Goal: Contribute content: Contribute content

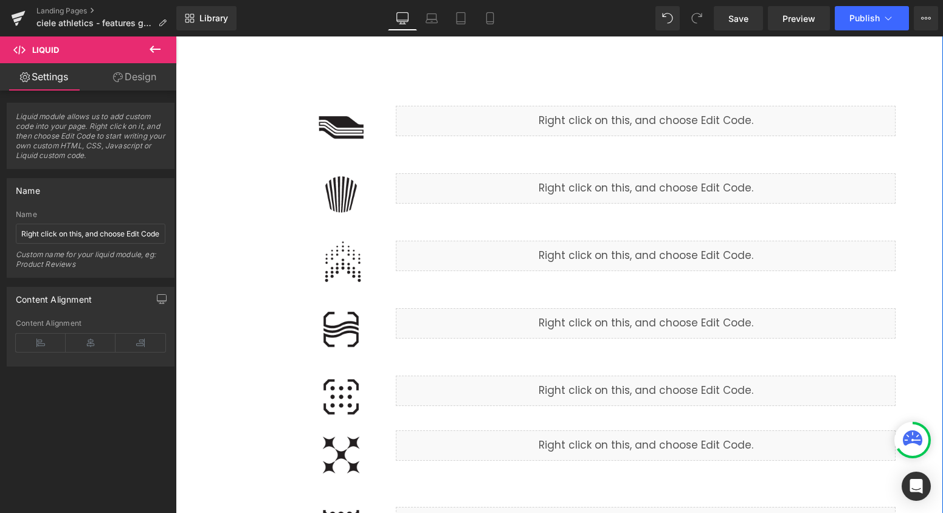
scroll to position [316, 0]
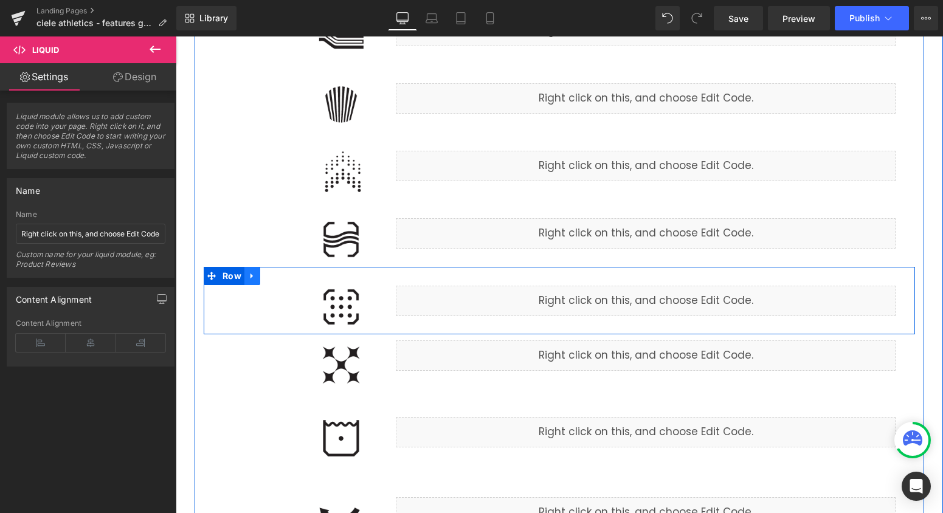
click at [254, 279] on icon at bounding box center [252, 276] width 9 height 9
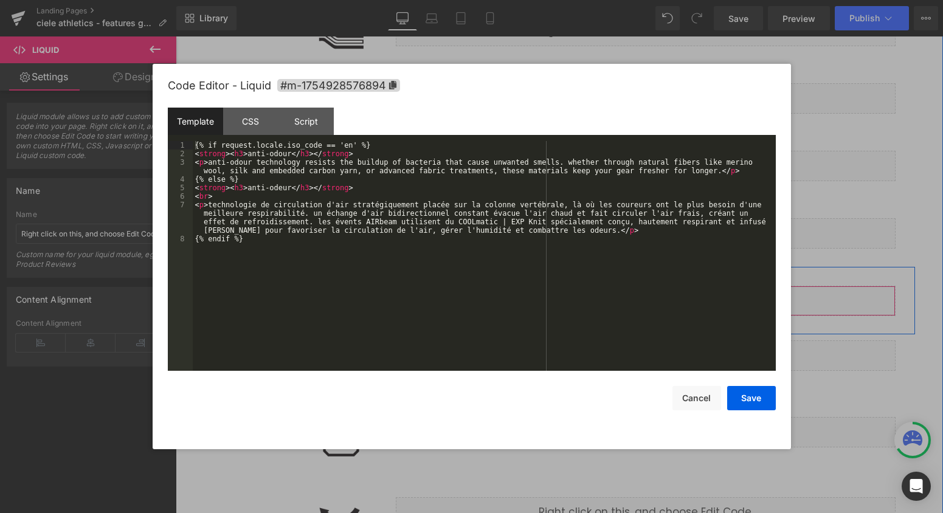
click at [662, 299] on div "Liquid" at bounding box center [646, 301] width 500 height 30
click at [694, 406] on button "Cancel" at bounding box center [697, 398] width 49 height 24
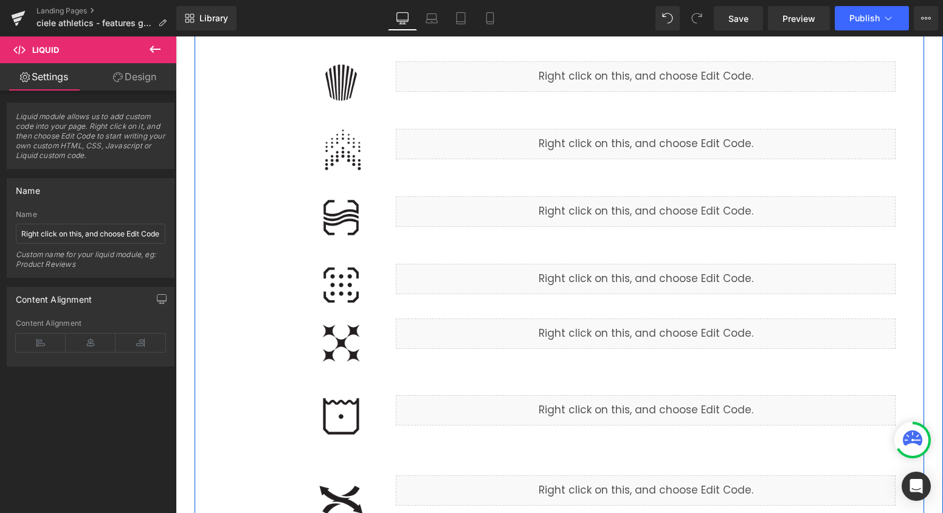
scroll to position [302, 0]
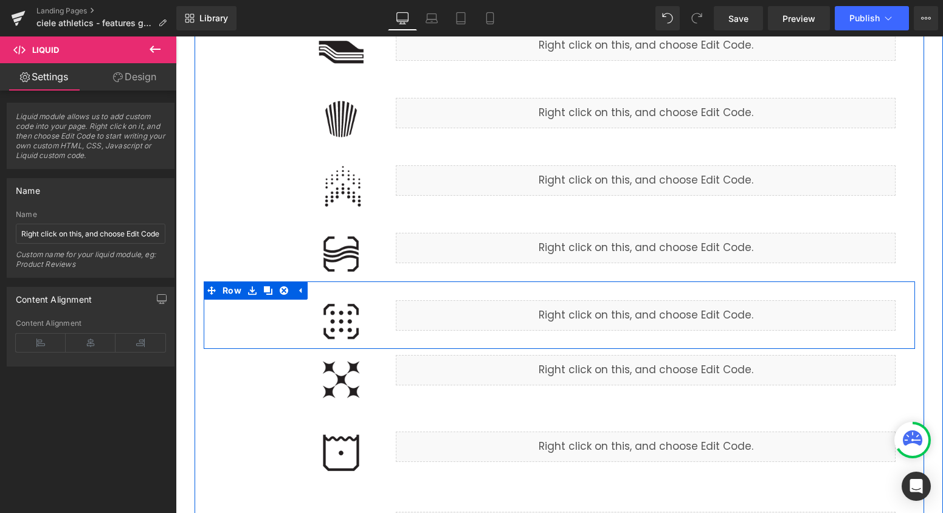
click at [282, 286] on icon at bounding box center [284, 290] width 9 height 9
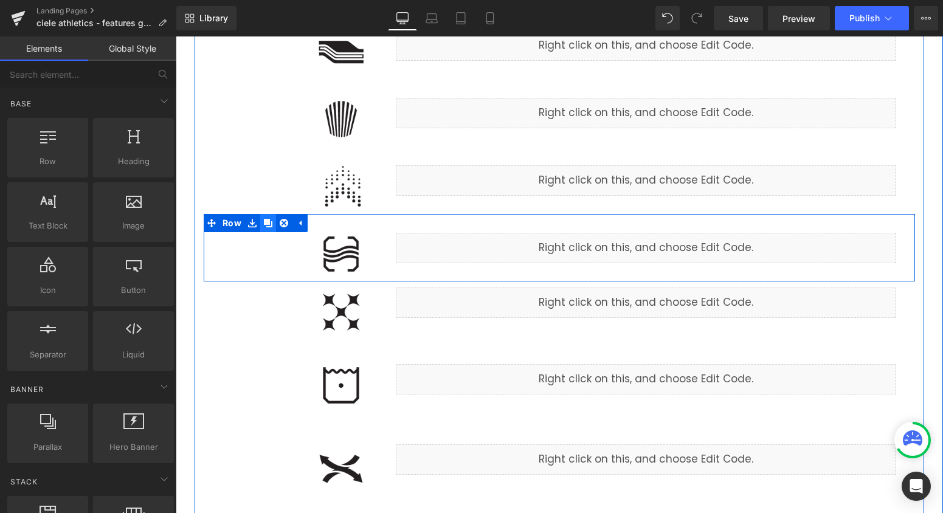
click at [269, 225] on icon at bounding box center [268, 223] width 9 height 9
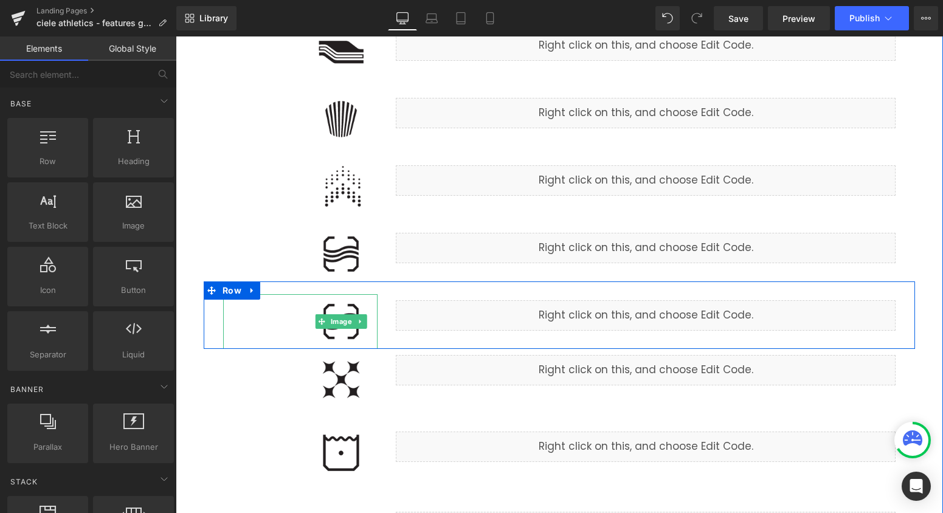
click at [338, 336] on img at bounding box center [341, 321] width 73 height 55
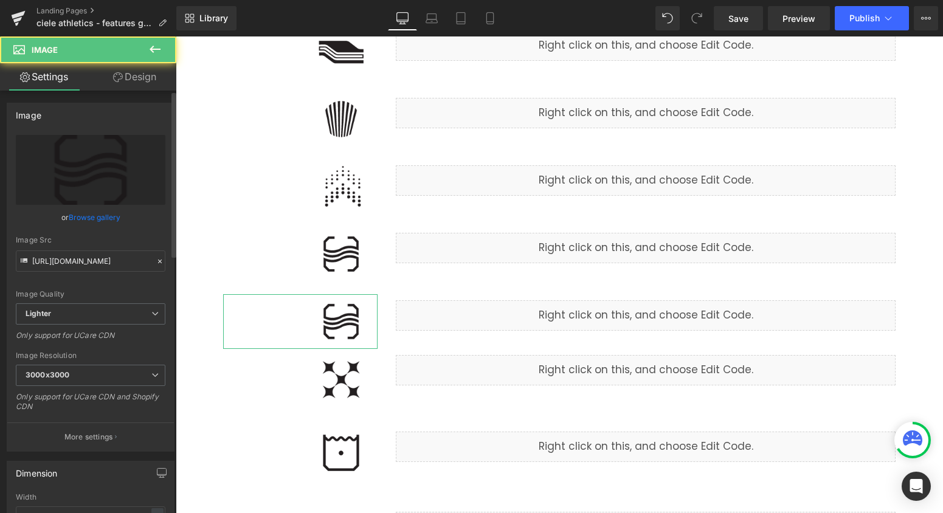
click at [91, 223] on link "Browse gallery" at bounding box center [95, 217] width 52 height 21
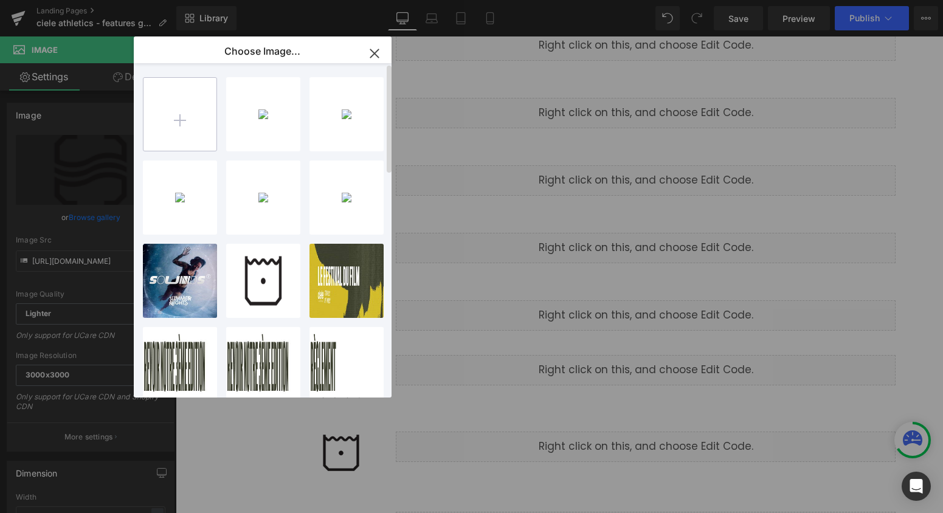
click at [184, 126] on input "file" at bounding box center [180, 114] width 73 height 73
type input "C:\fakepath\breathable.png"
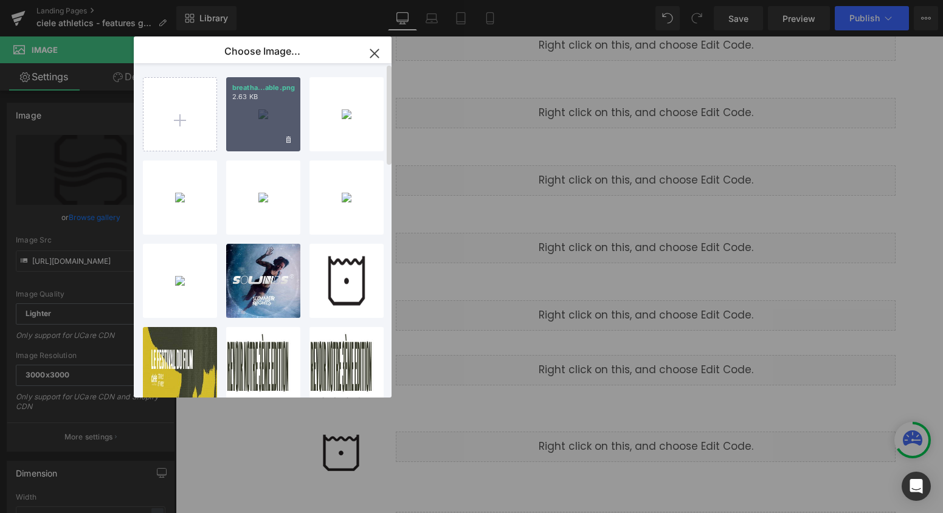
click at [263, 132] on div "breatha...able.png 2.63 KB" at bounding box center [263, 114] width 74 height 74
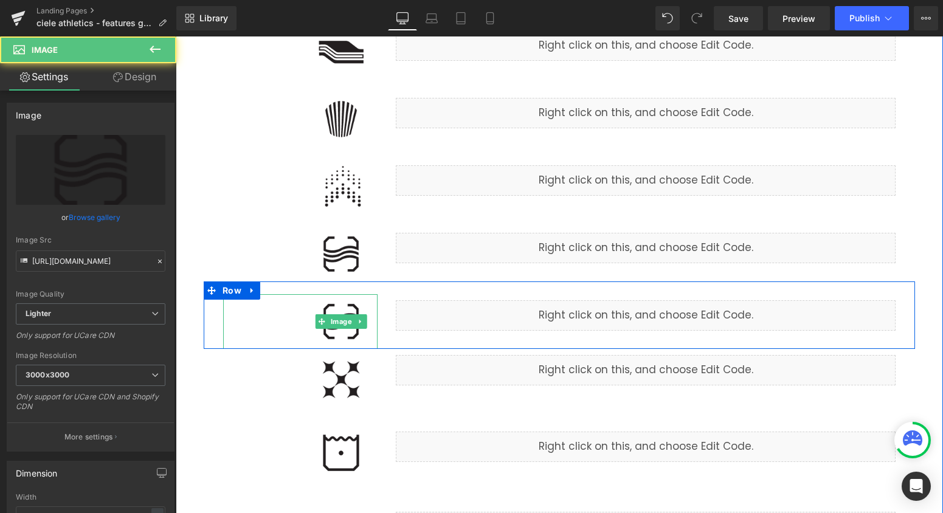
click at [347, 334] on img at bounding box center [341, 321] width 73 height 55
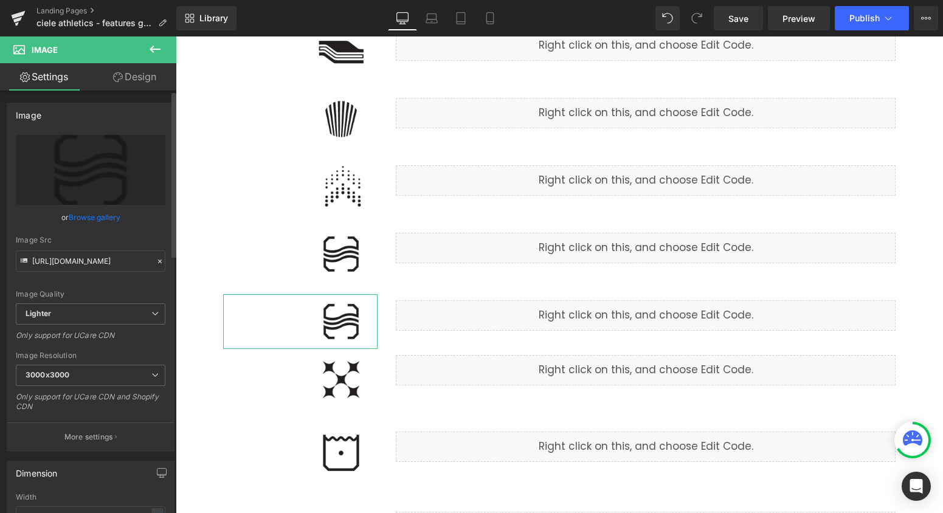
click at [97, 217] on link "Browse gallery" at bounding box center [95, 217] width 52 height 21
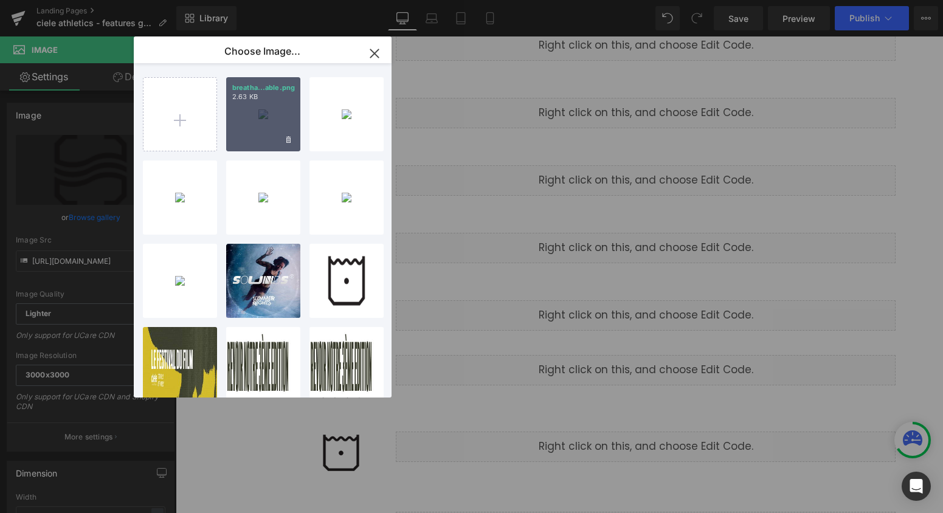
click at [257, 113] on div "breatha...able.png 2.63 KB" at bounding box center [263, 114] width 74 height 74
type input "[URL][DOMAIN_NAME]"
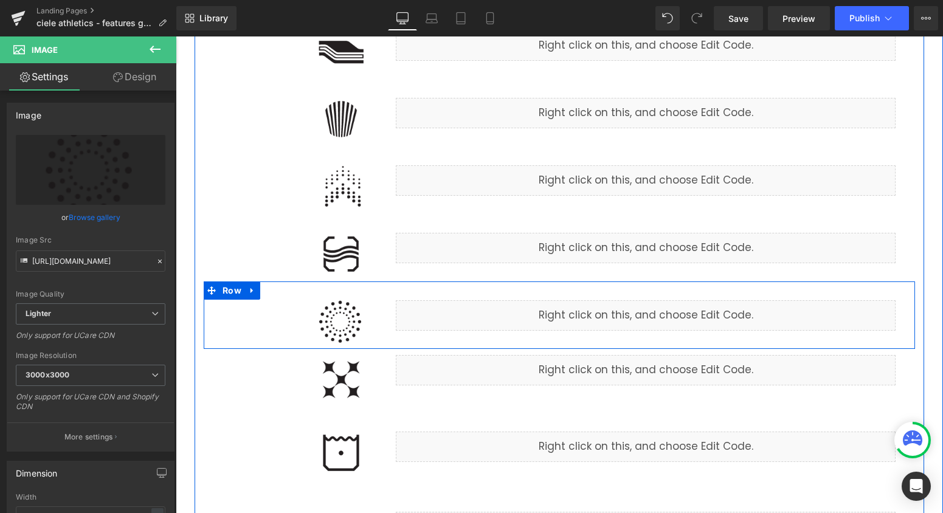
click at [599, 326] on div "Liquid" at bounding box center [646, 315] width 500 height 30
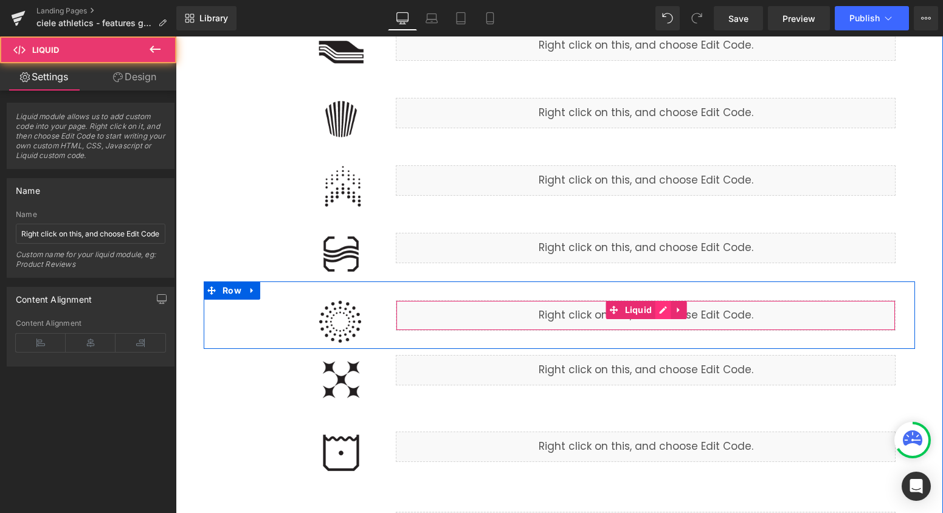
click at [663, 310] on div "Liquid" at bounding box center [646, 315] width 500 height 30
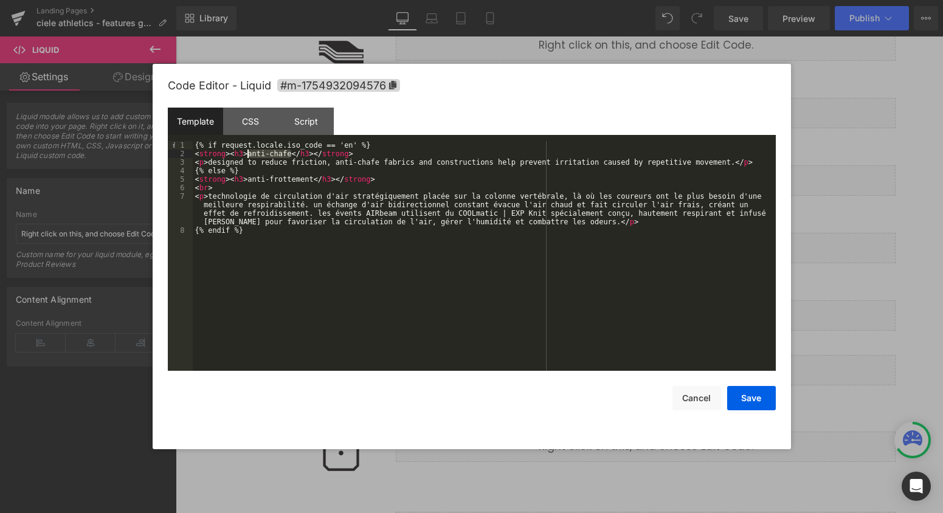
drag, startPoint x: 291, startPoint y: 153, endPoint x: 248, endPoint y: 153, distance: 43.2
click at [248, 153] on div "{% if request.locale.iso_code == 'en' %} < strong > < h3 > anti-chafe </ h3 > <…" at bounding box center [484, 264] width 583 height 247
drag, startPoint x: 314, startPoint y: 176, endPoint x: 249, endPoint y: 176, distance: 64.5
click at [249, 176] on div "{% if request.locale.iso_code == 'en' %} < strong > < h3 > breathable </ h3 > <…" at bounding box center [484, 264] width 583 height 247
paste textarea
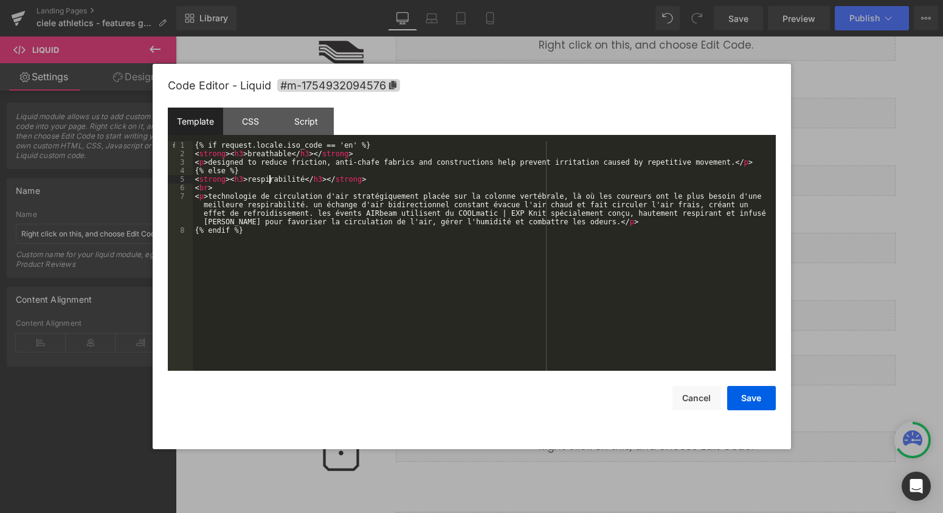
click at [268, 177] on div "{% if request.locale.iso_code == 'en' %} < strong > < h3 > breathable </ h3 > <…" at bounding box center [484, 264] width 583 height 247
click at [313, 222] on div "{% if request.locale.iso_code == 'en' %} < strong > < h3 > breathable </ h3 > <…" at bounding box center [484, 264] width 583 height 247
click at [938, 240] on div at bounding box center [471, 256] width 943 height 513
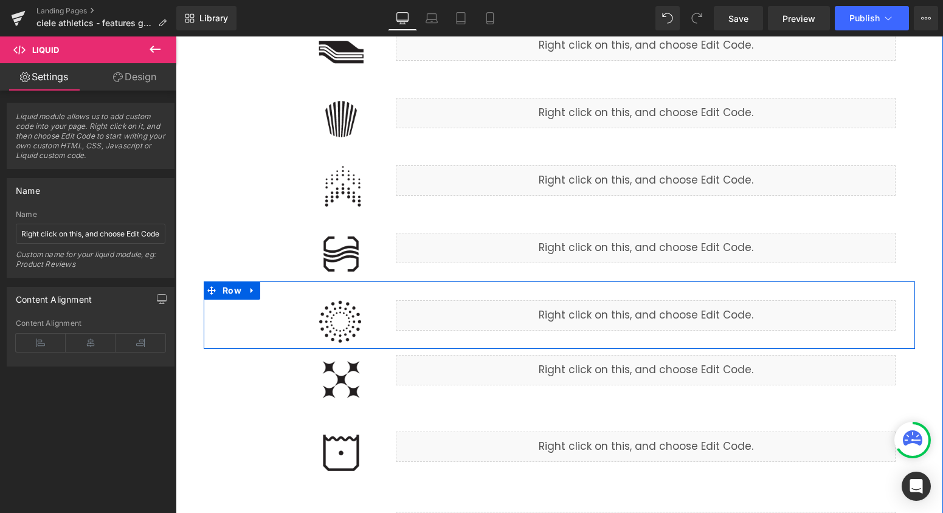
click at [656, 310] on div "Liquid" at bounding box center [646, 315] width 500 height 30
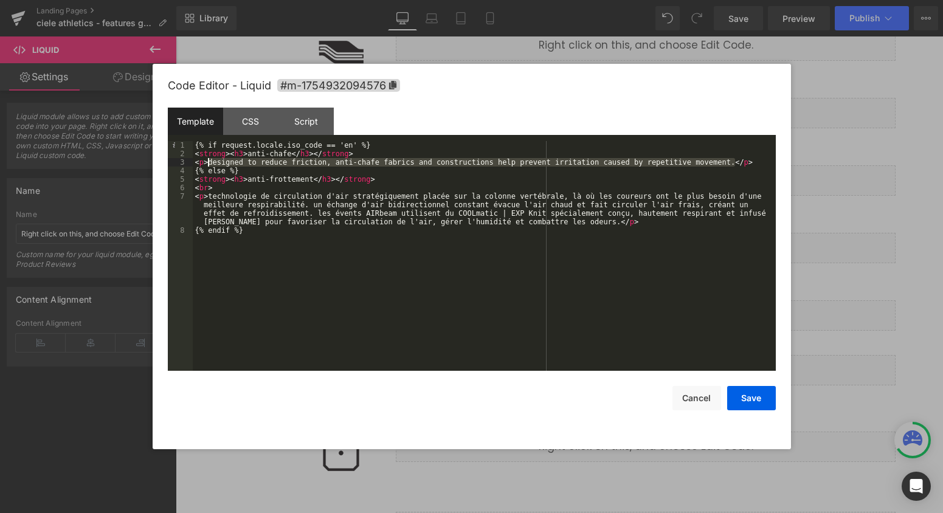
drag, startPoint x: 735, startPoint y: 162, endPoint x: 207, endPoint y: 164, distance: 527.2
click at [207, 164] on div "{% if request.locale.iso_code == 'en' %} < strong > < h3 > anti-chafe </ h3 > <…" at bounding box center [484, 264] width 583 height 247
paste textarea
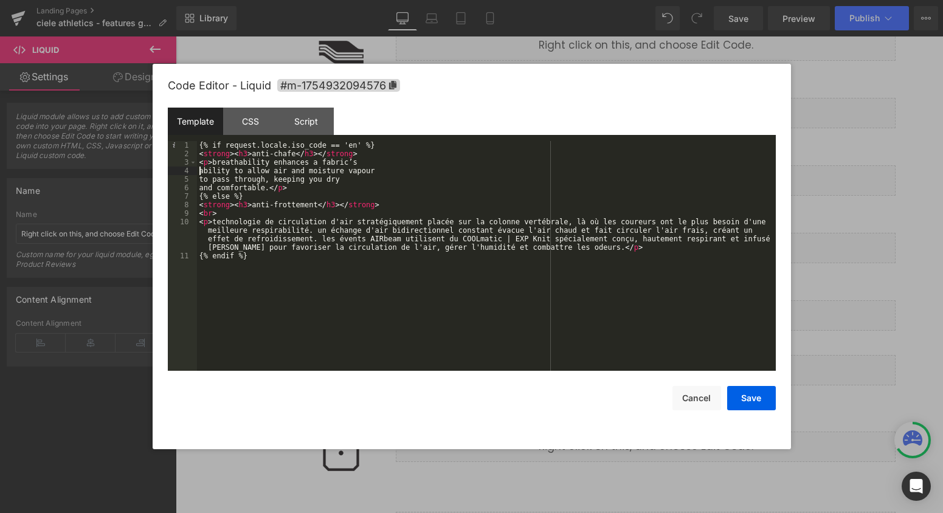
click at [198, 170] on div "{% if request.locale.iso_code == 'en' %} < strong > < h3 > anti-chafe </ h3 > <…" at bounding box center [486, 264] width 579 height 247
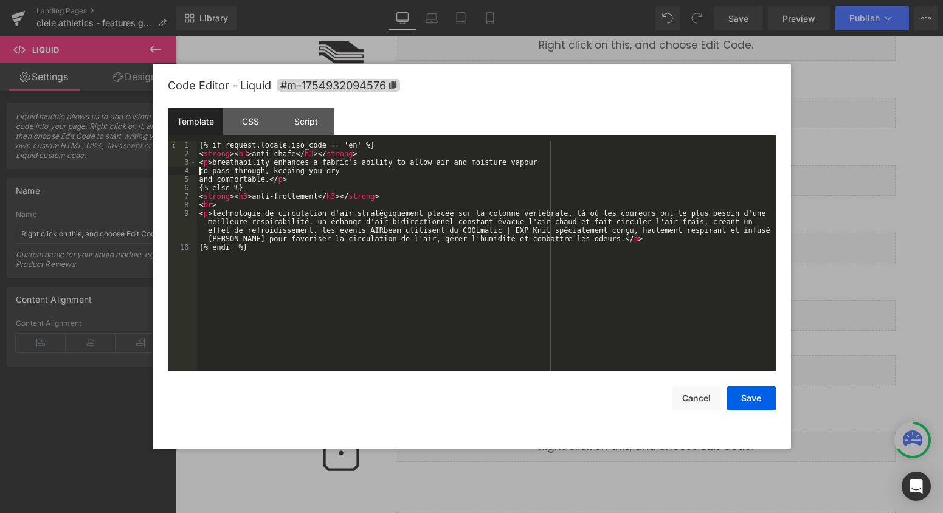
click at [199, 170] on div "{% if request.locale.iso_code == 'en' %} < strong > < h3 > anti-chafe </ h3 > <…" at bounding box center [486, 264] width 579 height 247
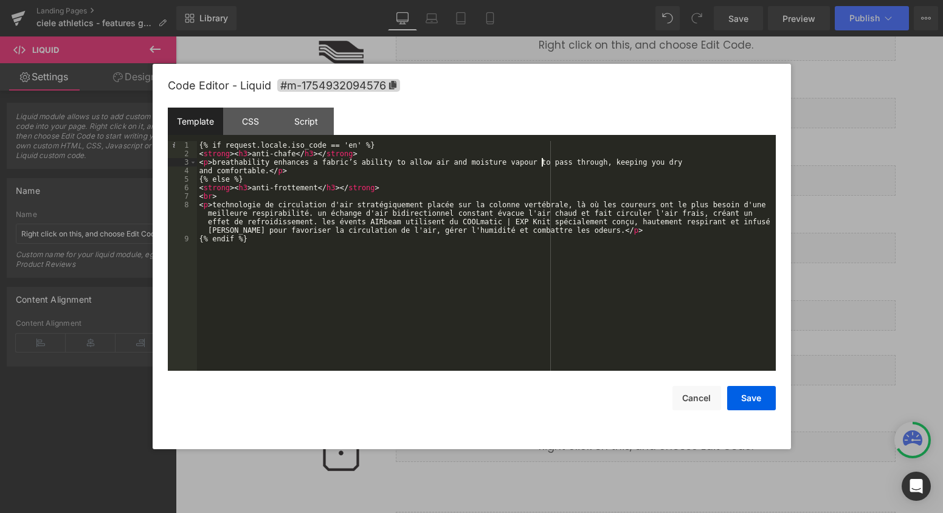
click at [198, 171] on div "{% if request.locale.iso_code == 'en' %} < strong > < h3 > anti-chafe </ h3 > <…" at bounding box center [486, 264] width 579 height 247
click at [760, 402] on button "Save" at bounding box center [751, 398] width 49 height 24
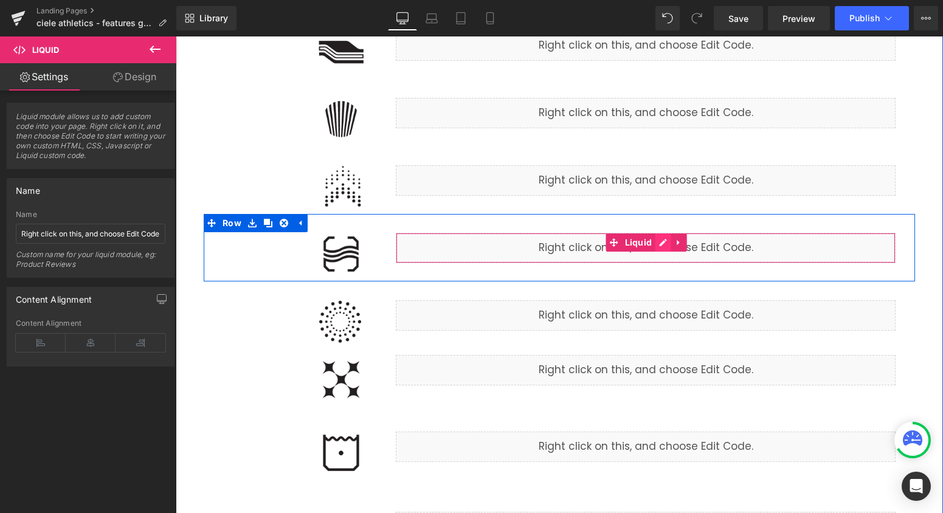
click at [661, 244] on div "Liquid" at bounding box center [646, 248] width 500 height 30
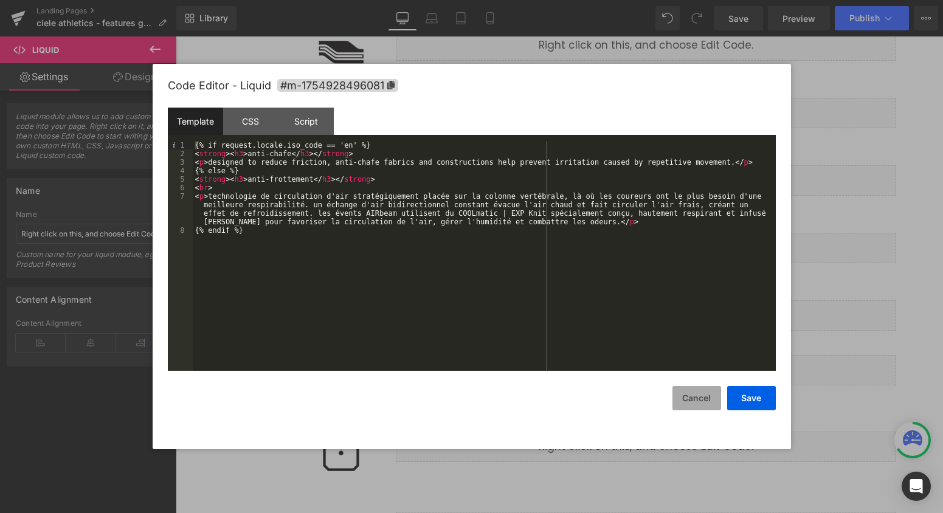
click at [713, 403] on button "Cancel" at bounding box center [697, 398] width 49 height 24
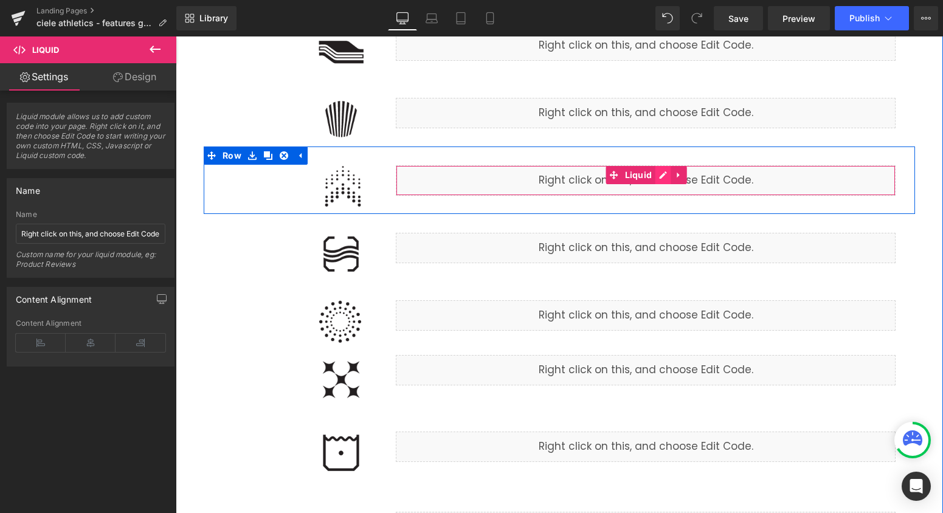
click at [666, 179] on div "Liquid" at bounding box center [646, 180] width 500 height 30
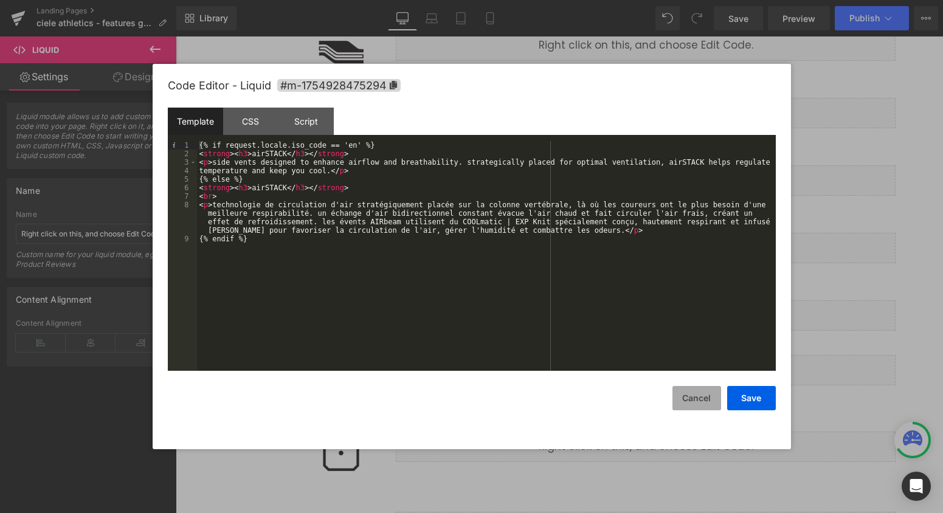
click at [699, 400] on button "Cancel" at bounding box center [697, 398] width 49 height 24
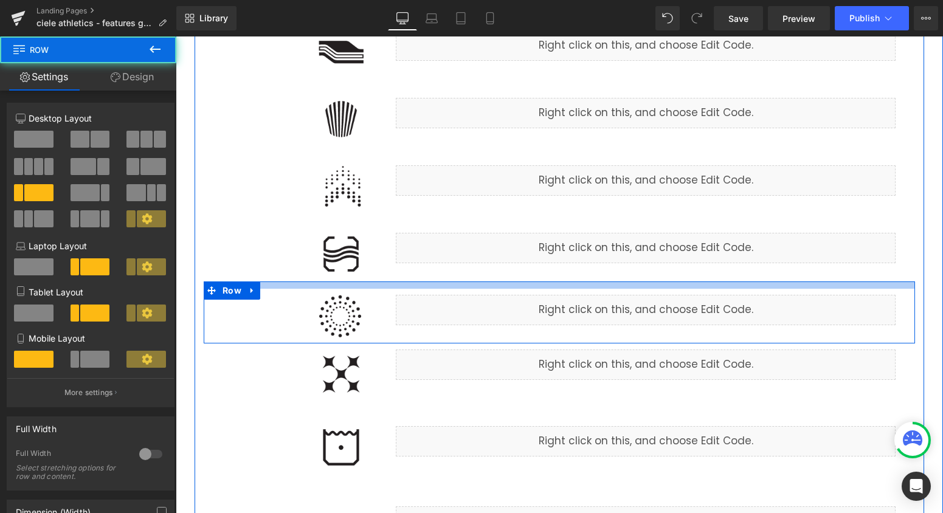
click at [582, 285] on div at bounding box center [559, 285] width 711 height 7
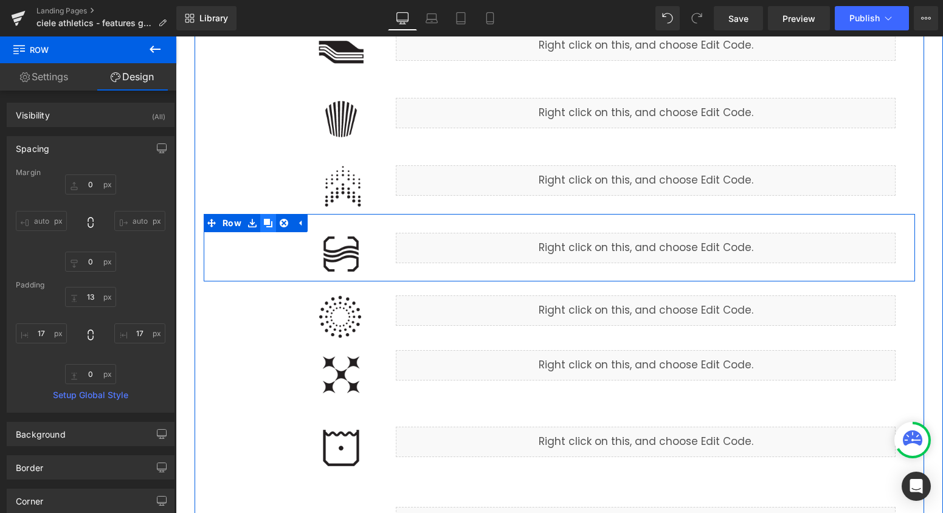
click at [268, 224] on icon at bounding box center [268, 223] width 9 height 9
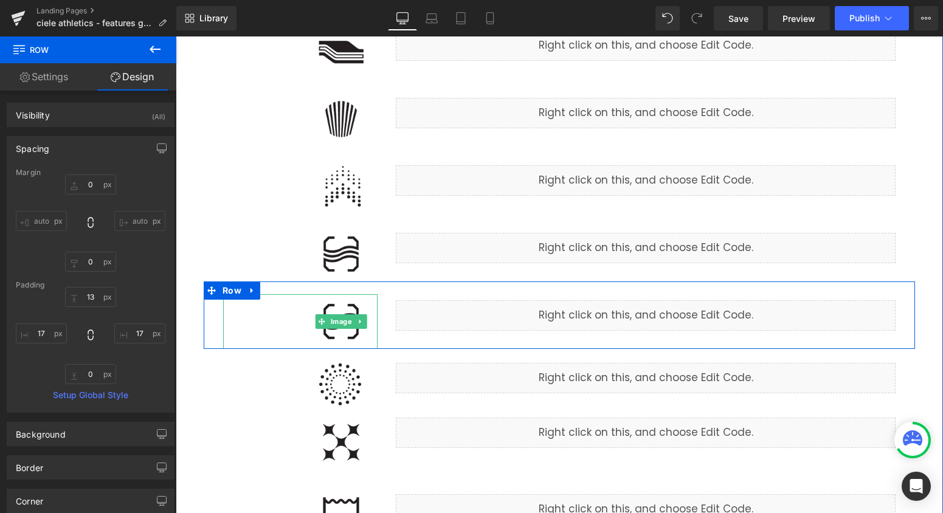
click at [356, 336] on img at bounding box center [341, 321] width 73 height 55
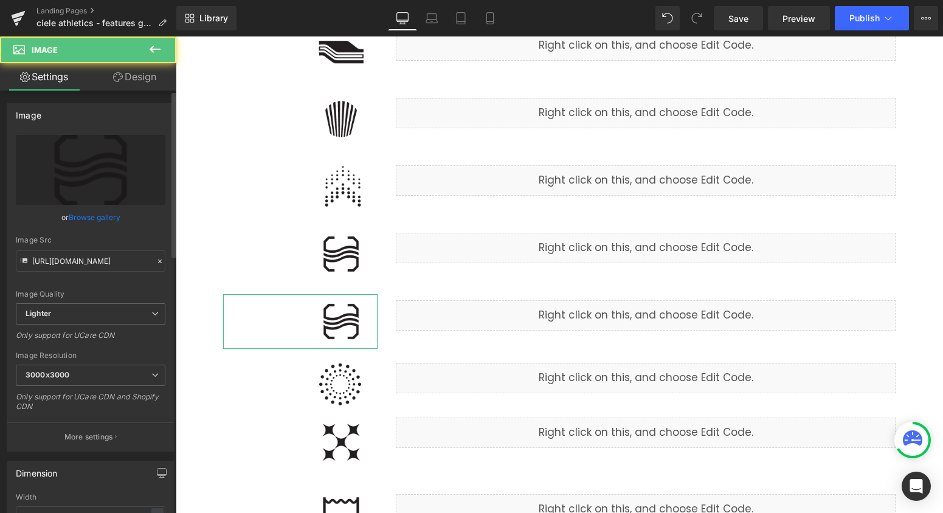
click at [92, 216] on link "Browse gallery" at bounding box center [95, 217] width 52 height 21
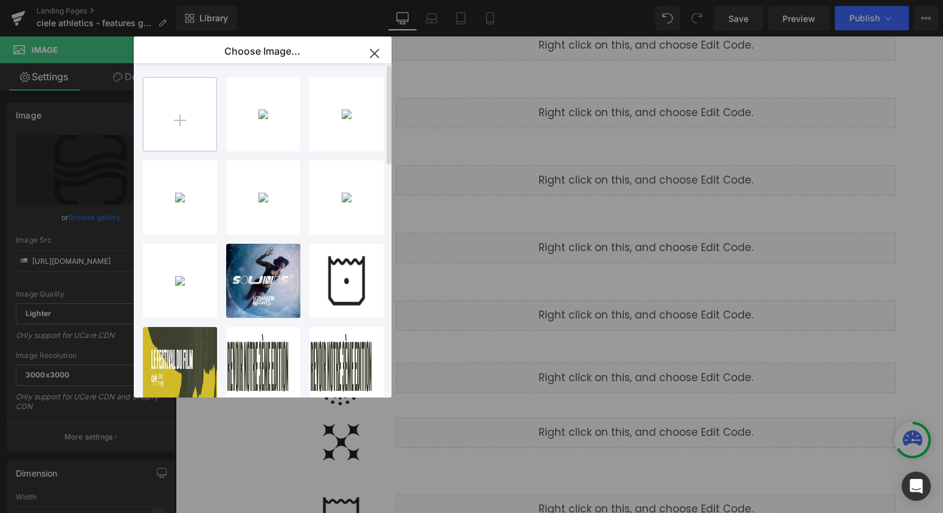
click at [191, 140] on input "file" at bounding box center [180, 114] width 73 height 73
type input "C:\fakepath\carbon.png"
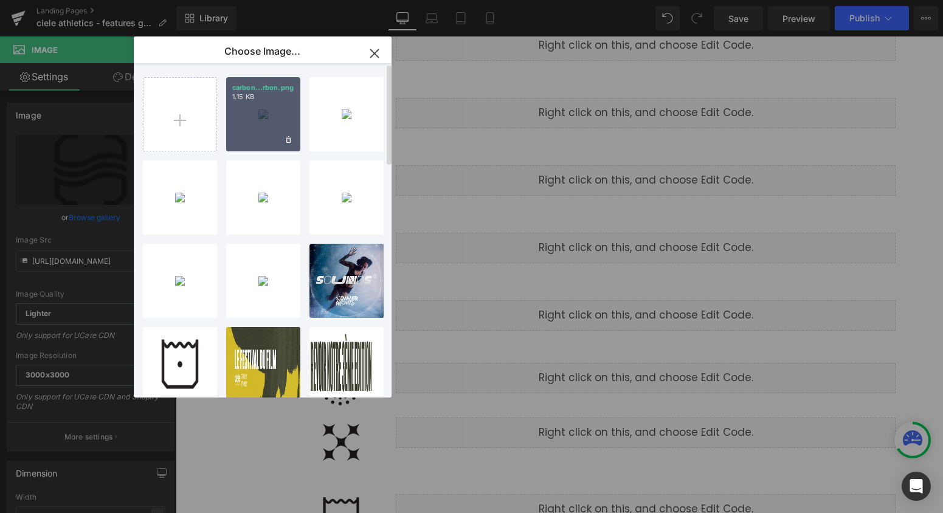
click at [266, 125] on div "carbon...rbon.png 1.15 KB" at bounding box center [263, 114] width 74 height 74
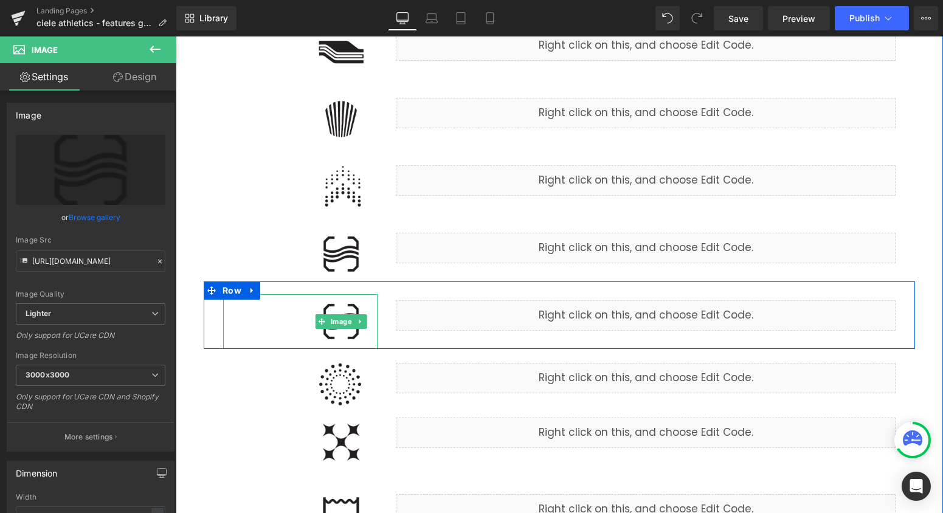
click at [358, 334] on img at bounding box center [341, 321] width 73 height 55
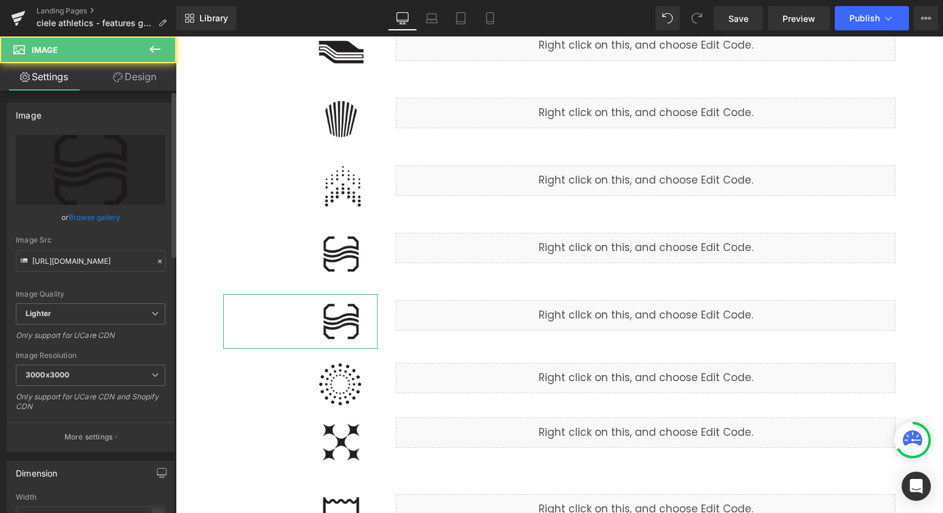
click at [93, 222] on link "Browse gallery" at bounding box center [95, 217] width 52 height 21
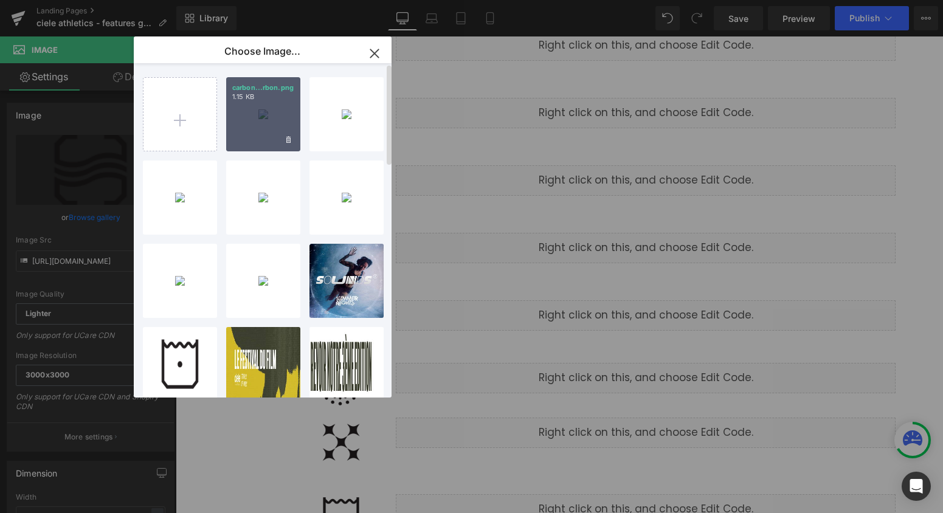
click at [263, 134] on div "carbon...rbon.png 1.15 KB" at bounding box center [263, 114] width 74 height 74
type input "[URL][DOMAIN_NAME]"
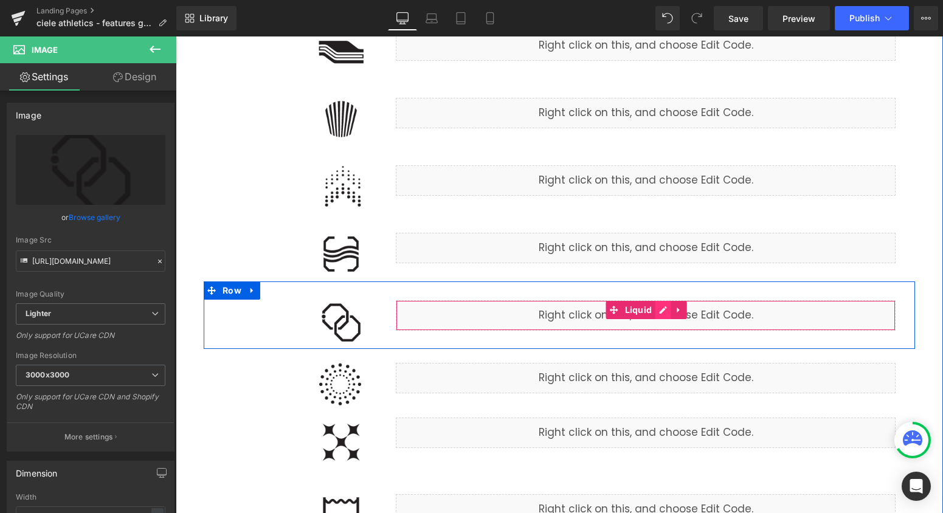
click at [658, 310] on div "Liquid" at bounding box center [646, 315] width 500 height 30
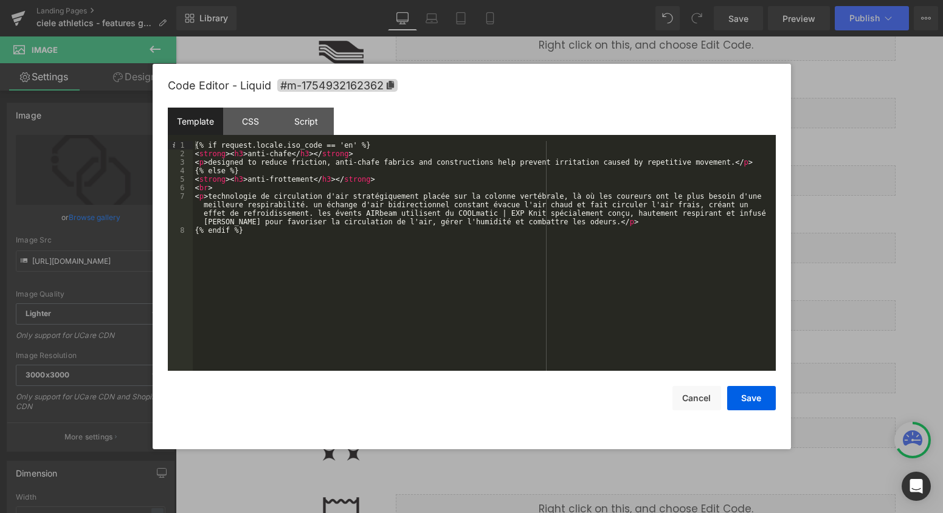
click at [284, 150] on div "{% if request.locale.iso_code == 'en' %} < strong > < h3 > anti-chafe </ h3 > <…" at bounding box center [484, 264] width 583 height 247
drag, startPoint x: 314, startPoint y: 178, endPoint x: 247, endPoint y: 177, distance: 66.3
click at [247, 177] on div "{% if request.locale.iso_code == 'en' %} < strong > < h3 > carbon </ h3 > </ st…" at bounding box center [484, 264] width 583 height 247
drag, startPoint x: 734, startPoint y: 163, endPoint x: 210, endPoint y: 163, distance: 524.2
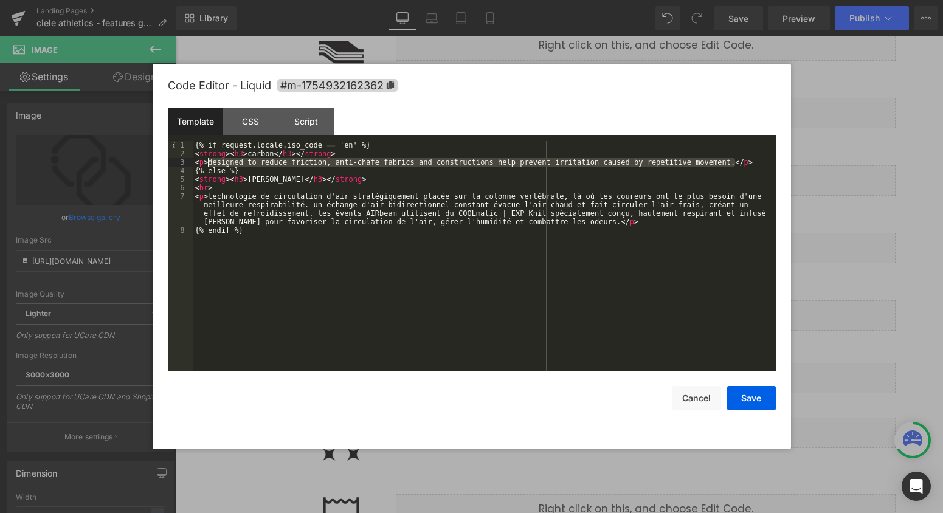
click at [209, 163] on div "{% if request.locale.iso_code == 'en' %} < strong > < h3 > carbon </ h3 > </ st…" at bounding box center [484, 264] width 583 height 247
paste textarea
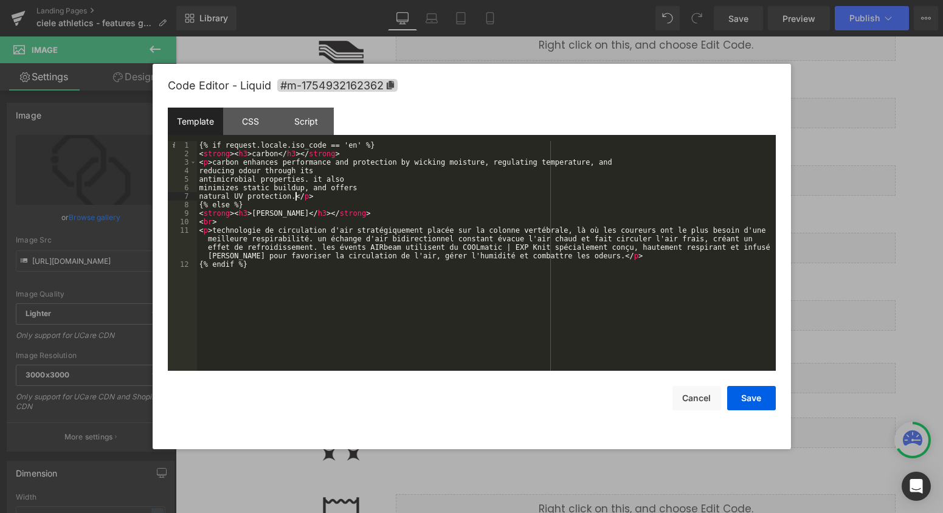
click at [198, 171] on div "{% if request.locale.iso_code == 'en' %} < strong > < h3 > carbon </ h3 > </ st…" at bounding box center [486, 264] width 579 height 247
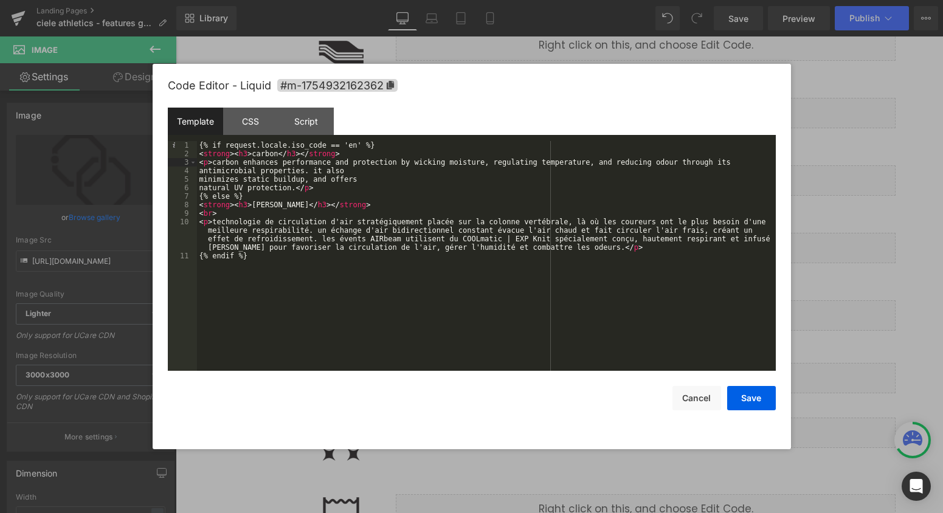
click at [197, 170] on div "{% if request.locale.iso_code == 'en' %} < strong > < h3 > carbon </ h3 > </ st…" at bounding box center [486, 264] width 579 height 247
click at [196, 177] on div "4" at bounding box center [182, 179] width 29 height 9
click at [199, 180] on div "{% if request.locale.iso_code == 'en' %} < strong > < h3 > carbon </ h3 > </ st…" at bounding box center [486, 264] width 579 height 247
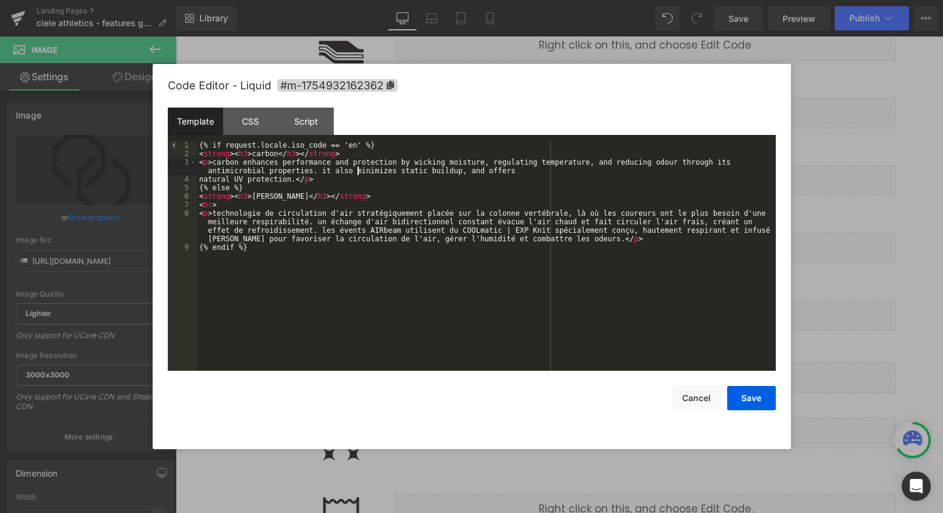
click at [199, 180] on div "{% if request.locale.iso_code == 'en' %} < strong > < h3 > carbon </ h3 > </ st…" at bounding box center [486, 264] width 579 height 247
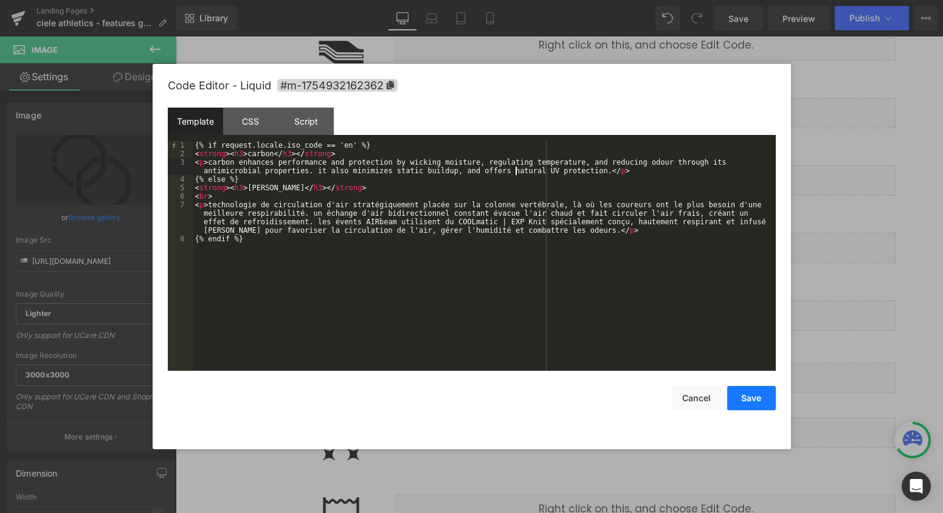
click at [775, 396] on button "Save" at bounding box center [751, 398] width 49 height 24
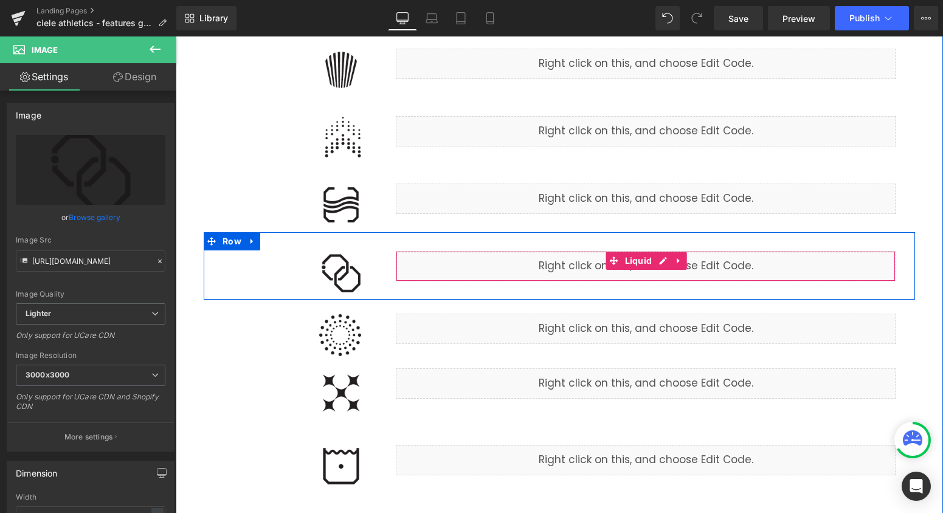
scroll to position [367, 0]
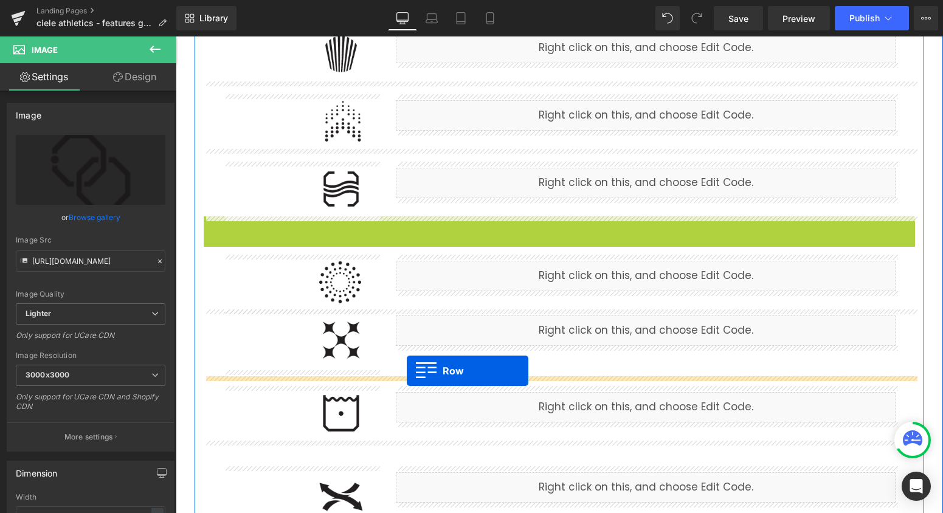
drag, startPoint x: 210, startPoint y: 226, endPoint x: 407, endPoint y: 371, distance: 244.0
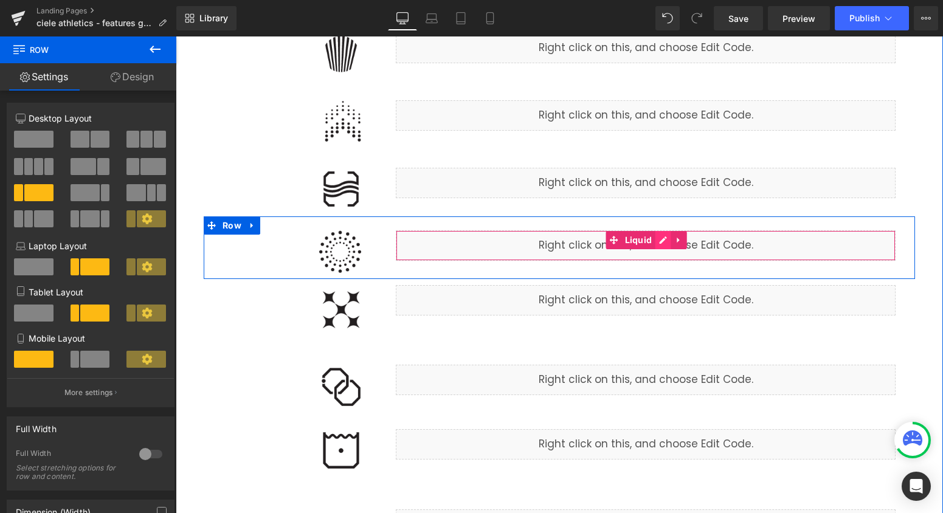
click at [666, 239] on div "Liquid" at bounding box center [646, 245] width 500 height 30
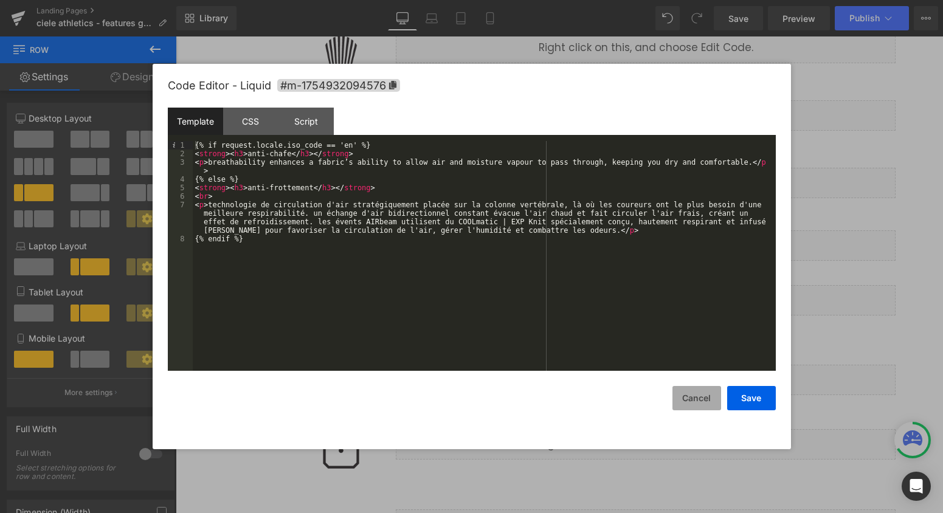
click at [694, 393] on button "Cancel" at bounding box center [697, 398] width 49 height 24
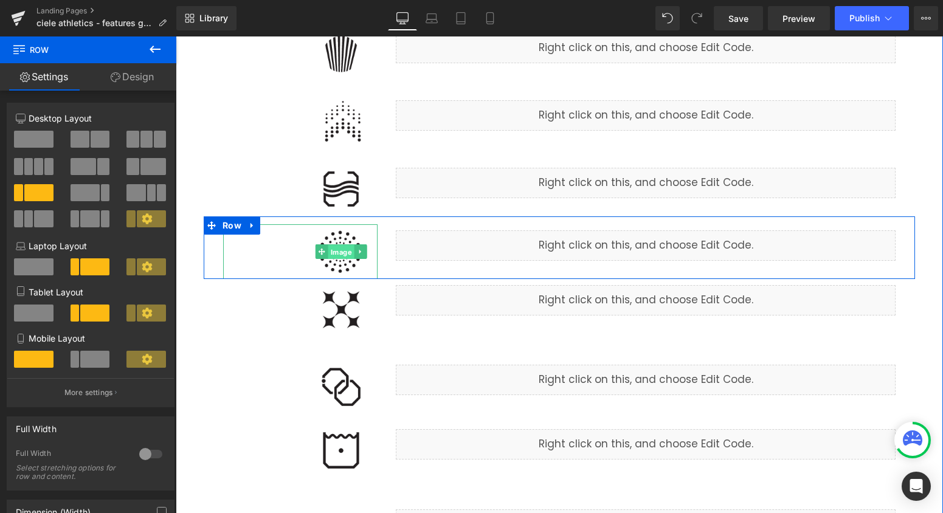
click at [337, 257] on div "Image" at bounding box center [300, 251] width 154 height 55
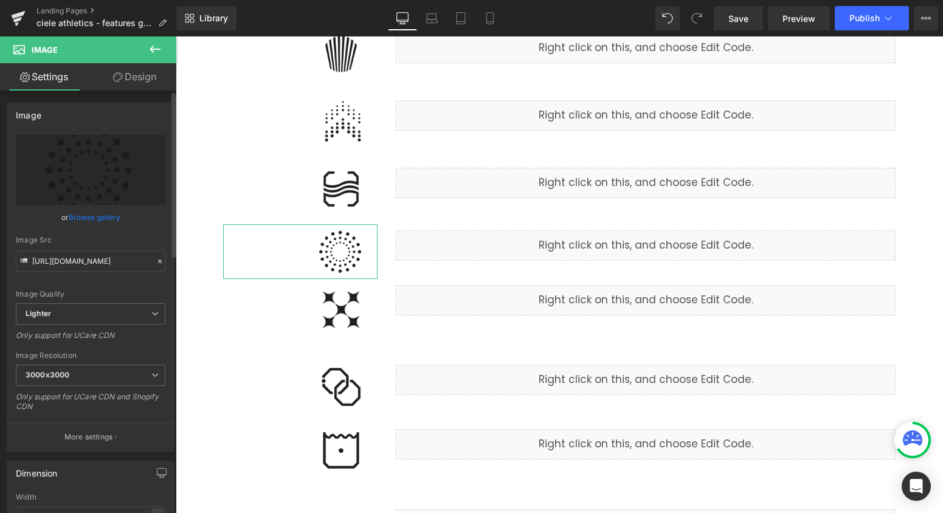
click at [100, 214] on link "Browse gallery" at bounding box center [95, 217] width 52 height 21
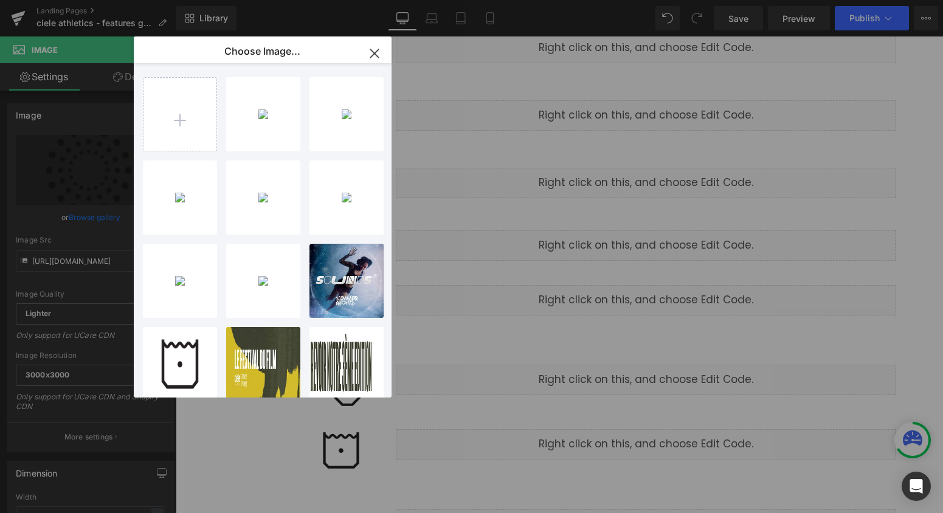
click at [376, 46] on icon "button" at bounding box center [374, 53] width 19 height 19
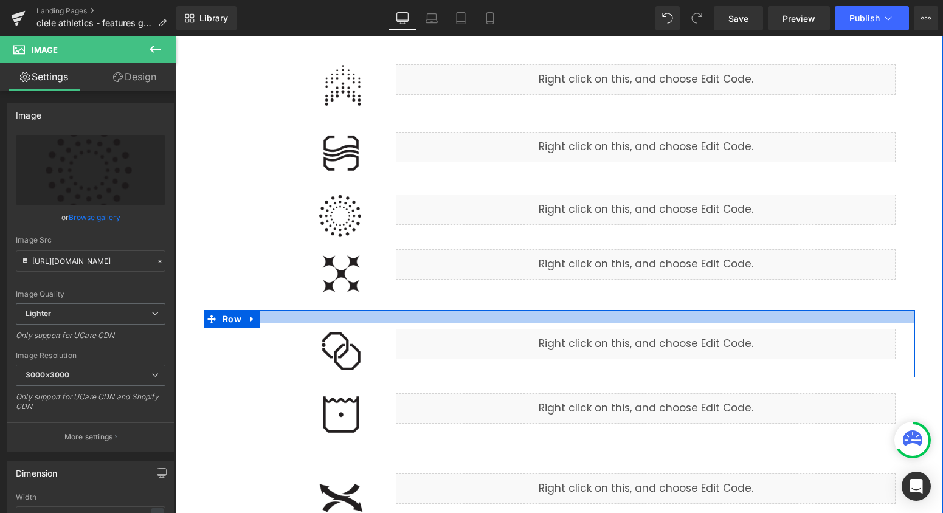
scroll to position [410, 0]
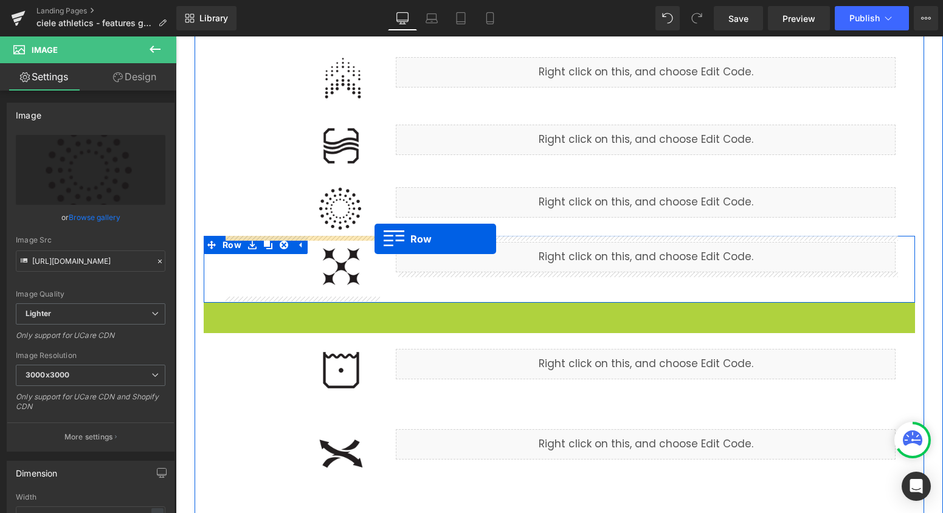
drag, startPoint x: 212, startPoint y: 312, endPoint x: 375, endPoint y: 239, distance: 178.0
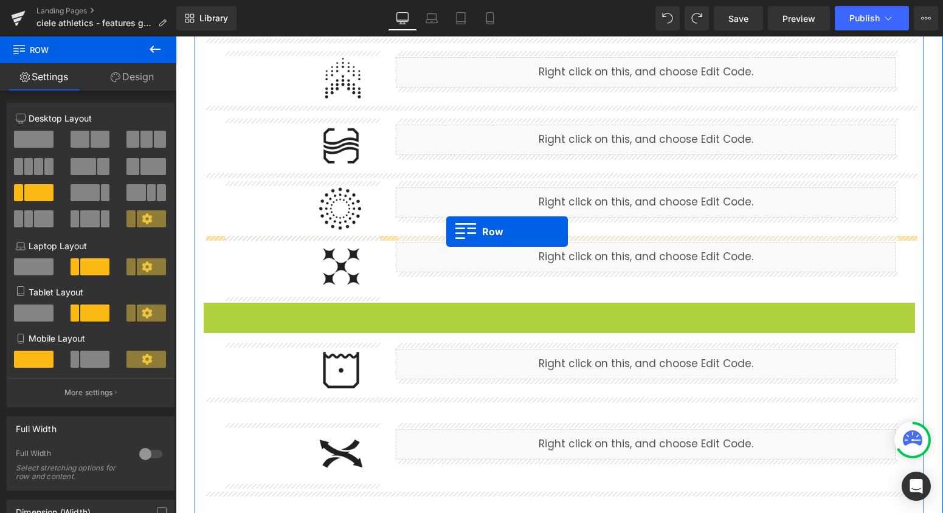
drag, startPoint x: 210, startPoint y: 314, endPoint x: 446, endPoint y: 232, distance: 250.6
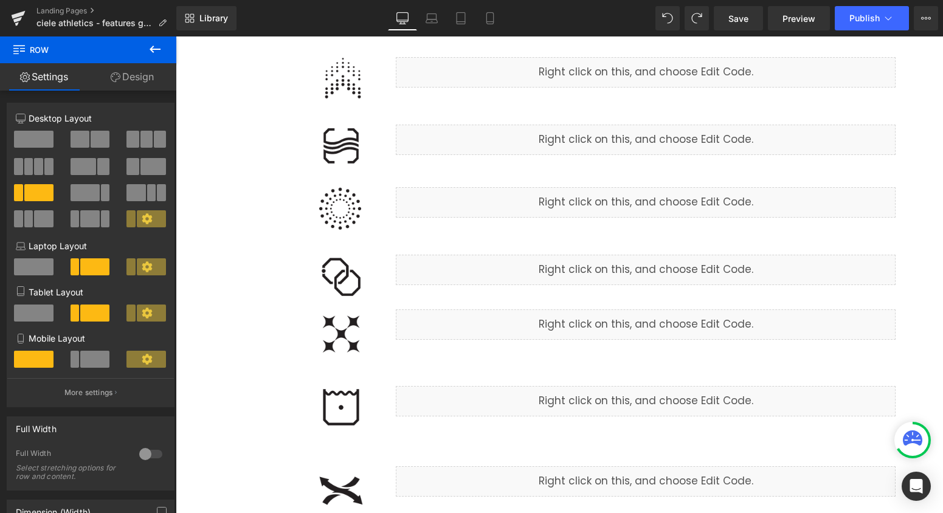
scroll to position [376, 0]
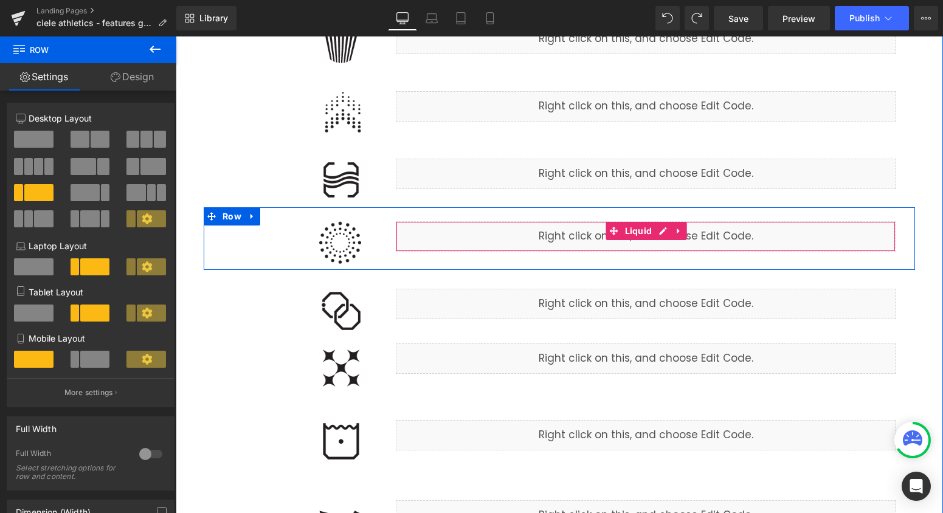
click at [657, 230] on div "Liquid" at bounding box center [646, 236] width 500 height 30
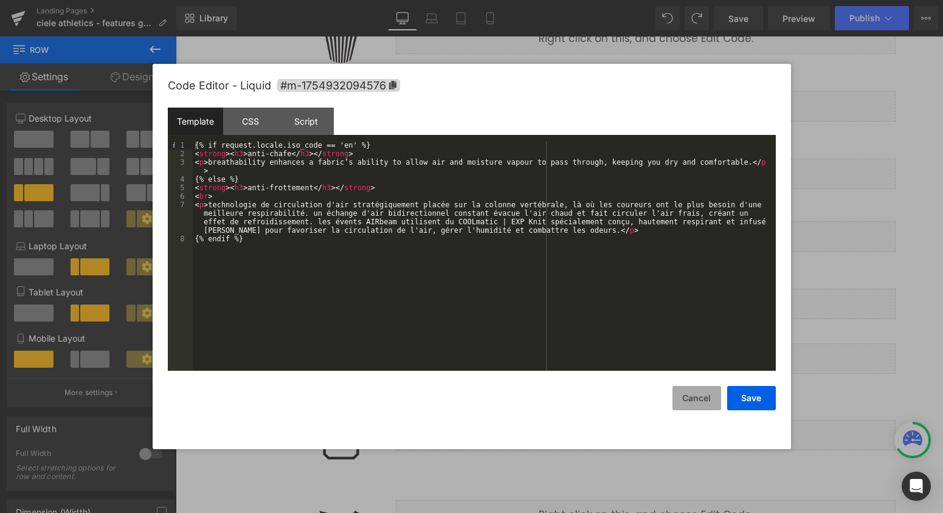
click at [691, 395] on button "Cancel" at bounding box center [697, 398] width 49 height 24
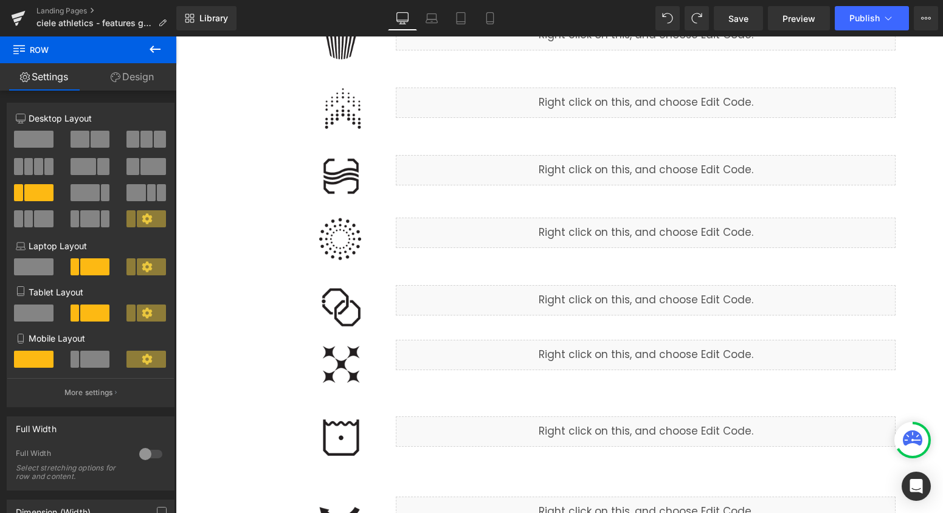
scroll to position [386, 0]
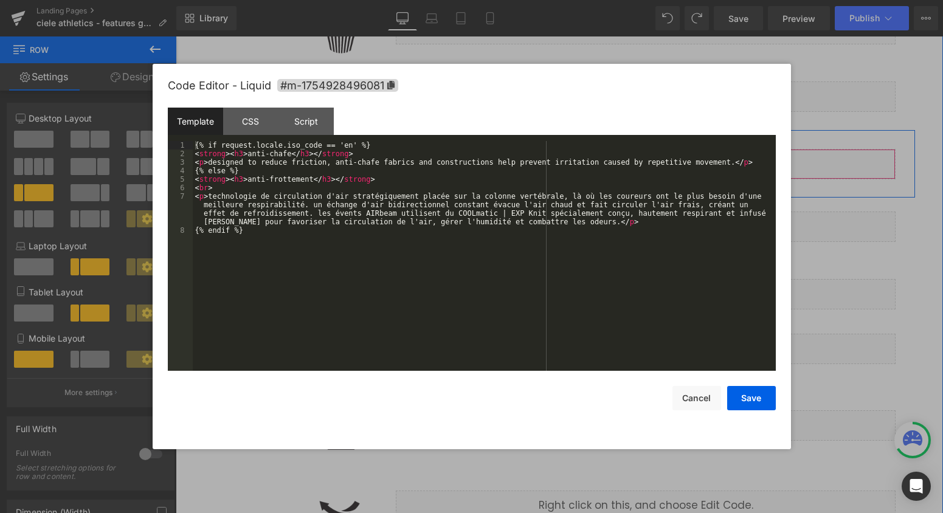
click at [660, 162] on div "Liquid" at bounding box center [646, 164] width 500 height 30
click at [703, 400] on button "Cancel" at bounding box center [697, 398] width 49 height 24
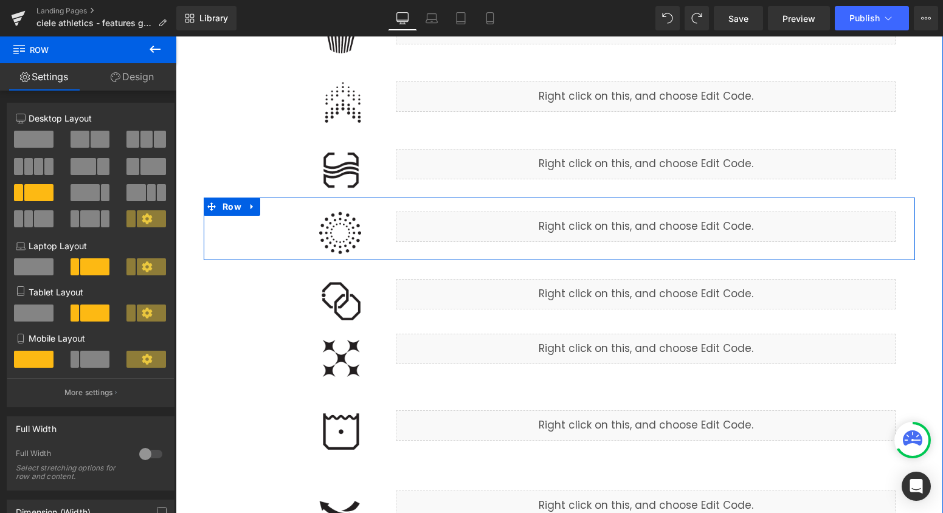
click at [662, 225] on div "Liquid" at bounding box center [646, 227] width 500 height 30
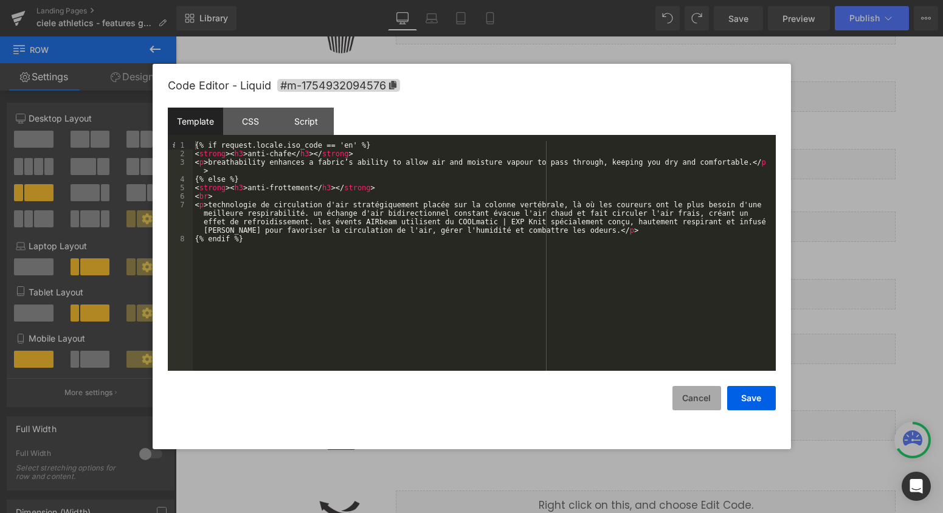
click at [697, 390] on button "Cancel" at bounding box center [697, 398] width 49 height 24
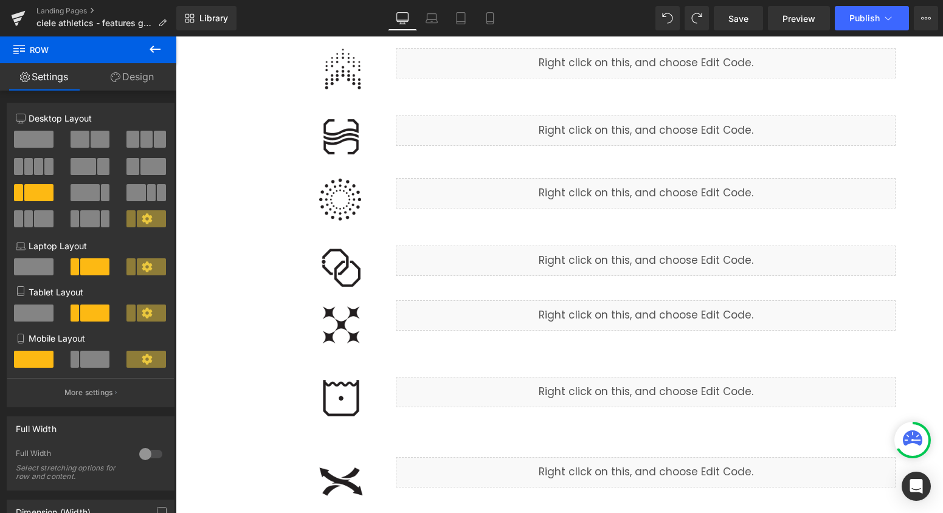
scroll to position [417, 0]
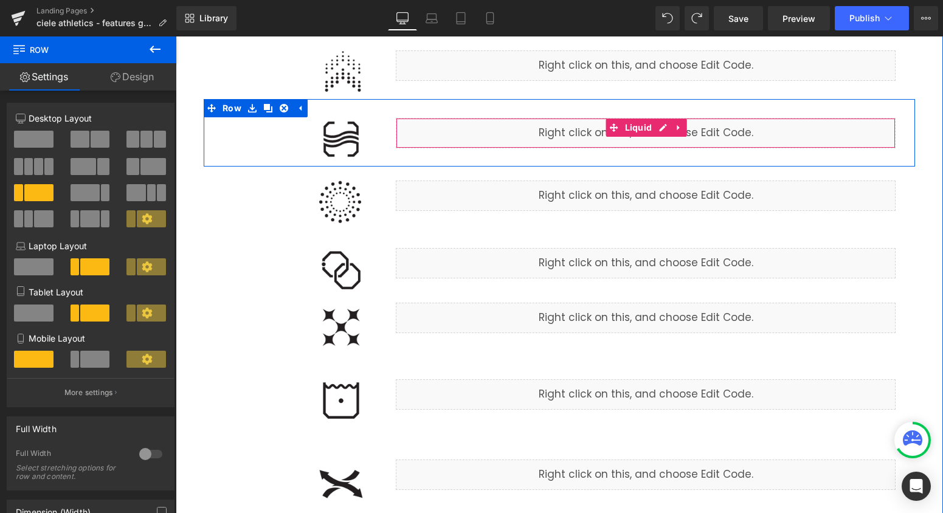
click at [662, 129] on div "Liquid" at bounding box center [646, 133] width 500 height 30
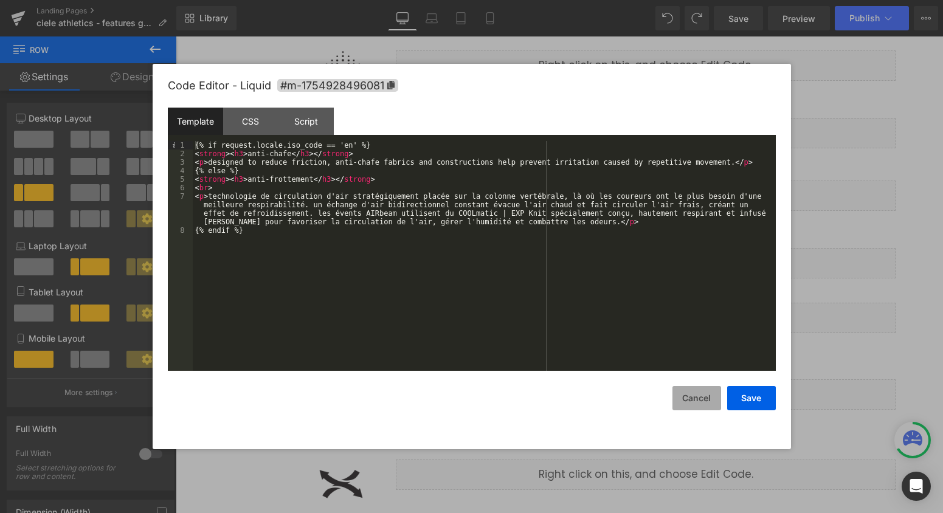
click at [681, 389] on button "Cancel" at bounding box center [697, 398] width 49 height 24
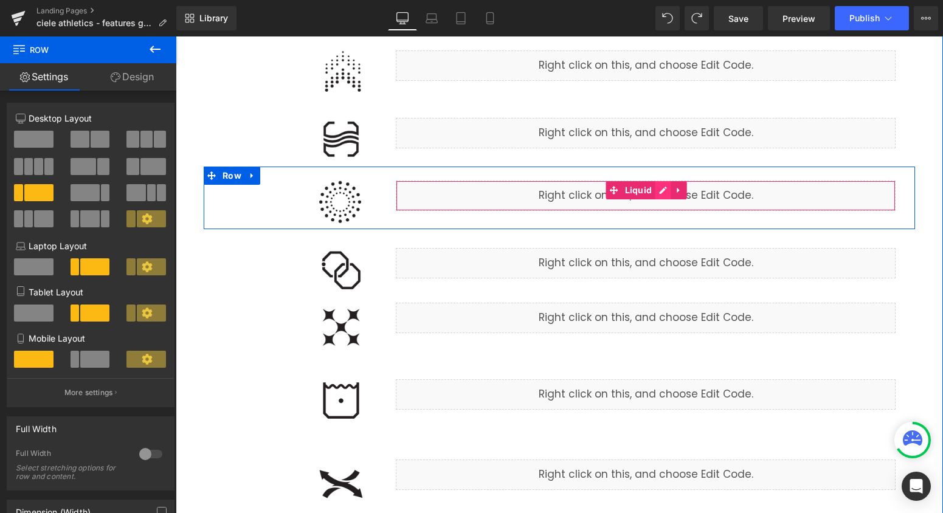
click at [665, 192] on div "Liquid" at bounding box center [646, 196] width 500 height 30
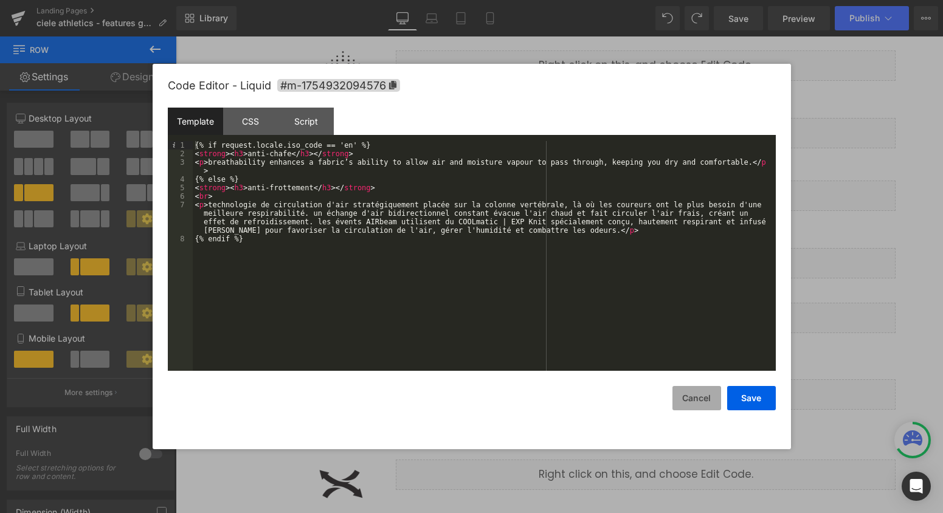
click at [701, 396] on button "Cancel" at bounding box center [697, 398] width 49 height 24
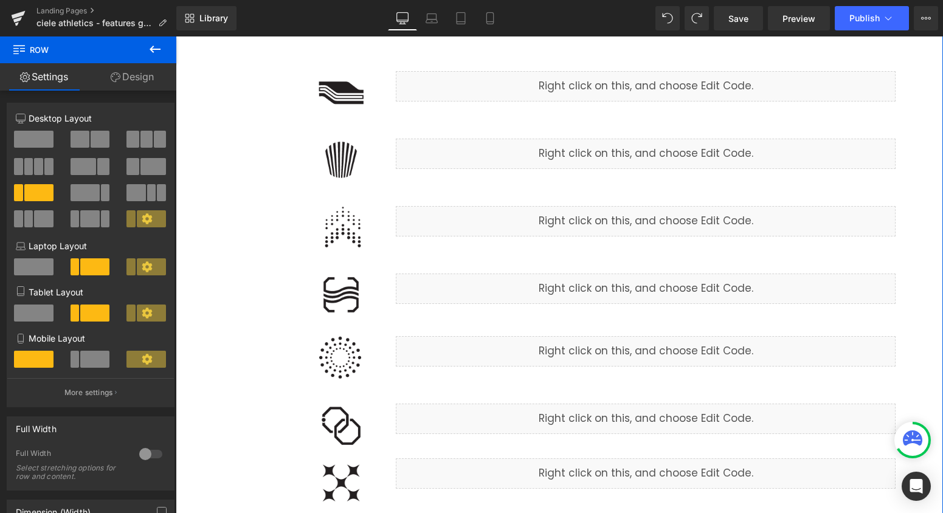
scroll to position [221, 0]
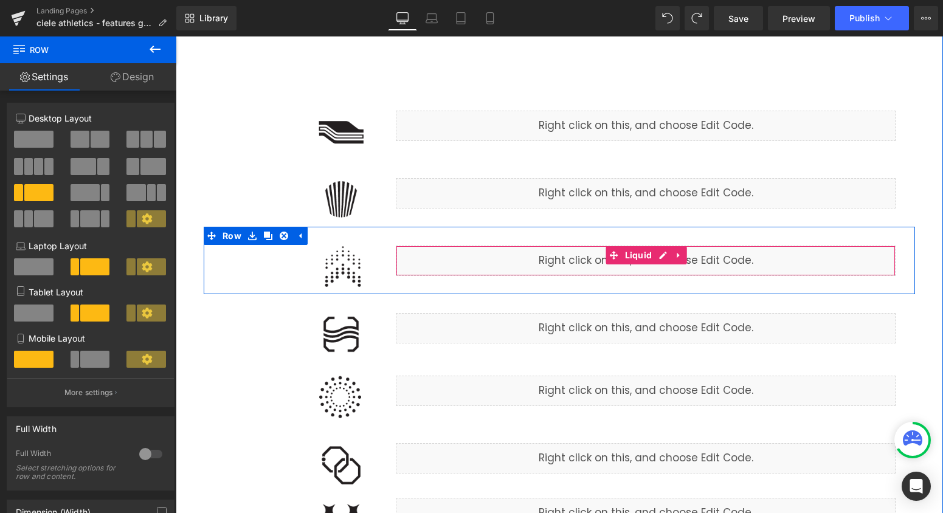
click at [519, 263] on div "Liquid" at bounding box center [646, 261] width 500 height 30
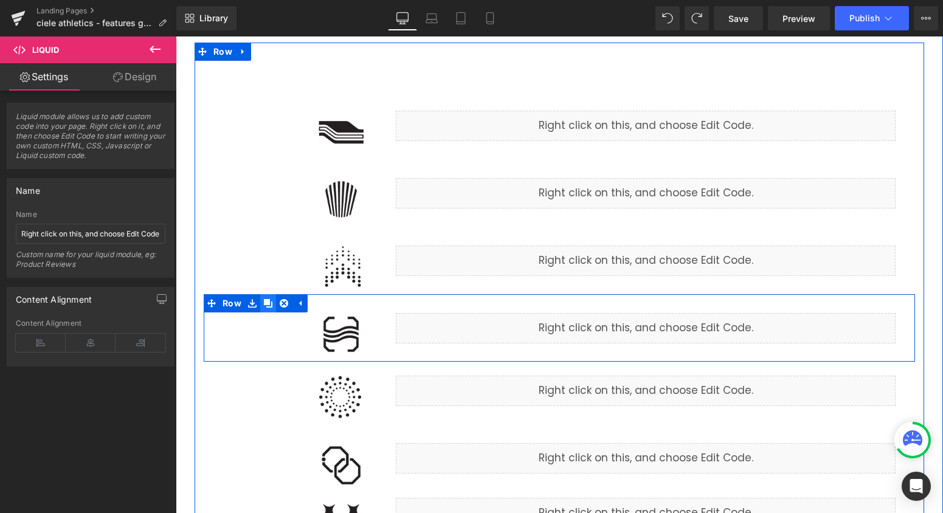
click at [271, 308] on link at bounding box center [268, 303] width 16 height 18
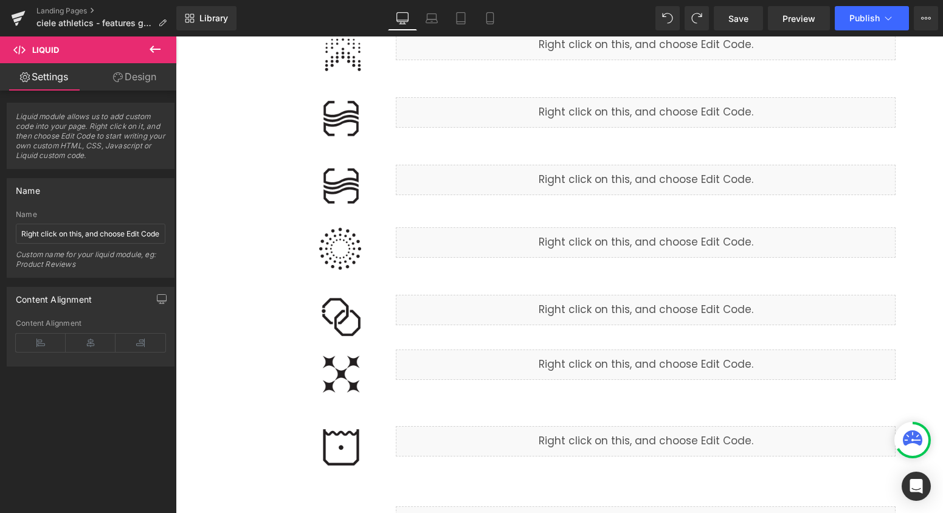
scroll to position [396, 0]
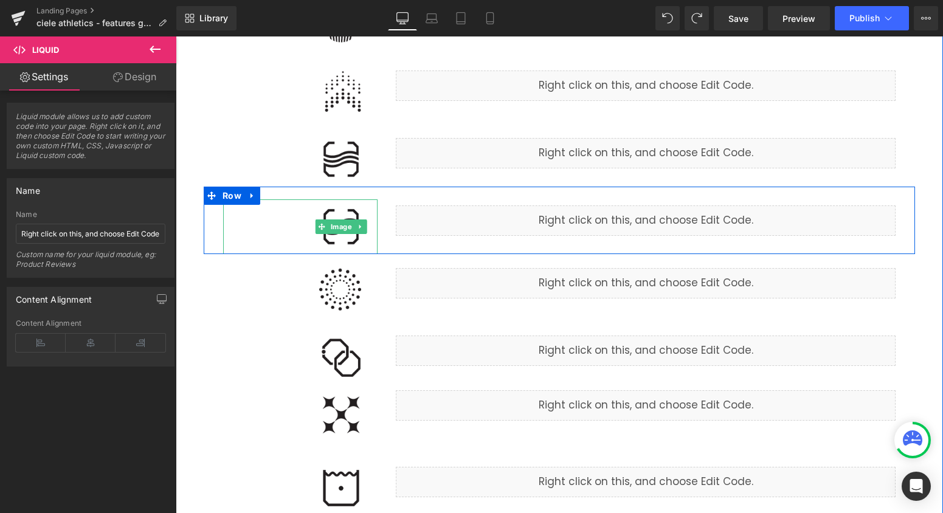
click at [348, 241] on img at bounding box center [341, 226] width 73 height 55
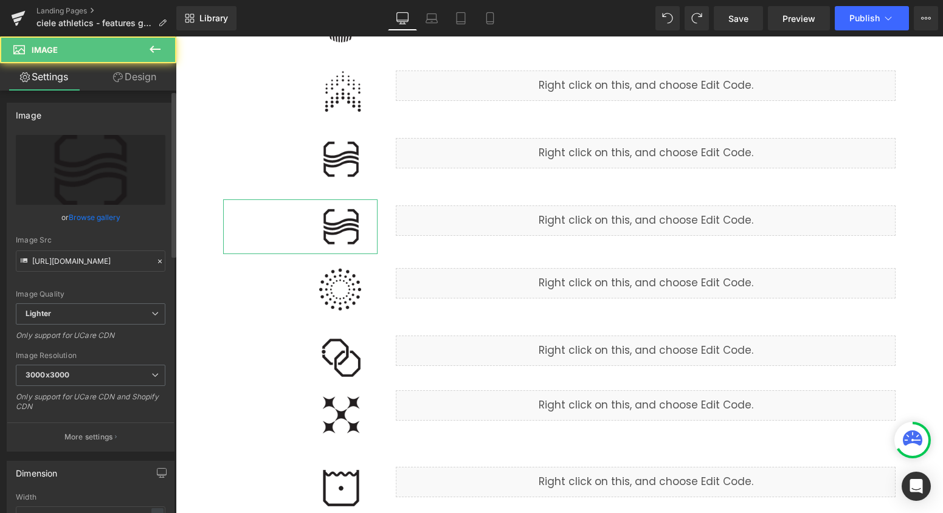
click at [81, 214] on link "Browse gallery" at bounding box center [95, 217] width 52 height 21
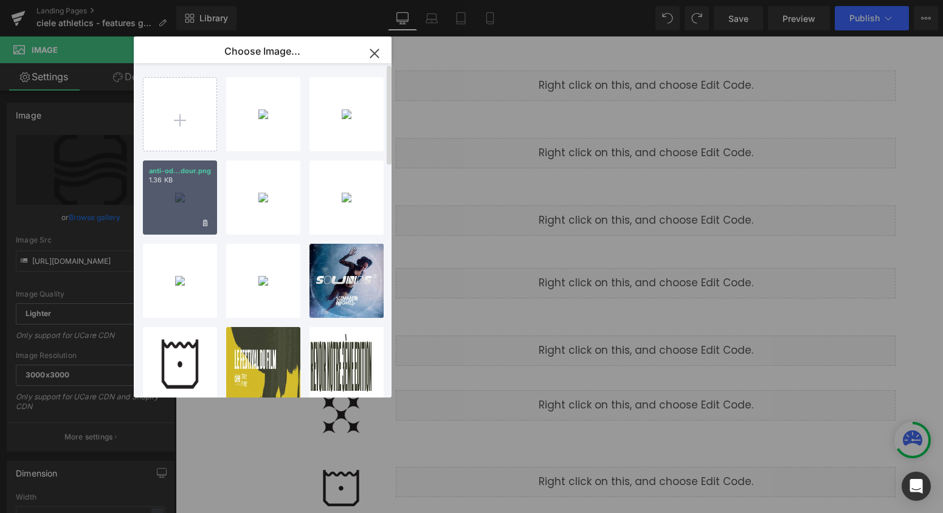
click at [199, 205] on div "anti-od...dour.png 1.36 KB" at bounding box center [180, 198] width 74 height 74
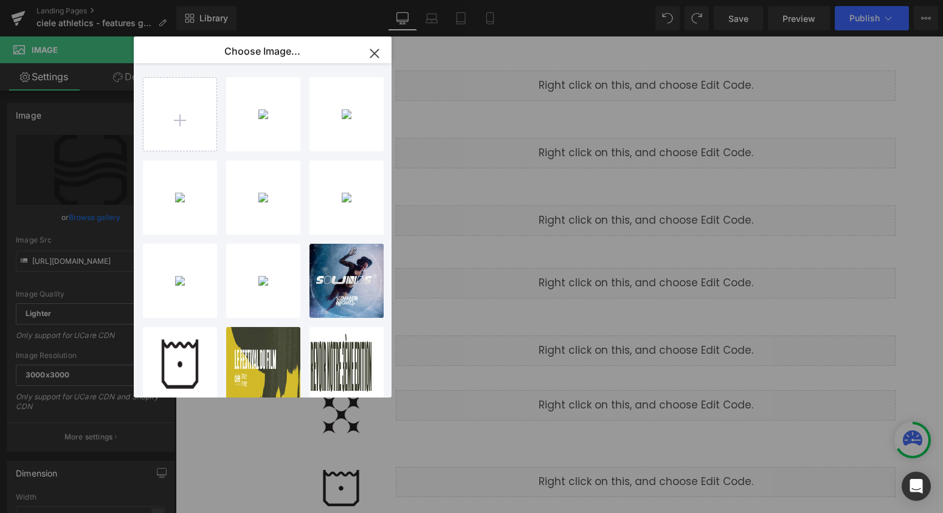
type input "[URL][DOMAIN_NAME]"
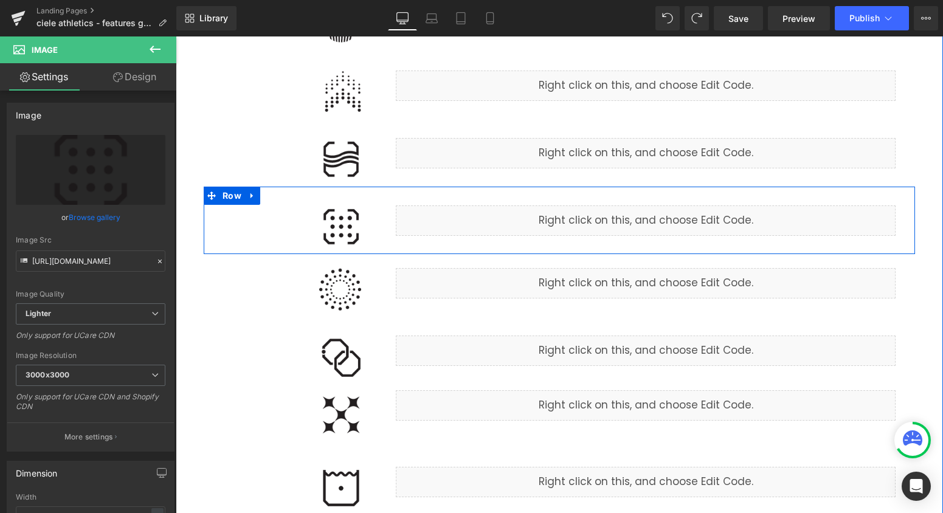
click at [657, 220] on div "Liquid" at bounding box center [646, 221] width 500 height 30
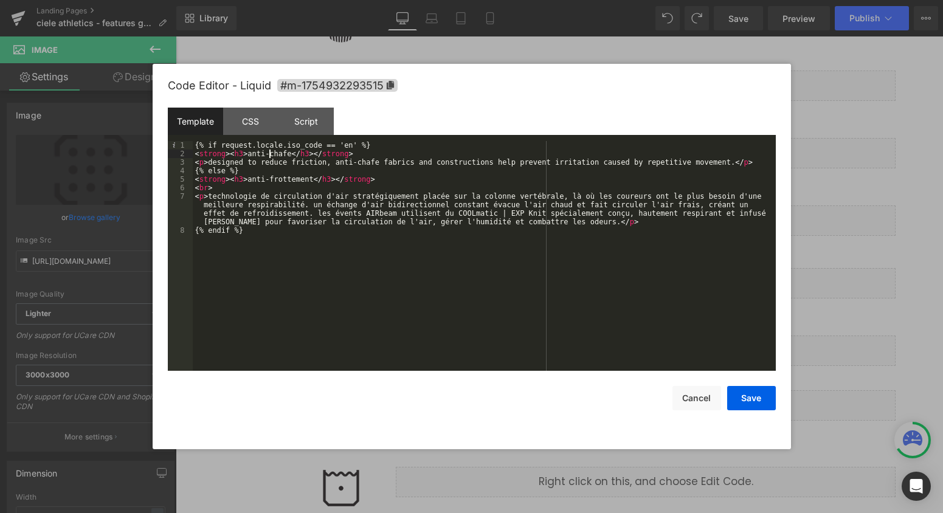
click at [271, 154] on div "{% if request.locale.iso_code == 'en' %} < strong > < h3 > anti-chafe </ h3 > <…" at bounding box center [484, 264] width 583 height 247
click at [302, 180] on div "{% if request.locale.iso_code == 'en' %} < strong > < h3 > anti-odour </ h3 > <…" at bounding box center [484, 264] width 583 height 247
drag, startPoint x: 733, startPoint y: 162, endPoint x: 207, endPoint y: 162, distance: 525.4
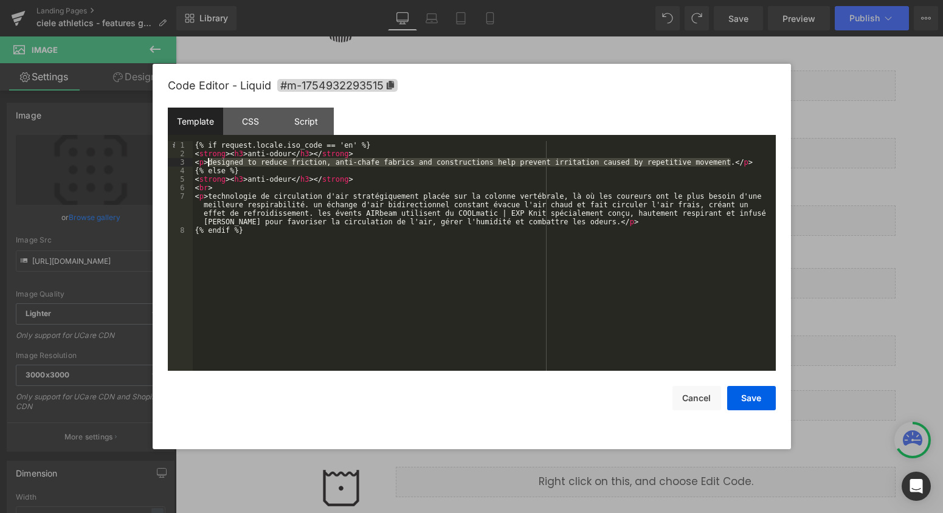
click at [207, 162] on div "{% if request.locale.iso_code == 'en' %} < strong > < h3 > anti-odour </ h3 > <…" at bounding box center [484, 264] width 583 height 247
paste textarea
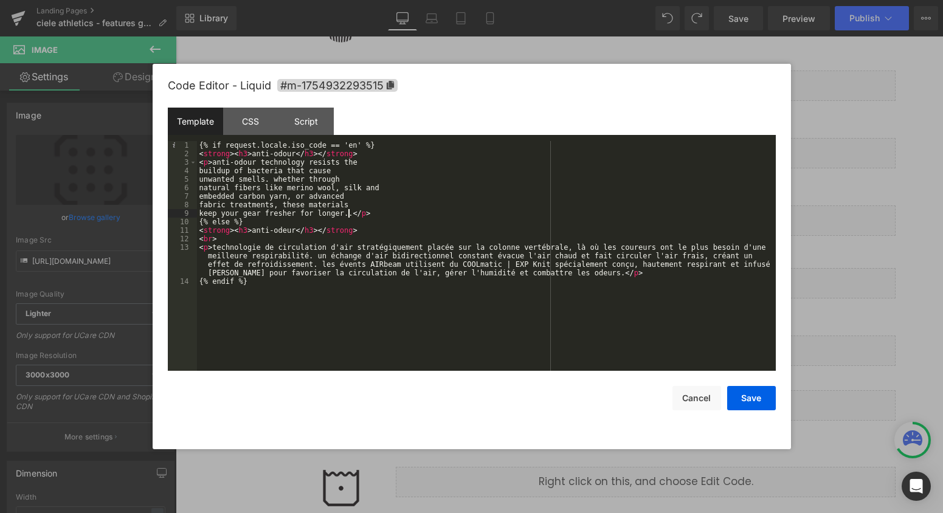
click at [199, 170] on div "{% if request.locale.iso_code == 'en' %} < strong > < h3 > anti-odour </ h3 > <…" at bounding box center [486, 264] width 579 height 247
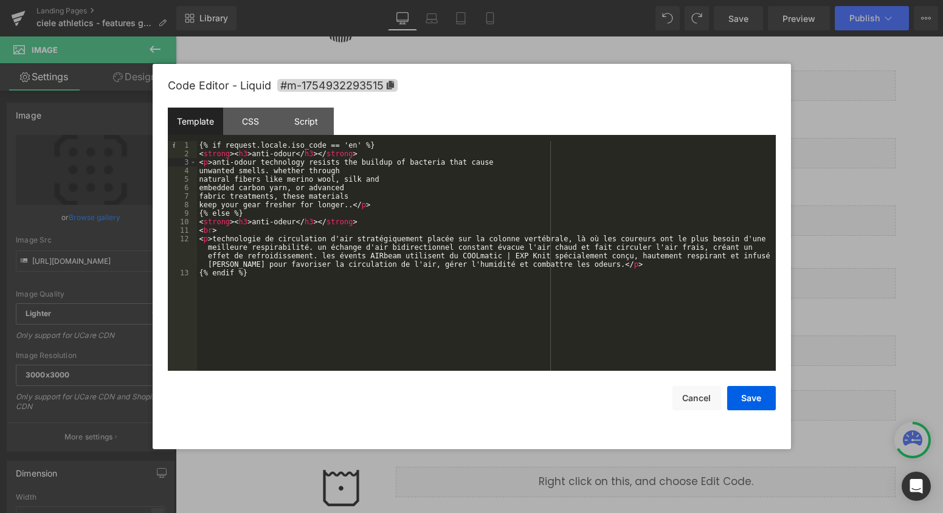
click at [199, 170] on div "{% if request.locale.iso_code == 'en' %} < strong > < h3 > anti-odour </ h3 > <…" at bounding box center [486, 264] width 579 height 247
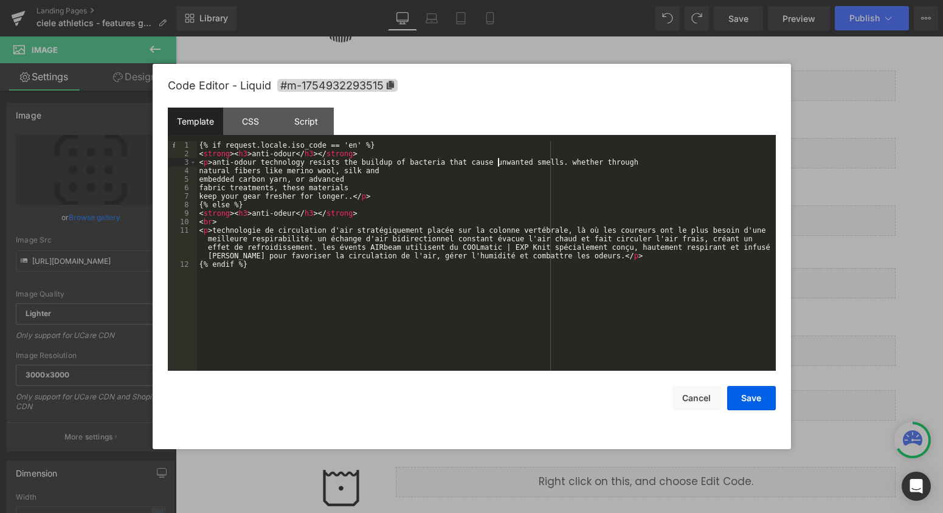
click at [199, 170] on div "{% if request.locale.iso_code == 'en' %} < strong > < h3 > anti-odour </ h3 > <…" at bounding box center [486, 264] width 579 height 247
click at [199, 177] on div "{% if request.locale.iso_code == 'en' %} < strong > < h3 > anti-odour </ h3 > <…" at bounding box center [486, 264] width 579 height 247
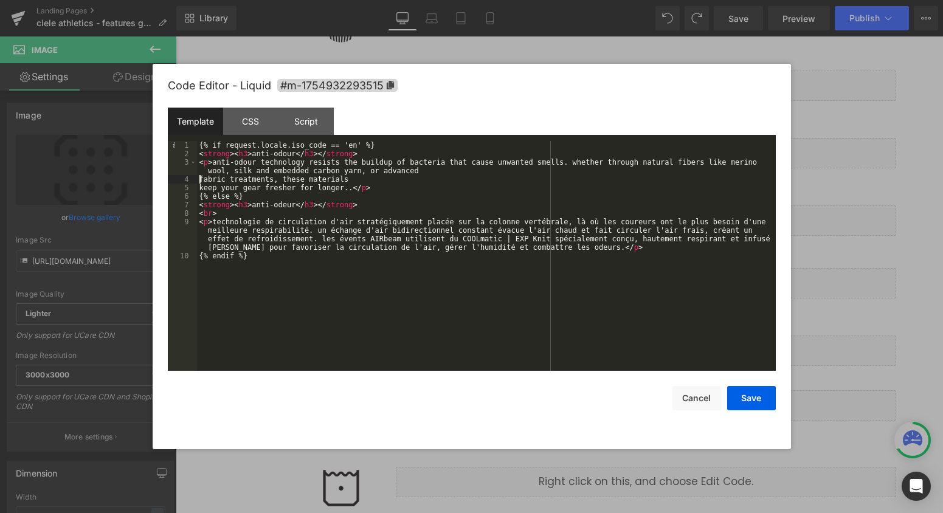
click at [199, 177] on div "{% if request.locale.iso_code == 'en' %} < strong > < h3 > anti-odour </ h3 > <…" at bounding box center [486, 264] width 579 height 247
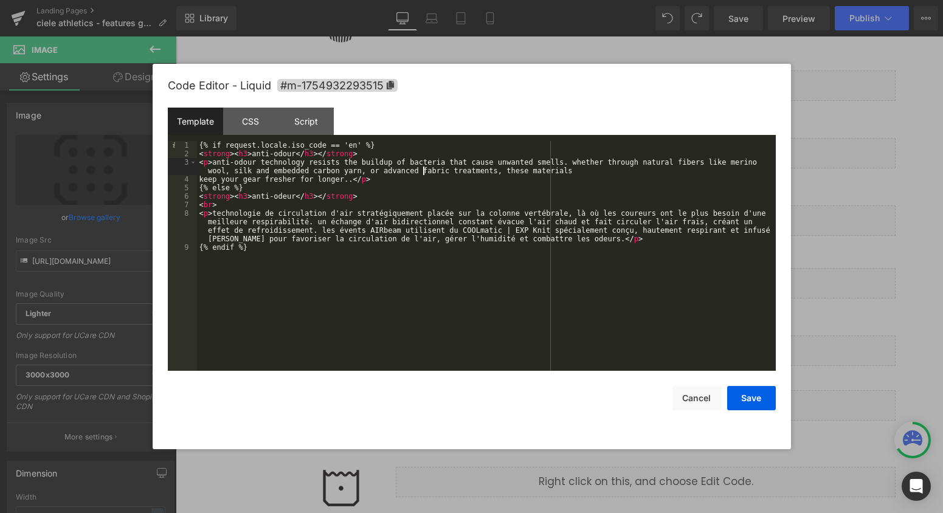
click at [199, 177] on div "{% if request.locale.iso_code == 'en' %} < strong > < h3 > anti-odour </ h3 > <…" at bounding box center [486, 264] width 579 height 247
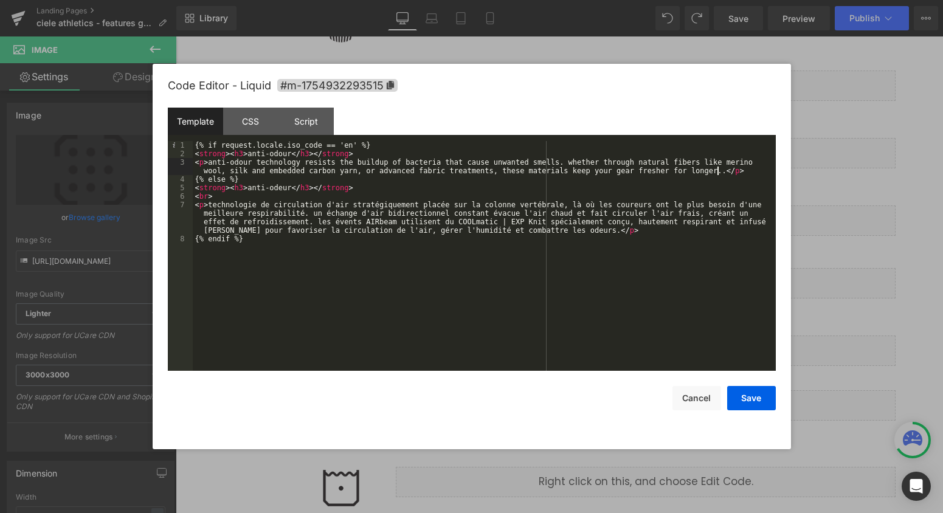
click at [719, 171] on div "{% if request.locale.iso_code == 'en' %} < strong > < h3 > anti-odour </ h3 > <…" at bounding box center [484, 264] width 583 height 247
click at [755, 398] on button "Save" at bounding box center [751, 398] width 49 height 24
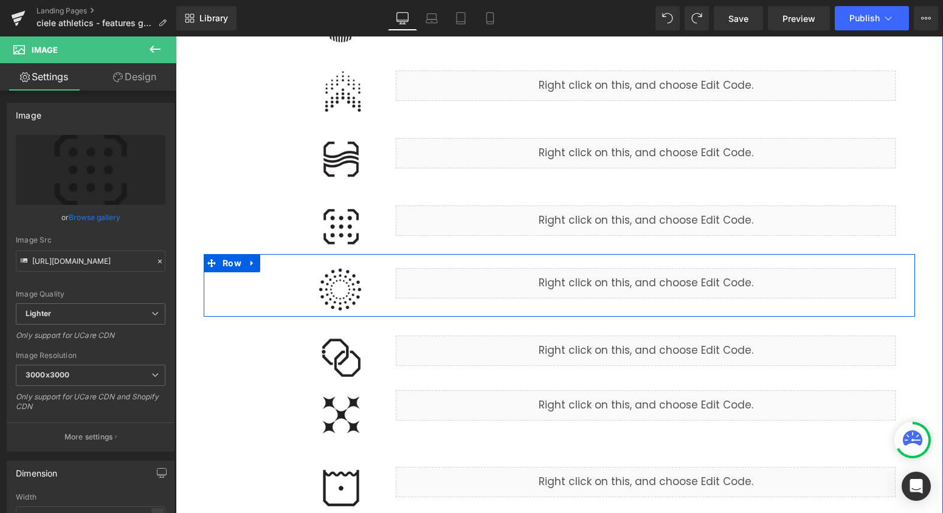
click at [663, 280] on div "Liquid" at bounding box center [646, 283] width 500 height 30
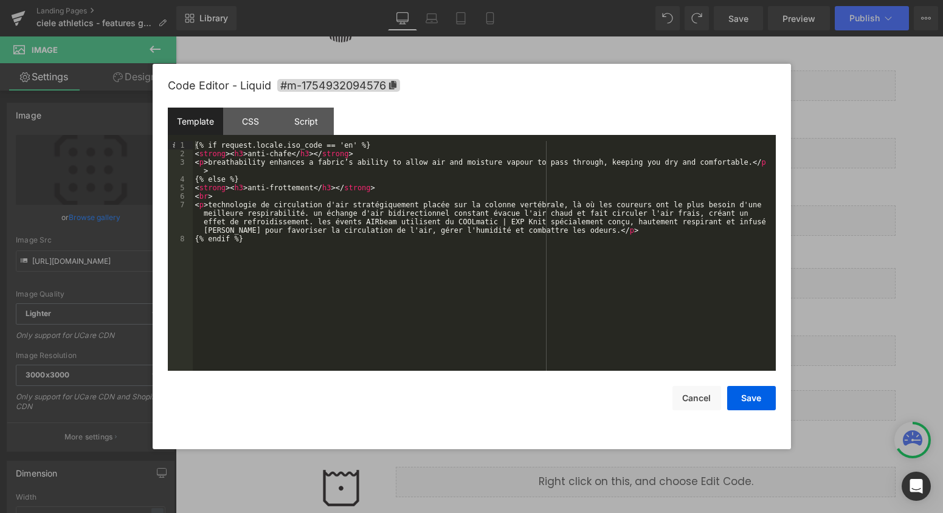
click at [280, 154] on div "{% if request.locale.iso_code == 'en' %} < strong > < h3 > anti-chafe </ h3 > <…" at bounding box center [484, 264] width 583 height 247
click at [283, 190] on div "{% if request.locale.iso_code == 'en' %} < strong > < h3 > breathable </ h3 > <…" at bounding box center [484, 264] width 583 height 247
drag, startPoint x: 753, startPoint y: 164, endPoint x: 208, endPoint y: 164, distance: 545.5
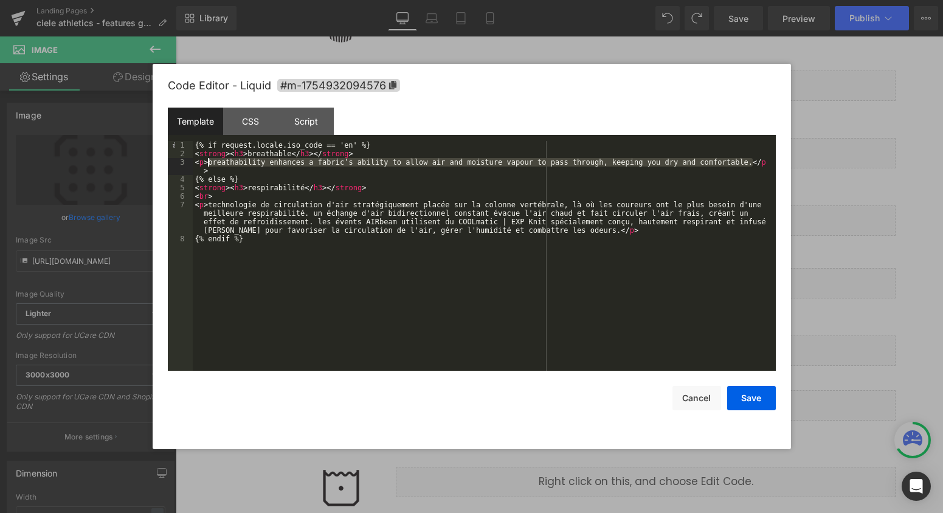
click at [207, 163] on div "{% if request.locale.iso_code == 'en' %} < strong > < h3 > breathable </ h3 > <…" at bounding box center [484, 264] width 583 height 247
paste textarea
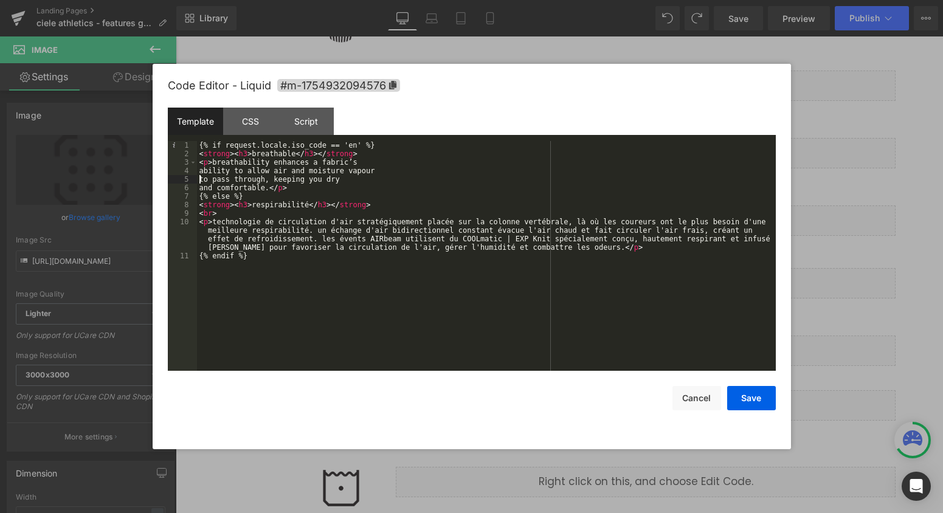
click at [198, 175] on div "{% if request.locale.iso_code == 'en' %} < strong > < h3 > breathable </ h3 > <…" at bounding box center [486, 264] width 579 height 247
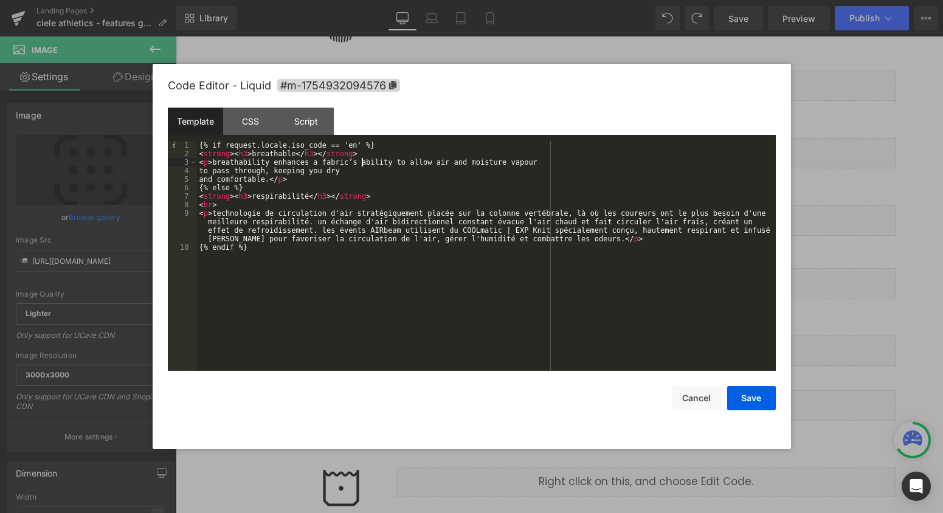
click at [198, 175] on div "{% if request.locale.iso_code == 'en' %} < strong > < h3 > breathable </ h3 > <…" at bounding box center [486, 264] width 579 height 247
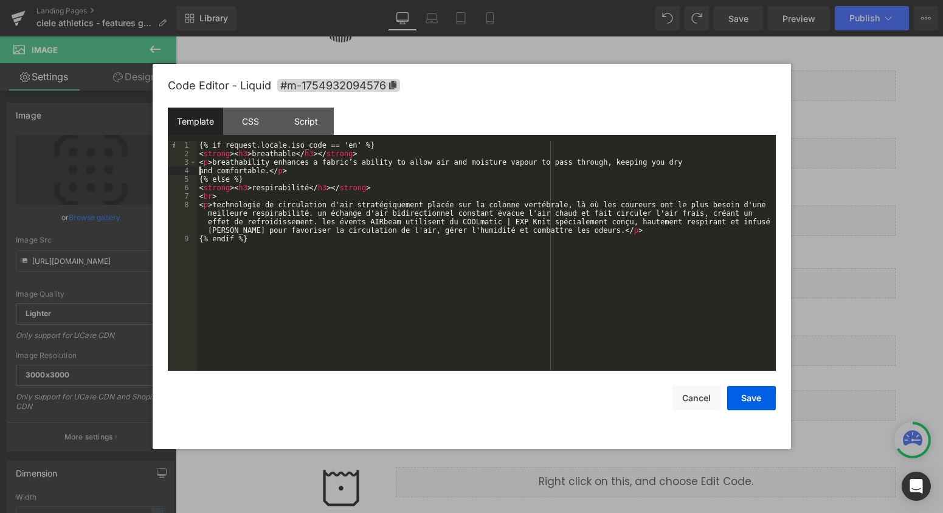
click at [198, 175] on div "{% if request.locale.iso_code == 'en' %} < strong > < h3 > breathable </ h3 > <…" at bounding box center [486, 264] width 579 height 247
click at [741, 390] on button "Save" at bounding box center [751, 398] width 49 height 24
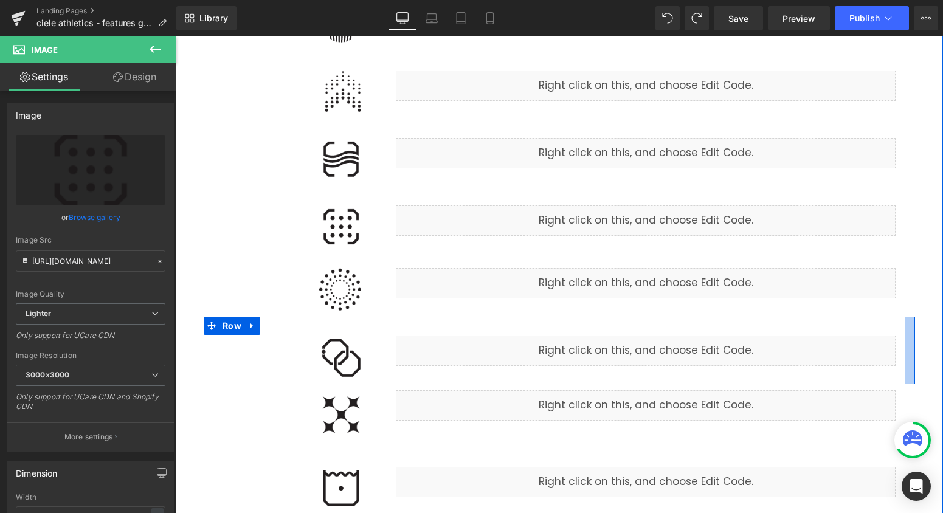
click at [662, 345] on div "Liquid" at bounding box center [646, 351] width 500 height 30
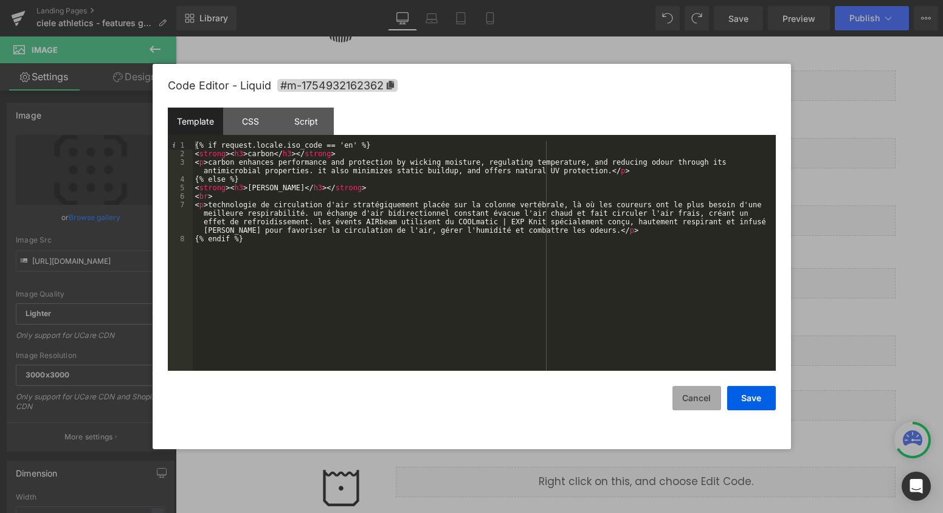
click at [708, 402] on button "Cancel" at bounding box center [697, 398] width 49 height 24
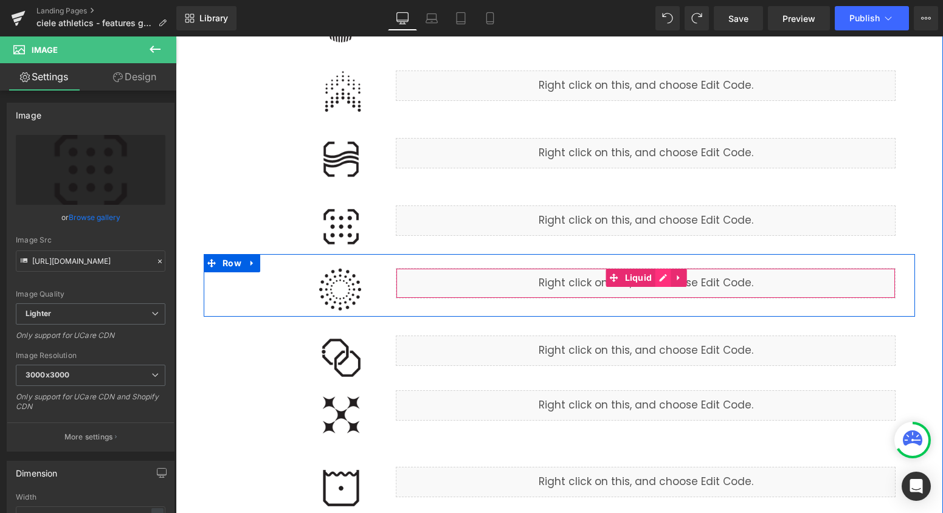
click at [666, 280] on div "Liquid" at bounding box center [646, 283] width 500 height 30
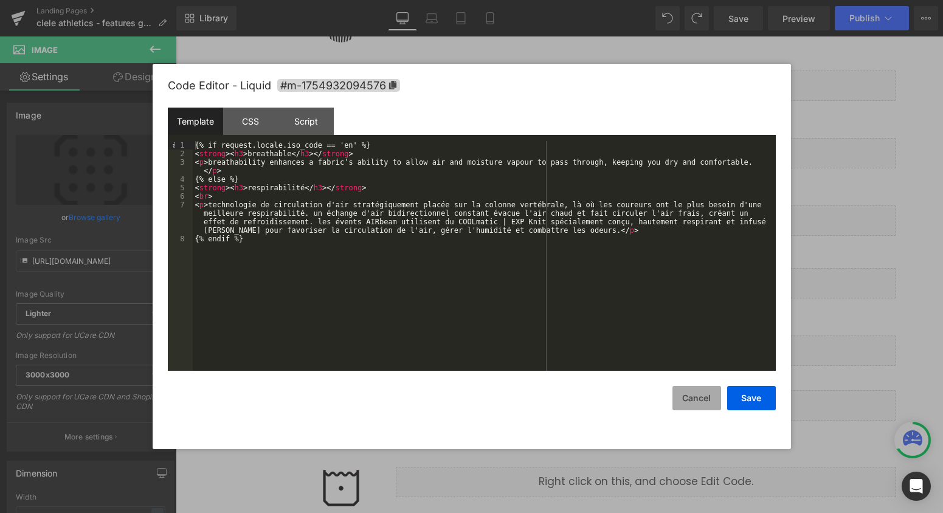
click at [691, 392] on button "Cancel" at bounding box center [697, 398] width 49 height 24
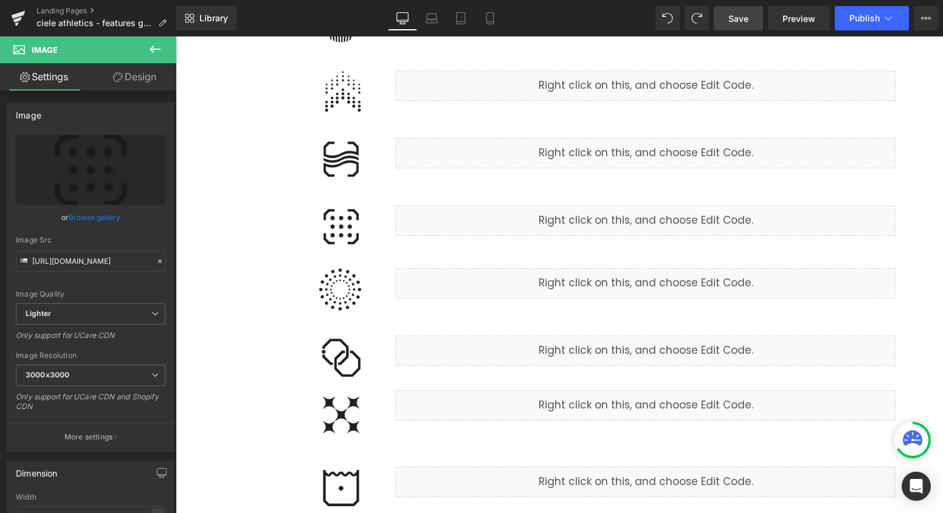
click at [738, 26] on link "Save" at bounding box center [738, 18] width 49 height 24
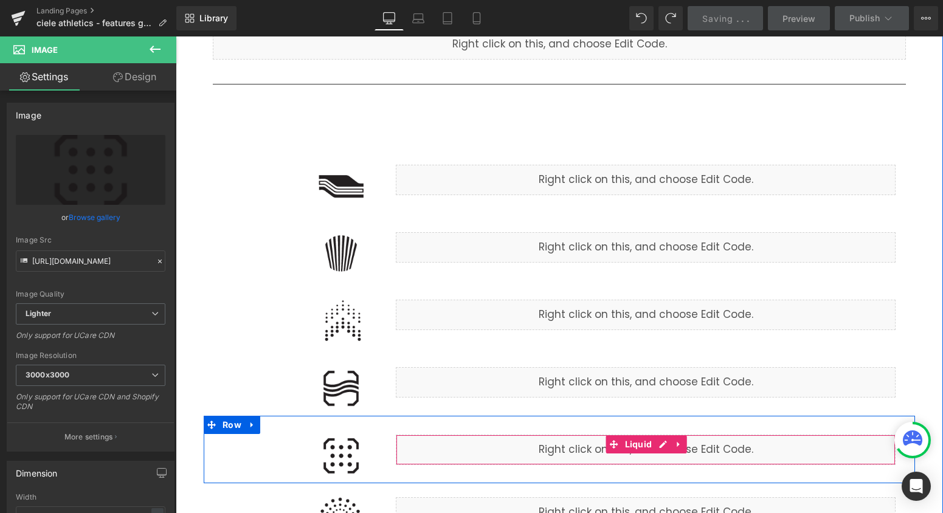
scroll to position [165, 0]
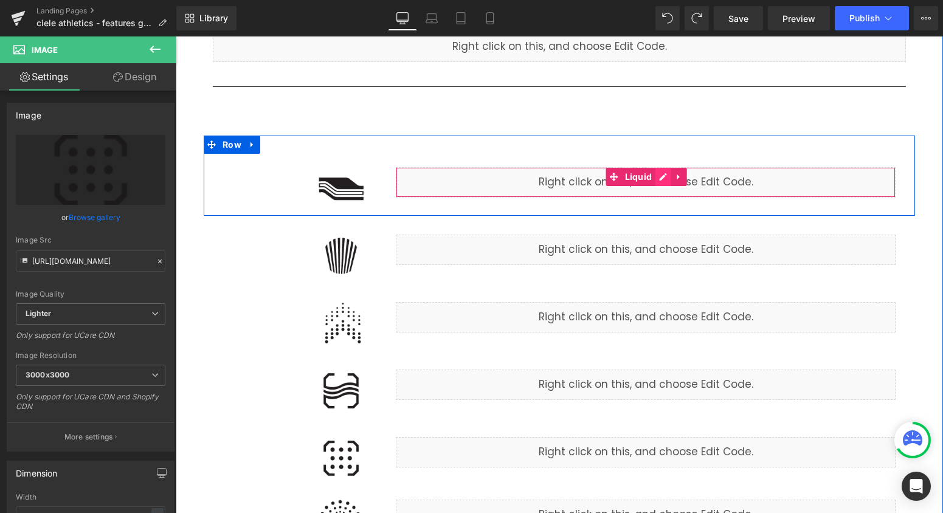
click at [660, 176] on div "Liquid" at bounding box center [646, 182] width 500 height 30
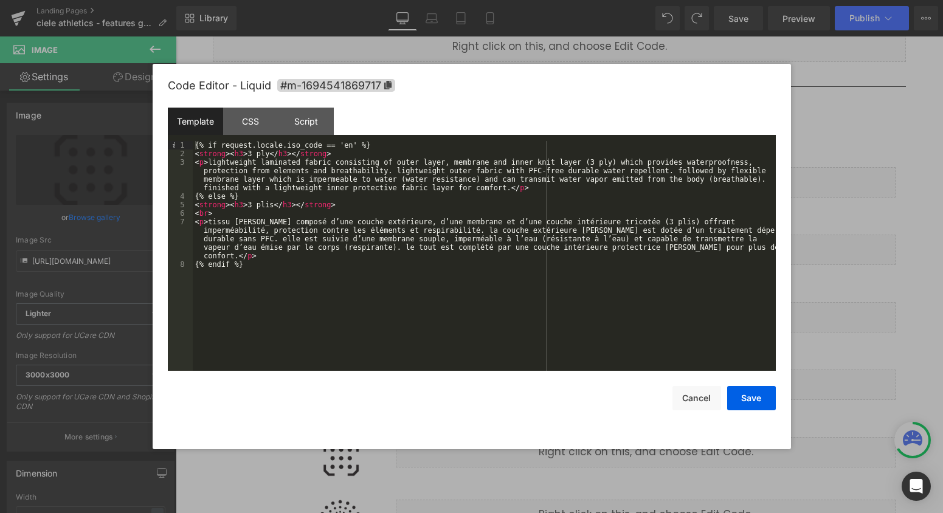
click at [860, 201] on div at bounding box center [471, 256] width 943 height 513
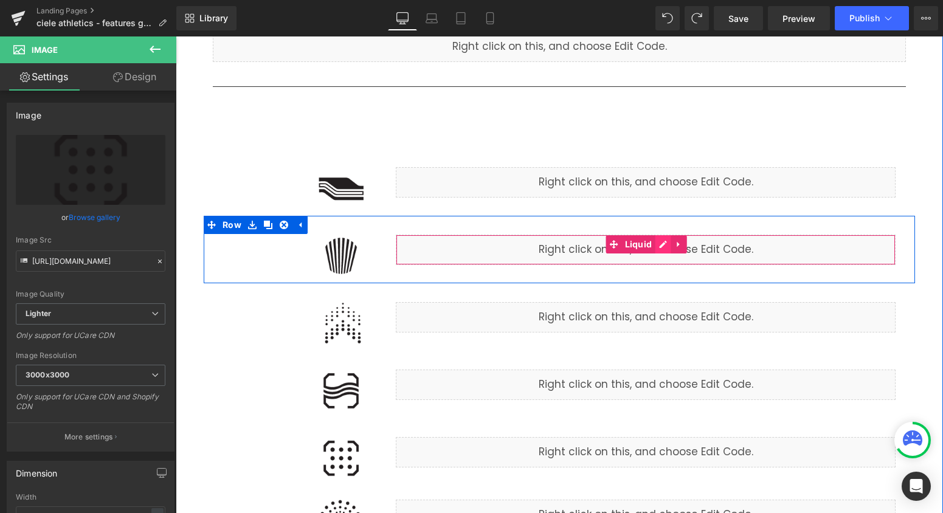
click at [664, 246] on div "Liquid" at bounding box center [646, 250] width 500 height 30
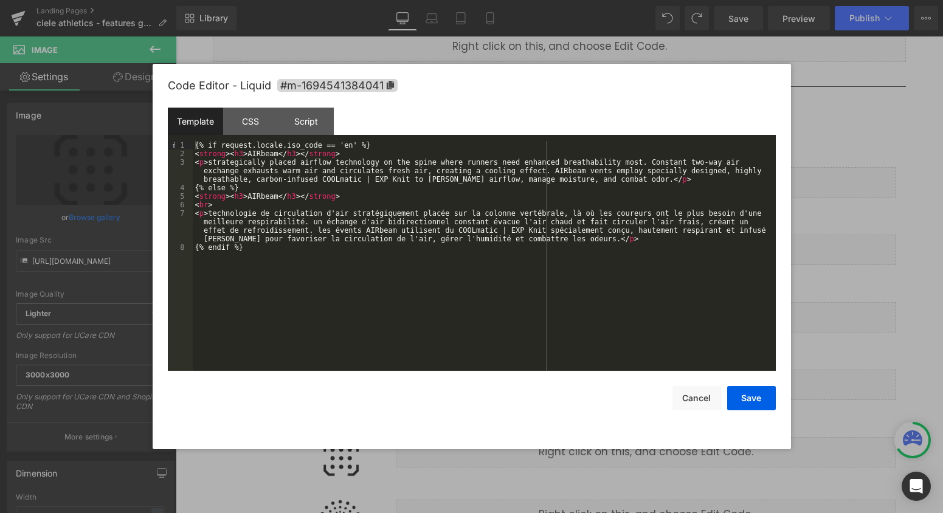
click at [859, 220] on div at bounding box center [471, 256] width 943 height 513
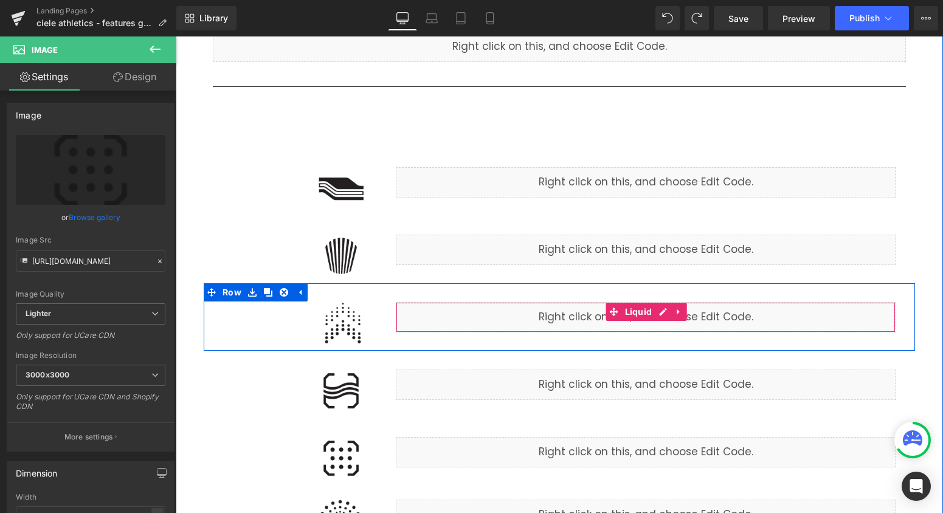
click at [659, 312] on div "Liquid" at bounding box center [646, 317] width 500 height 30
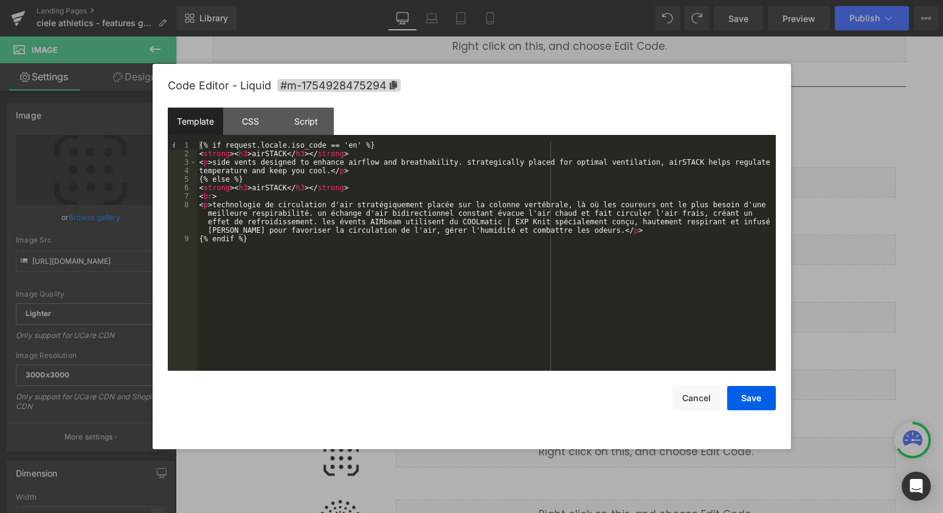
click at [903, 252] on div at bounding box center [471, 256] width 943 height 513
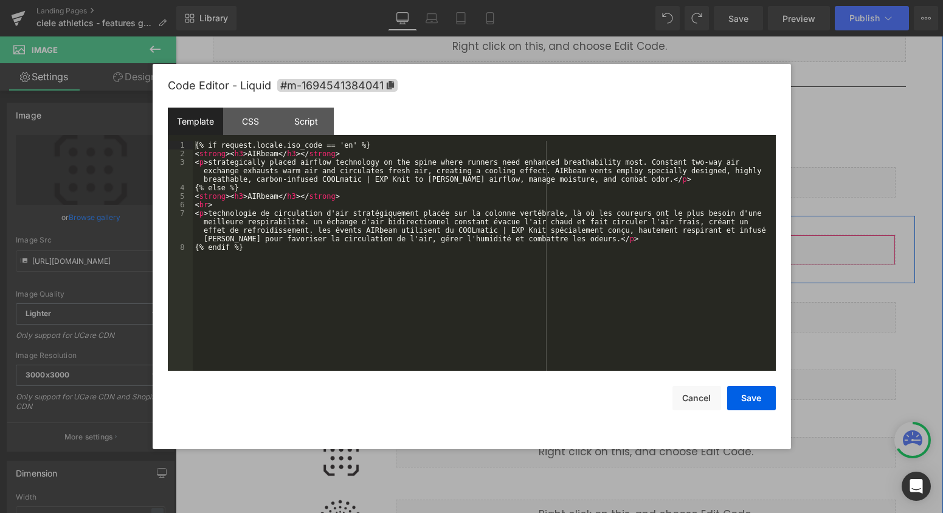
click at [662, 246] on div "Liquid" at bounding box center [646, 250] width 500 height 30
click at [261, 156] on div "{% if request.locale.iso_code == 'en' %} < strong > < h3 > AIRbeam </ h3 > </ s…" at bounding box center [484, 264] width 583 height 247
click at [258, 199] on div "{% if request.locale.iso_code == 'en' %} < strong > < h3 > airBEAM </ h3 > </ s…" at bounding box center [484, 264] width 583 height 247
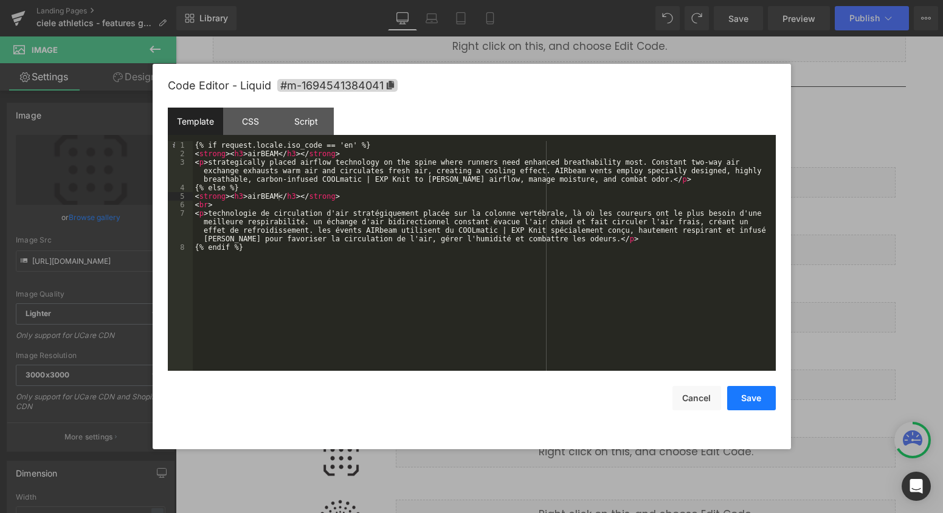
click at [769, 402] on button "Save" at bounding box center [751, 398] width 49 height 24
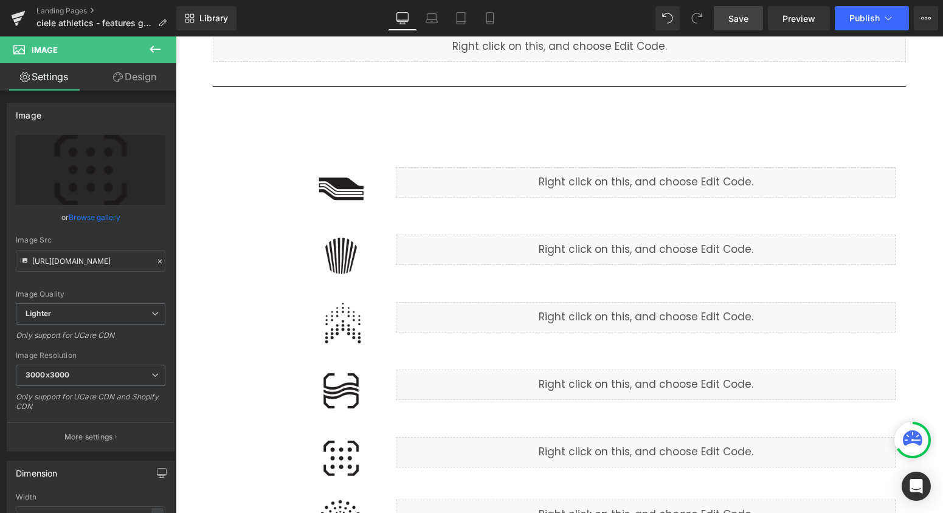
click at [744, 27] on link "Save" at bounding box center [738, 18] width 49 height 24
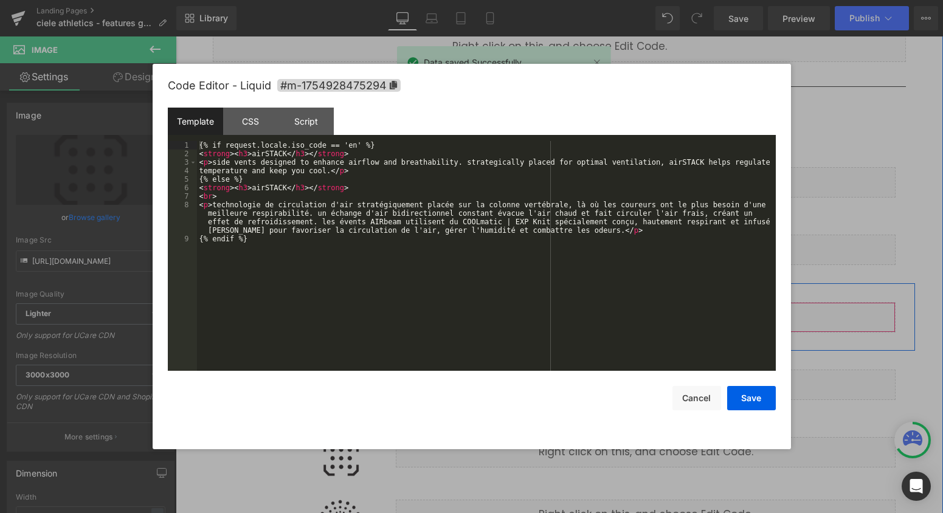
click at [660, 313] on div "Liquid" at bounding box center [646, 317] width 500 height 30
click at [697, 401] on button "Cancel" at bounding box center [697, 398] width 49 height 24
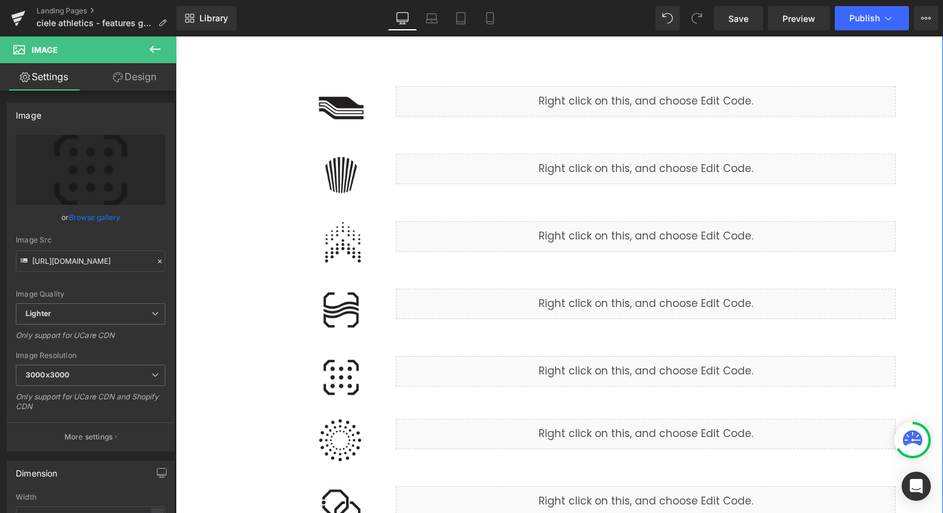
scroll to position [245, 0]
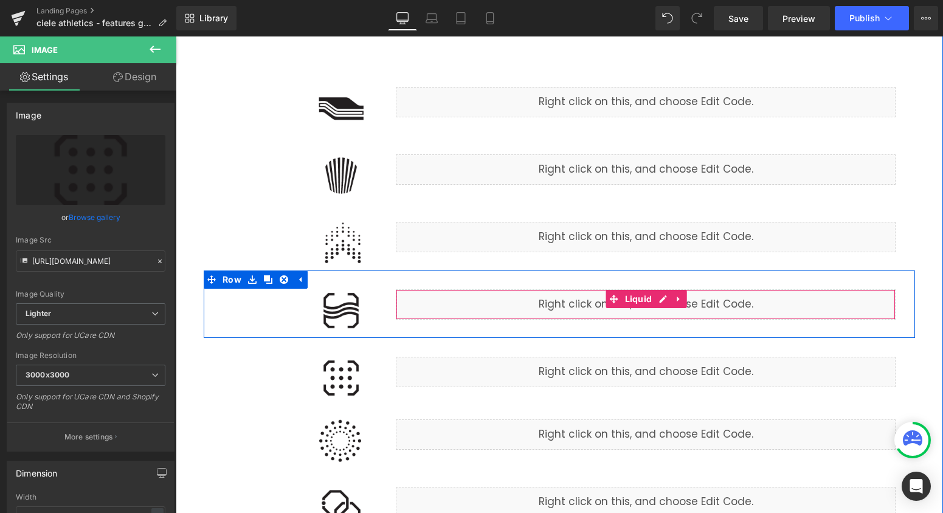
click at [669, 303] on div "Liquid" at bounding box center [646, 304] width 500 height 30
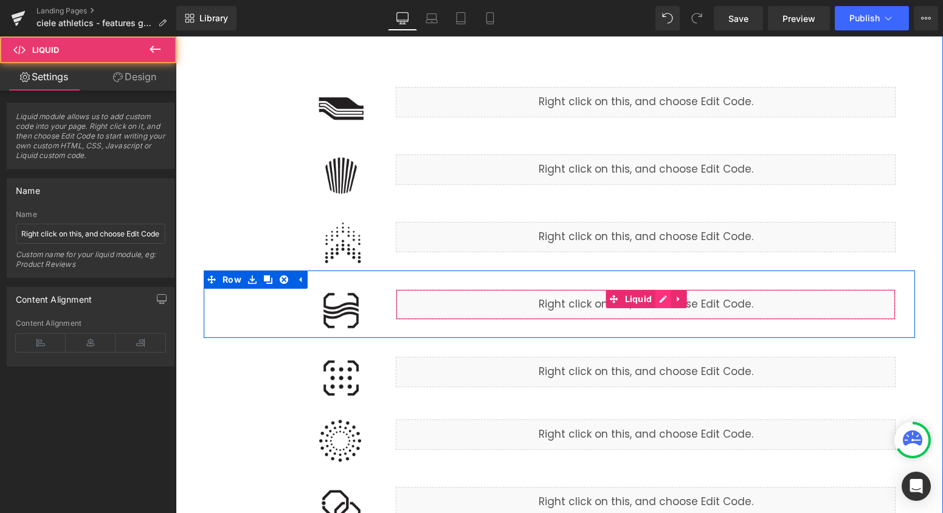
click at [666, 302] on div "Liquid" at bounding box center [646, 304] width 500 height 30
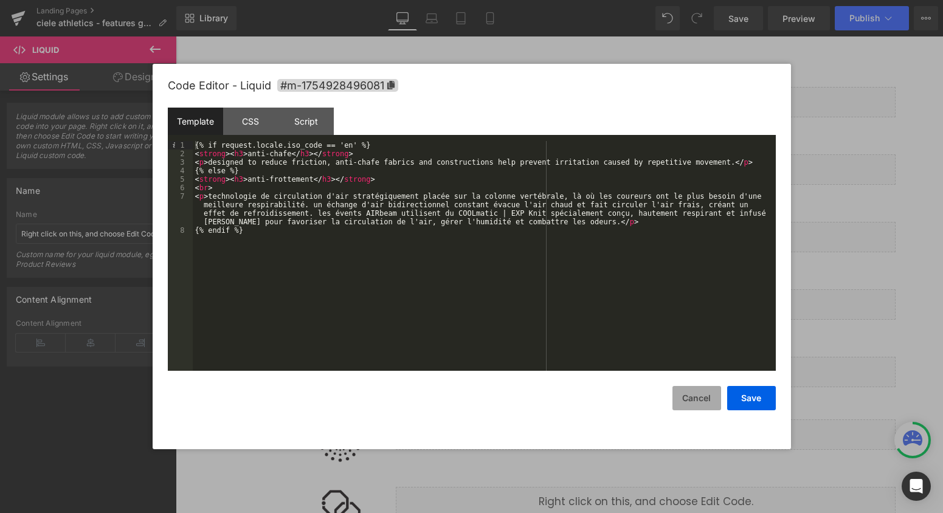
click at [697, 393] on button "Cancel" at bounding box center [697, 398] width 49 height 24
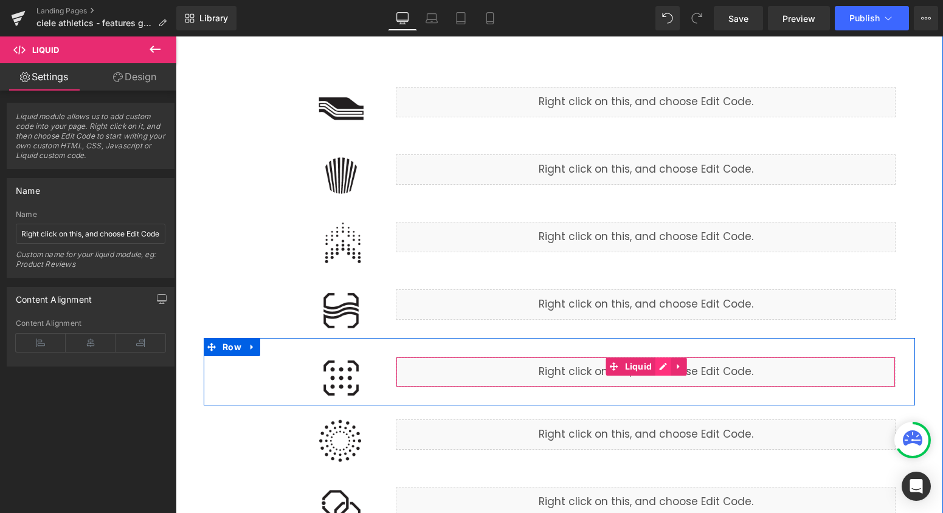
click at [663, 369] on div "Liquid" at bounding box center [646, 372] width 500 height 30
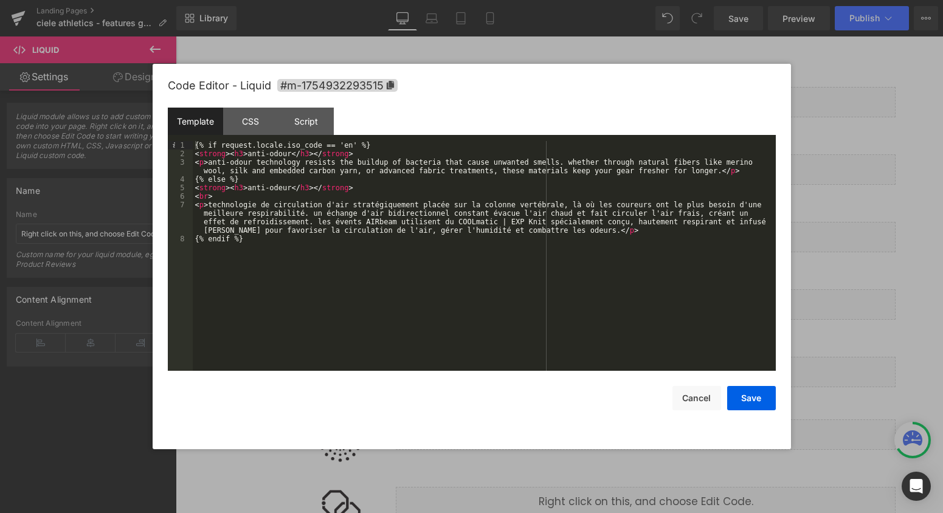
click at [686, 384] on div "Save Cancel" at bounding box center [472, 391] width 608 height 40
click at [693, 399] on button "Cancel" at bounding box center [697, 398] width 49 height 24
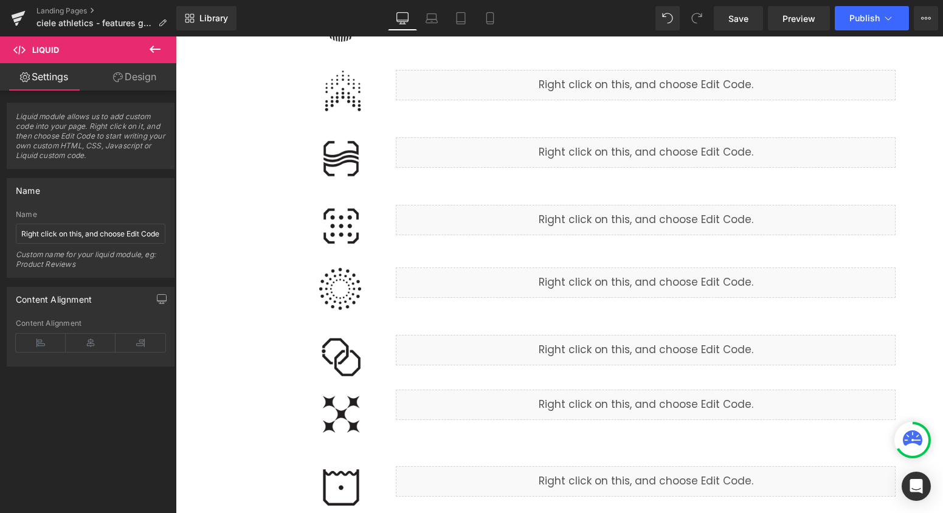
scroll to position [410, 0]
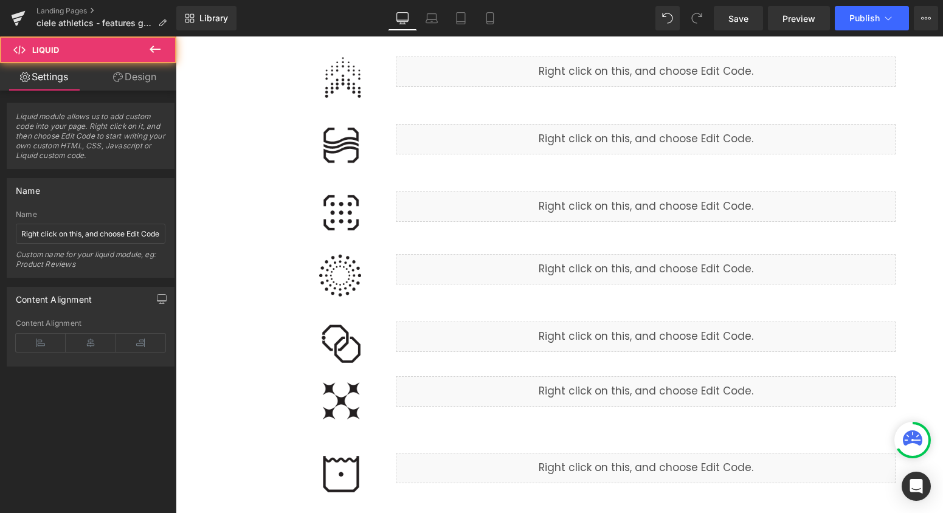
click at [685, 265] on div "Liquid" at bounding box center [646, 269] width 500 height 30
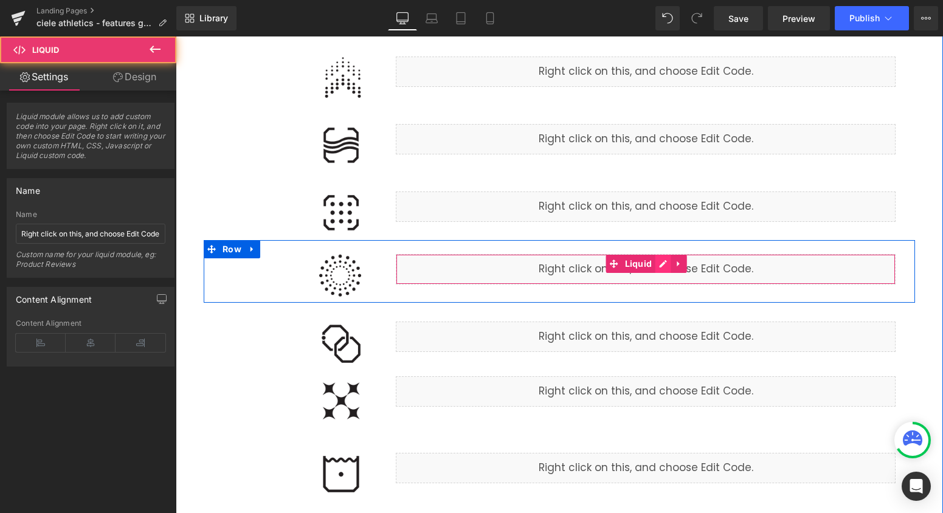
click at [663, 265] on div "Liquid" at bounding box center [646, 269] width 500 height 30
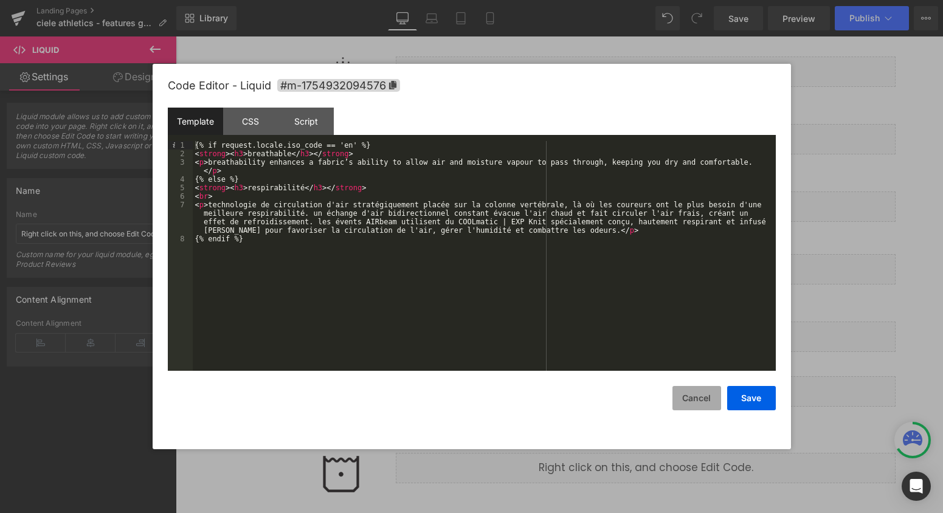
click at [701, 395] on button "Cancel" at bounding box center [697, 398] width 49 height 24
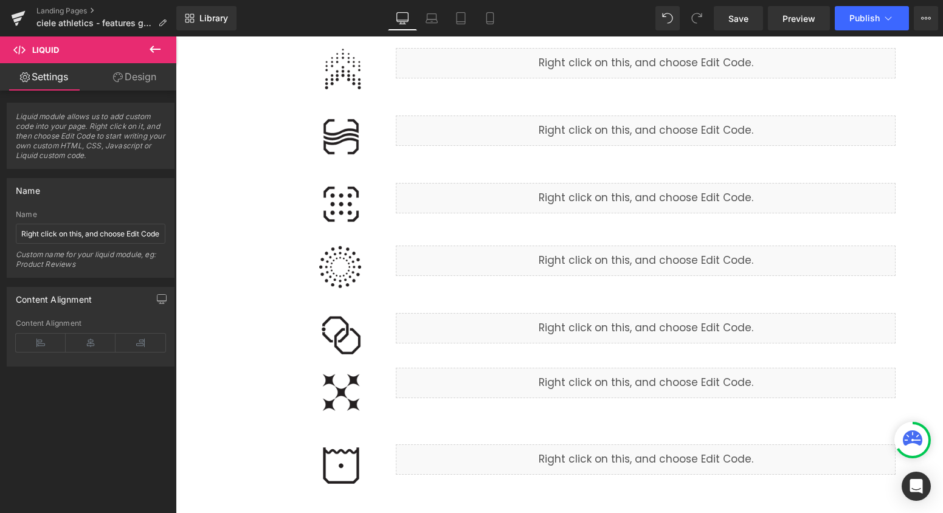
scroll to position [420, 0]
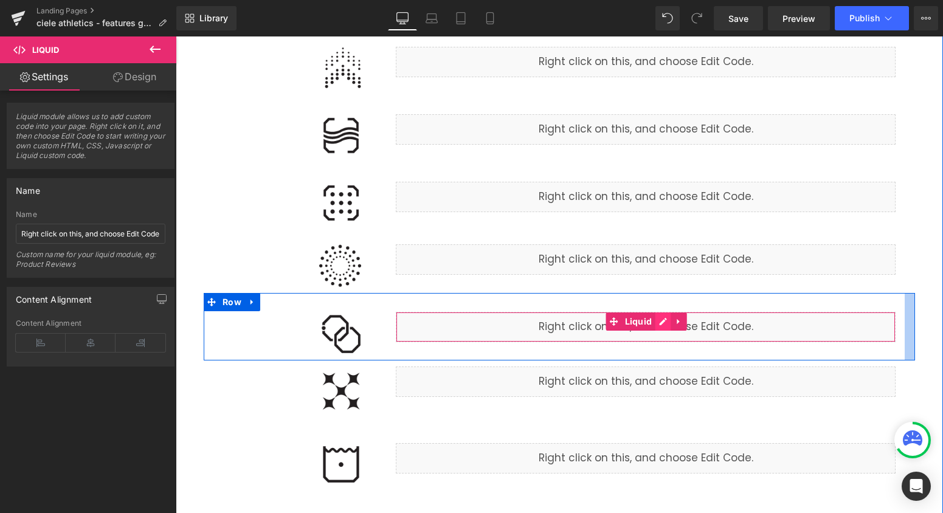
click at [659, 325] on div "Liquid" at bounding box center [646, 327] width 500 height 30
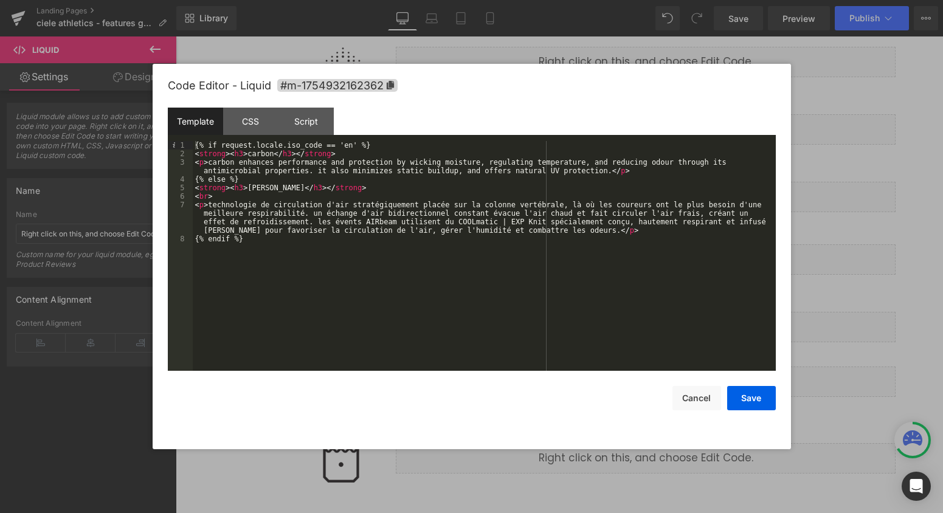
click at [851, 324] on div at bounding box center [471, 256] width 943 height 513
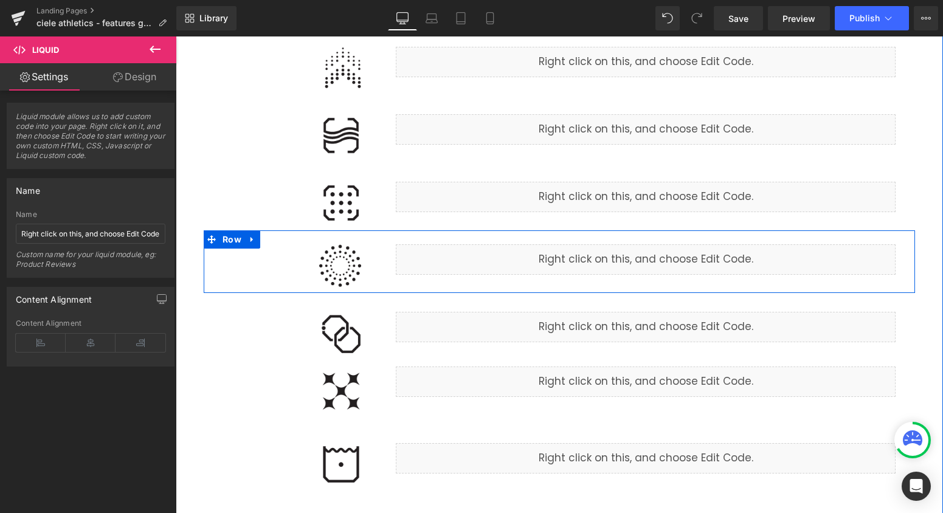
click at [660, 253] on div "Liquid" at bounding box center [646, 259] width 500 height 30
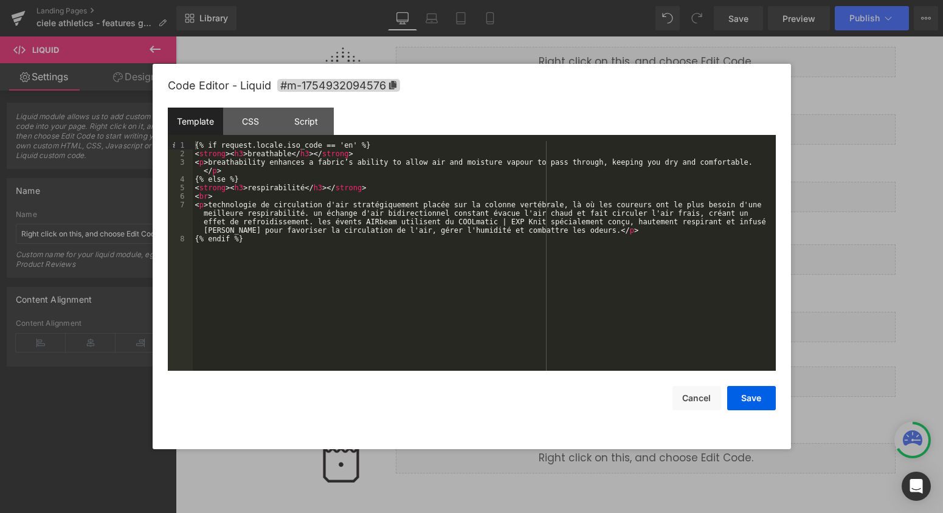
click at [829, 277] on div at bounding box center [471, 256] width 943 height 513
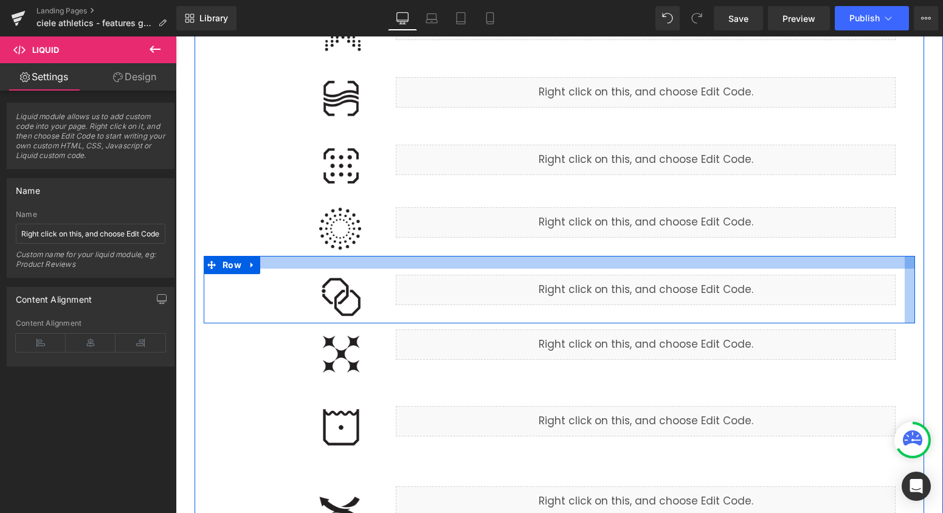
scroll to position [468, 0]
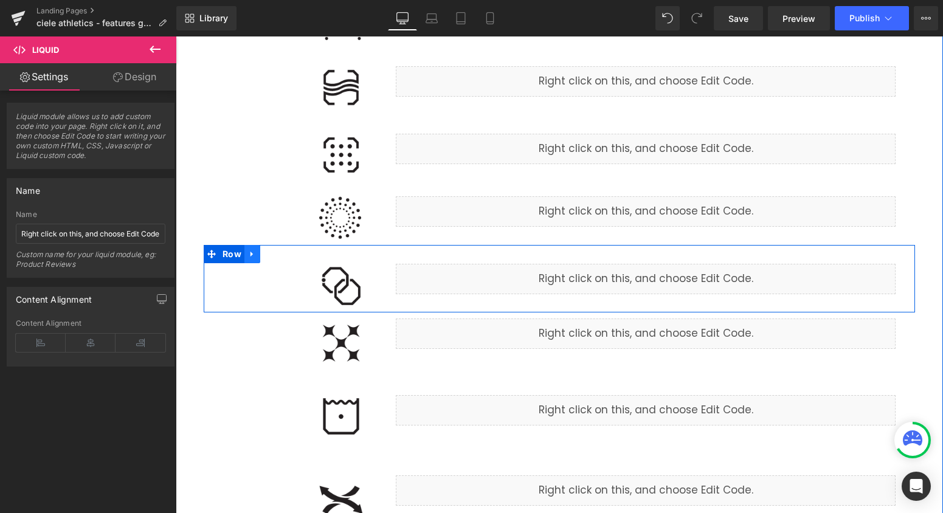
click at [255, 255] on icon at bounding box center [252, 254] width 9 height 9
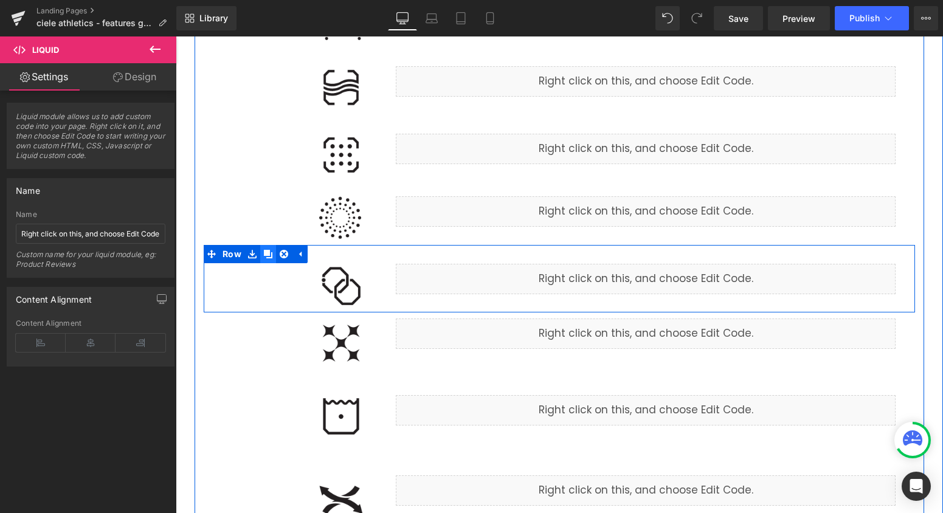
click at [266, 255] on icon at bounding box center [268, 254] width 9 height 9
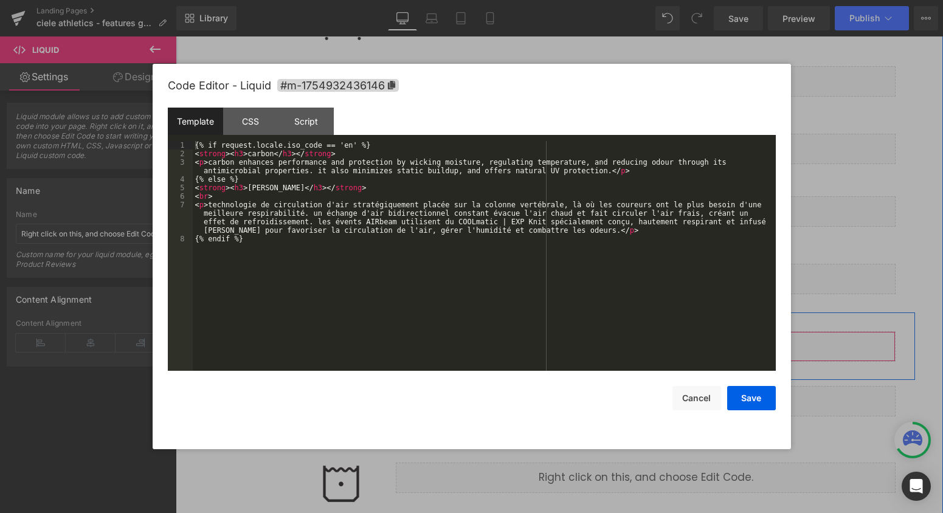
click at [663, 342] on div "Liquid" at bounding box center [646, 346] width 500 height 30
click at [261, 148] on div "{% if request.locale.iso_code == 'en' %} < strong > < h3 > carbon </ h3 > </ st…" at bounding box center [484, 264] width 583 height 247
click at [257, 156] on div "{% if request.locale.iso_code == 'en' %} < strong > < h3 > carbon </ h3 > </ st…" at bounding box center [484, 264] width 583 height 247
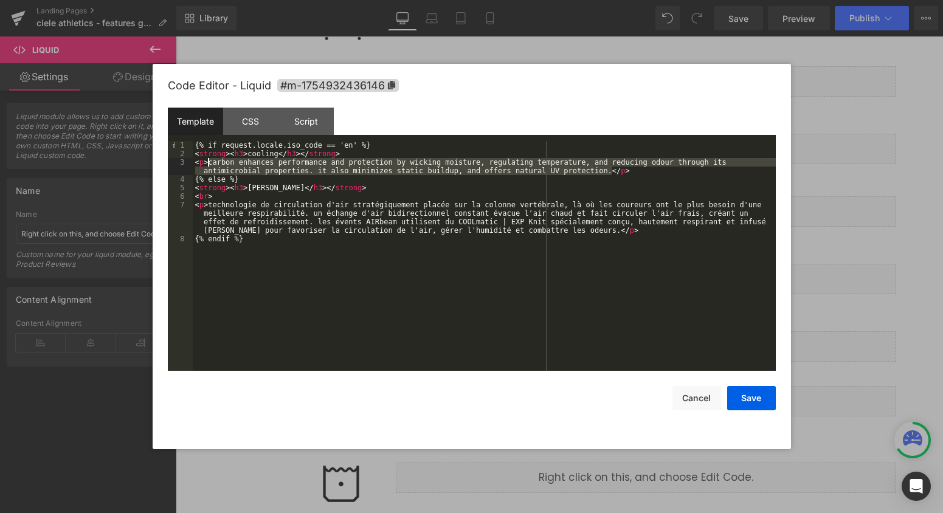
drag, startPoint x: 611, startPoint y: 172, endPoint x: 209, endPoint y: 161, distance: 402.1
click at [209, 161] on div "{% if request.locale.iso_code == 'en' %} < strong > < h3 > cooling </ h3 > </ s…" at bounding box center [484, 264] width 583 height 247
paste textarea
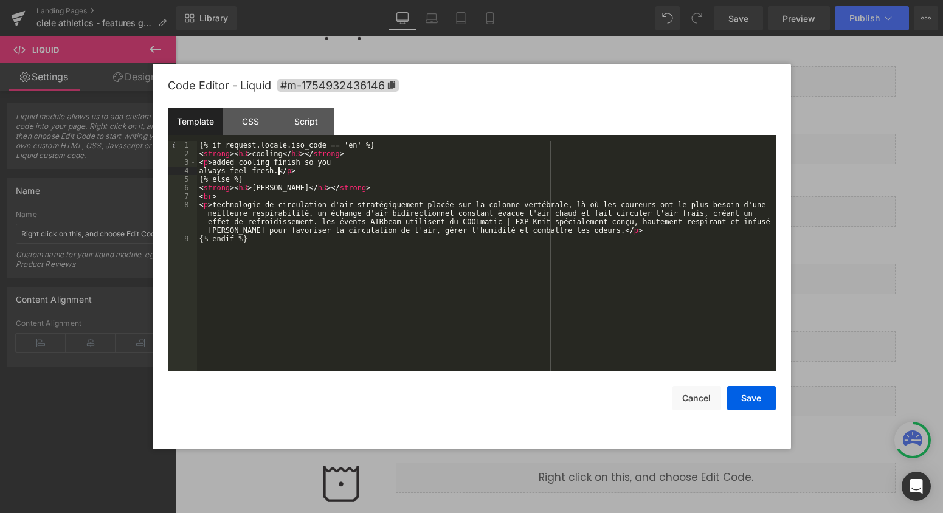
click at [199, 170] on div "{% if request.locale.iso_code == 'en' %} < strong > < h3 > cooling </ h3 > </ s…" at bounding box center [486, 264] width 579 height 247
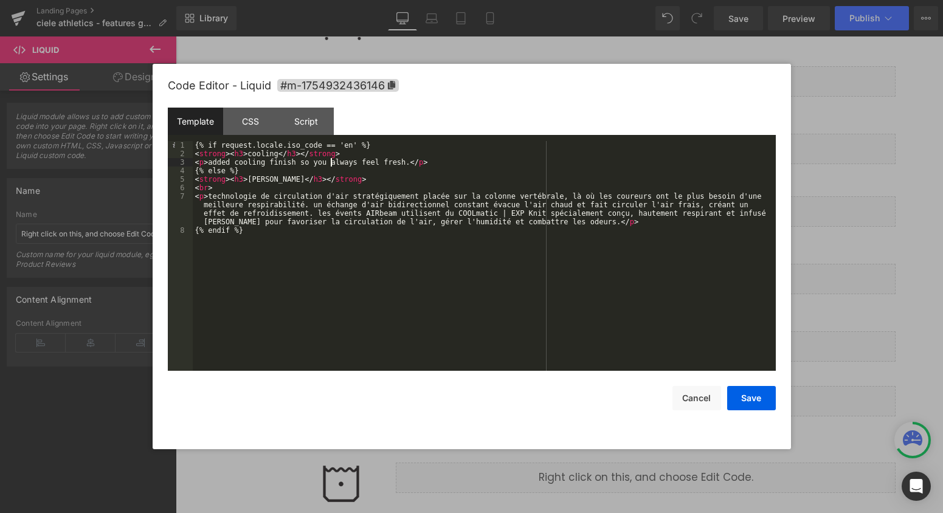
click at [258, 181] on div "{% if request.locale.iso_code == 'en' %} < strong > < h3 > cooling </ h3 > </ s…" at bounding box center [484, 264] width 583 height 247
click at [761, 403] on button "Save" at bounding box center [751, 398] width 49 height 24
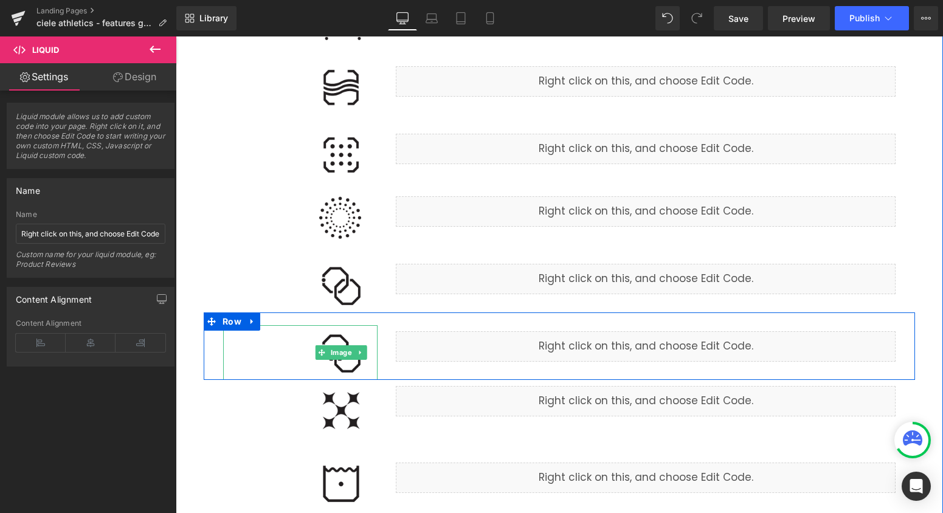
click at [349, 361] on img at bounding box center [341, 352] width 73 height 55
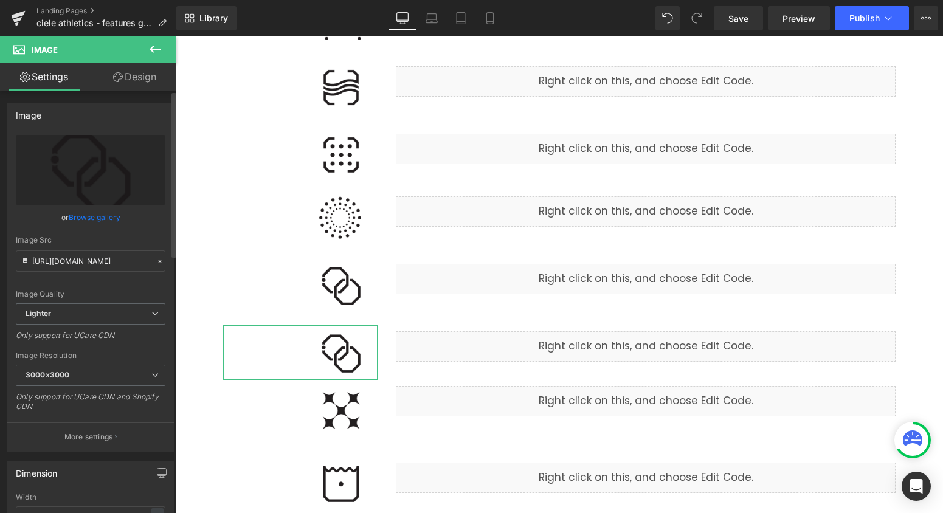
click at [94, 217] on link "Browse gallery" at bounding box center [95, 217] width 52 height 21
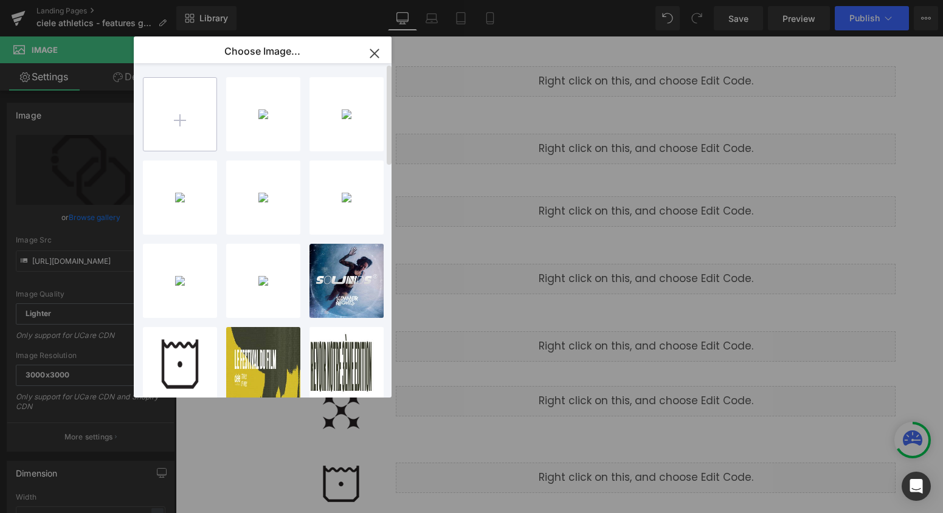
click at [158, 123] on input "file" at bounding box center [180, 114] width 73 height 73
type input "C:\fakepath\cooling.png"
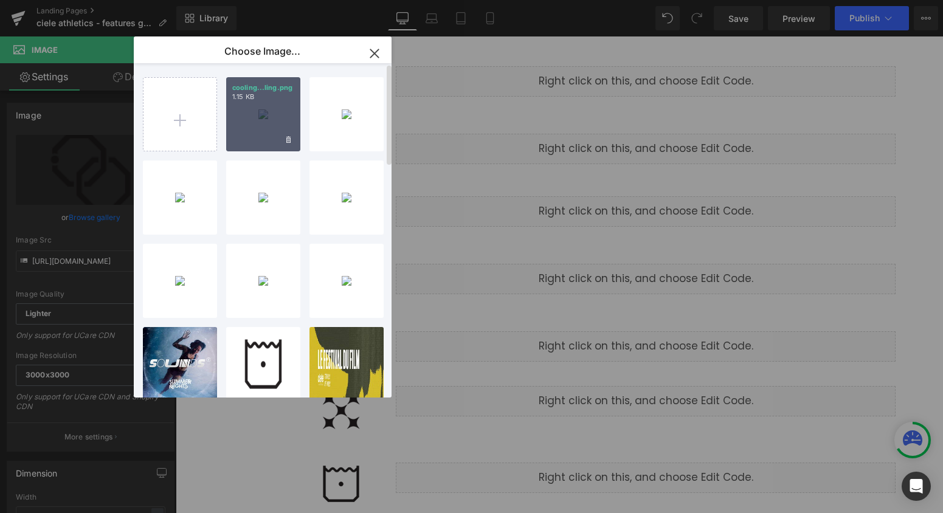
click at [254, 114] on div "cooling...ling.png 1.15 KB" at bounding box center [263, 114] width 74 height 74
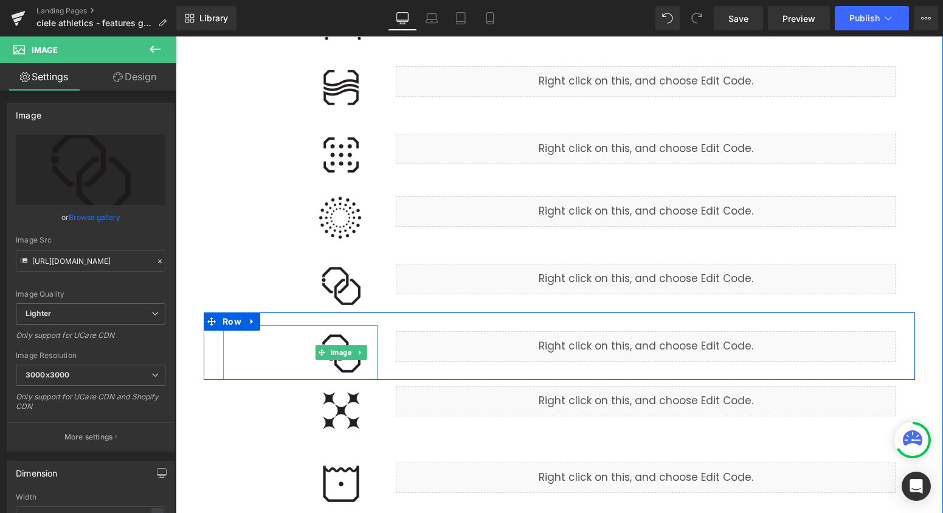
click at [354, 367] on img at bounding box center [341, 352] width 73 height 55
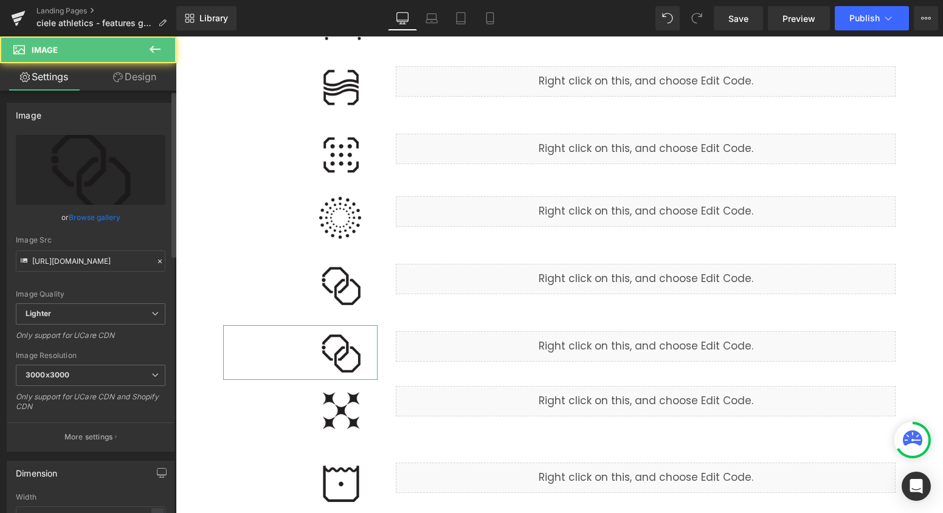
click at [95, 220] on link "Browse gallery" at bounding box center [95, 217] width 52 height 21
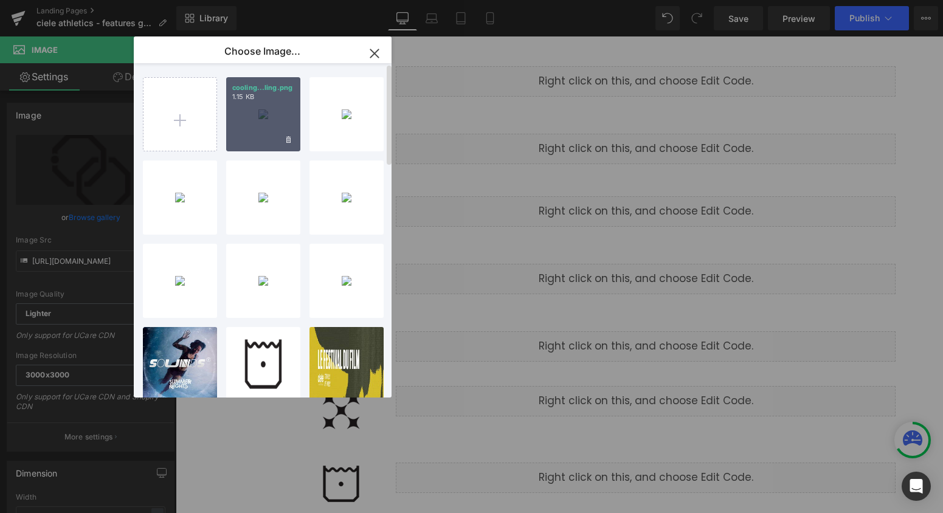
click at [251, 123] on div "cooling...ling.png 1.15 KB" at bounding box center [263, 114] width 74 height 74
type input "[URL][DOMAIN_NAME]"
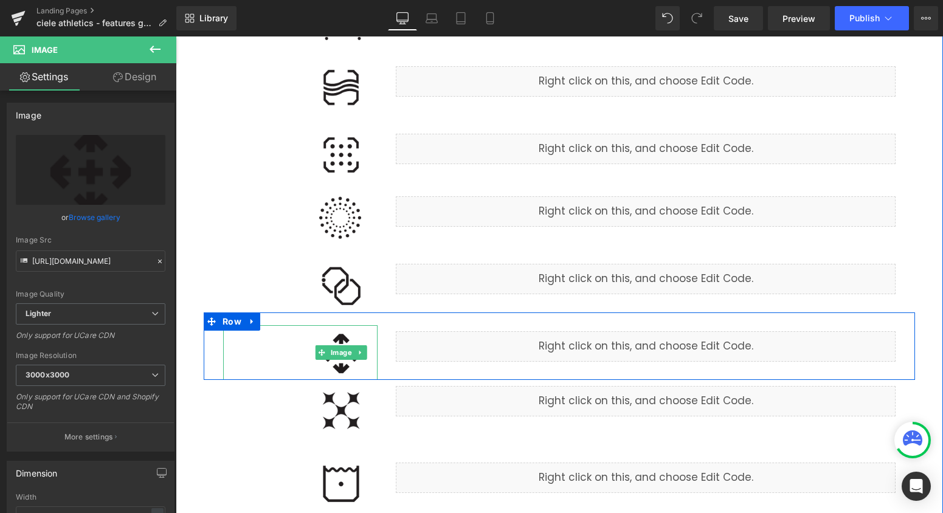
scroll to position [541, 0]
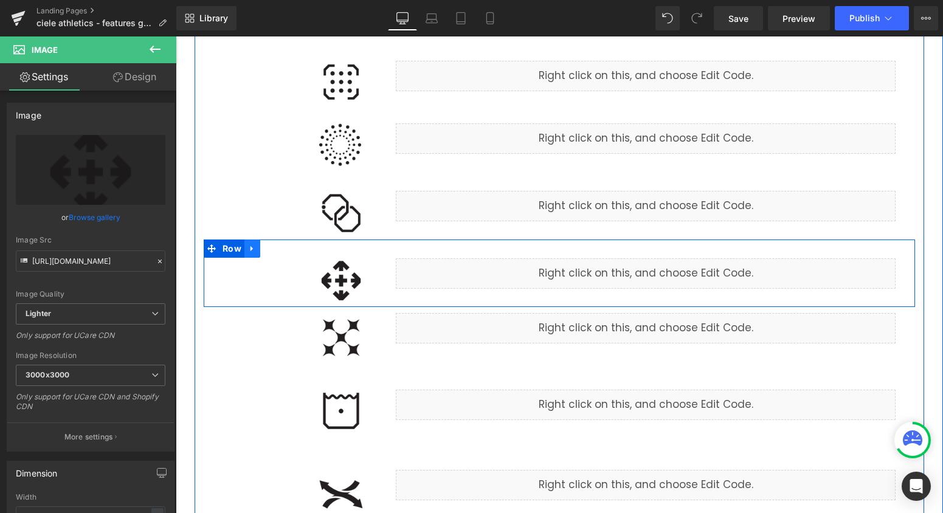
click at [248, 247] on icon at bounding box center [252, 248] width 9 height 9
click at [270, 247] on icon at bounding box center [268, 248] width 9 height 9
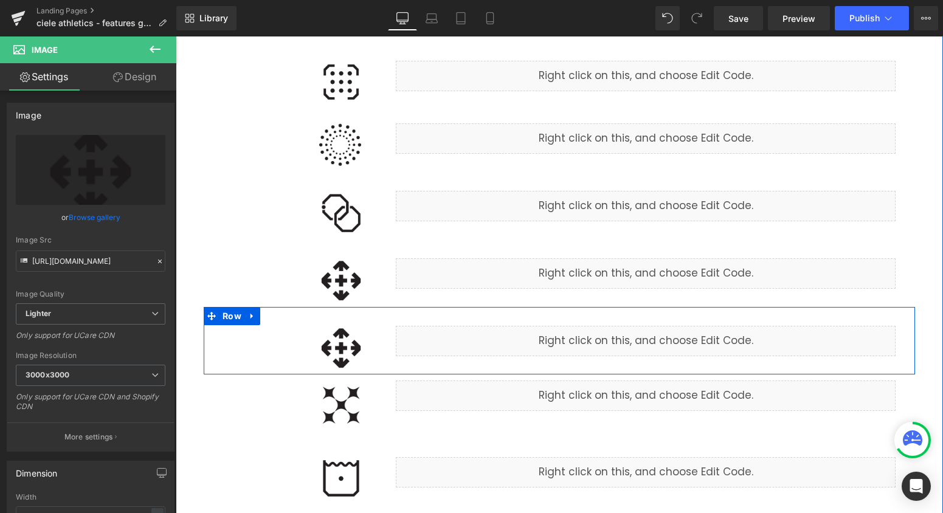
click at [659, 339] on div "Liquid" at bounding box center [646, 341] width 500 height 30
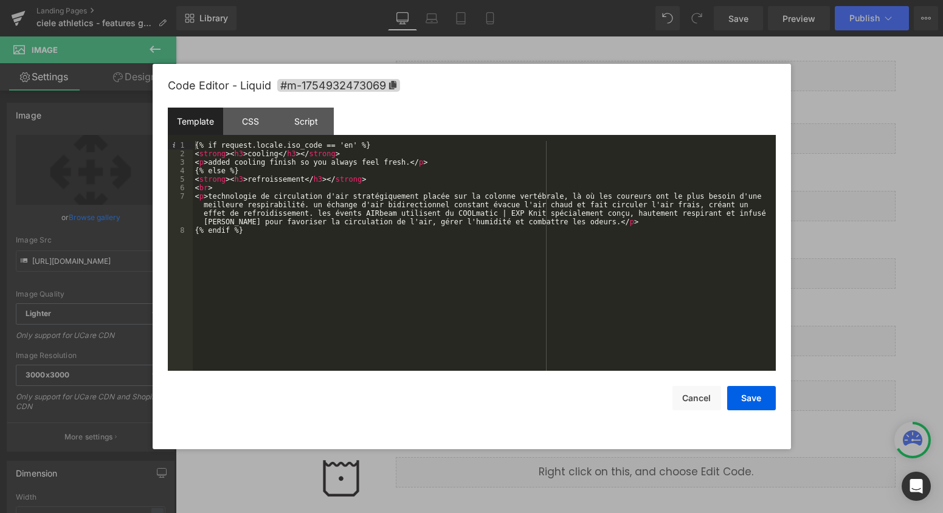
click at [263, 152] on div "{% if request.locale.iso_code == 'en' %} < strong > < h3 > cooling </ h3 > </ s…" at bounding box center [484, 264] width 583 height 247
click at [275, 177] on div "{% if request.locale.iso_code == 'en' %} < strong > < h3 > durable water repell…" at bounding box center [484, 264] width 583 height 247
drag, startPoint x: 405, startPoint y: 162, endPoint x: 209, endPoint y: 164, distance: 195.8
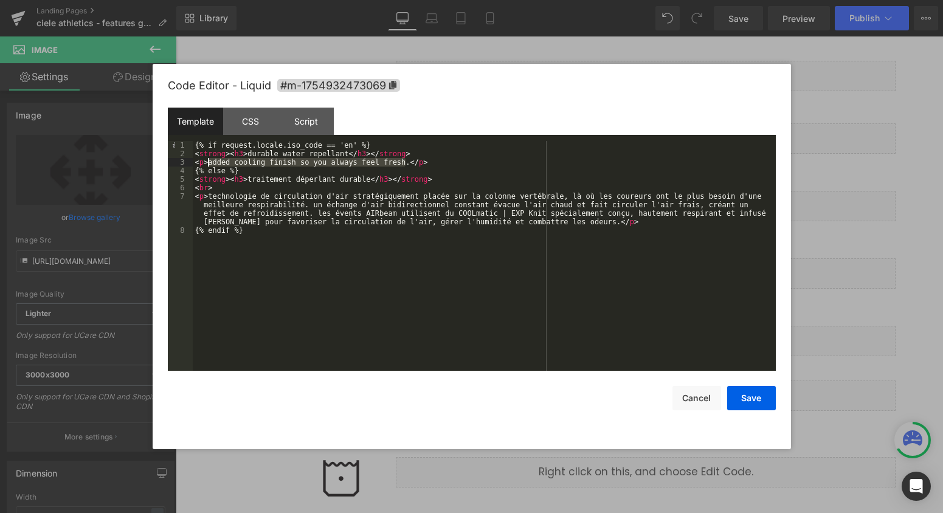
click at [209, 164] on div "{% if request.locale.iso_code == 'en' %} < strong > < h3 > durable water repell…" at bounding box center [484, 264] width 583 height 247
paste textarea
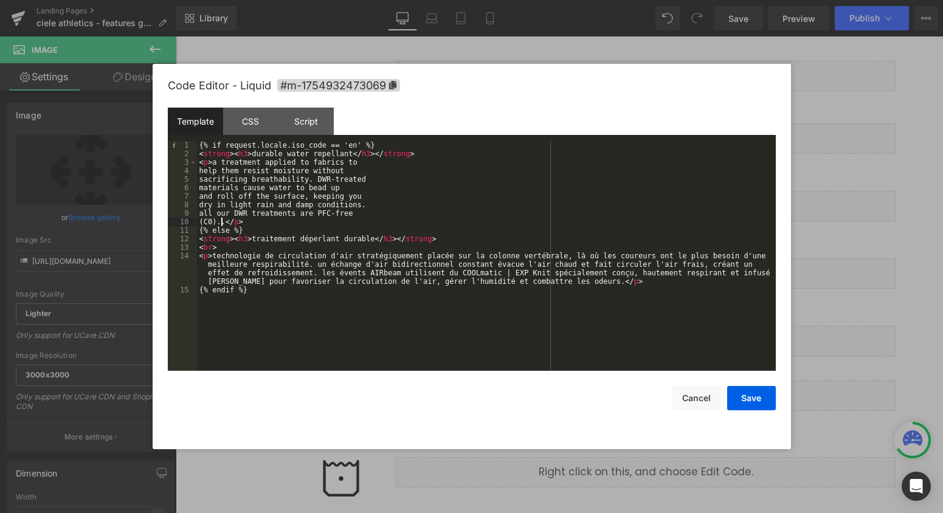
click at [199, 170] on div "{% if request.locale.iso_code == 'en' %} < strong > < h3 > durable water repell…" at bounding box center [486, 264] width 579 height 247
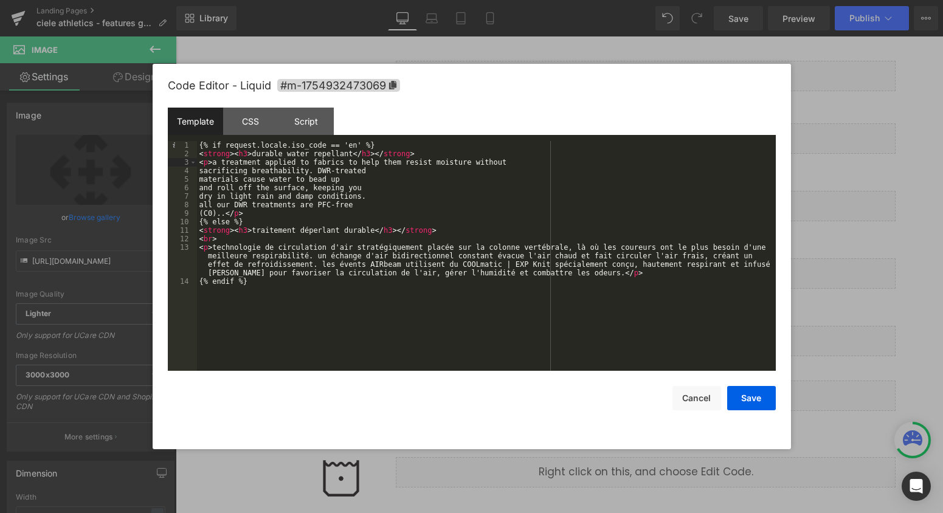
click at [199, 169] on div "{% if request.locale.iso_code == 'en' %} < strong > < h3 > durable water repell…" at bounding box center [486, 264] width 579 height 247
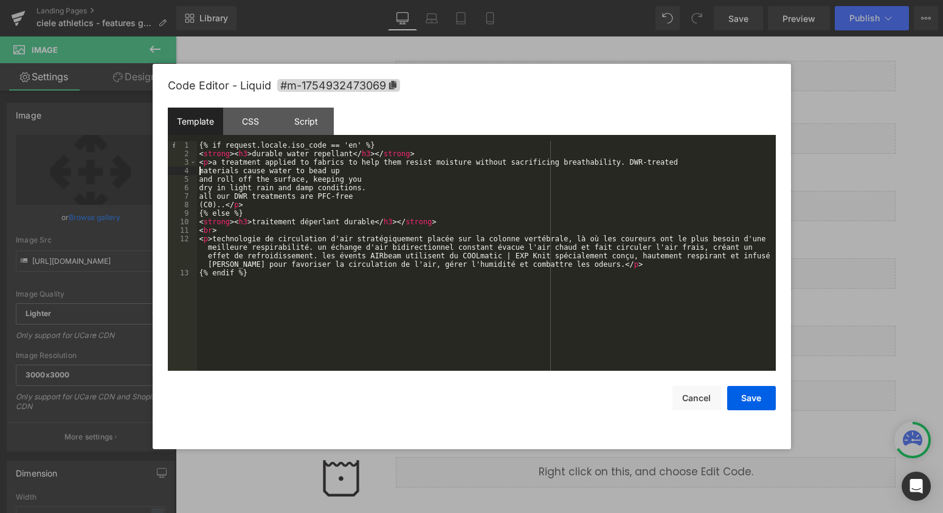
click at [199, 169] on div "{% if request.locale.iso_code == 'en' %} < strong > < h3 > durable water repell…" at bounding box center [486, 264] width 579 height 247
click at [199, 175] on div "{% if request.locale.iso_code == 'en' %} < strong > < h3 > durable water repell…" at bounding box center [486, 264] width 579 height 247
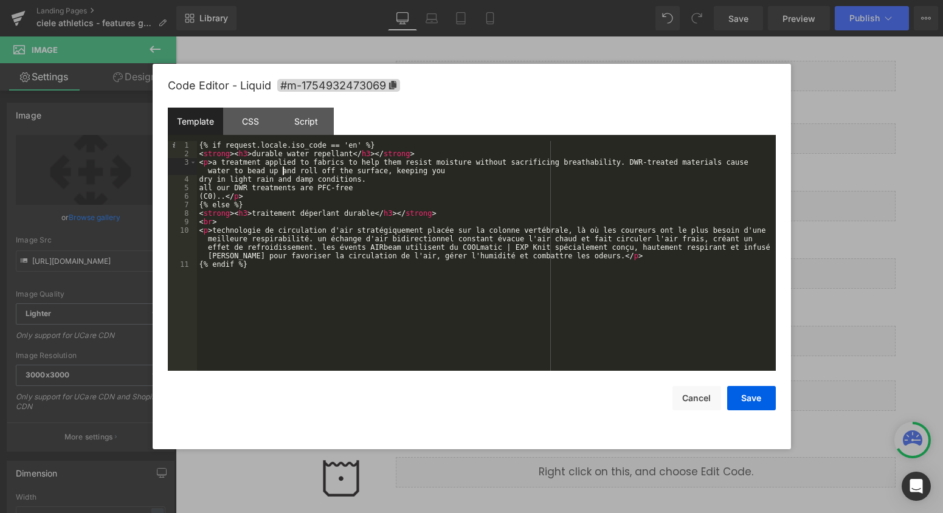
click at [199, 175] on div "{% if request.locale.iso_code == 'en' %} < strong > < h3 > durable water repell…" at bounding box center [486, 264] width 579 height 247
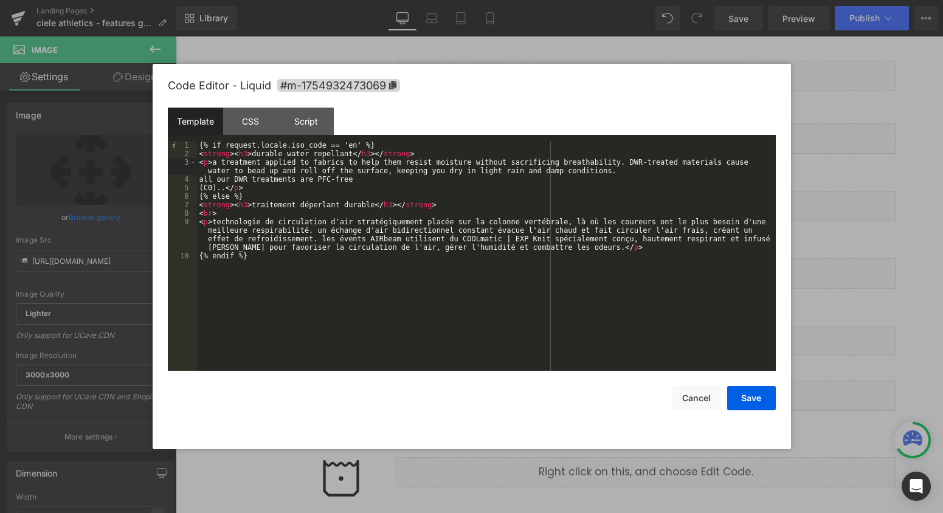
click at [199, 179] on div "{% if request.locale.iso_code == 'en' %} < strong > < h3 > durable water repell…" at bounding box center [486, 264] width 579 height 247
click at [265, 182] on div "{% if request.locale.iso_code == 'en' %} < strong > < h3 > durable water repell…" at bounding box center [486, 264] width 579 height 247
click at [199, 189] on div "{% if request.locale.iso_code == 'en' %} < strong > < h3 > durable water repell…" at bounding box center [486, 264] width 579 height 247
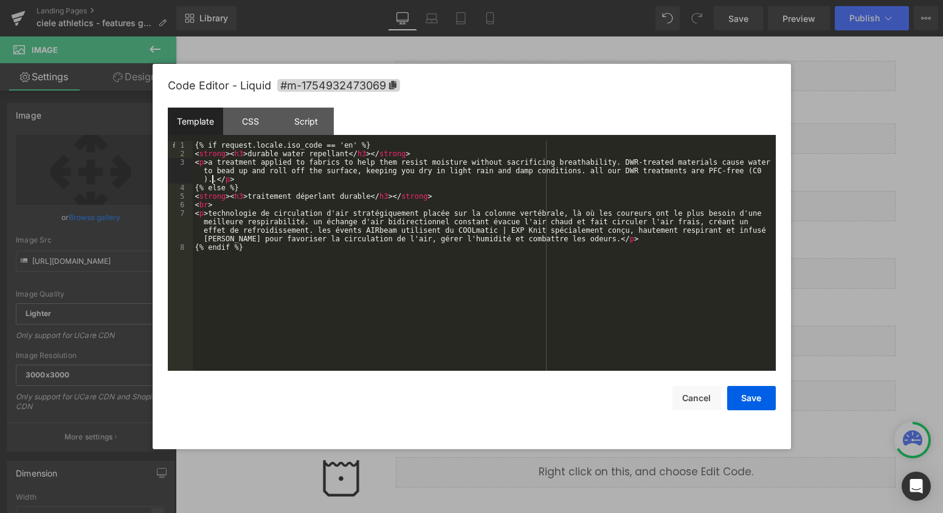
click at [212, 176] on div "{% if request.locale.iso_code == 'en' %} < strong > < h3 > durable water repell…" at bounding box center [484, 264] width 583 height 247
click at [753, 404] on button "Save" at bounding box center [751, 398] width 49 height 24
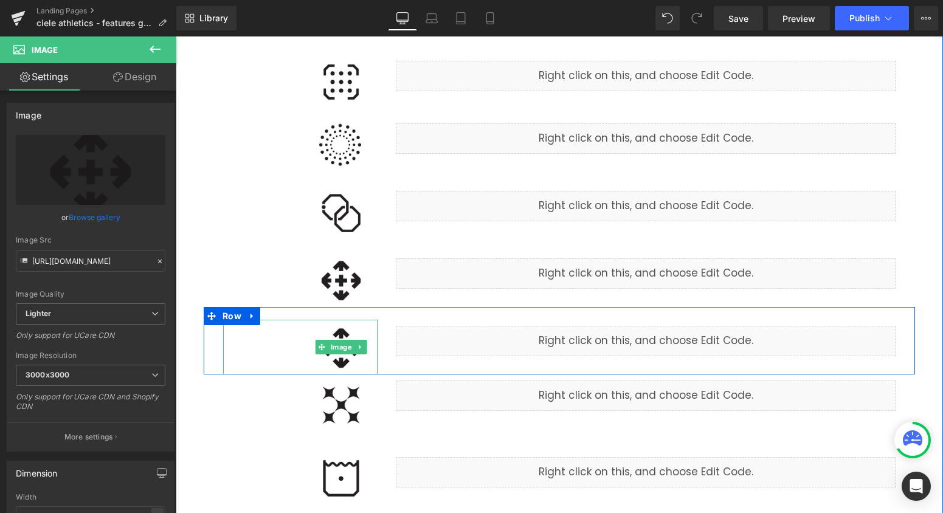
click at [337, 360] on img at bounding box center [341, 347] width 73 height 55
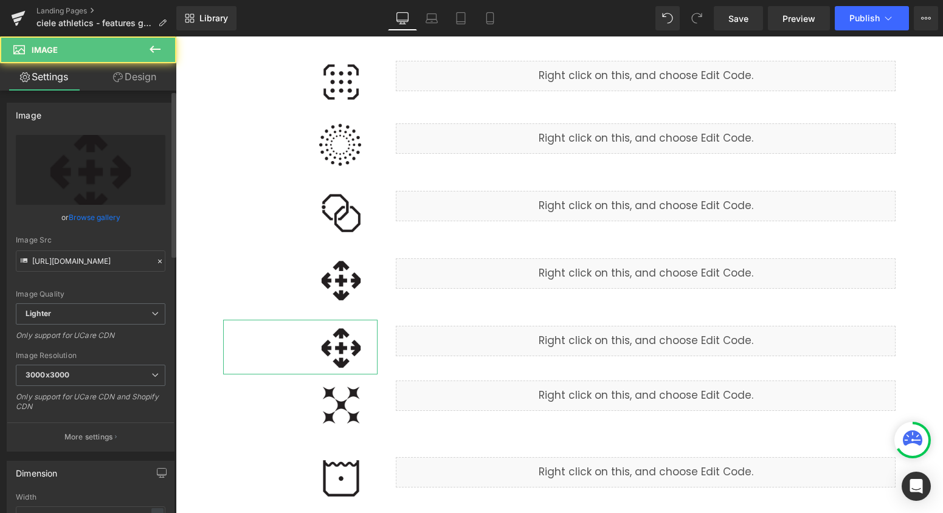
click at [99, 214] on link "Browse gallery" at bounding box center [95, 217] width 52 height 21
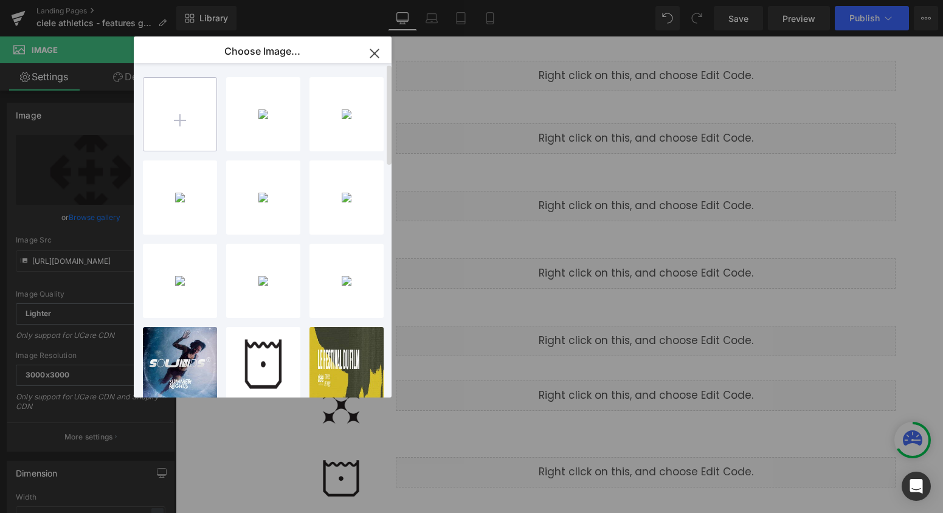
click at [204, 119] on input "file" at bounding box center [180, 114] width 73 height 73
type input "C:\fakepath\durable_water_repellant.png"
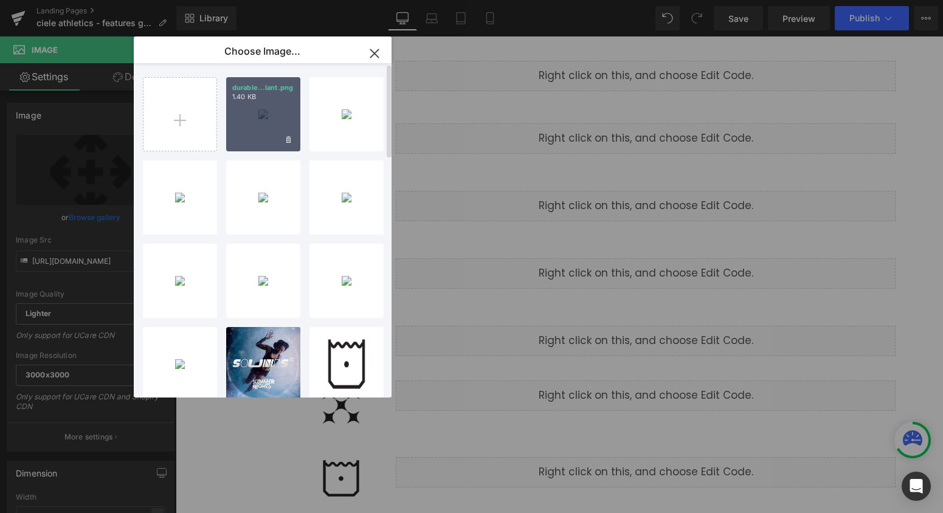
click at [261, 114] on div "durable...lant.png 1.40 KB" at bounding box center [263, 114] width 74 height 74
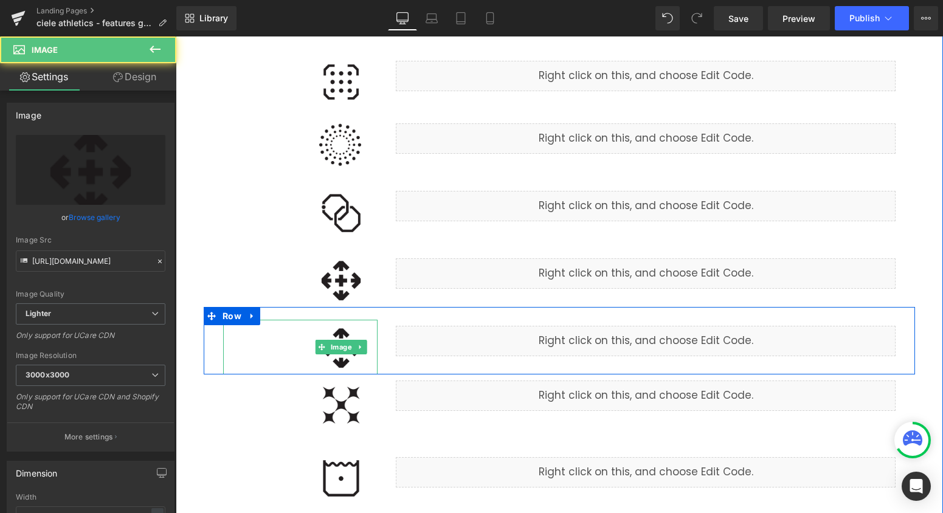
click at [344, 361] on img at bounding box center [341, 347] width 73 height 55
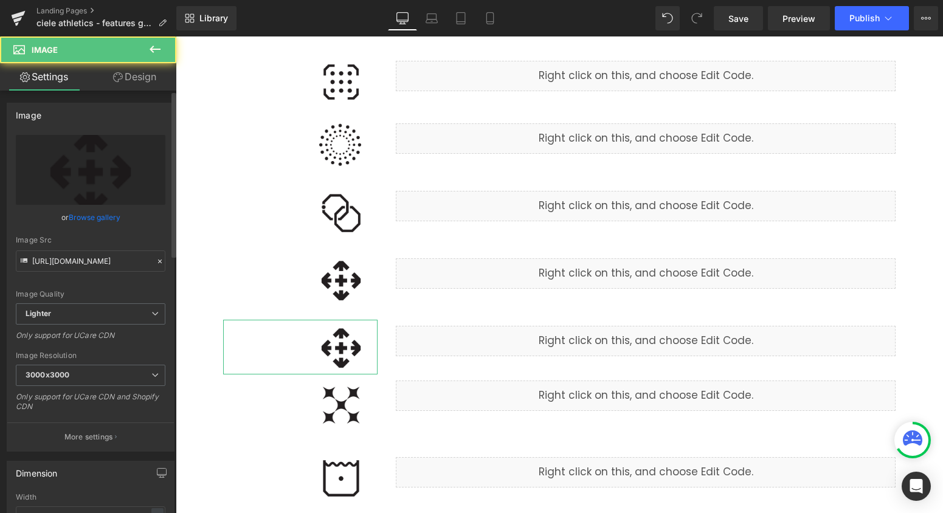
click at [94, 218] on link "Browse gallery" at bounding box center [95, 217] width 52 height 21
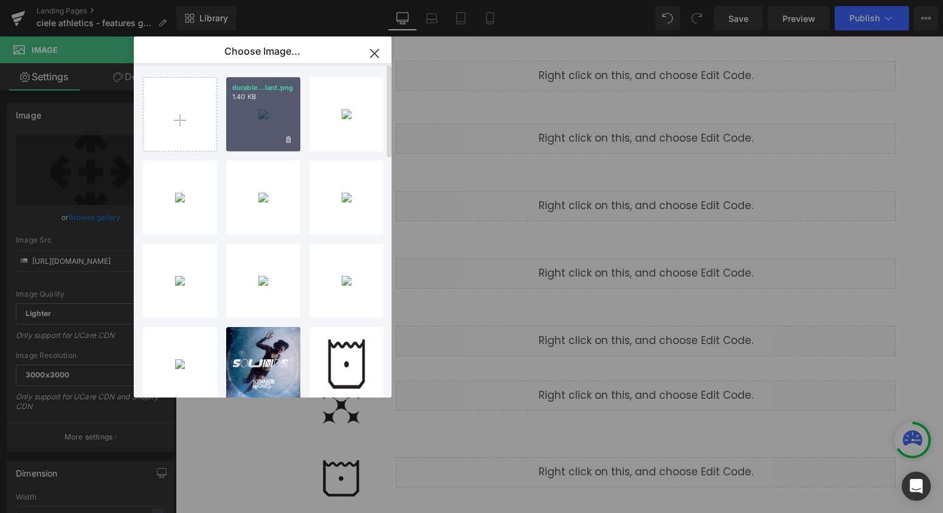
click at [268, 110] on div "durable...lant.png 1.40 KB" at bounding box center [263, 114] width 74 height 74
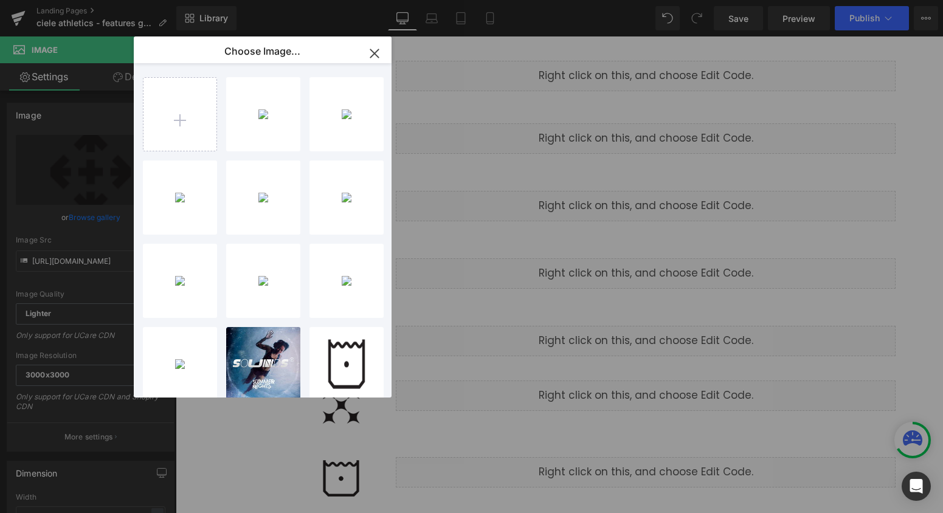
type input "[URL][DOMAIN_NAME]"
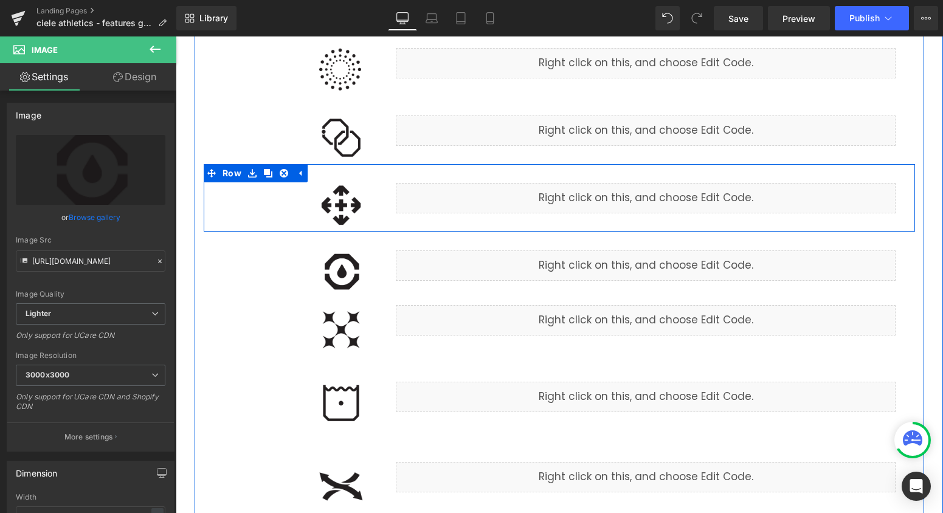
scroll to position [616, 0]
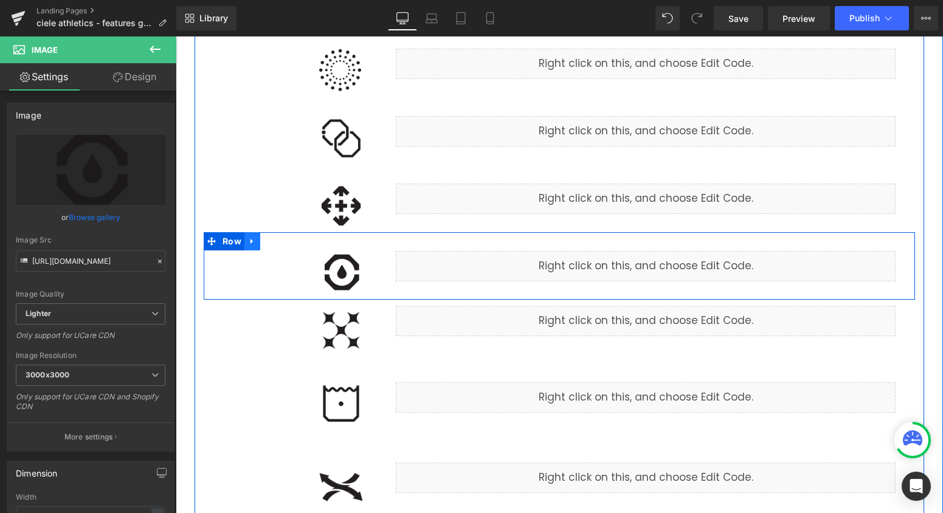
click at [251, 246] on link at bounding box center [252, 241] width 16 height 18
click at [270, 244] on icon at bounding box center [268, 241] width 9 height 9
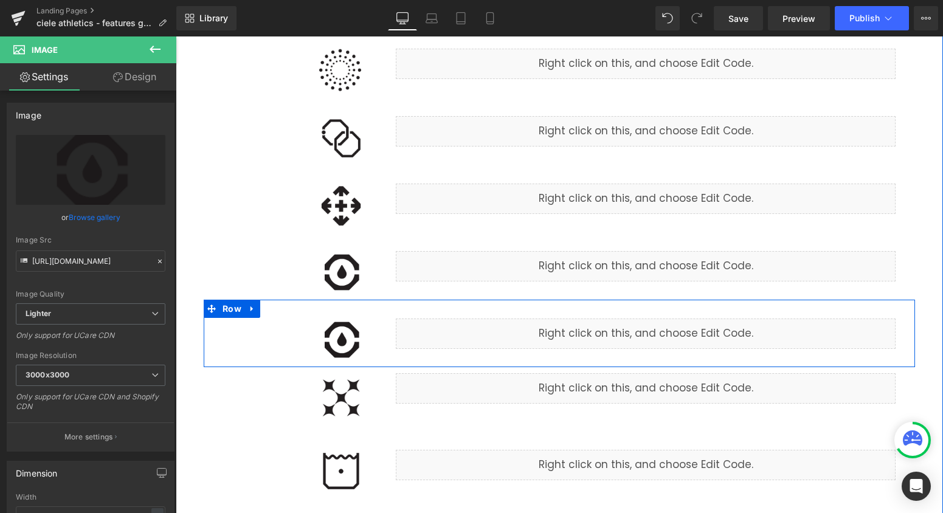
click at [367, 357] on img at bounding box center [341, 340] width 73 height 55
click at [666, 330] on div "Liquid" at bounding box center [646, 334] width 500 height 30
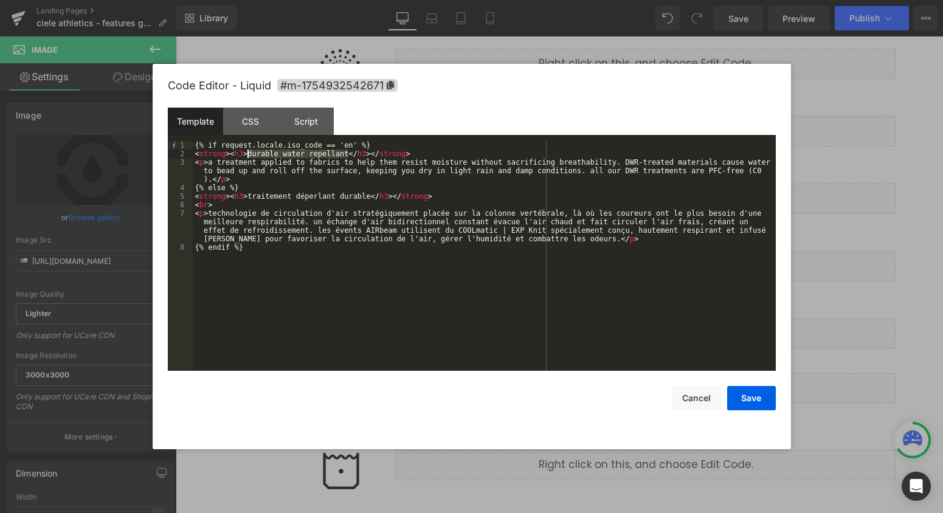
drag, startPoint x: 347, startPoint y: 152, endPoint x: 246, endPoint y: 155, distance: 101.0
click at [249, 155] on div "{% if request.locale.iso_code == 'en' %} < strong > < h3 > durable water repell…" at bounding box center [484, 264] width 583 height 247
drag, startPoint x: 373, startPoint y: 195, endPoint x: 248, endPoint y: 194, distance: 124.7
click at [248, 195] on div "{% if request.locale.iso_code == 'en' %} < strong > < h3 > graphene </ h3 > </ …" at bounding box center [484, 264] width 583 height 247
click at [209, 178] on div "{% if request.locale.iso_code == 'en' %} < strong > < h3 > graphene </ h3 > </ …" at bounding box center [484, 264] width 583 height 247
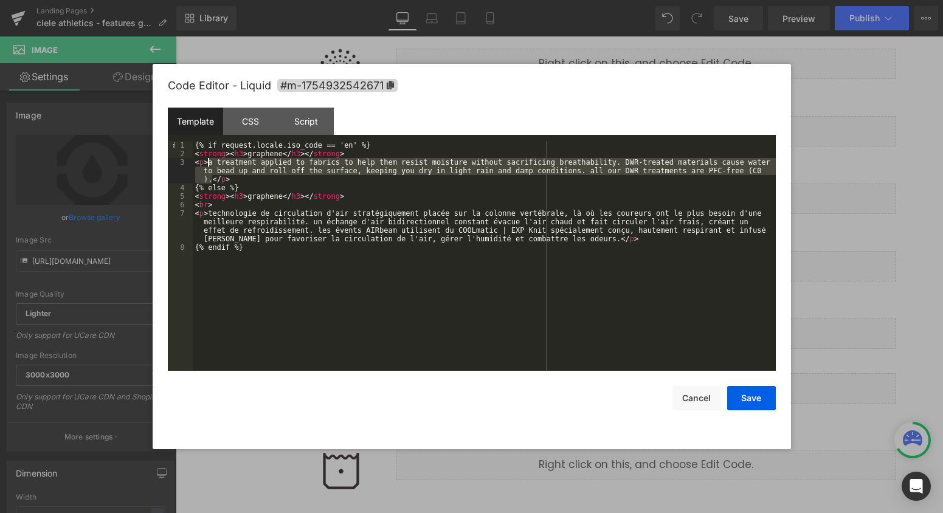
drag, startPoint x: 210, startPoint y: 178, endPoint x: 209, endPoint y: 164, distance: 14.7
click at [209, 164] on div "{% if request.locale.iso_code == 'en' %} < strong > < h3 > graphene </ h3 > </ …" at bounding box center [484, 264] width 583 height 247
paste textarea
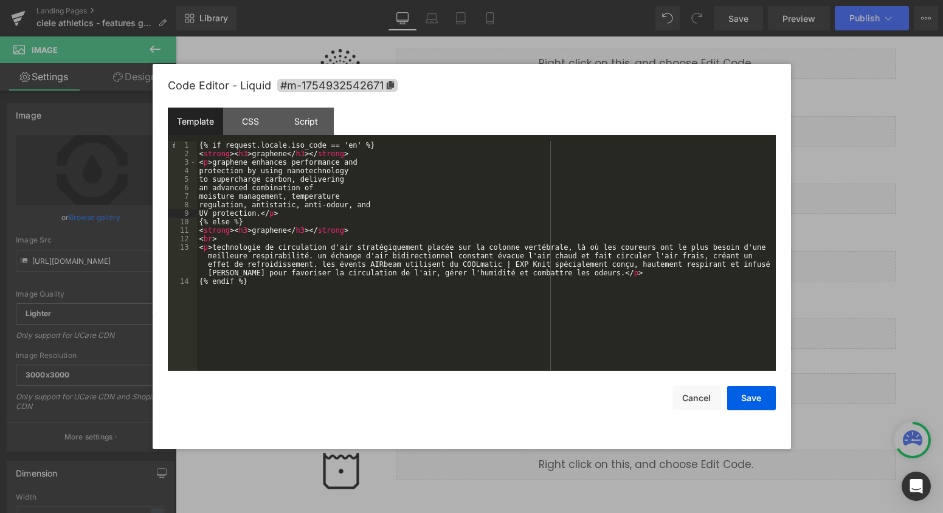
click at [199, 171] on div "{% if request.locale.iso_code == 'en' %} < strong > < h3 > graphene </ h3 > </ …" at bounding box center [486, 264] width 579 height 247
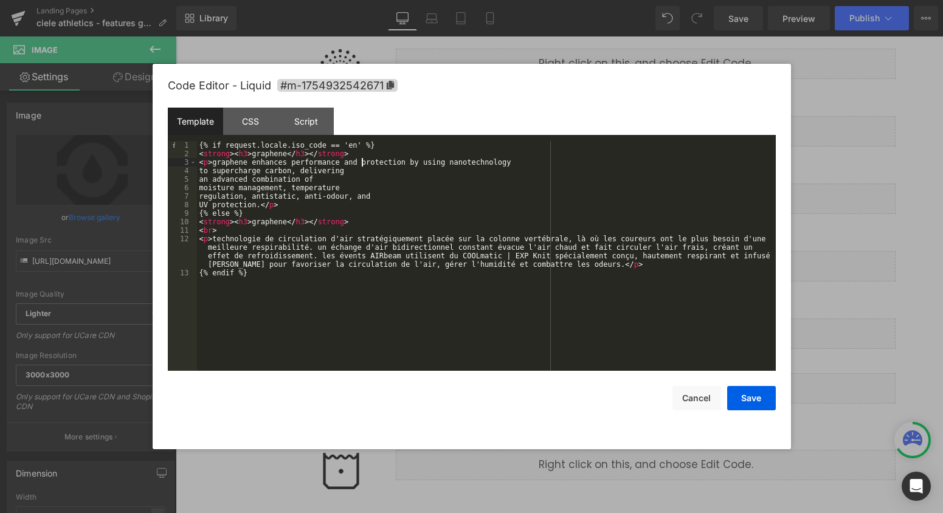
click at [199, 171] on div "{% if request.locale.iso_code == 'en' %} < strong > < h3 > graphene </ h3 > </ …" at bounding box center [486, 264] width 579 height 247
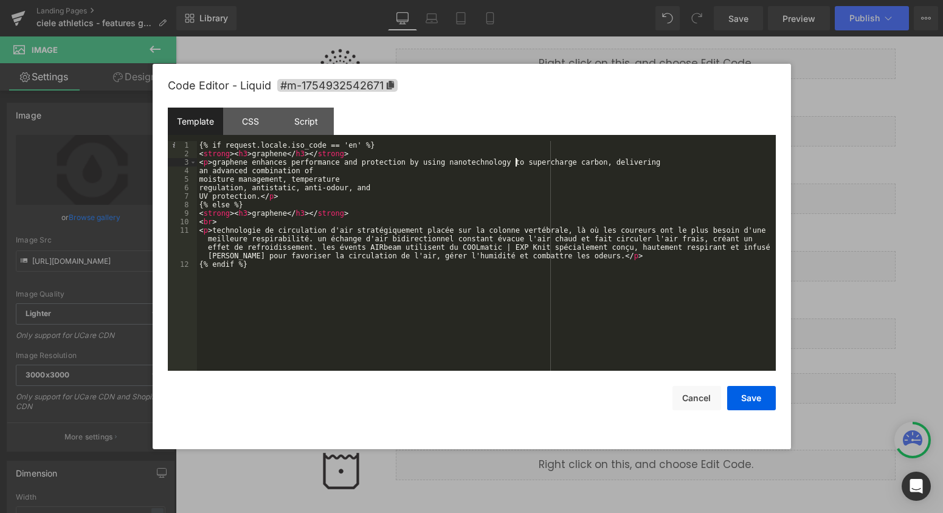
click at [199, 171] on div "{% if request.locale.iso_code == 'en' %} < strong > < h3 > graphene </ h3 > </ …" at bounding box center [486, 264] width 579 height 247
click at [199, 179] on div "{% if request.locale.iso_code == 'en' %} < strong > < h3 > graphene </ h3 > </ …" at bounding box center [486, 264] width 579 height 247
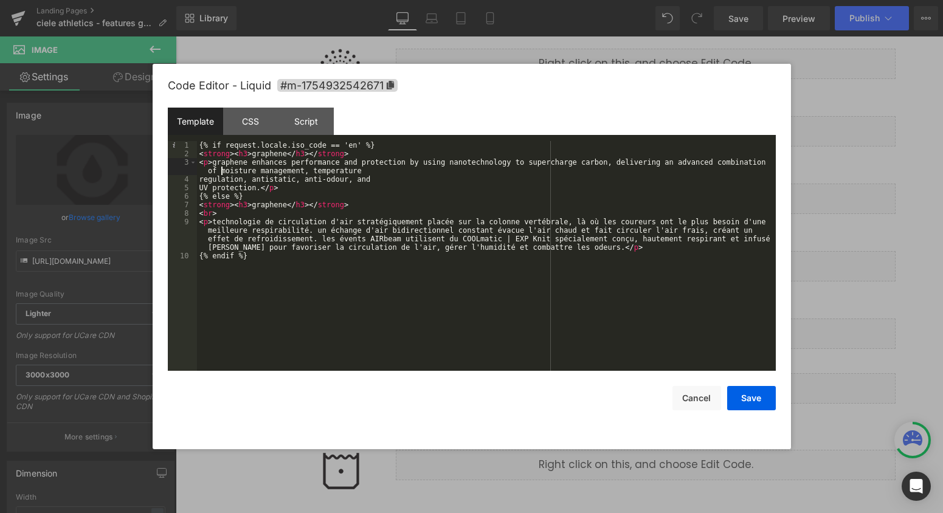
click at [199, 179] on div "{% if request.locale.iso_code == 'en' %} < strong > < h3 > graphene </ h3 > </ …" at bounding box center [486, 264] width 579 height 247
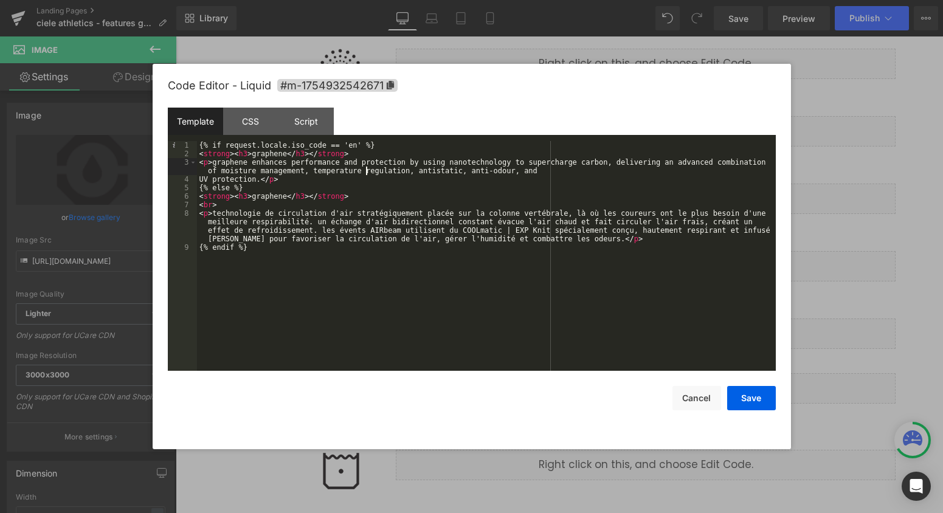
click at [199, 179] on div "{% if request.locale.iso_code == 'en' %} < strong > < h3 > graphene </ h3 > </ …" at bounding box center [486, 264] width 579 height 247
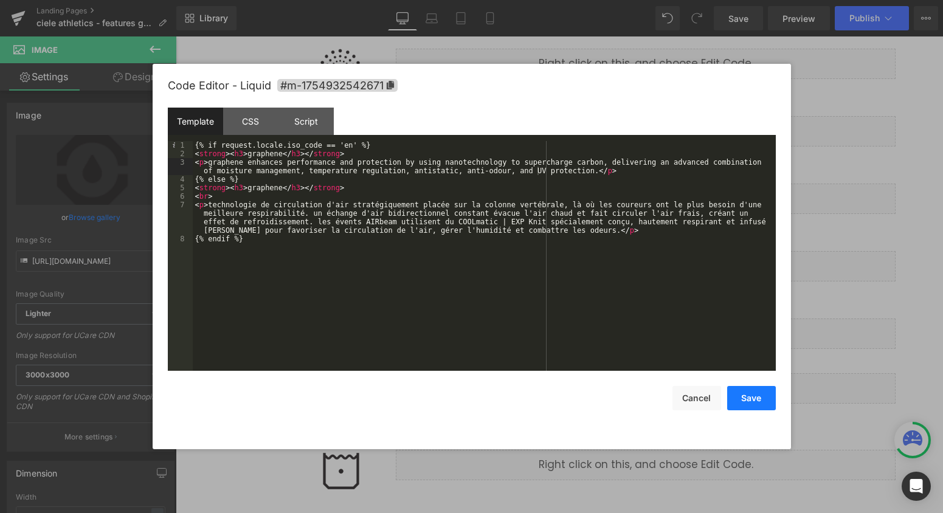
click at [759, 401] on button "Save" at bounding box center [751, 398] width 49 height 24
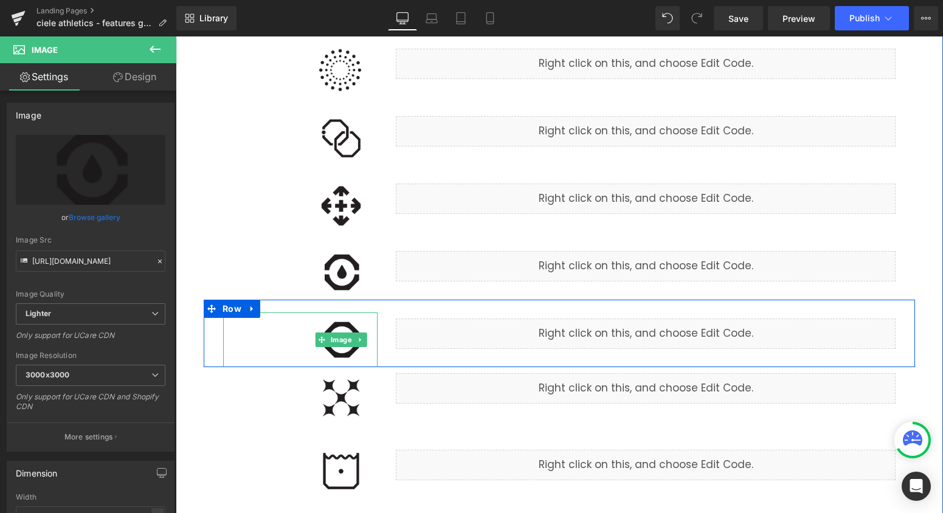
click at [351, 348] on img at bounding box center [341, 340] width 73 height 55
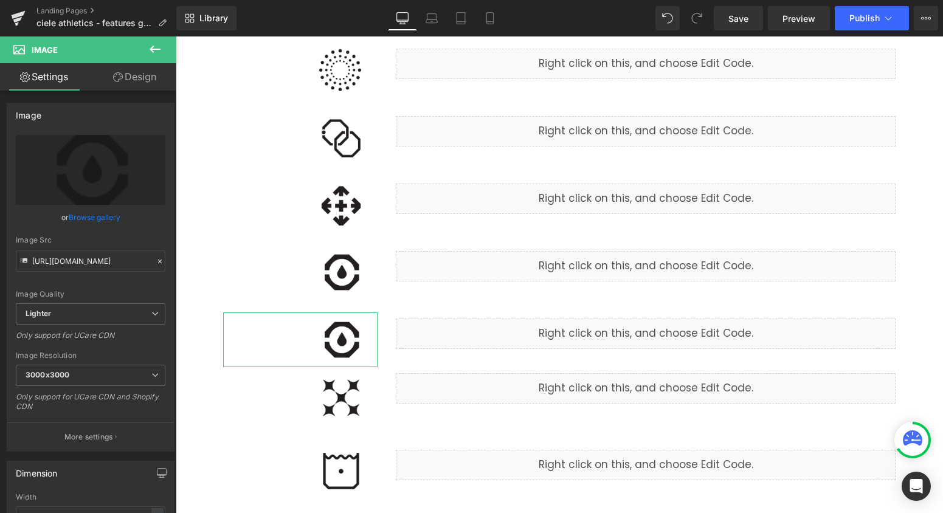
click at [104, 224] on link "Browse gallery" at bounding box center [95, 217] width 52 height 21
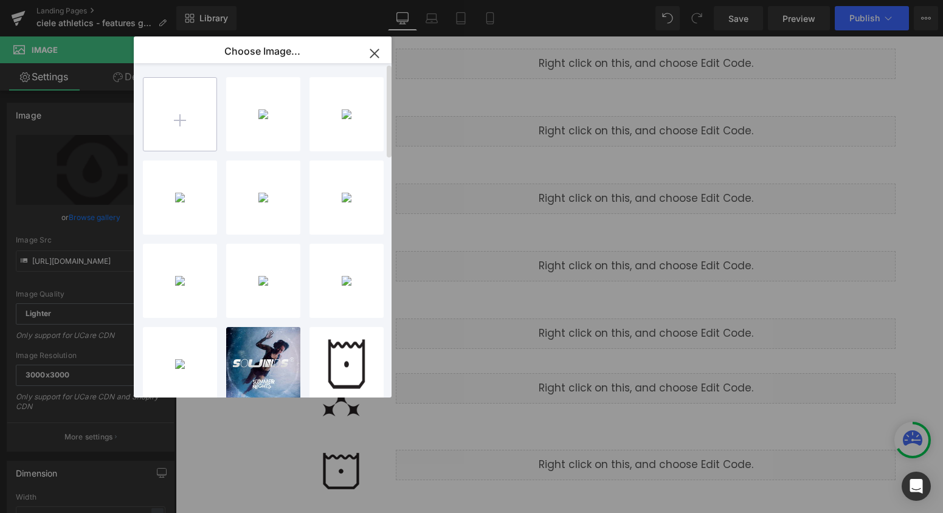
click at [206, 108] on input "file" at bounding box center [180, 114] width 73 height 73
type input "C:\fakepath\graphene.png"
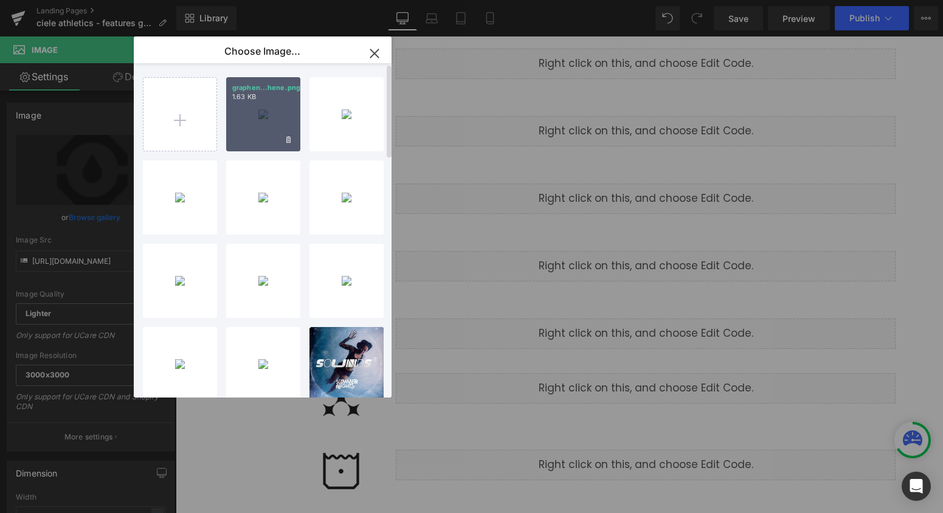
click at [243, 133] on div "graphen...hene.png 1.63 KB" at bounding box center [263, 114] width 74 height 74
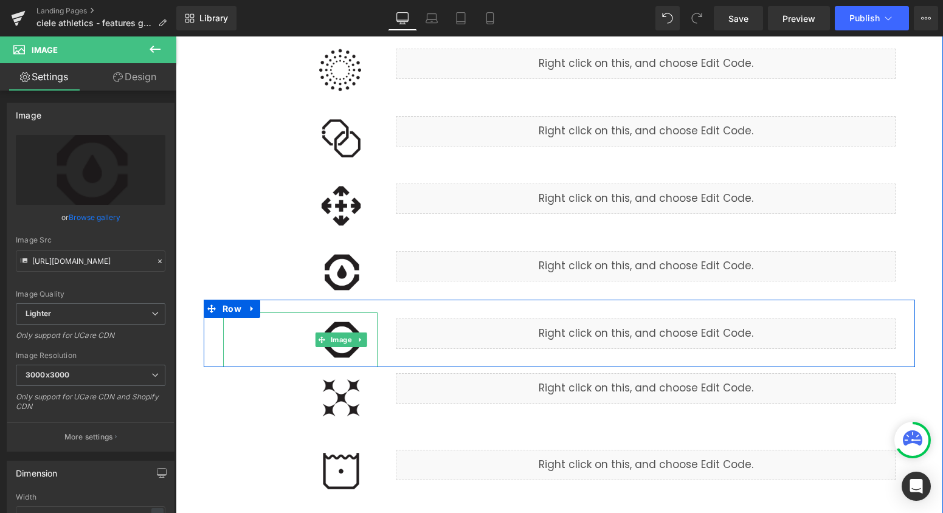
click at [349, 351] on img at bounding box center [341, 340] width 73 height 55
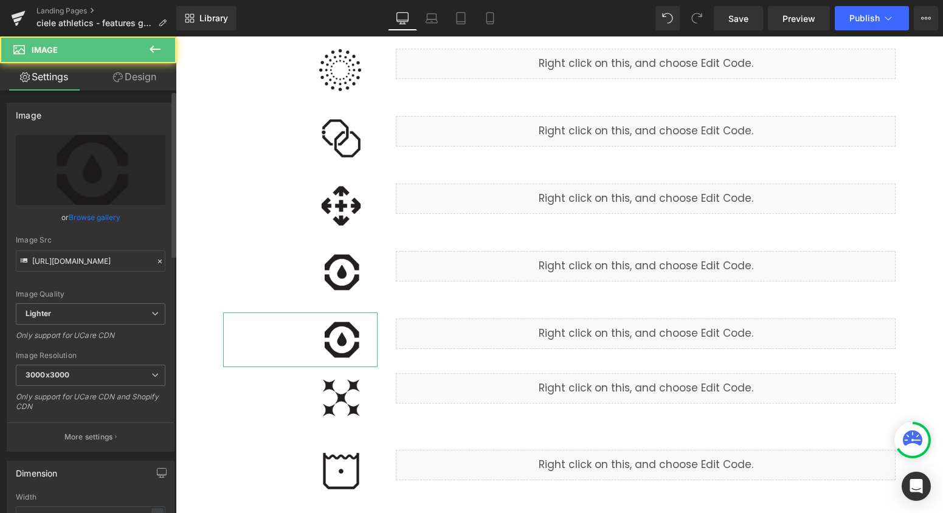
click at [82, 221] on link "Browse gallery" at bounding box center [95, 217] width 52 height 21
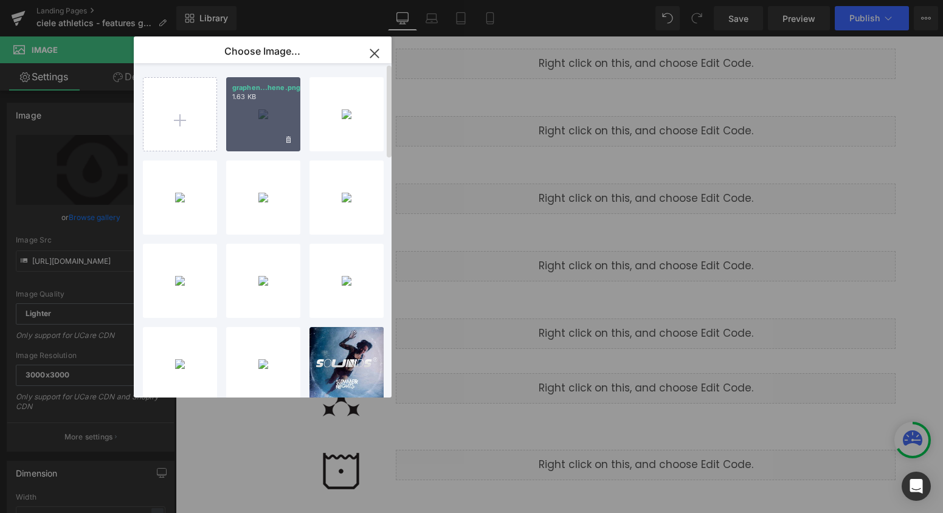
click at [254, 125] on div "graphen...hene.png 1.63 KB" at bounding box center [263, 114] width 74 height 74
type input "[URL][DOMAIN_NAME]"
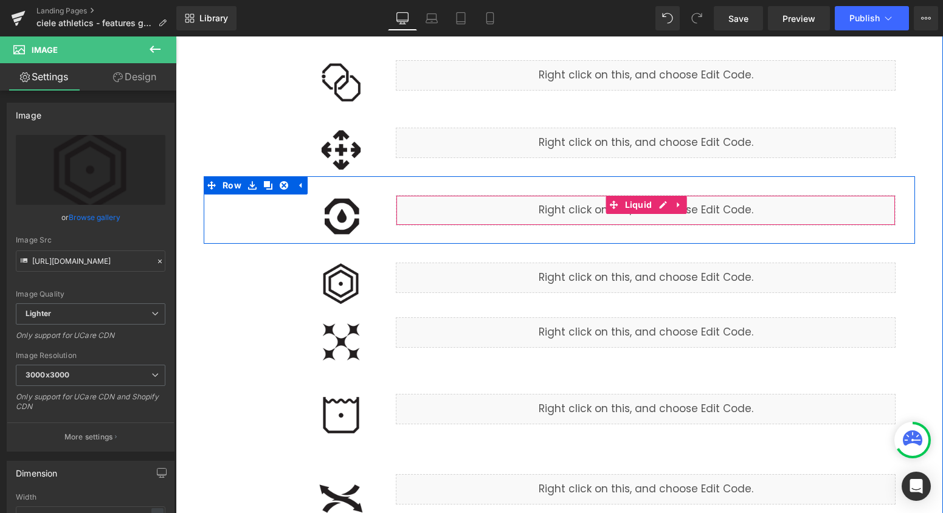
scroll to position [698, 0]
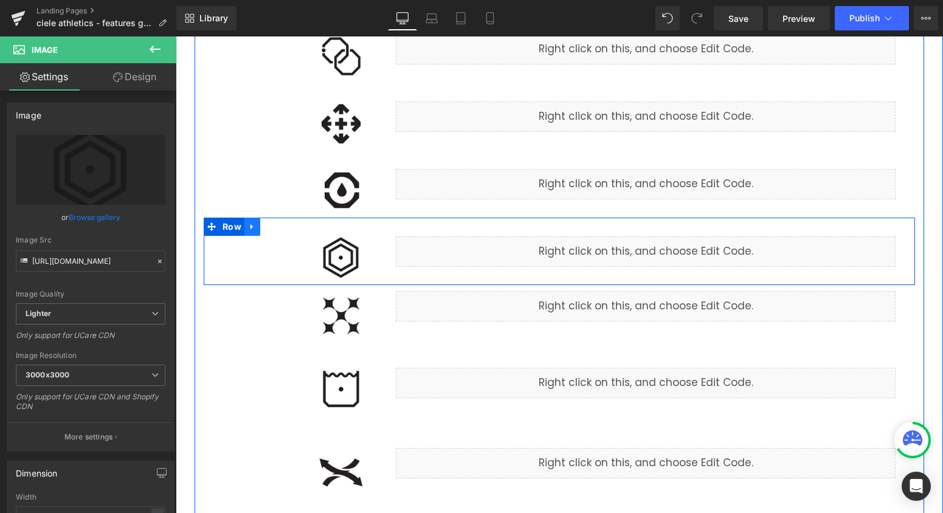
click at [249, 232] on link at bounding box center [252, 227] width 16 height 18
click at [269, 228] on icon at bounding box center [268, 227] width 9 height 9
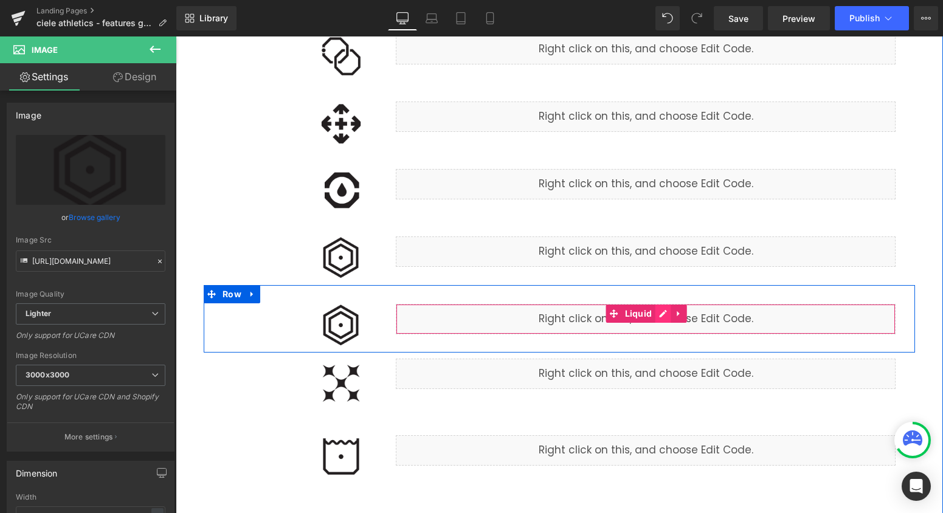
click at [662, 320] on div "Liquid" at bounding box center [646, 319] width 500 height 30
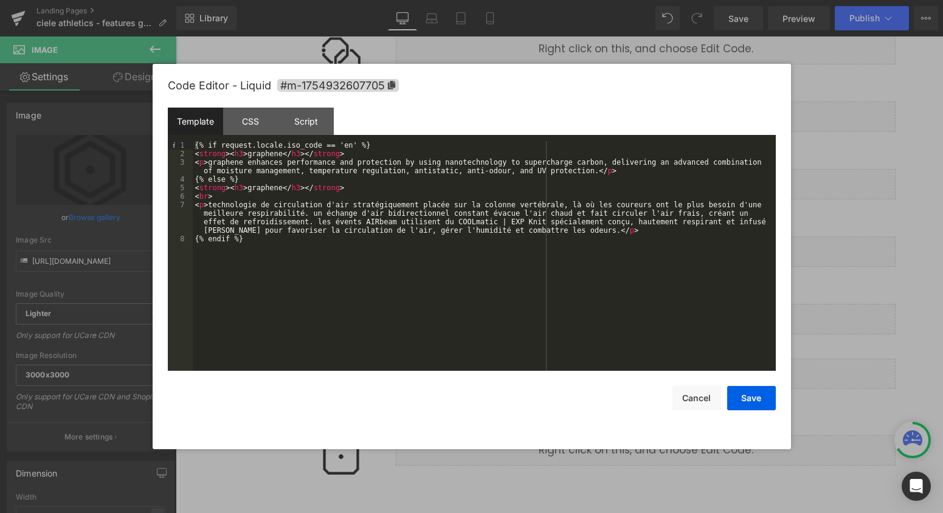
click at [260, 152] on div "{% if request.locale.iso_code == 'en' %} < strong > < h3 > graphene </ h3 > </ …" at bounding box center [484, 264] width 583 height 247
click at [260, 187] on div "{% if request.locale.iso_code == 'en' %} < strong > < h3 > knit fabric </ h3 > …" at bounding box center [484, 264] width 583 height 247
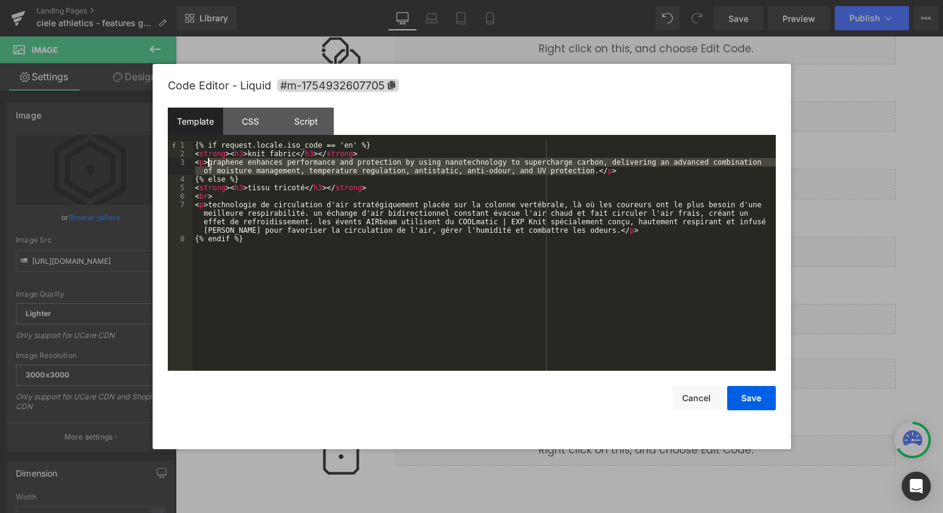
drag, startPoint x: 597, startPoint y: 169, endPoint x: 209, endPoint y: 162, distance: 388.0
click at [209, 162] on div "{% if request.locale.iso_code == 'en' %} < strong > < h3 > knit fabric </ h3 > …" at bounding box center [484, 264] width 583 height 247
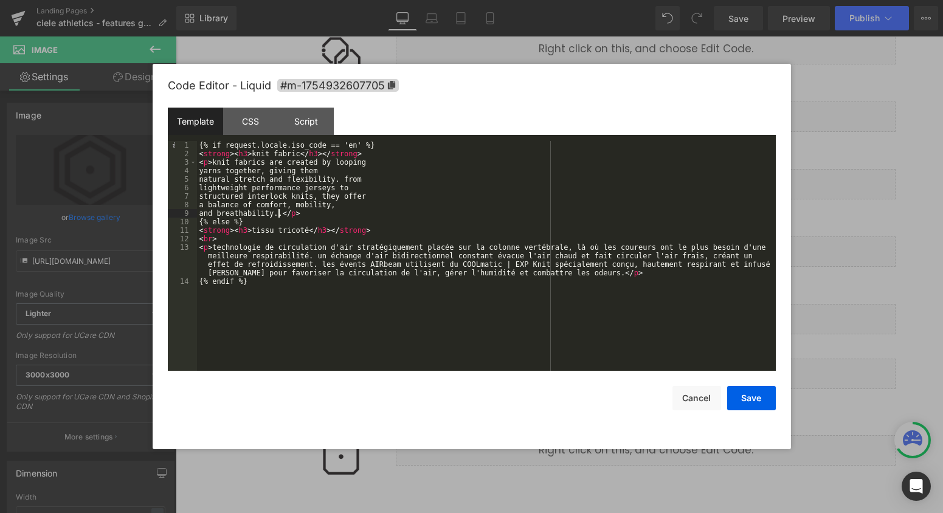
click at [197, 167] on div "{% if request.locale.iso_code == 'en' %} < strong > < h3 > knit fabric </ h3 > …" at bounding box center [486, 264] width 579 height 247
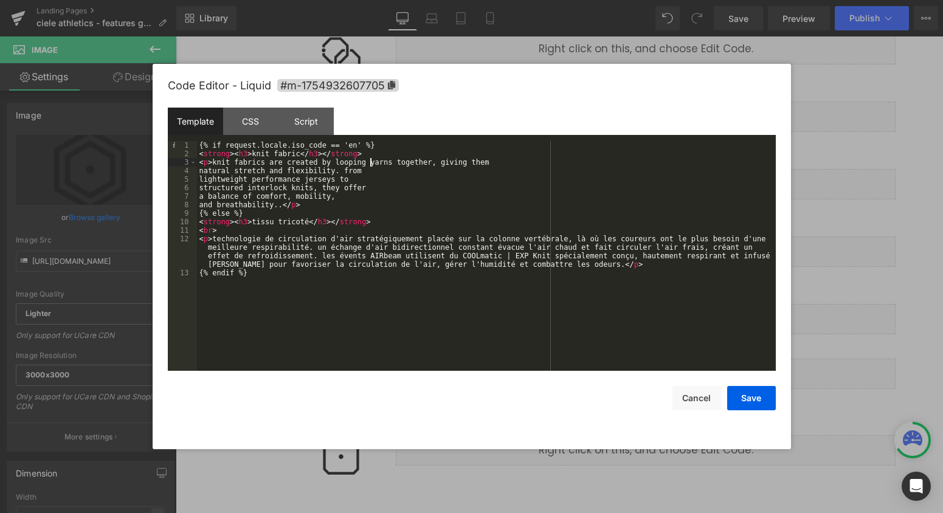
click at [197, 167] on div "{% if request.locale.iso_code == 'en' %} < strong > < h3 > knit fabric </ h3 > …" at bounding box center [486, 264] width 579 height 247
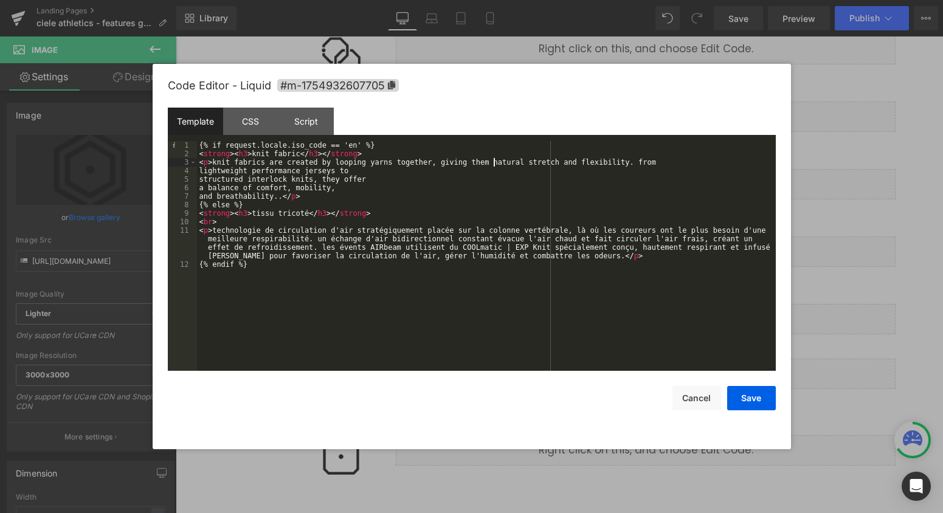
click at [196, 171] on div "4" at bounding box center [182, 171] width 29 height 9
click at [198, 170] on div "{% if request.locale.iso_code == 'en' %} < strong > < h3 > knit fabric </ h3 > …" at bounding box center [486, 264] width 579 height 247
click at [199, 177] on div "{% if request.locale.iso_code == 'en' %} < strong > < h3 > knit fabric </ h3 > …" at bounding box center [486, 264] width 579 height 247
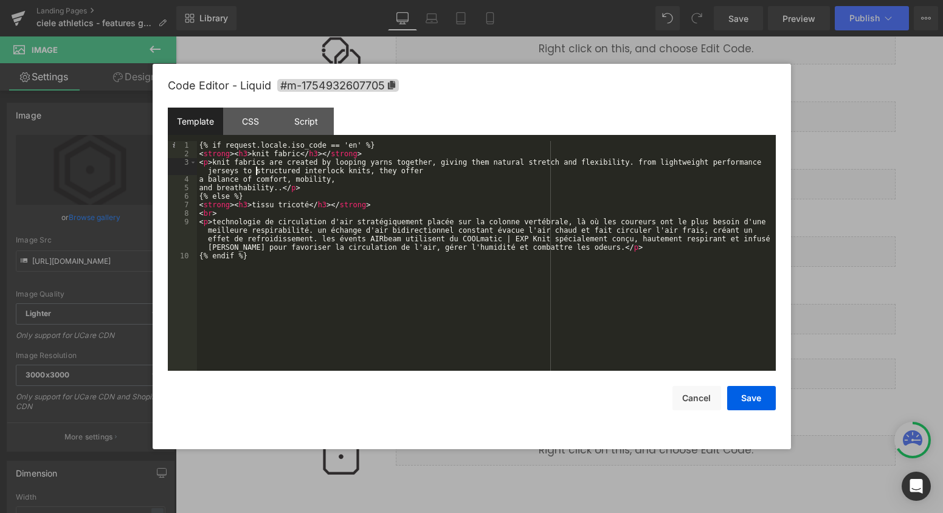
click at [199, 178] on div "{% if request.locale.iso_code == 'en' %} < strong > < h3 > knit fabric </ h3 > …" at bounding box center [486, 264] width 579 height 247
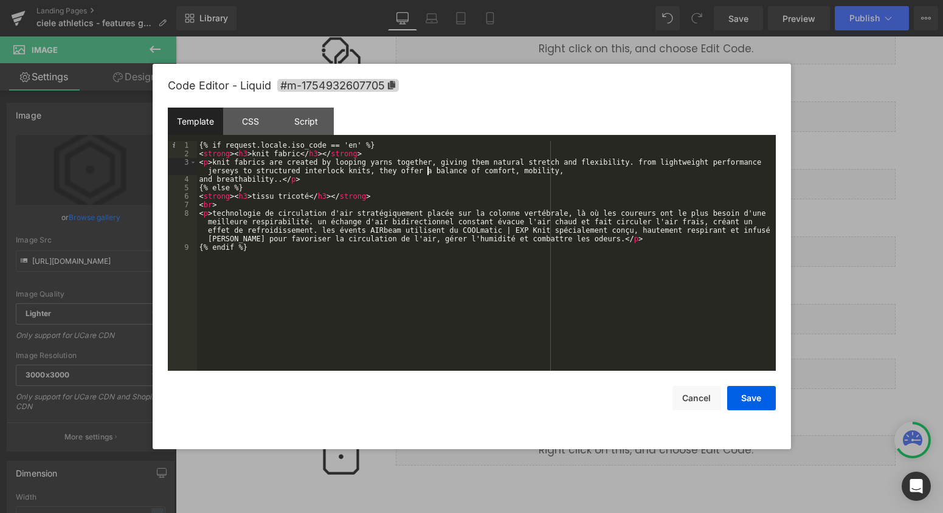
click at [199, 178] on div "{% if request.locale.iso_code == 'en' %} < strong > < h3 > knit fabric </ h3 > …" at bounding box center [486, 264] width 579 height 247
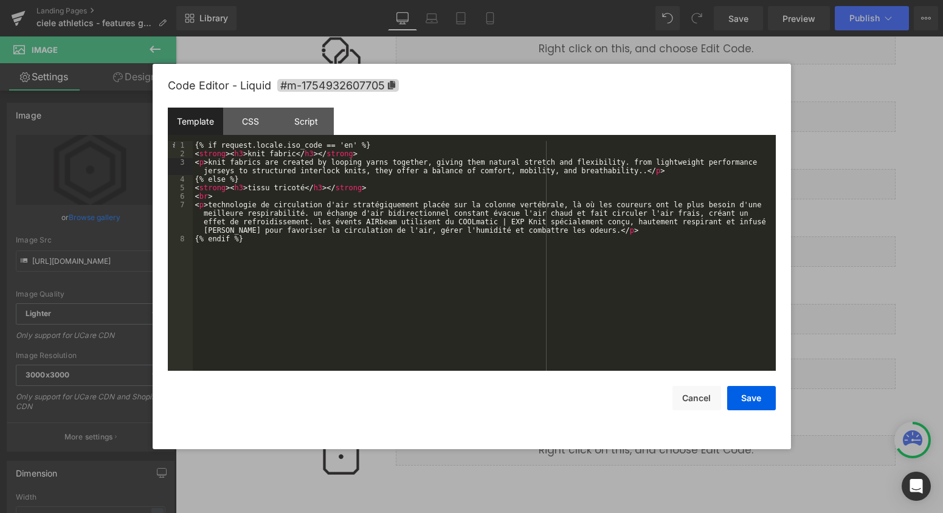
click at [645, 172] on div "{% if request.locale.iso_code == 'en' %} < strong > < h3 > knit fabric </ h3 > …" at bounding box center [484, 264] width 583 height 247
click at [759, 401] on button "Save" at bounding box center [751, 398] width 49 height 24
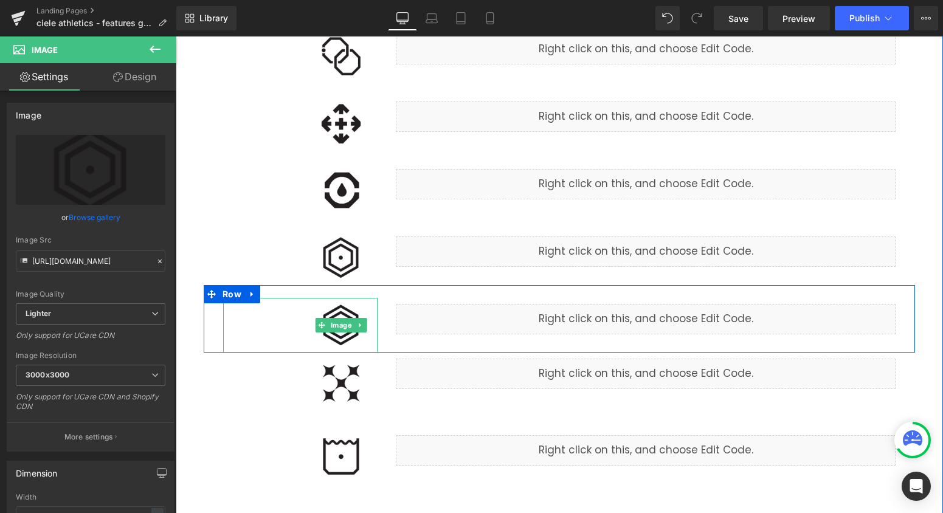
click at [350, 341] on img at bounding box center [341, 325] width 73 height 55
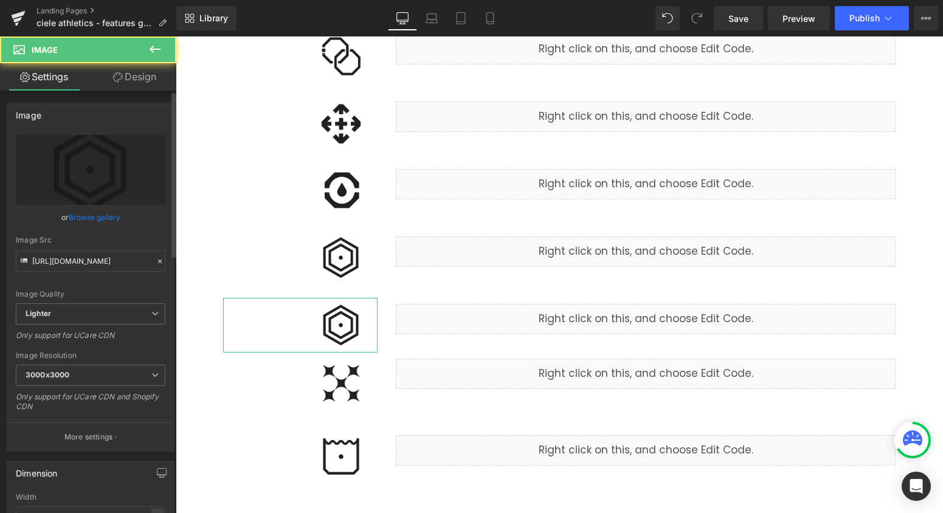
click at [89, 215] on link "Browse gallery" at bounding box center [95, 217] width 52 height 21
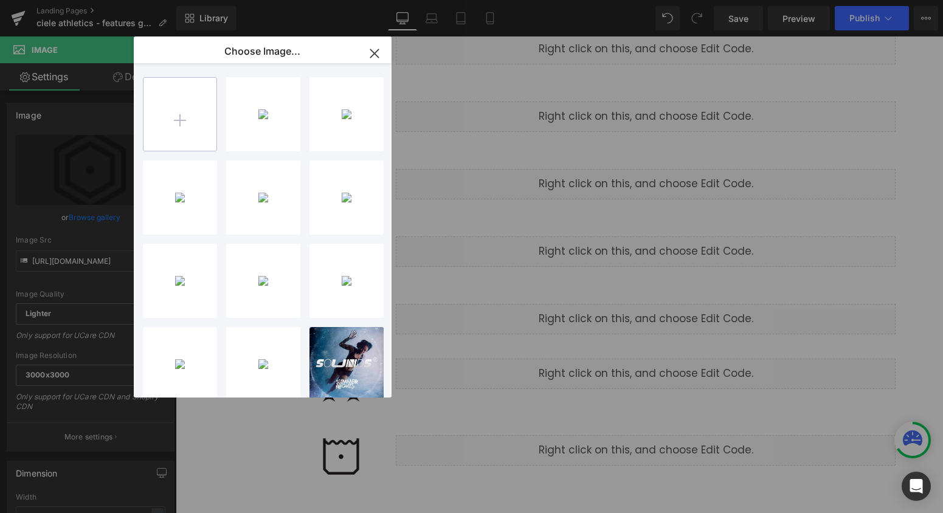
click at [177, 138] on input "file" at bounding box center [180, 114] width 73 height 73
type input "C:\fakepath\knit_fabric.png"
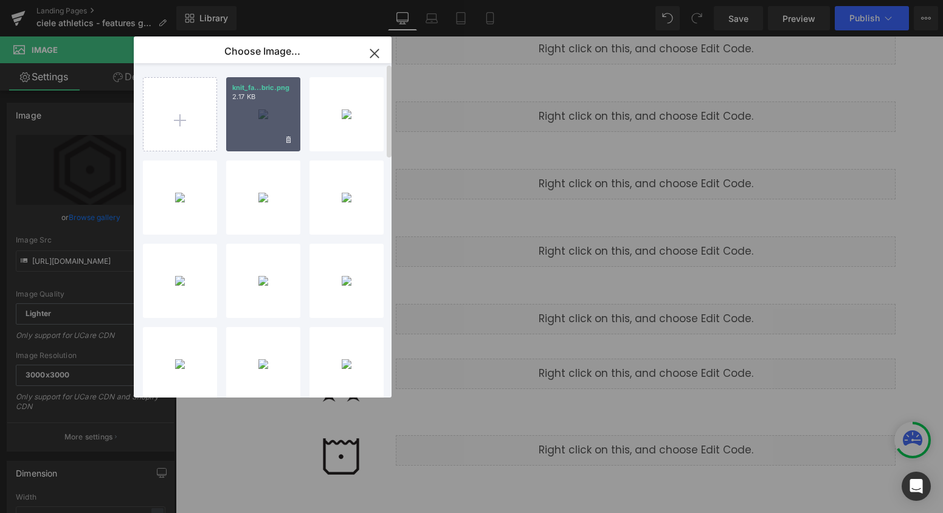
click at [258, 130] on div "knit_fa...bric.png 2.17 KB" at bounding box center [263, 114] width 74 height 74
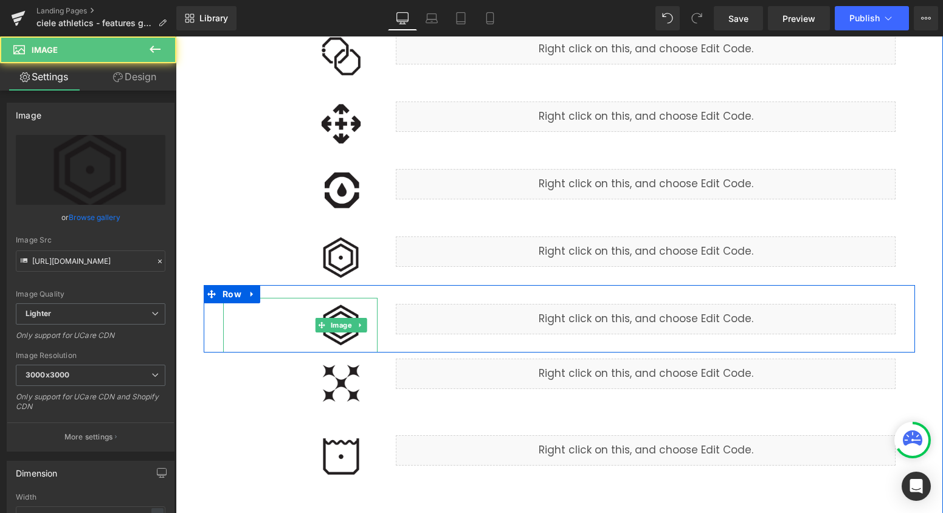
click at [345, 336] on img at bounding box center [341, 325] width 73 height 55
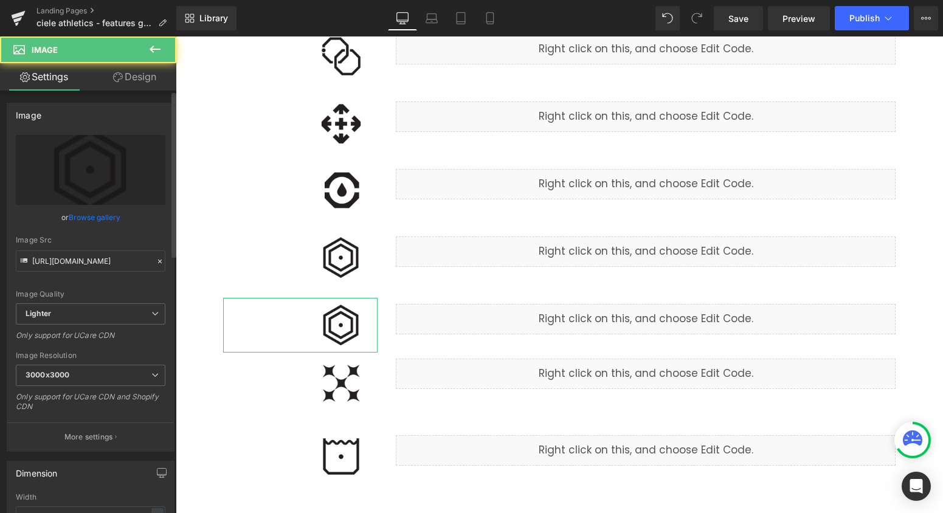
click at [92, 213] on link "Browse gallery" at bounding box center [95, 217] width 52 height 21
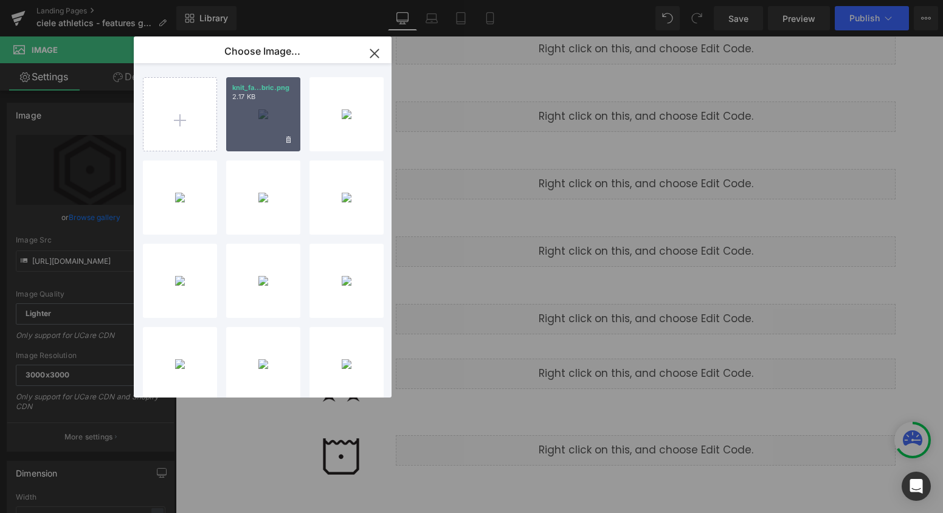
click at [268, 121] on div "knit_fa...bric.png 2.17 KB" at bounding box center [263, 114] width 74 height 74
type input "[URL][DOMAIN_NAME]"
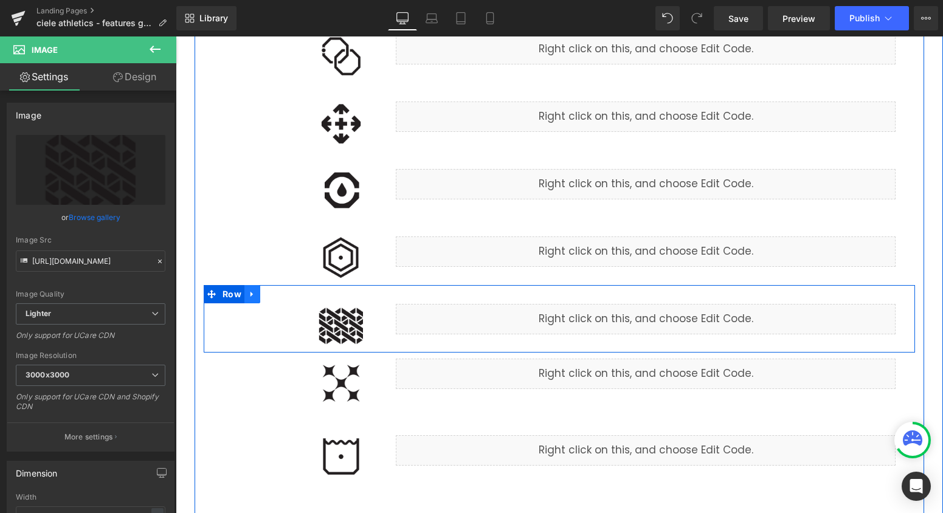
click at [246, 296] on link at bounding box center [252, 294] width 16 height 18
click at [269, 297] on icon at bounding box center [268, 294] width 9 height 9
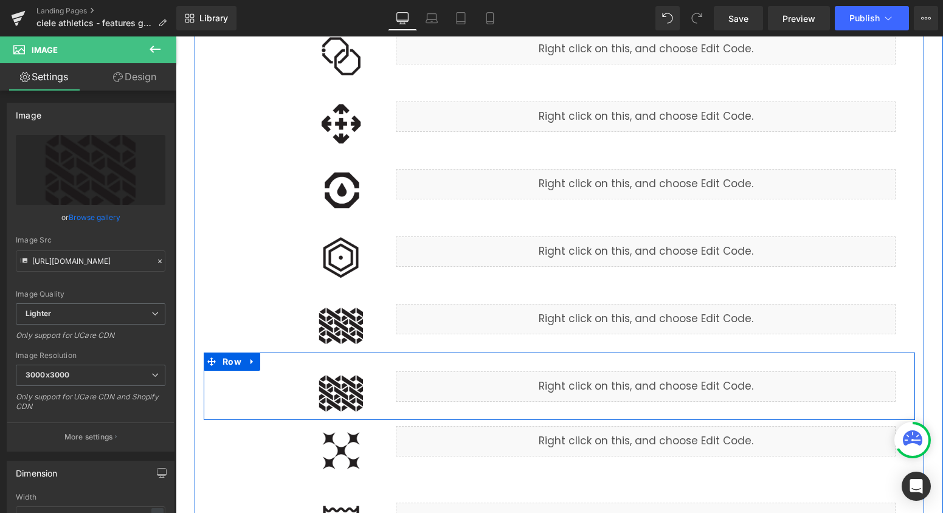
scroll to position [797, 0]
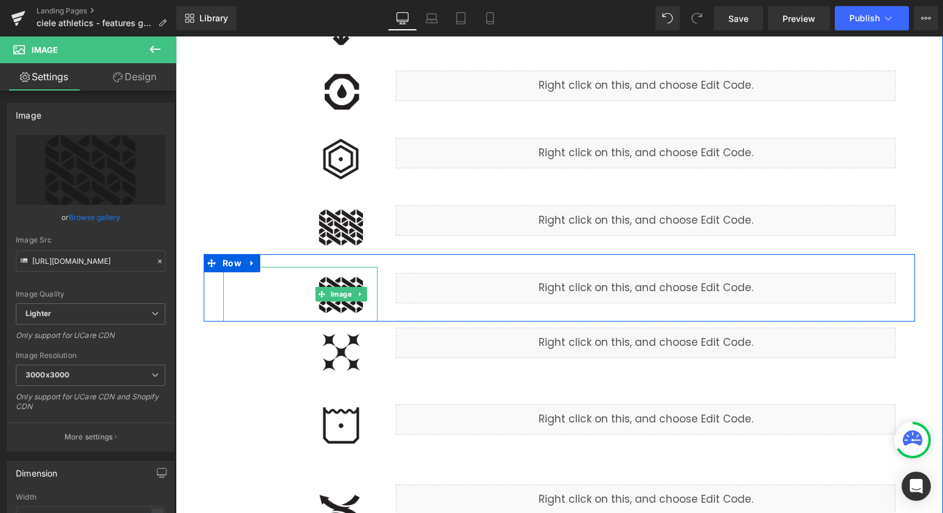
click at [360, 307] on img at bounding box center [341, 294] width 73 height 55
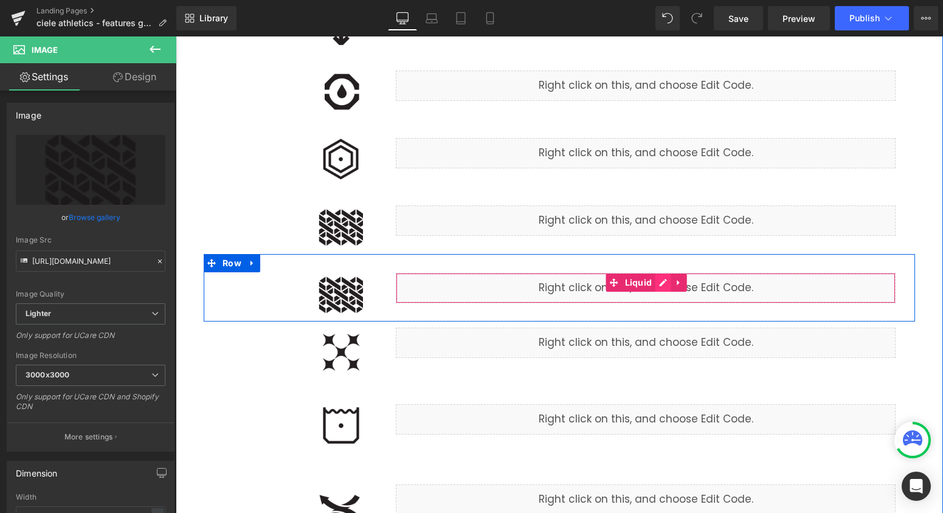
click at [660, 283] on div "Liquid" at bounding box center [646, 288] width 500 height 30
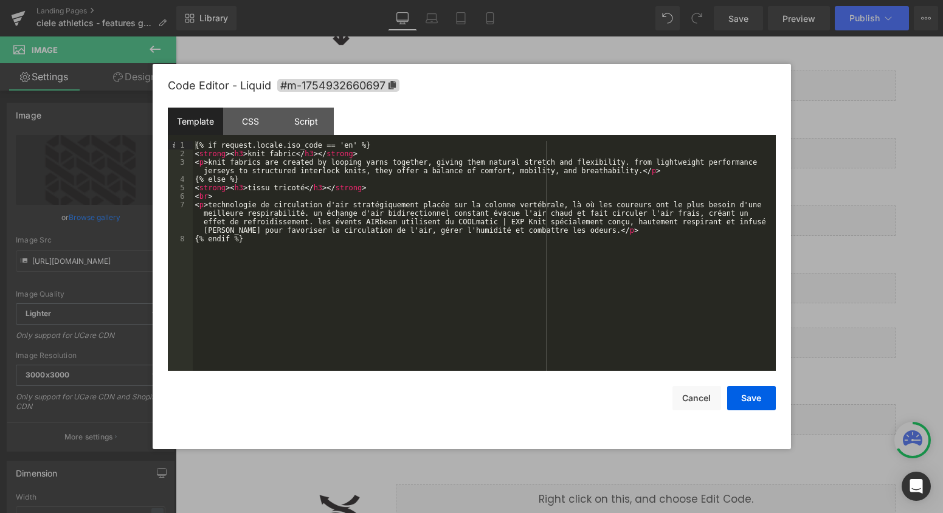
click at [280, 153] on div "{% if request.locale.iso_code == 'en' %} < strong > < h3 > knit fabric </ h3 > …" at bounding box center [484, 264] width 583 height 247
click at [297, 187] on div "{% if request.locale.iso_code == 'en' %} < strong > < h3 > laser ventilation </…" at bounding box center [484, 264] width 583 height 247
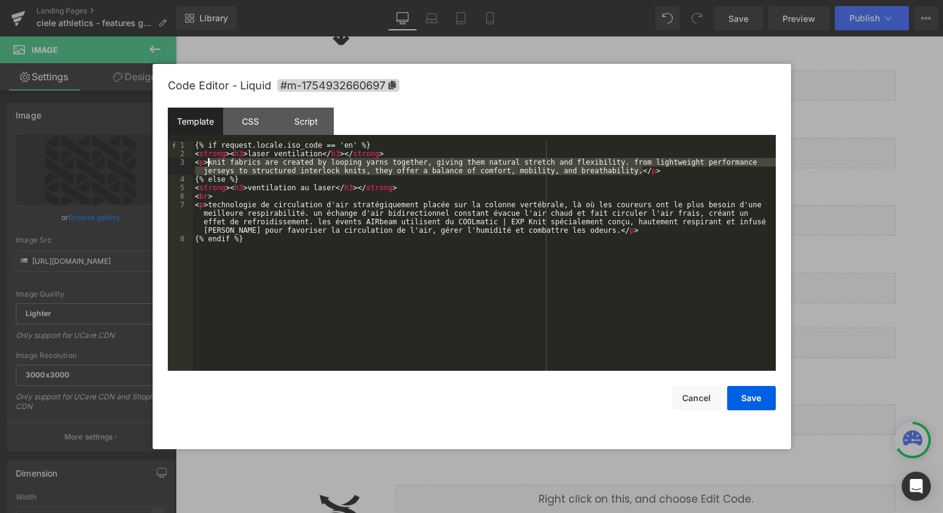
drag, startPoint x: 642, startPoint y: 171, endPoint x: 209, endPoint y: 164, distance: 432.4
click at [209, 164] on div "{% if request.locale.iso_code == 'en' %} < strong > < h3 > laser ventilation </…" at bounding box center [484, 264] width 583 height 247
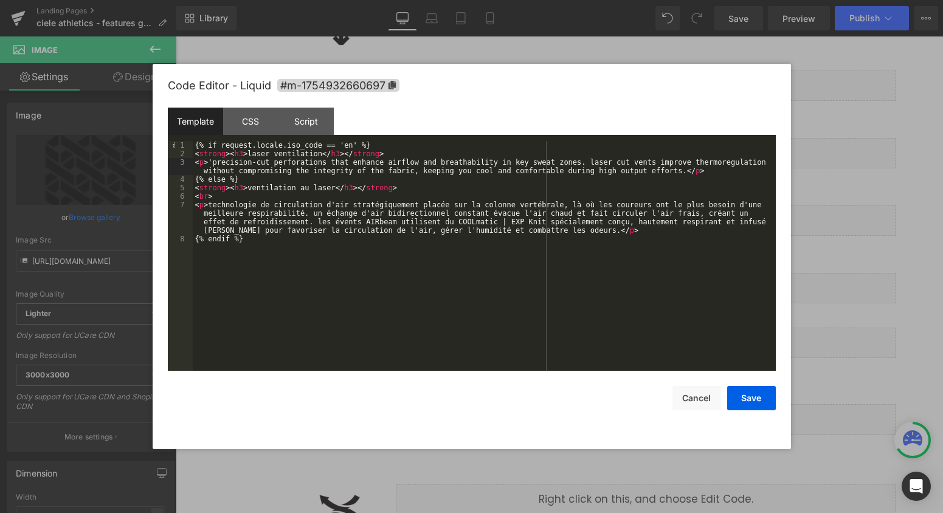
click at [212, 161] on div "{% if request.locale.iso_code == 'en' %} < strong > < h3 > laser ventilation </…" at bounding box center [484, 264] width 583 height 247
click at [750, 398] on button "Save" at bounding box center [751, 398] width 49 height 24
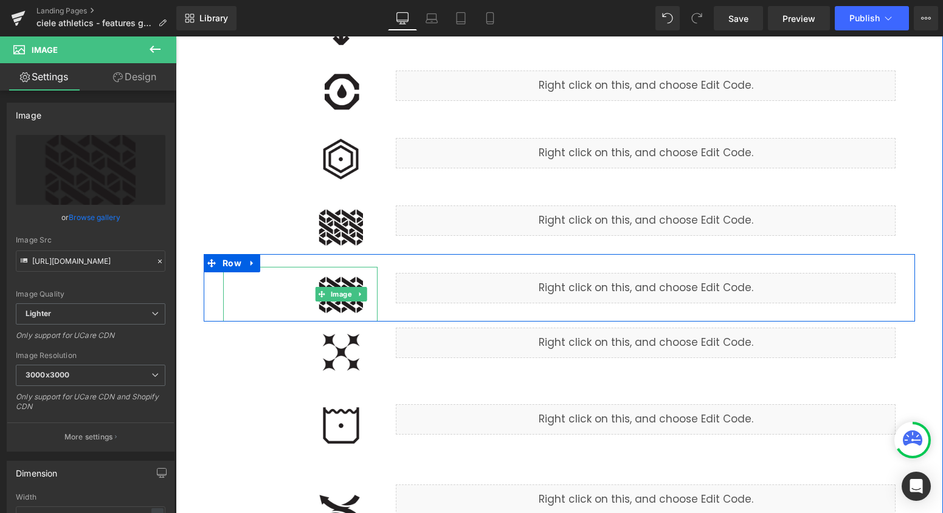
click at [343, 307] on img at bounding box center [341, 294] width 73 height 55
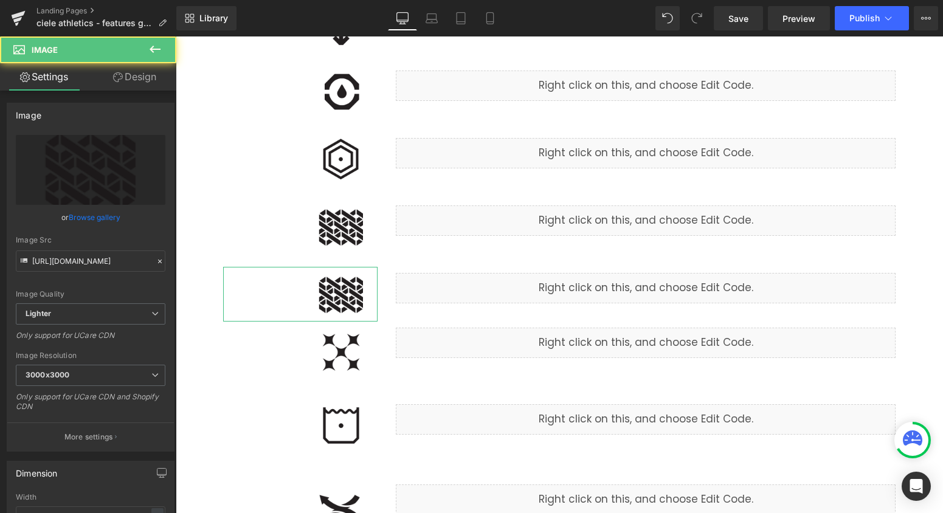
click at [77, 219] on link "Browse gallery" at bounding box center [95, 217] width 52 height 21
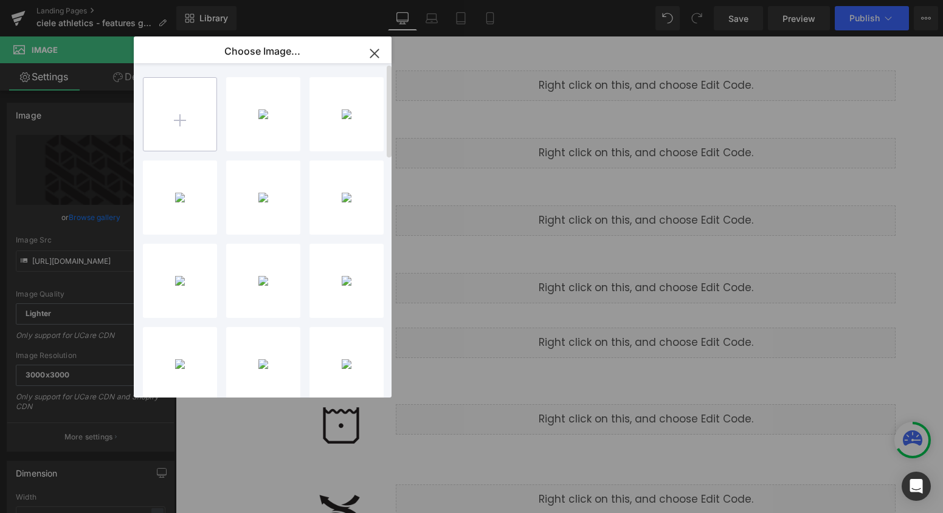
click at [173, 120] on input "file" at bounding box center [180, 114] width 73 height 73
type input "C:\fakepath\laser_ventilation.png"
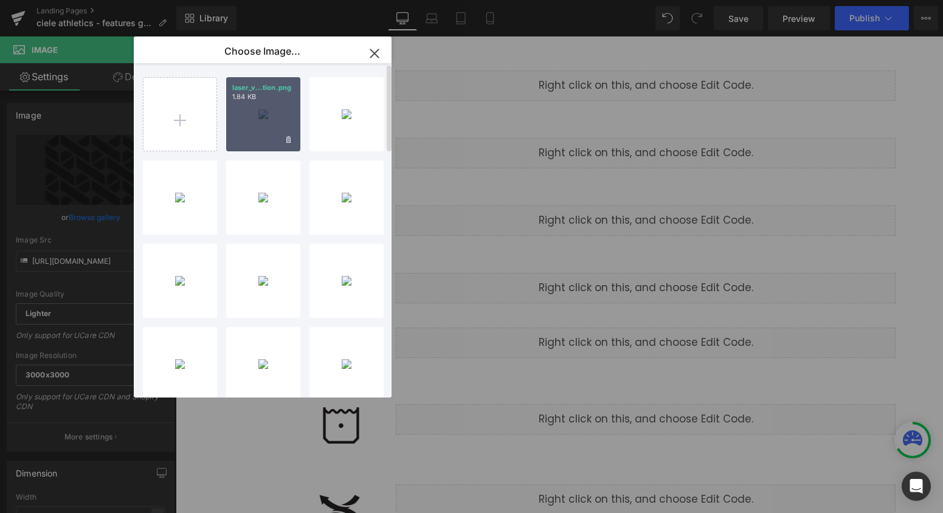
click at [279, 149] on div "laser_v...tion.png 1.84 KB" at bounding box center [263, 114] width 74 height 74
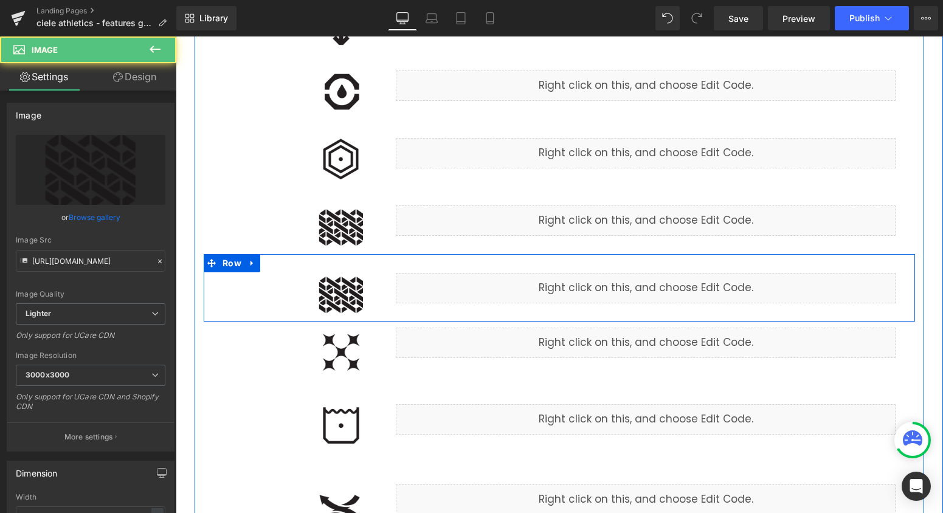
click at [355, 310] on img at bounding box center [341, 294] width 73 height 55
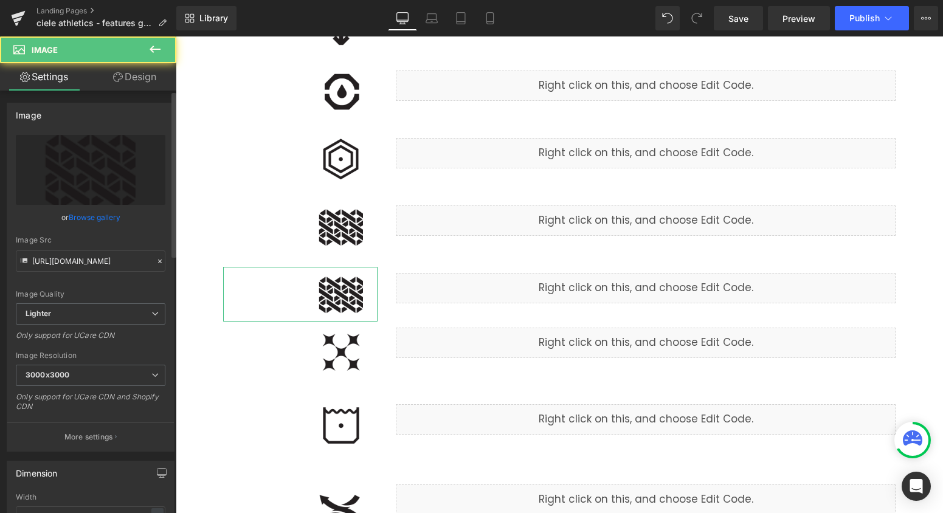
click at [91, 214] on link "Browse gallery" at bounding box center [95, 217] width 52 height 21
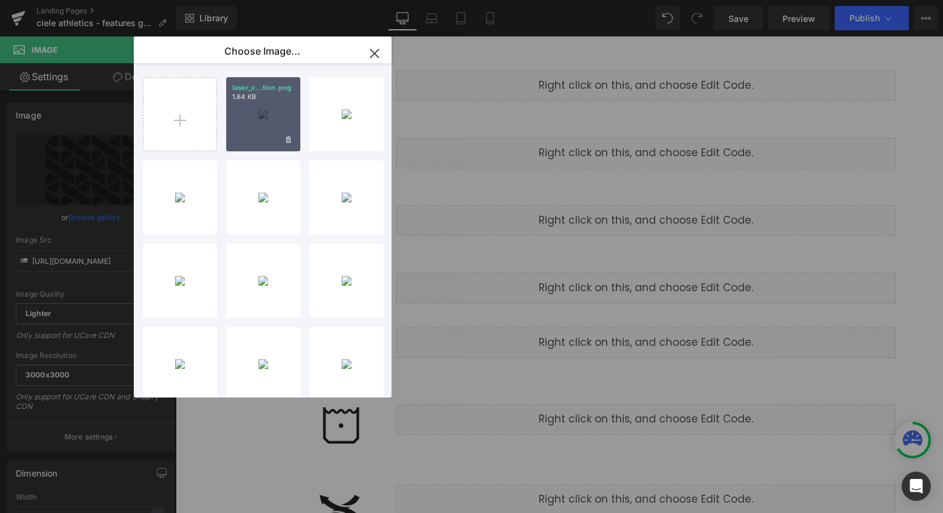
click at [247, 130] on div "laser_v...tion.png 1.84 KB" at bounding box center [263, 114] width 74 height 74
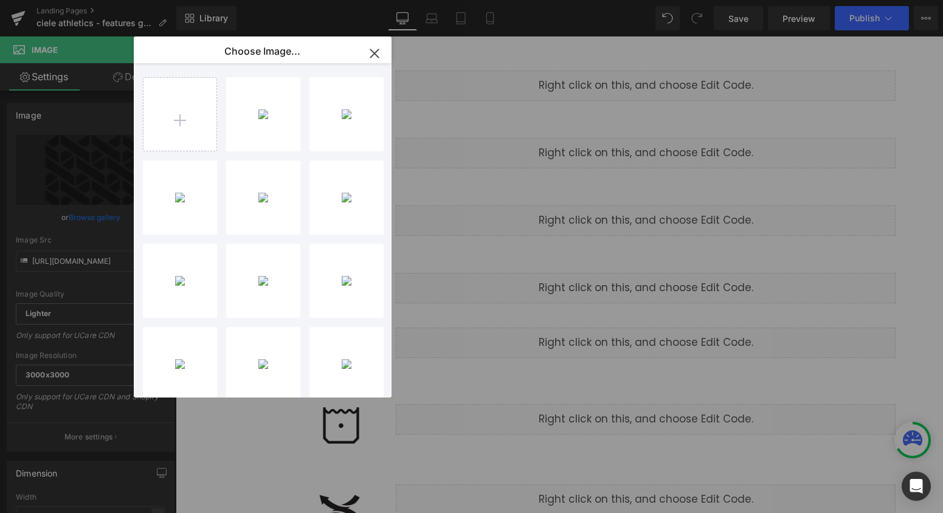
type input "[URL][DOMAIN_NAME]"
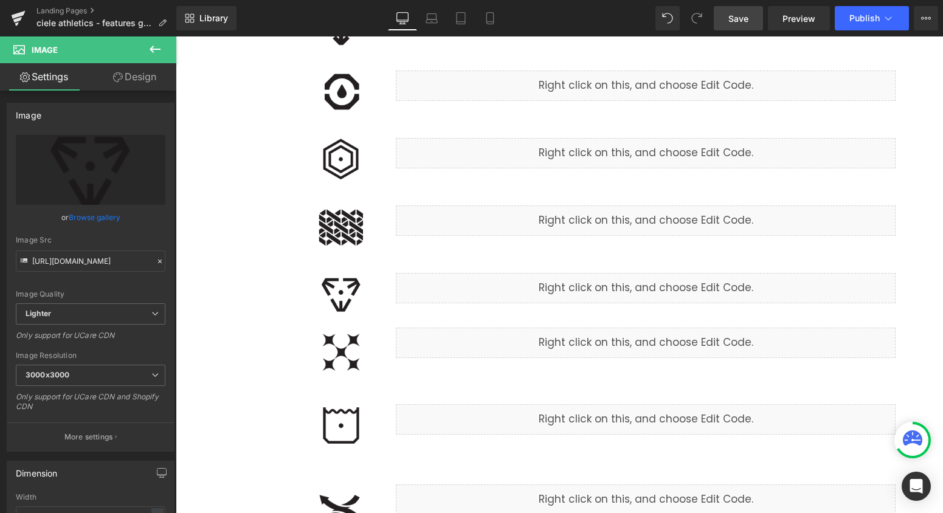
click at [748, 16] on span "Save" at bounding box center [738, 18] width 20 height 13
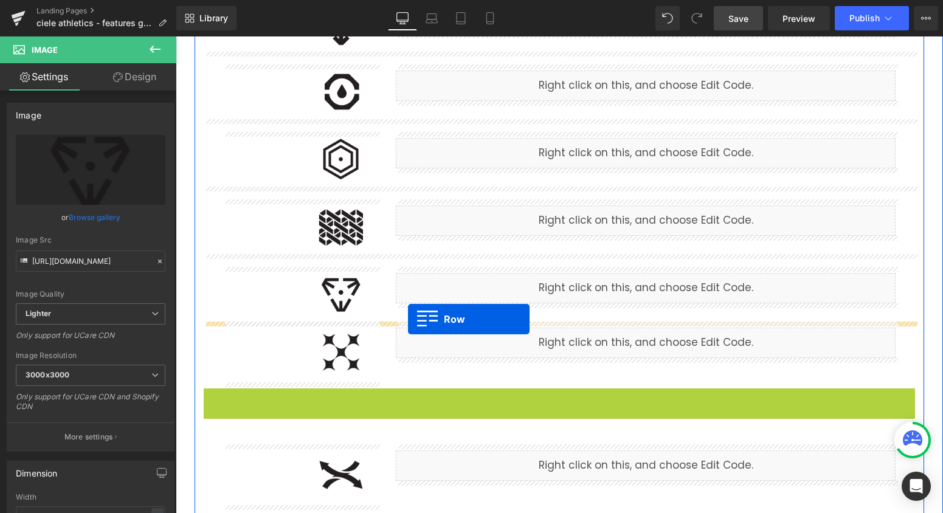
drag, startPoint x: 213, startPoint y: 399, endPoint x: 408, endPoint y: 319, distance: 210.3
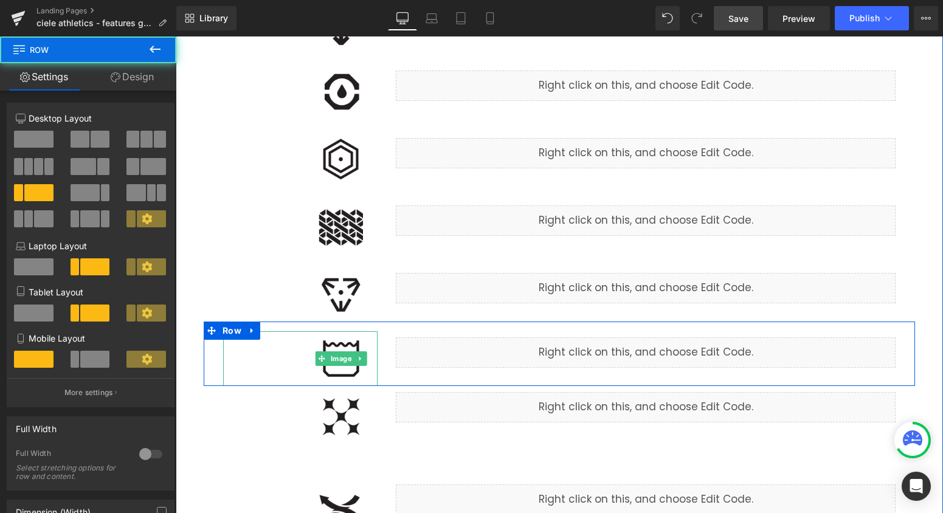
click at [350, 377] on img at bounding box center [341, 358] width 73 height 55
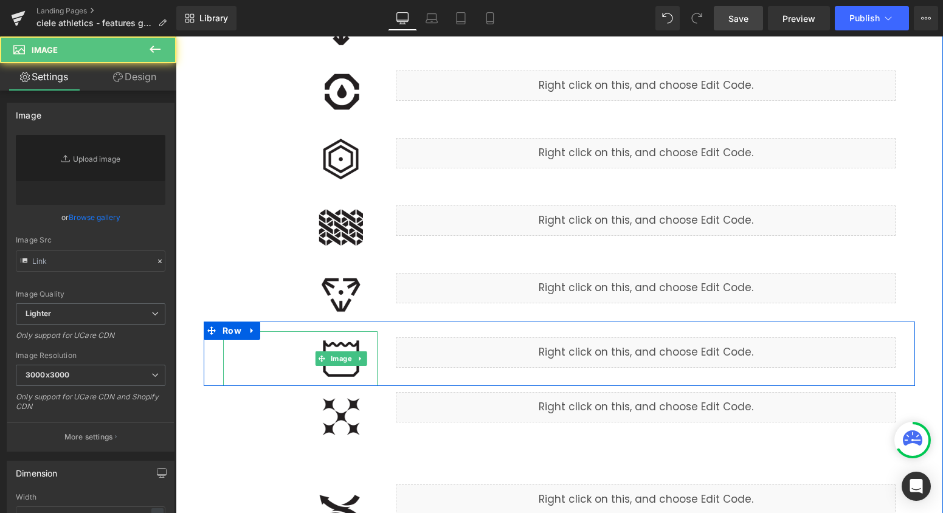
type input "[URL][DOMAIN_NAME]"
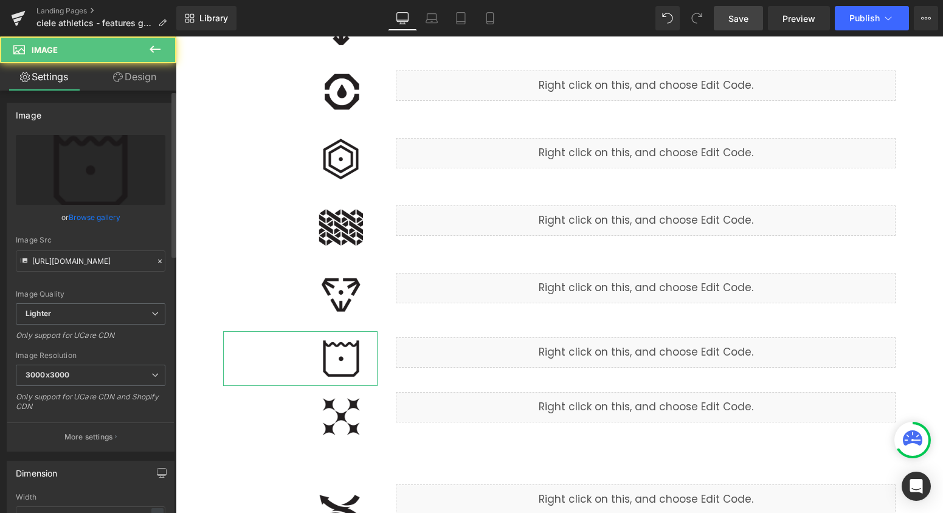
click at [114, 219] on link "Browse gallery" at bounding box center [95, 217] width 52 height 21
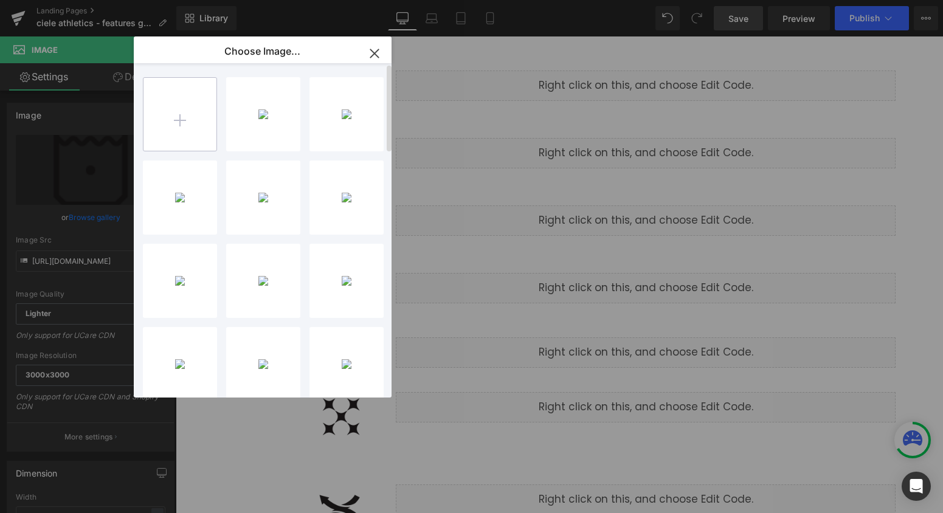
click at [167, 126] on input "file" at bounding box center [180, 114] width 73 height 73
type input "C:\fakepath\machine_wash.png"
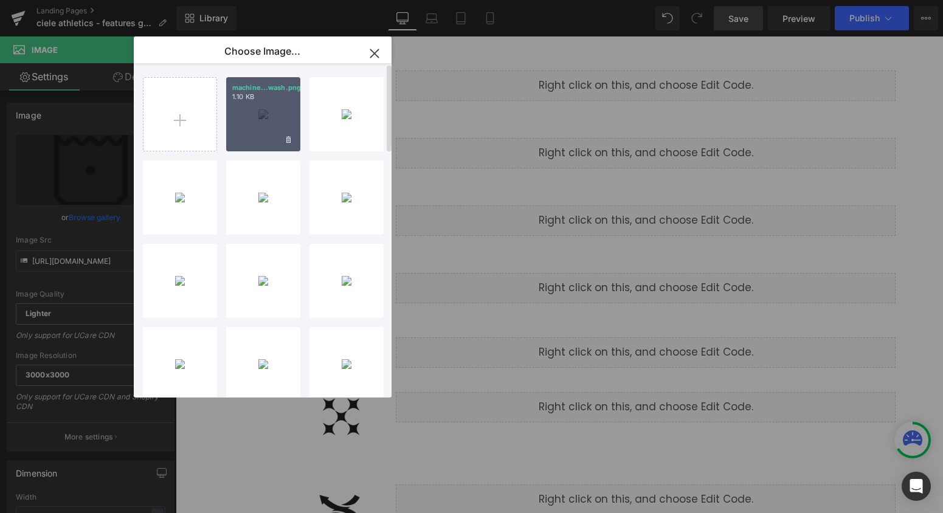
click at [261, 119] on div "machine...wash.png 1.10 KB" at bounding box center [263, 114] width 74 height 74
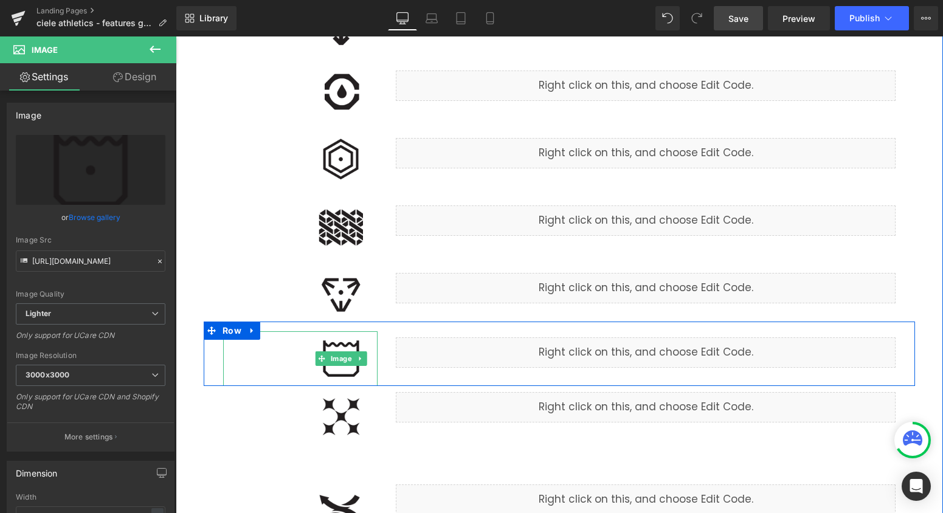
click at [352, 376] on img at bounding box center [341, 358] width 73 height 55
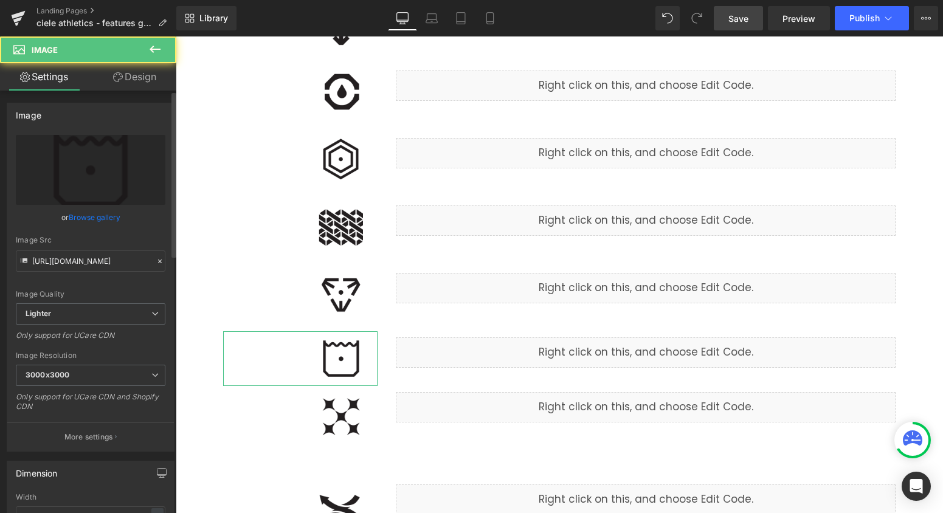
click at [96, 217] on link "Browse gallery" at bounding box center [95, 217] width 52 height 21
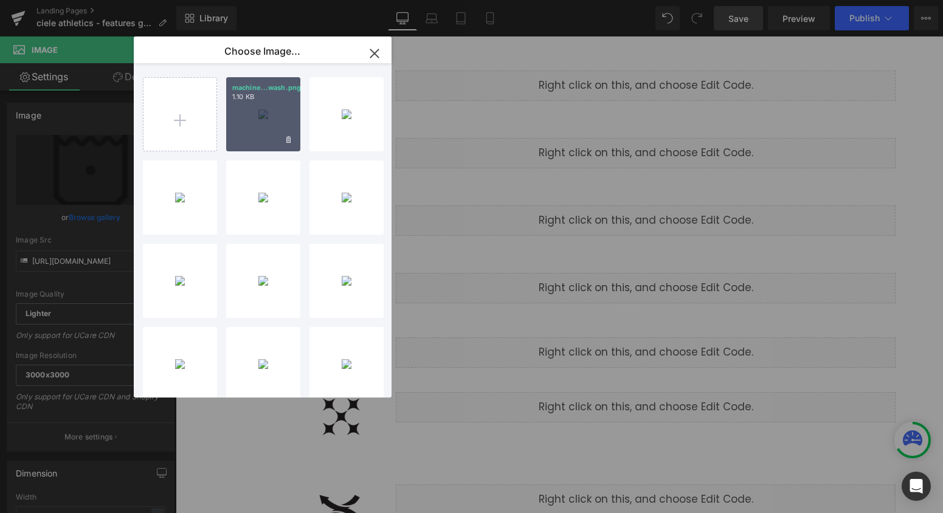
click at [243, 128] on div "machine...wash.png 1.10 KB" at bounding box center [263, 114] width 74 height 74
type input "[URL][DOMAIN_NAME]"
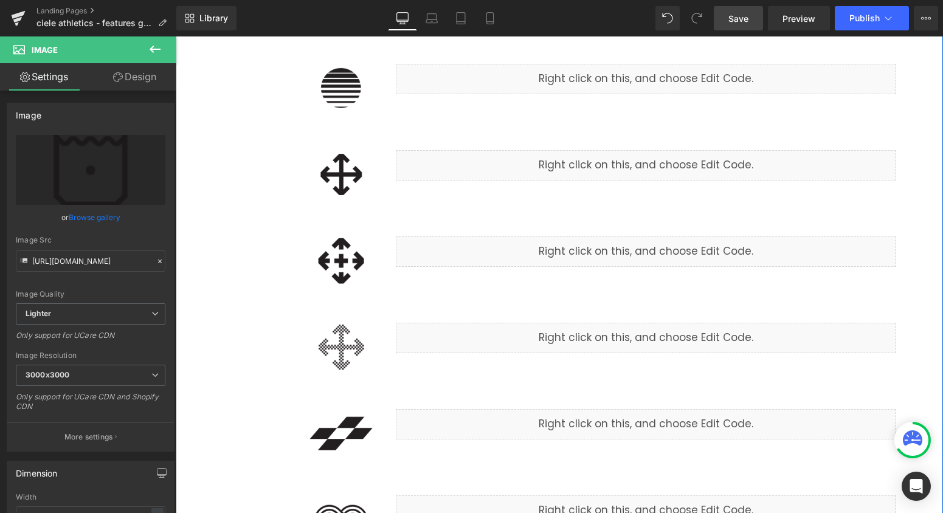
scroll to position [1380, 0]
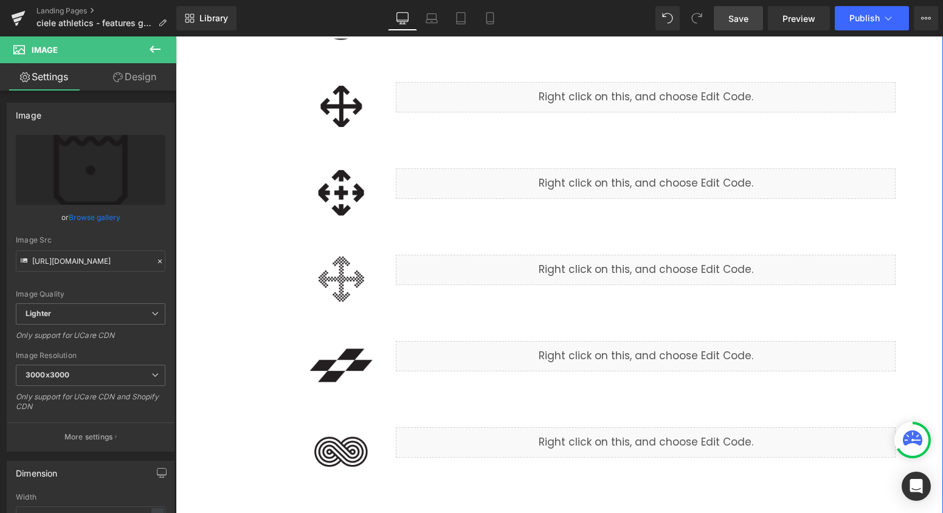
click at [274, 428] on div at bounding box center [300, 451] width 154 height 61
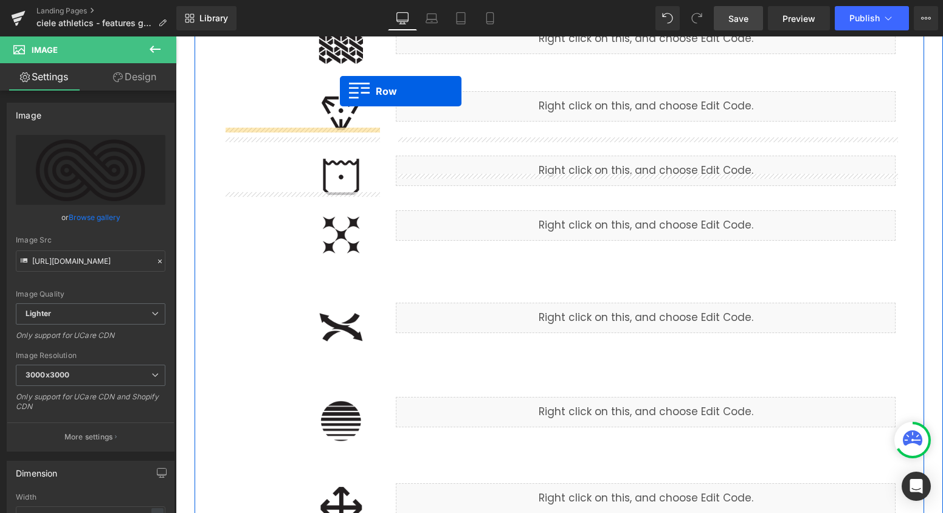
scroll to position [930, 0]
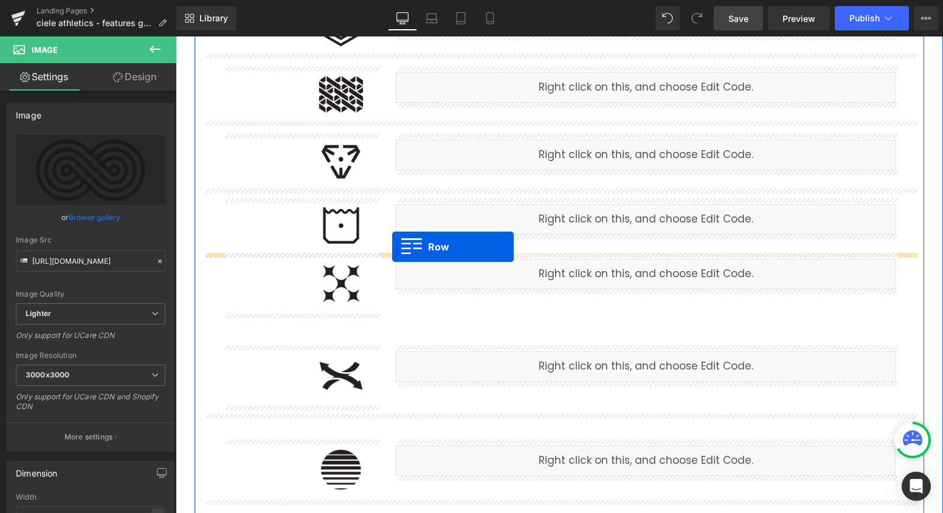
drag, startPoint x: 214, startPoint y: 407, endPoint x: 392, endPoint y: 247, distance: 239.8
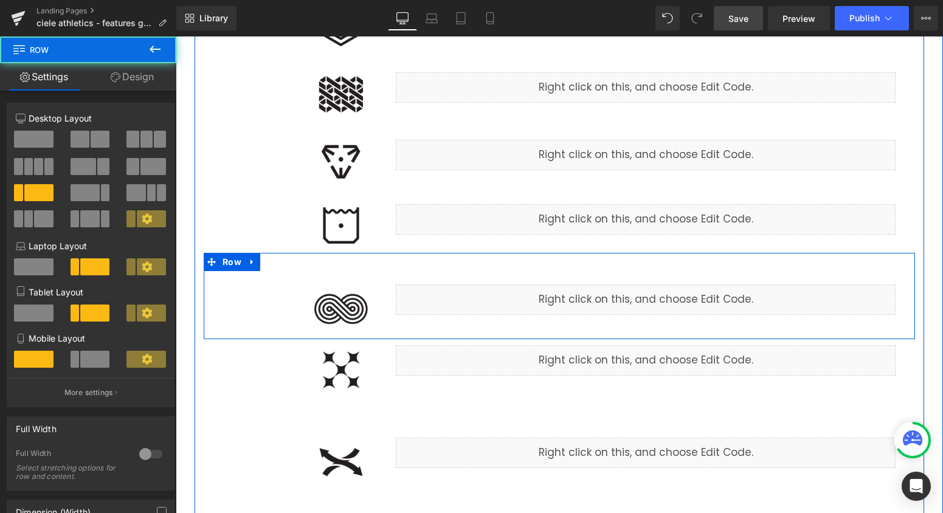
click at [367, 277] on div "Image Liquid Row" at bounding box center [559, 296] width 711 height 86
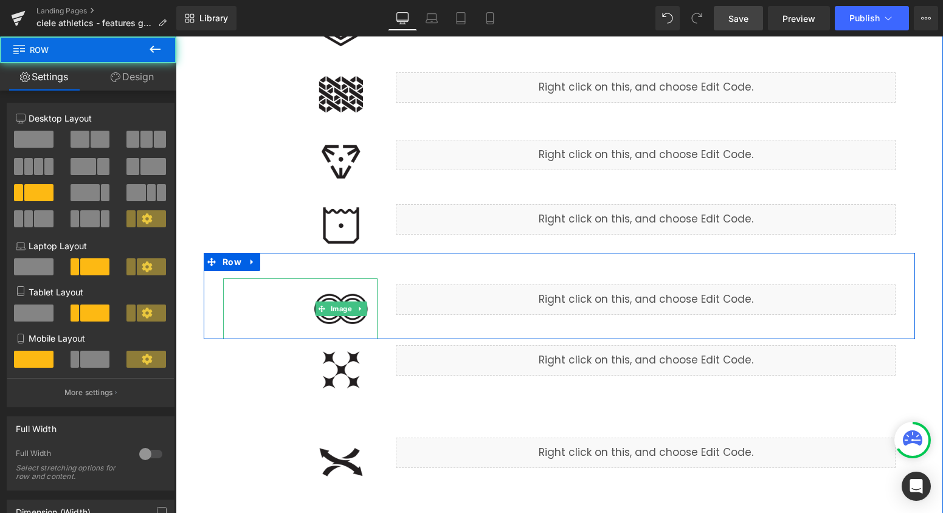
click at [351, 322] on img at bounding box center [341, 309] width 73 height 61
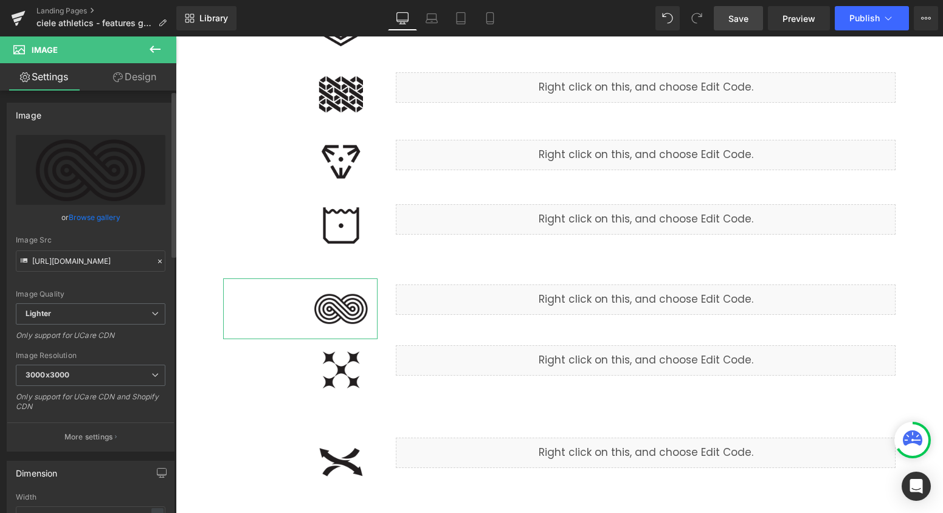
click at [91, 218] on link "Browse gallery" at bounding box center [95, 217] width 52 height 21
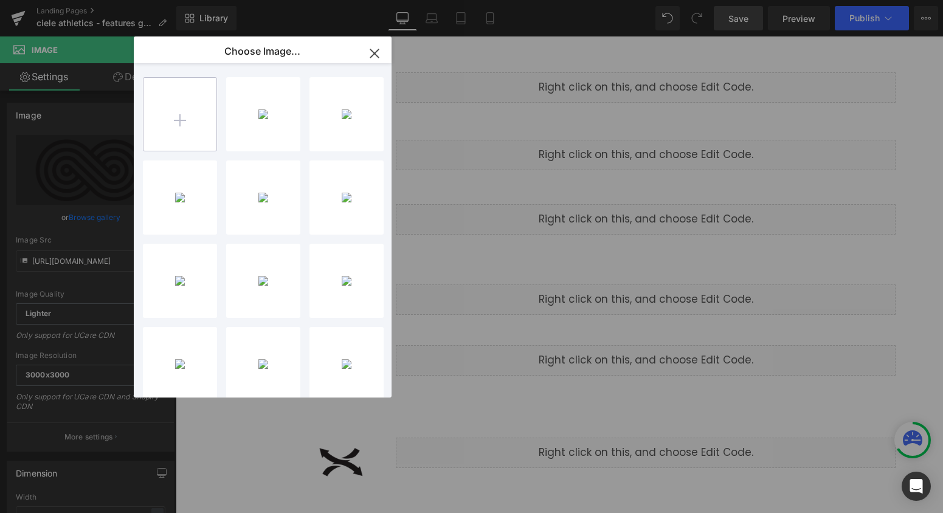
click at [195, 126] on input "file" at bounding box center [180, 114] width 73 height 73
type input "C:\fakepath\million_miles.png"
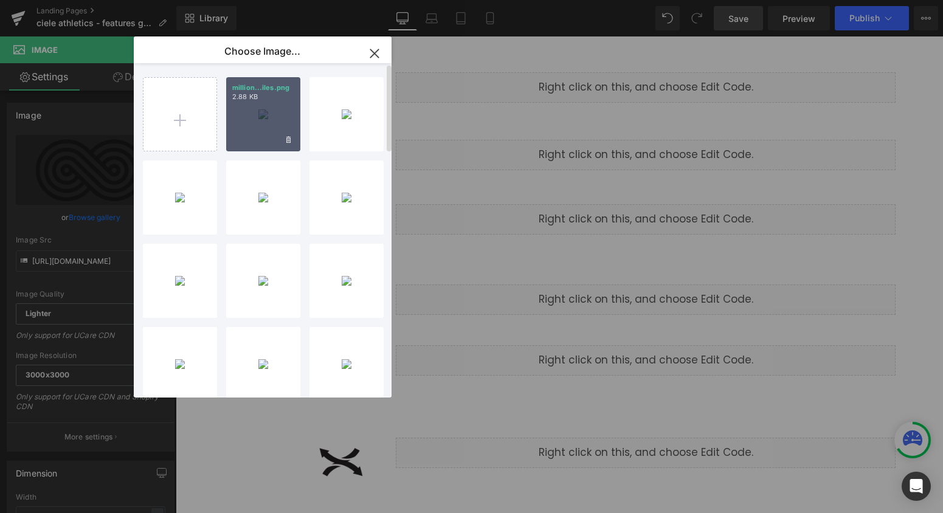
click at [267, 139] on div "million...iles.png 2.88 KB" at bounding box center [263, 114] width 74 height 74
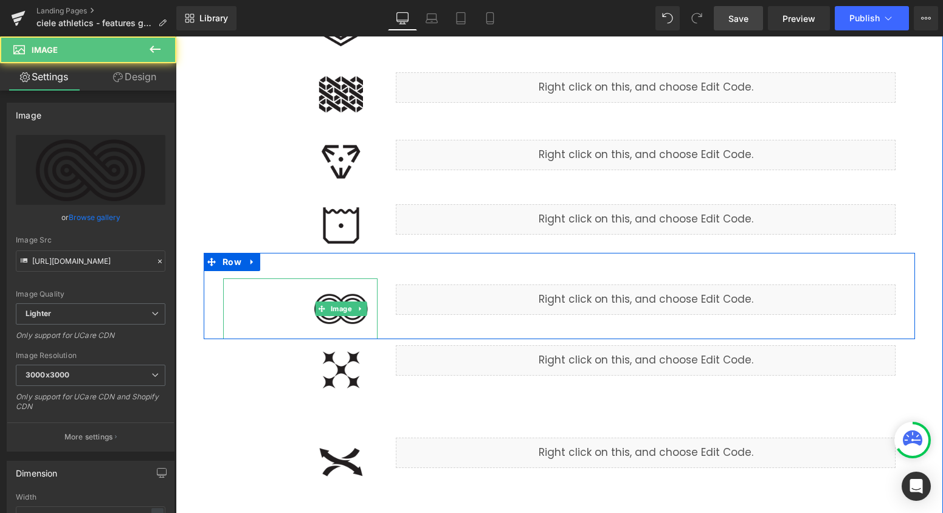
click at [345, 322] on img at bounding box center [341, 309] width 73 height 61
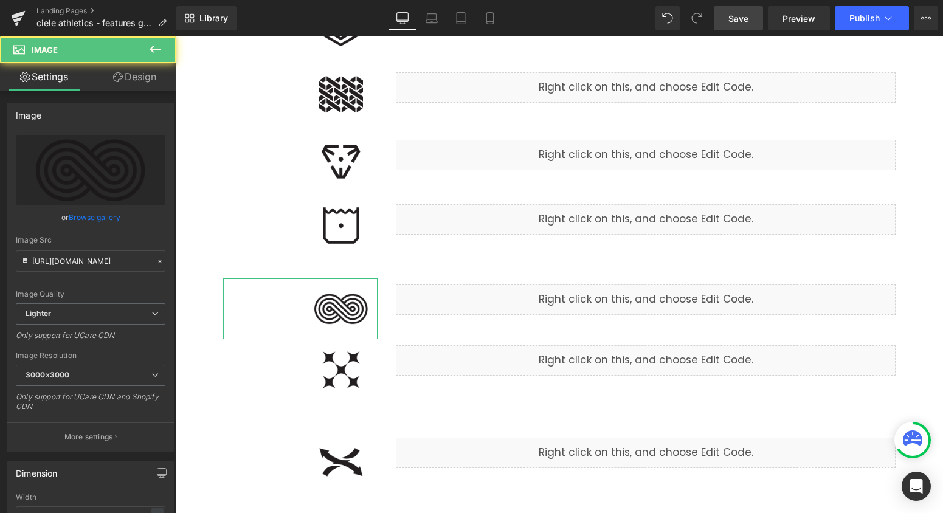
click at [80, 215] on link "Browse gallery" at bounding box center [95, 217] width 52 height 21
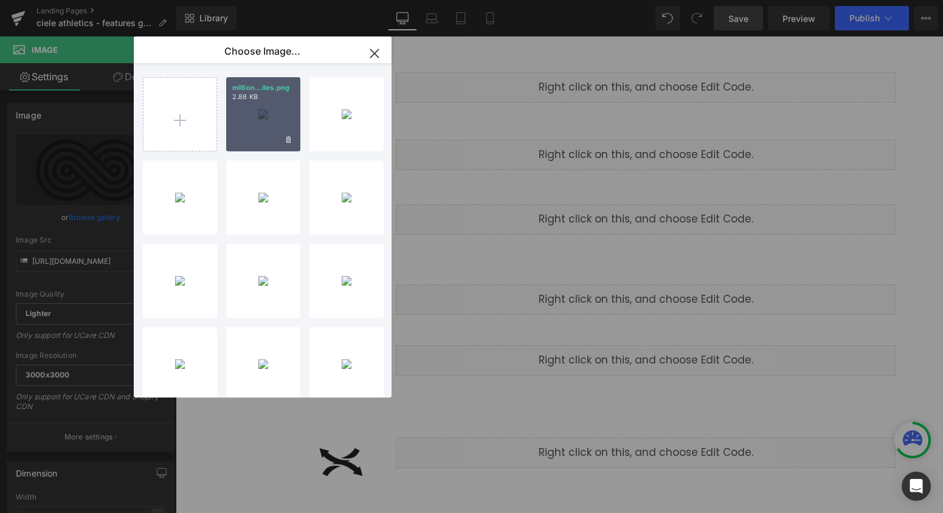
click at [232, 141] on div "million...iles.png 2.88 KB" at bounding box center [263, 114] width 74 height 74
type input "[URL][DOMAIN_NAME]"
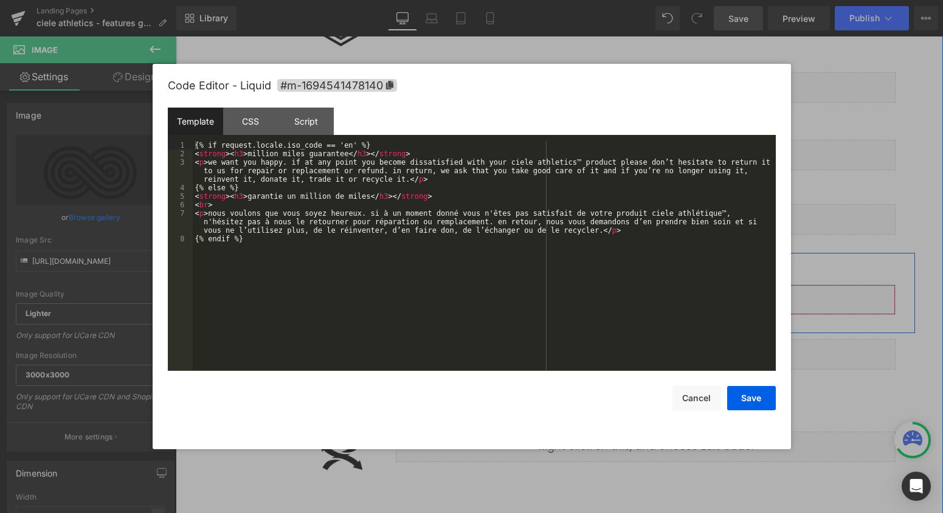
click at [664, 297] on div "Liquid" at bounding box center [646, 300] width 500 height 30
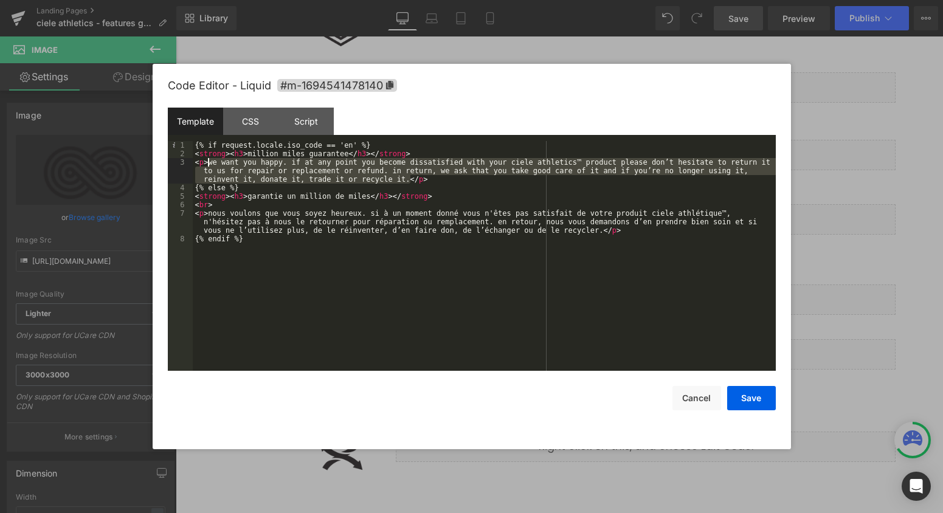
drag, startPoint x: 408, startPoint y: 179, endPoint x: 208, endPoint y: 163, distance: 200.7
click at [208, 163] on div "{% if request.locale.iso_code == 'en' %} < strong > < h3 > million miles guaran…" at bounding box center [484, 264] width 583 height 247
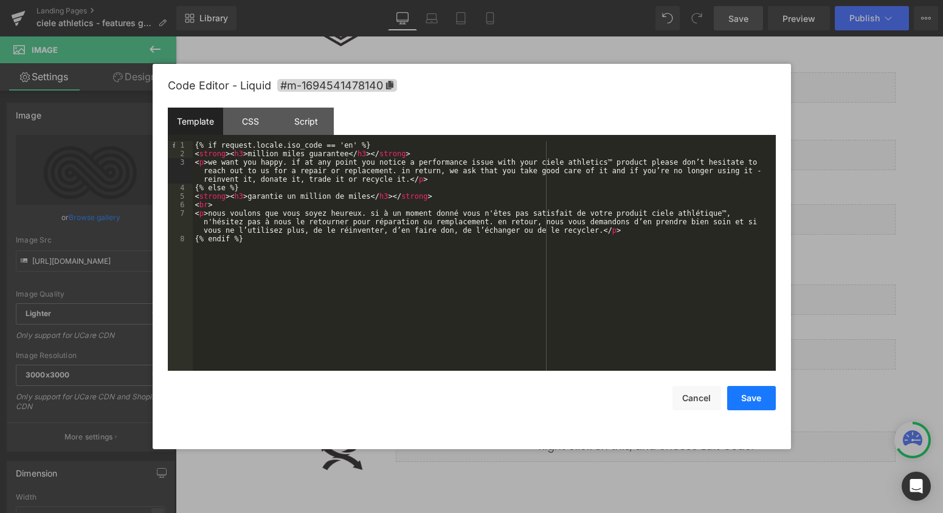
click at [764, 390] on button "Save" at bounding box center [751, 398] width 49 height 24
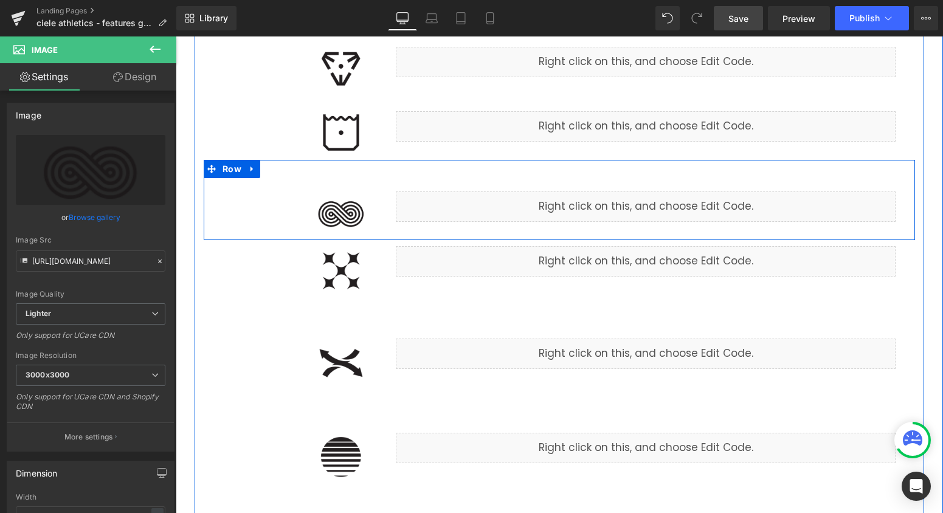
scroll to position [1041, 0]
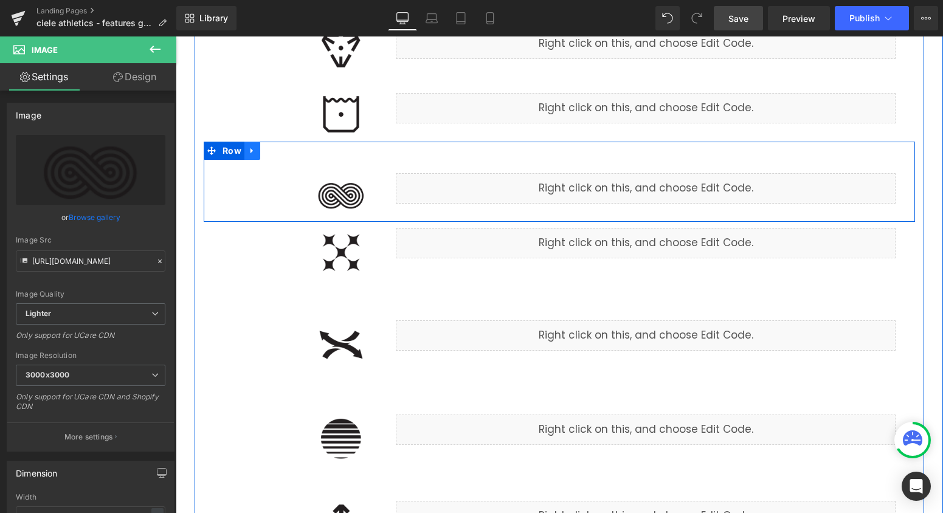
click at [254, 152] on icon at bounding box center [252, 151] width 9 height 9
click at [269, 152] on icon at bounding box center [268, 151] width 9 height 9
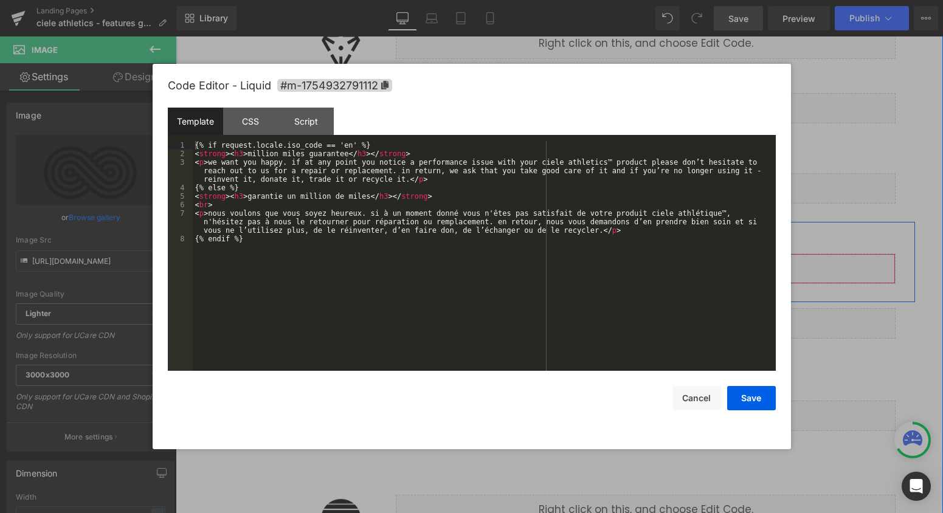
click at [666, 265] on div "Liquid" at bounding box center [646, 269] width 500 height 30
click at [332, 155] on div "{% if request.locale.iso_code == 'en' %} < strong > < h3 > million miles guaran…" at bounding box center [484, 264] width 583 height 247
click at [348, 154] on div "{% if request.locale.iso_code == 'en' %} < strong > < h3 > million miles guaran…" at bounding box center [484, 264] width 583 height 247
drag, startPoint x: 349, startPoint y: 154, endPoint x: 249, endPoint y: 152, distance: 100.4
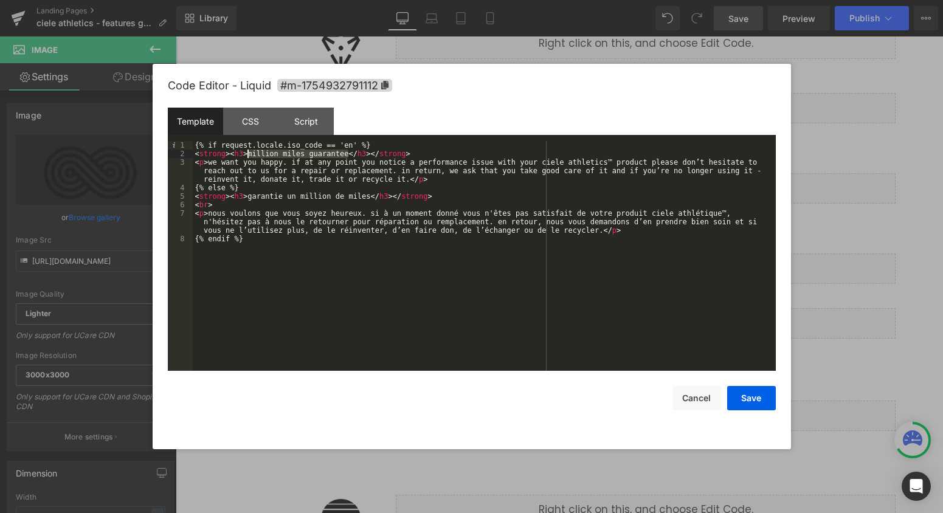
click at [249, 153] on div "{% if request.locale.iso_code == 'en' %} < strong > < h3 > million miles guaran…" at bounding box center [484, 264] width 583 height 247
click at [355, 195] on div "{% if request.locale.iso_code == 'en' %} < strong > < h3 > natural fibers </ h3…" at bounding box center [484, 264] width 583 height 247
drag, startPoint x: 324, startPoint y: 197, endPoint x: 249, endPoint y: 196, distance: 75.4
click at [249, 196] on div "{% if request.locale.iso_code == 'en' %} < strong > < h3 > natural fibers </ h3…" at bounding box center [484, 264] width 583 height 247
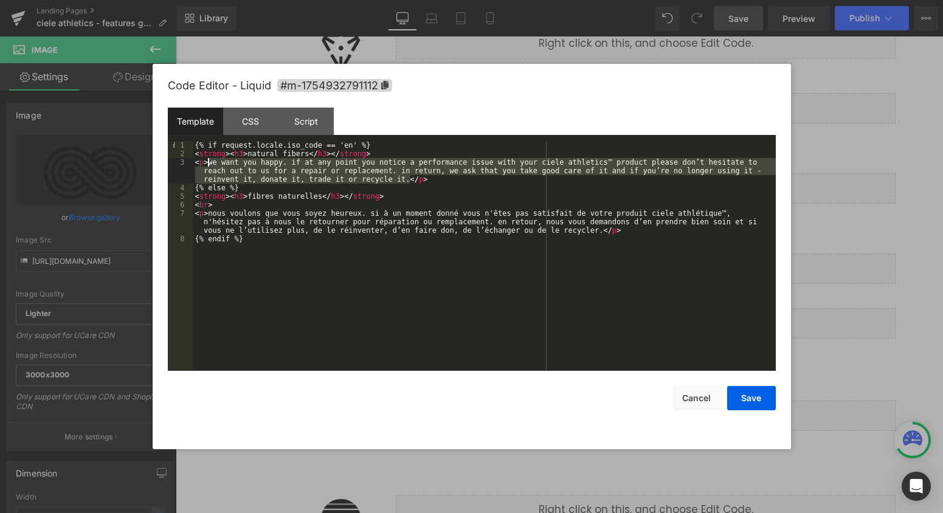
drag, startPoint x: 409, startPoint y: 181, endPoint x: 209, endPoint y: 164, distance: 201.4
click at [209, 164] on div "{% if request.locale.iso_code == 'en' %} < strong > < h3 > natural fibers </ h3…" at bounding box center [484, 264] width 583 height 247
paste textarea
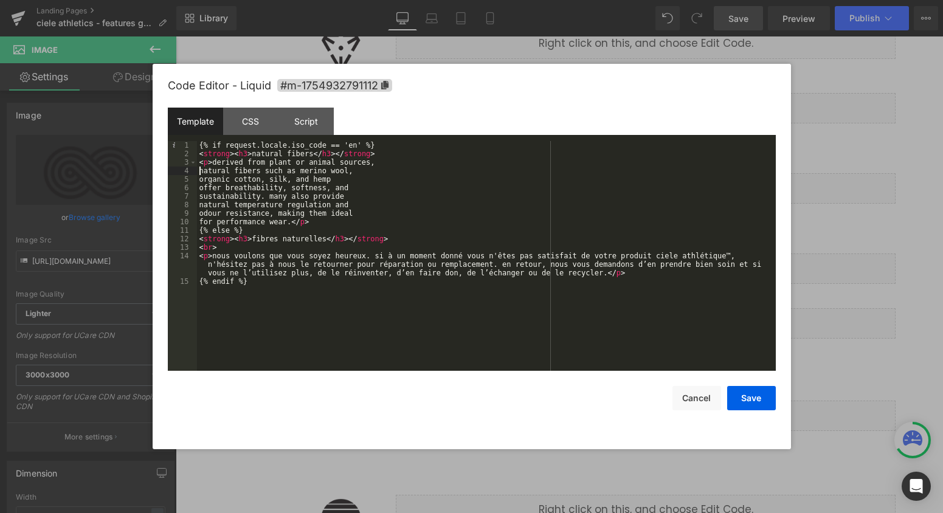
click at [198, 171] on div "{% if request.locale.iso_code == 'en' %} < strong > < h3 > natural fibers </ h3…" at bounding box center [486, 264] width 579 height 247
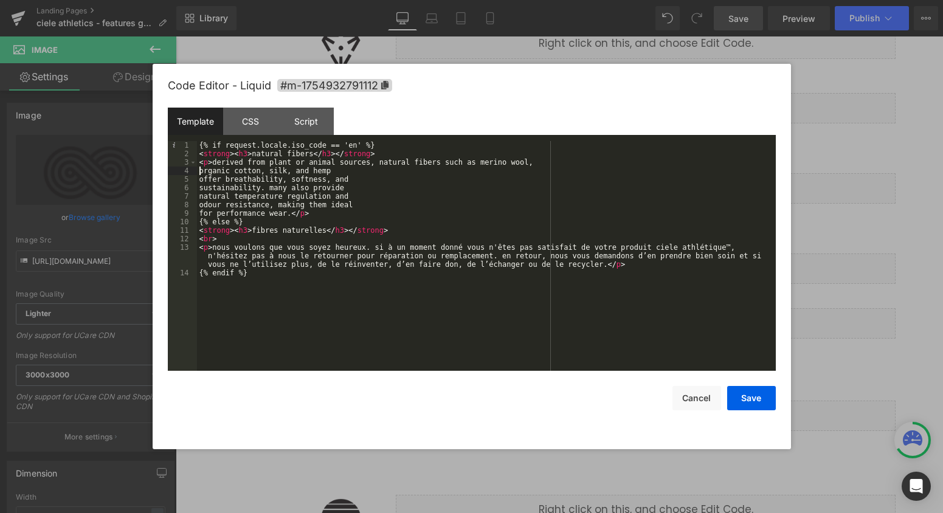
click at [198, 170] on div "{% if request.locale.iso_code == 'en' %} < strong > < h3 > natural fibers </ h3…" at bounding box center [486, 264] width 579 height 247
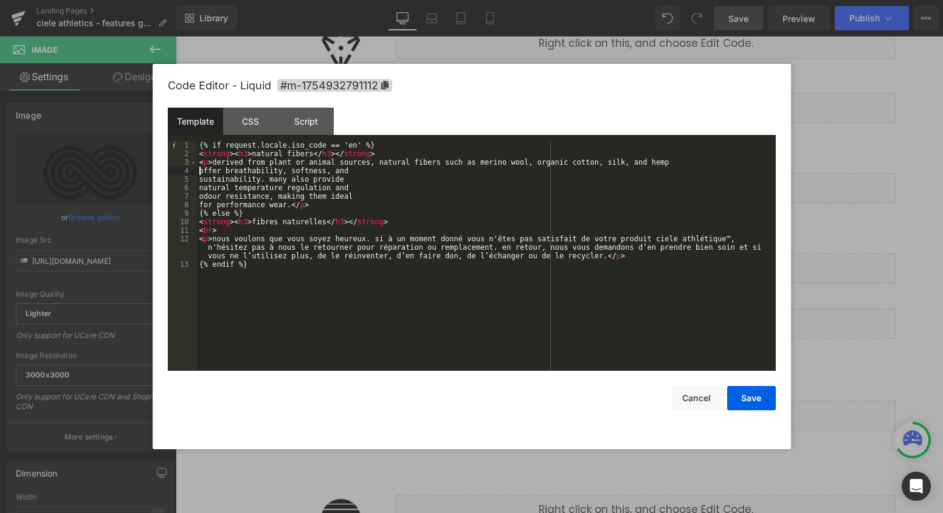
click at [198, 170] on div "{% if request.locale.iso_code == 'en' %} < strong > < h3 > natural fibers </ h3…" at bounding box center [486, 264] width 579 height 247
click at [198, 179] on div "{% if request.locale.iso_code == 'en' %} < strong > < h3 > natural fibers </ h3…" at bounding box center [486, 264] width 579 height 247
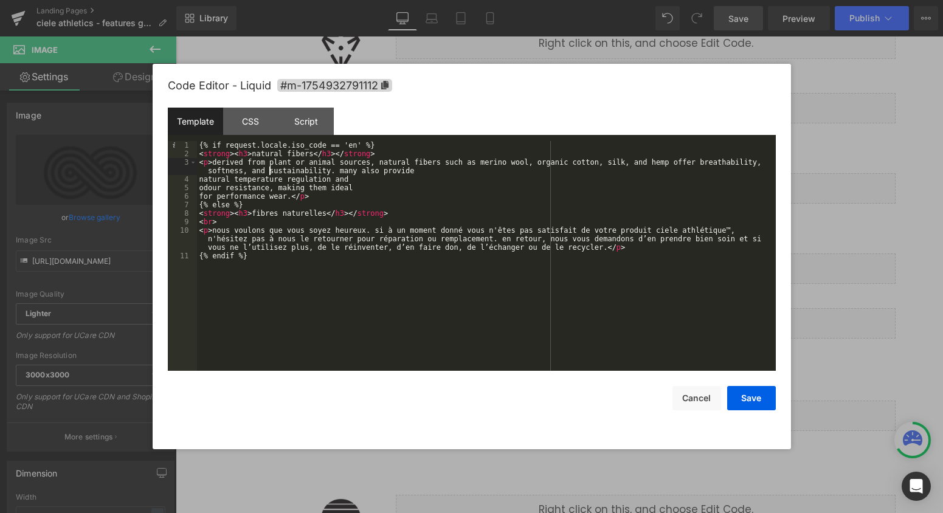
click at [198, 179] on div "{% if request.locale.iso_code == 'en' %} < strong > < h3 > natural fibers </ h3…" at bounding box center [486, 264] width 579 height 247
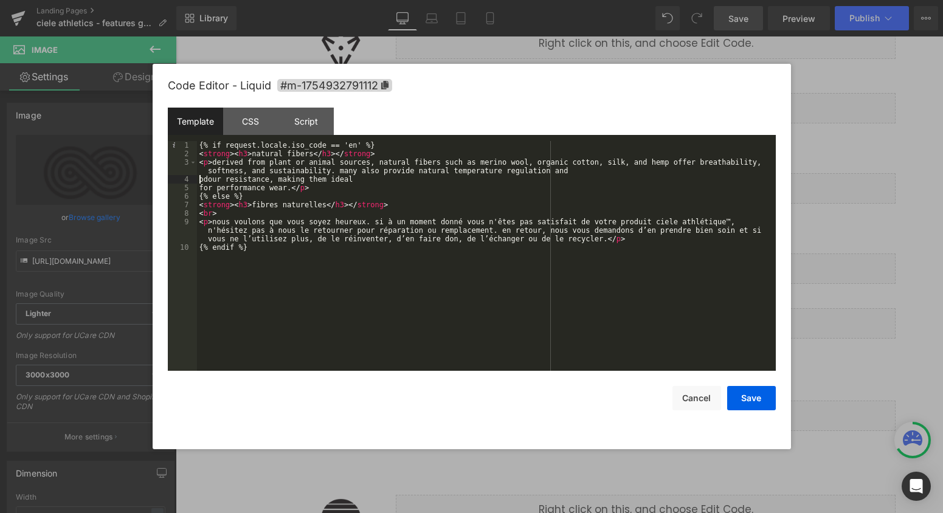
click at [198, 179] on div "{% if request.locale.iso_code == 'en' %} < strong > < h3 > natural fibers </ h3…" at bounding box center [486, 264] width 579 height 247
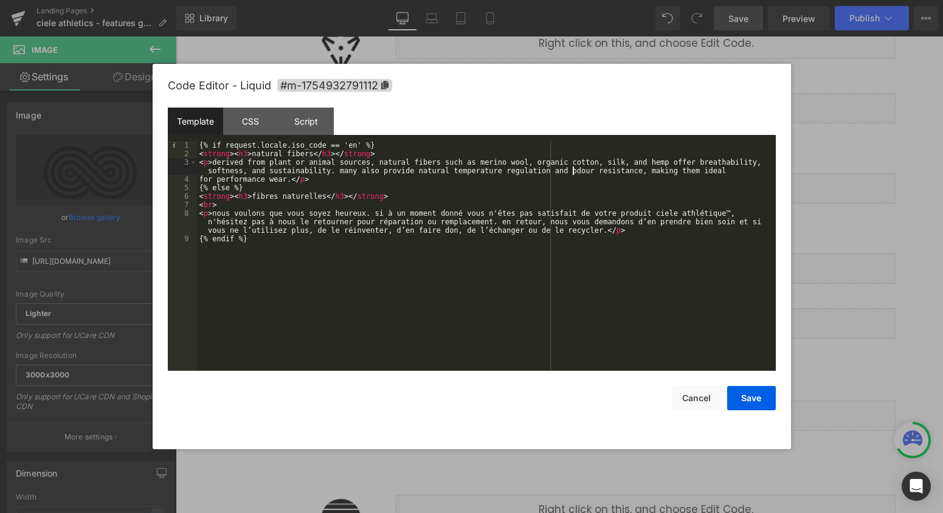
click at [198, 179] on div "{% if request.locale.iso_code == 'en' %} < strong > < h3 > natural fibers </ h3…" at bounding box center [486, 264] width 579 height 247
click at [758, 398] on button "Save" at bounding box center [751, 398] width 49 height 24
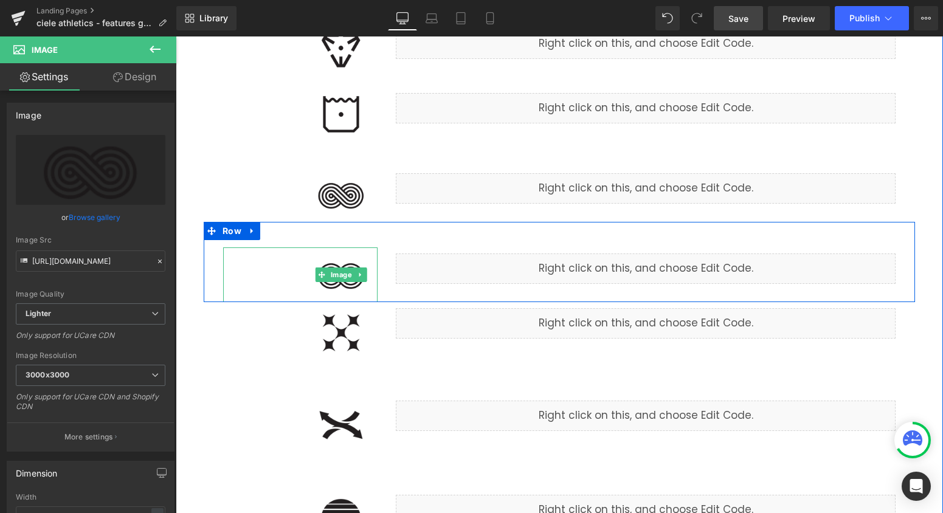
click at [354, 283] on img at bounding box center [341, 274] width 73 height 55
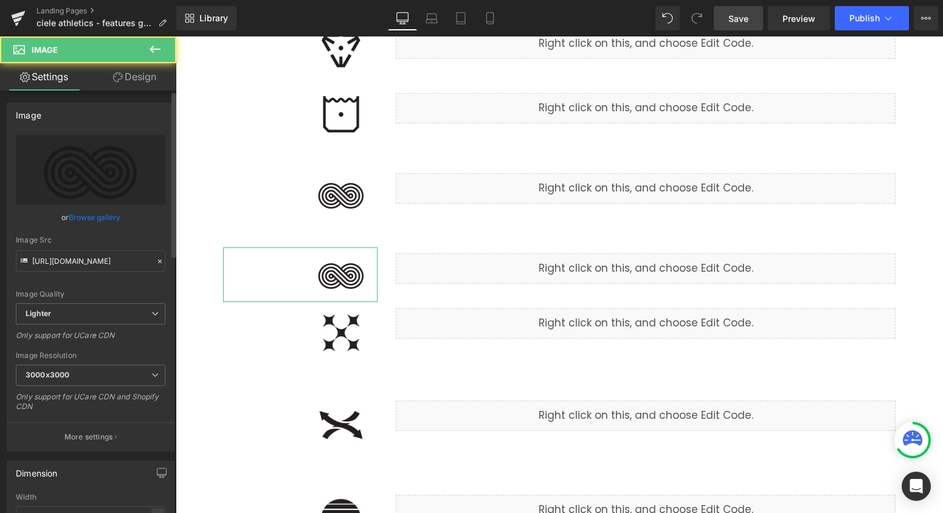
click at [94, 216] on link "Browse gallery" at bounding box center [95, 217] width 52 height 21
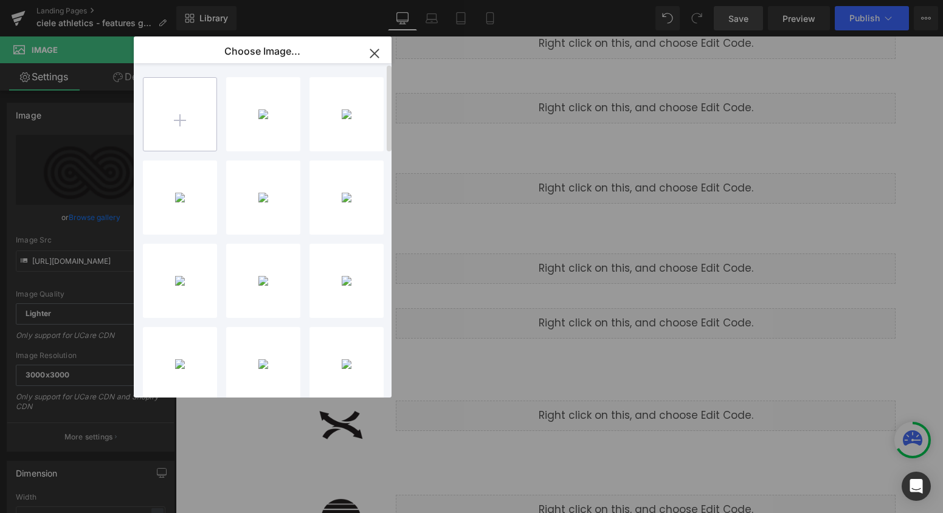
click at [156, 145] on input "file" at bounding box center [180, 114] width 73 height 73
type input "C:\fakepath\natural_fibers.png"
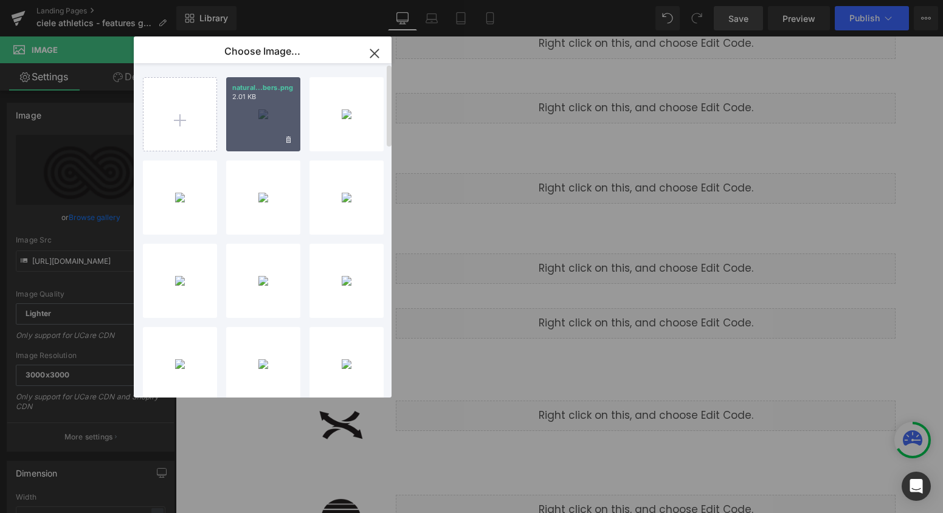
click at [267, 135] on div "natural...bers.png 2.01 KB" at bounding box center [263, 114] width 74 height 74
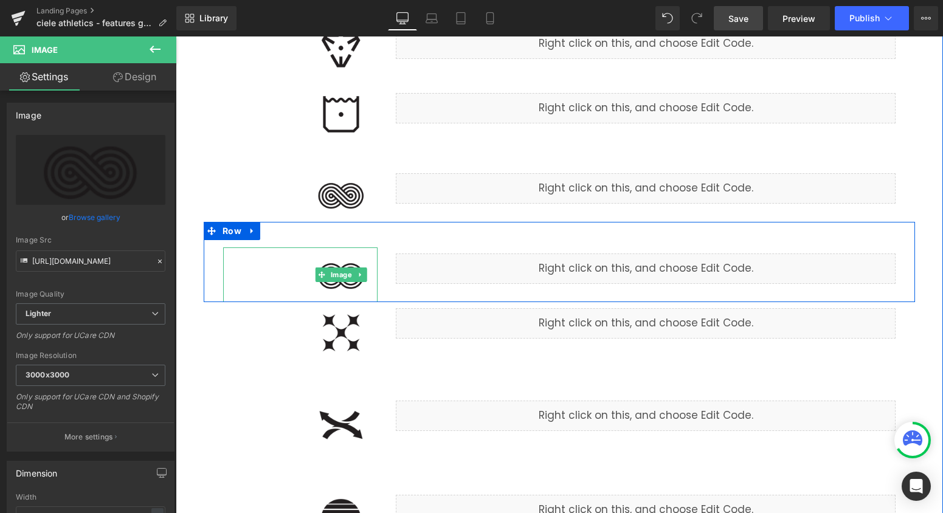
click at [359, 291] on img at bounding box center [341, 274] width 73 height 55
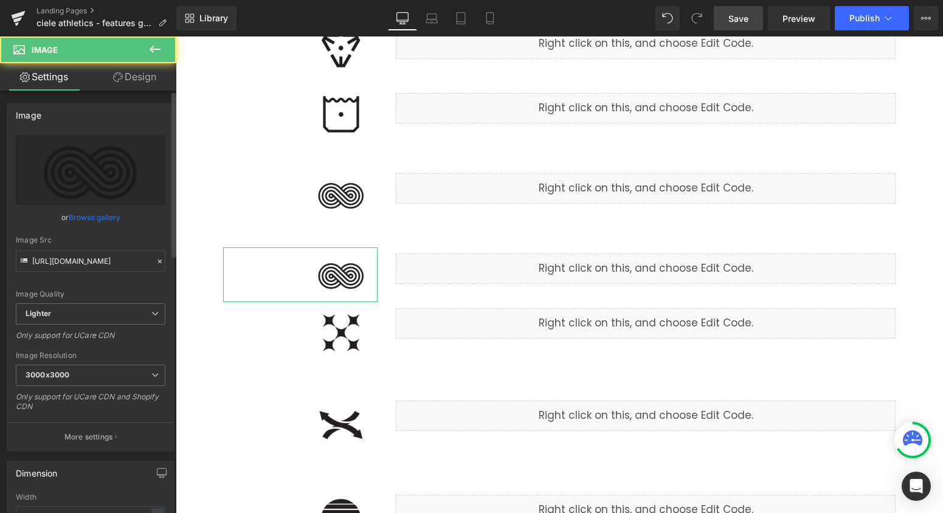
click at [91, 220] on link "Browse gallery" at bounding box center [95, 217] width 52 height 21
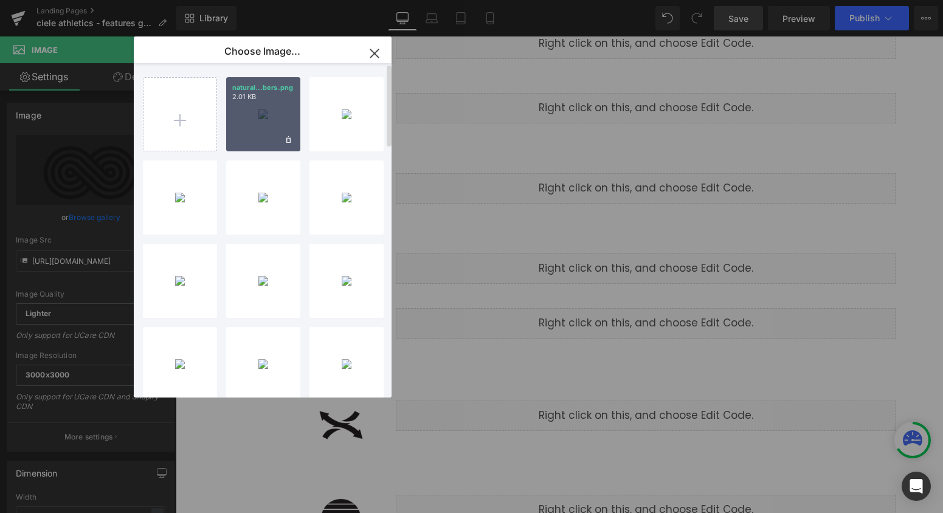
click at [258, 128] on div "natural...bers.png 2.01 KB" at bounding box center [263, 114] width 74 height 74
type input "[URL][DOMAIN_NAME]"
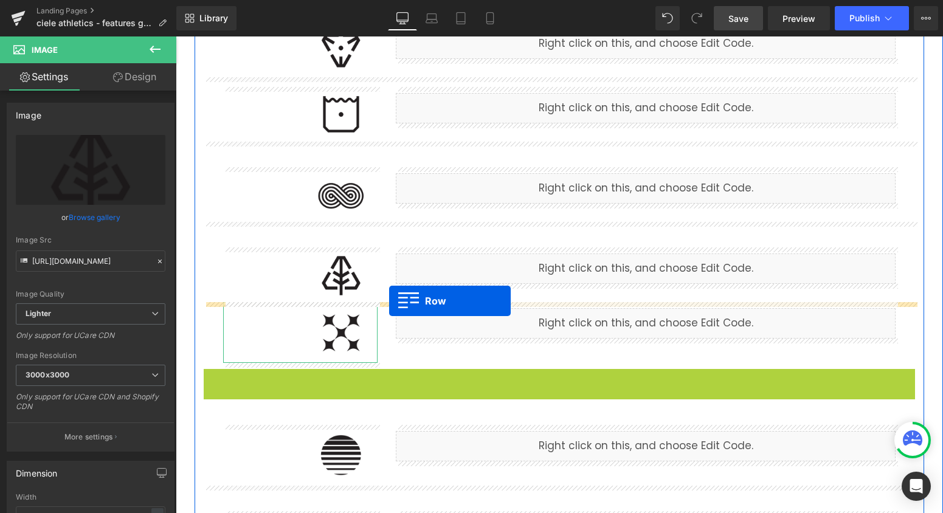
drag, startPoint x: 213, startPoint y: 377, endPoint x: 389, endPoint y: 301, distance: 192.0
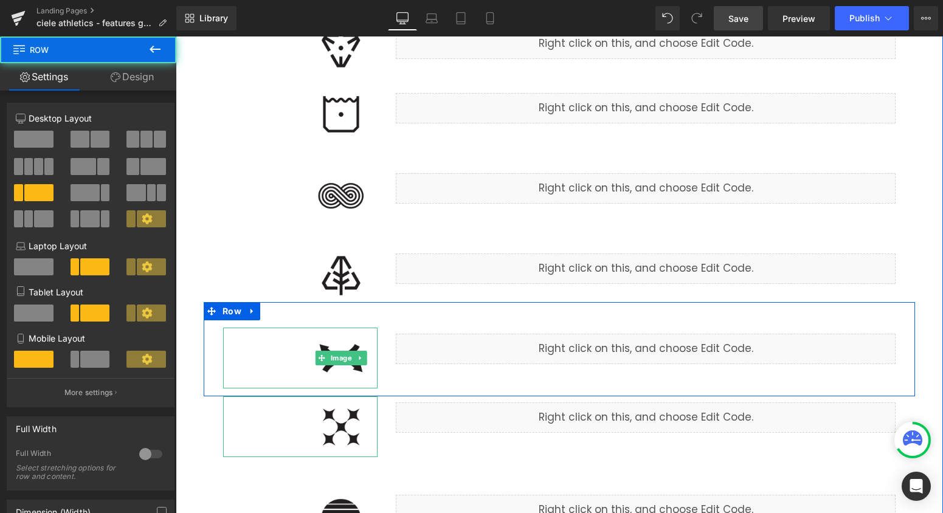
click at [350, 373] on img at bounding box center [341, 358] width 73 height 61
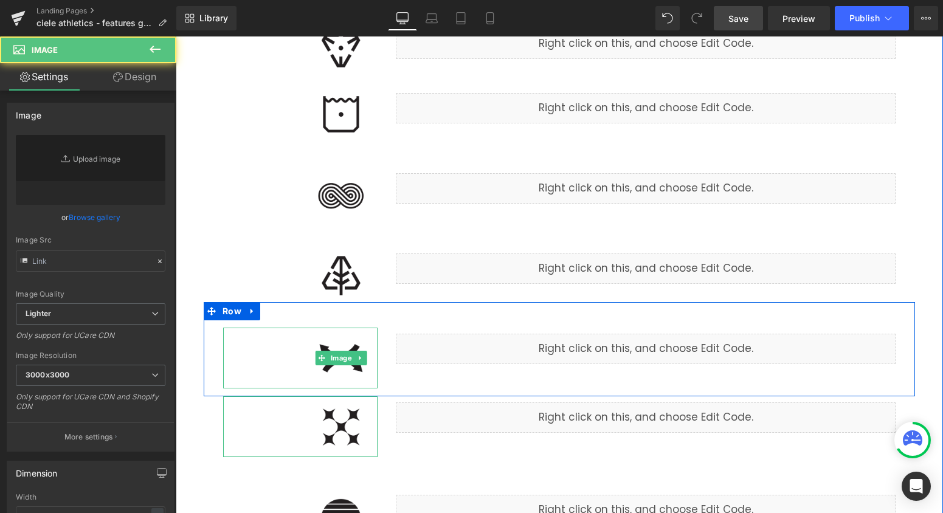
type input "[URL][DOMAIN_NAME]"
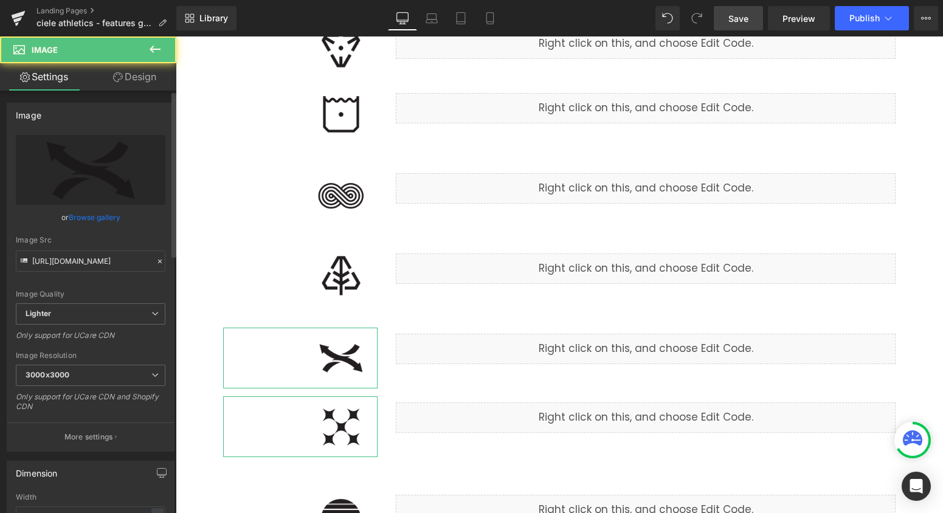
click at [89, 223] on link "Browse gallery" at bounding box center [95, 217] width 52 height 21
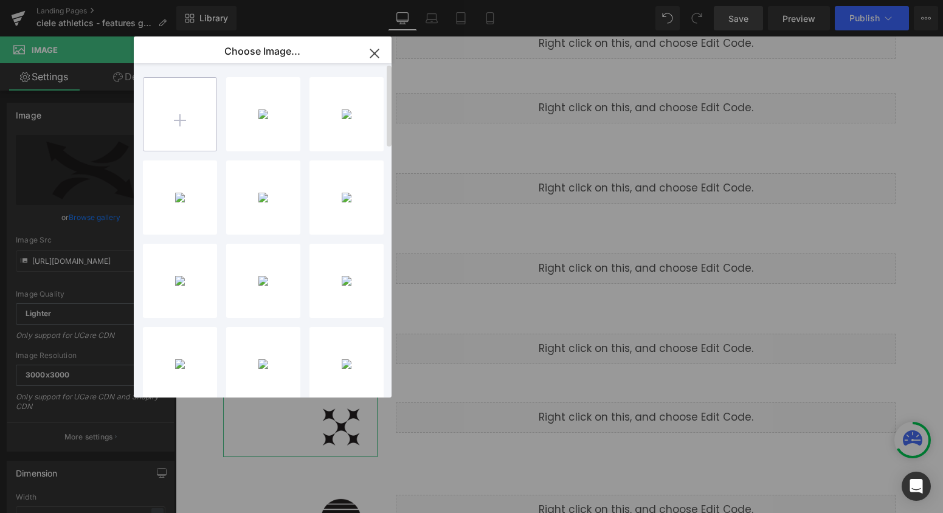
click at [172, 140] on input "file" at bounding box center [180, 114] width 73 height 73
type input "C:\fakepath\pliable_brim.png"
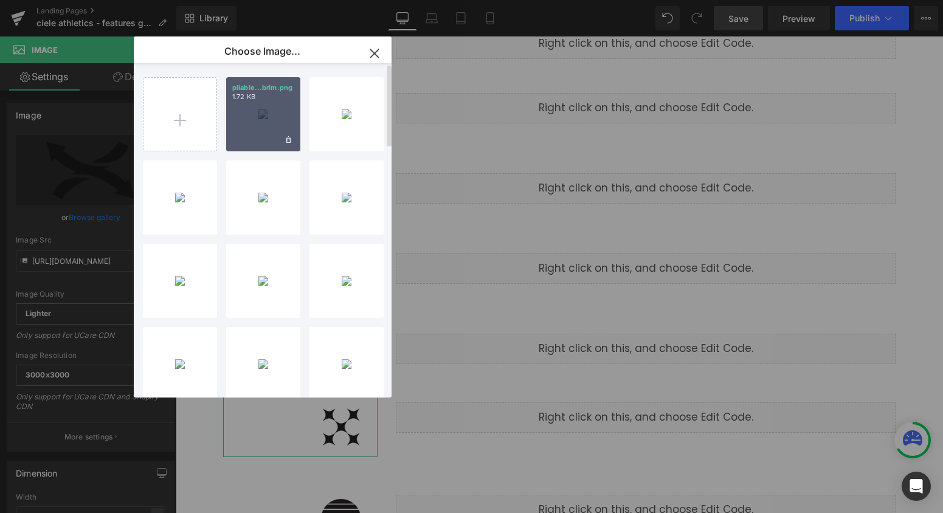
click at [249, 134] on div "pliable...brim.png 1.72 KB" at bounding box center [263, 114] width 74 height 74
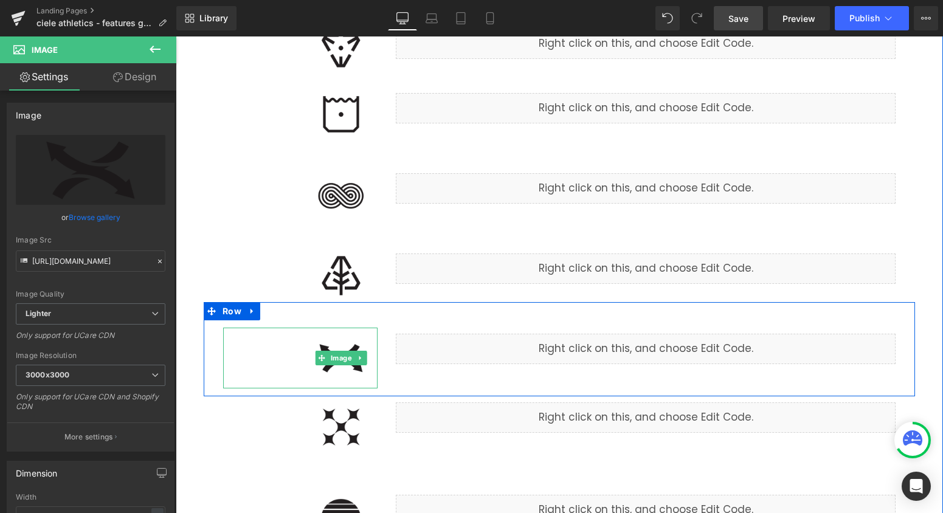
click at [344, 373] on img at bounding box center [341, 358] width 73 height 61
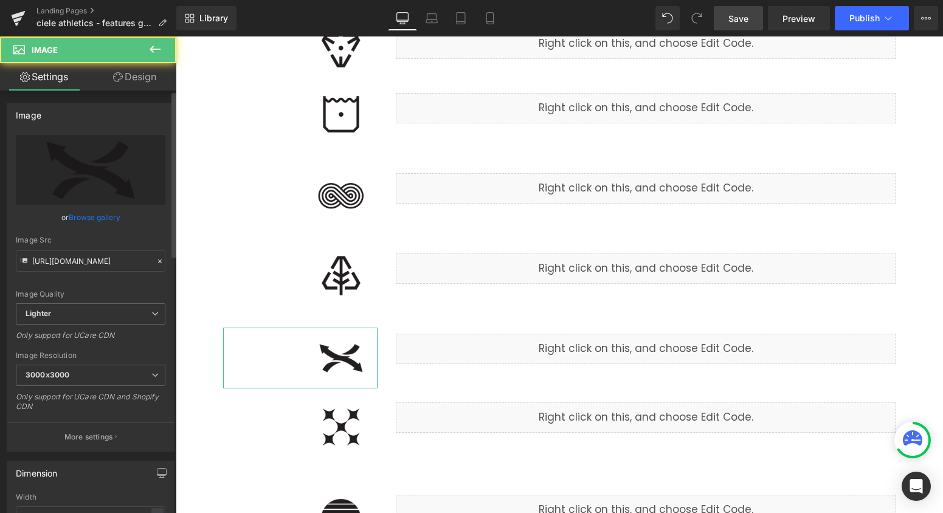
click at [114, 220] on link "Browse gallery" at bounding box center [95, 217] width 52 height 21
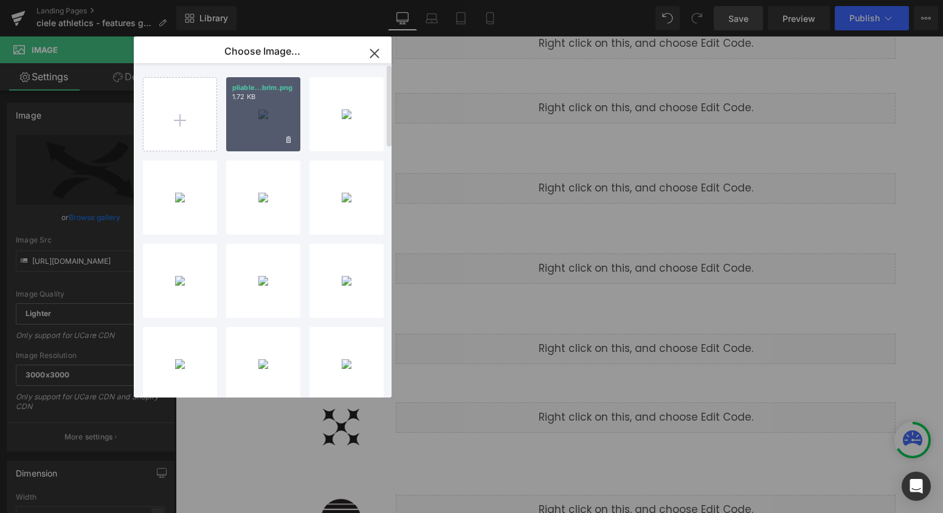
click at [264, 112] on div "pliable...brim.png 1.72 KB" at bounding box center [263, 114] width 74 height 74
type input "[URL][DOMAIN_NAME]"
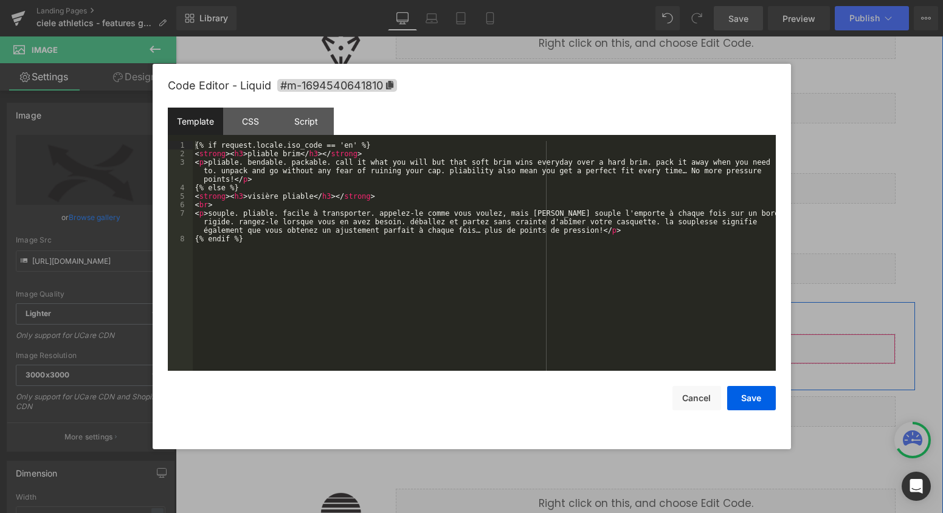
click at [665, 347] on div "Liquid" at bounding box center [646, 349] width 500 height 30
click at [748, 395] on button "Save" at bounding box center [751, 398] width 49 height 24
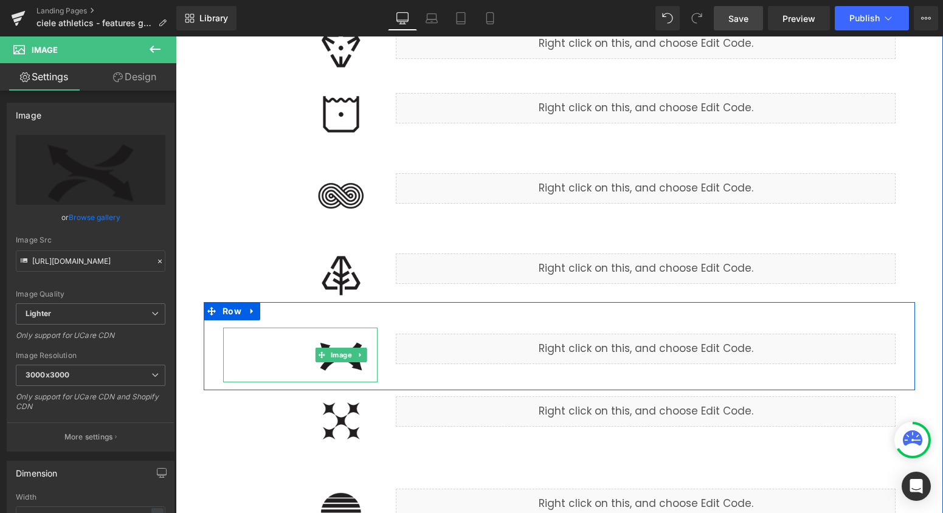
scroll to position [1115, 0]
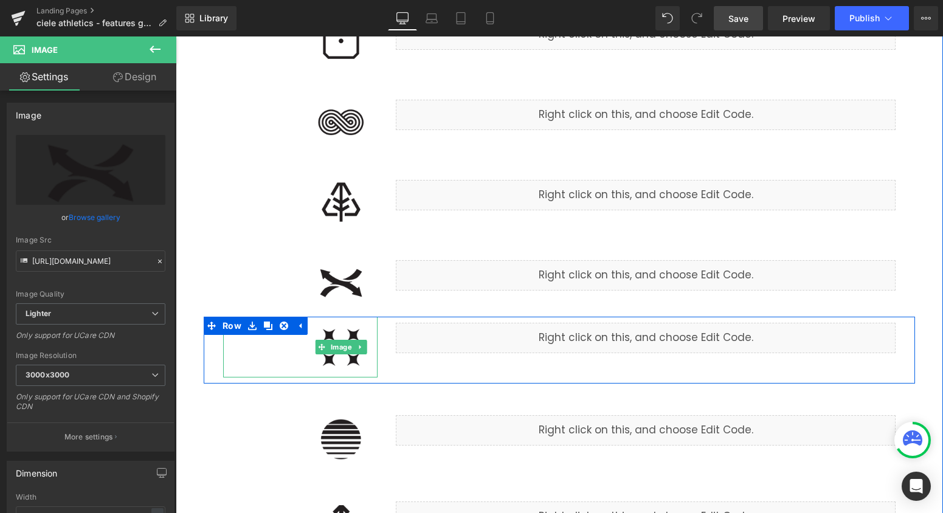
click at [342, 371] on img at bounding box center [341, 347] width 73 height 61
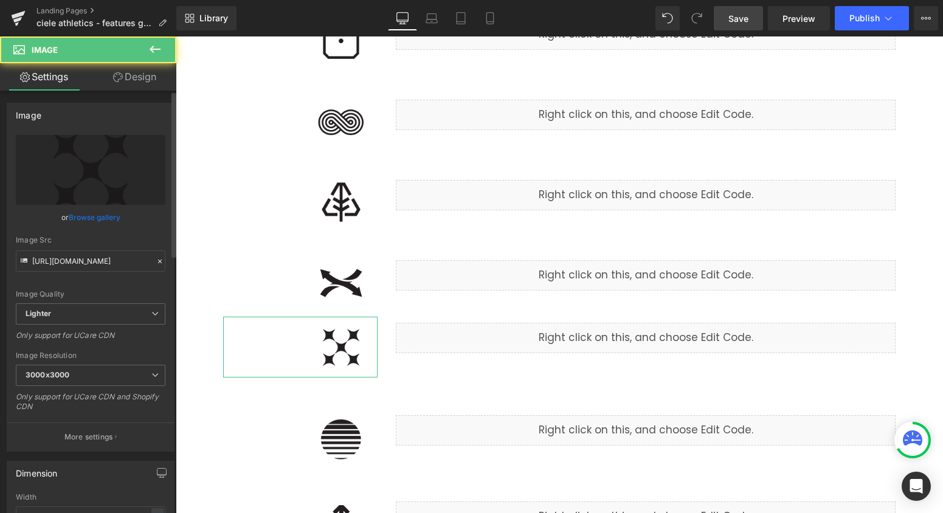
click at [92, 213] on link "Browse gallery" at bounding box center [95, 217] width 52 height 21
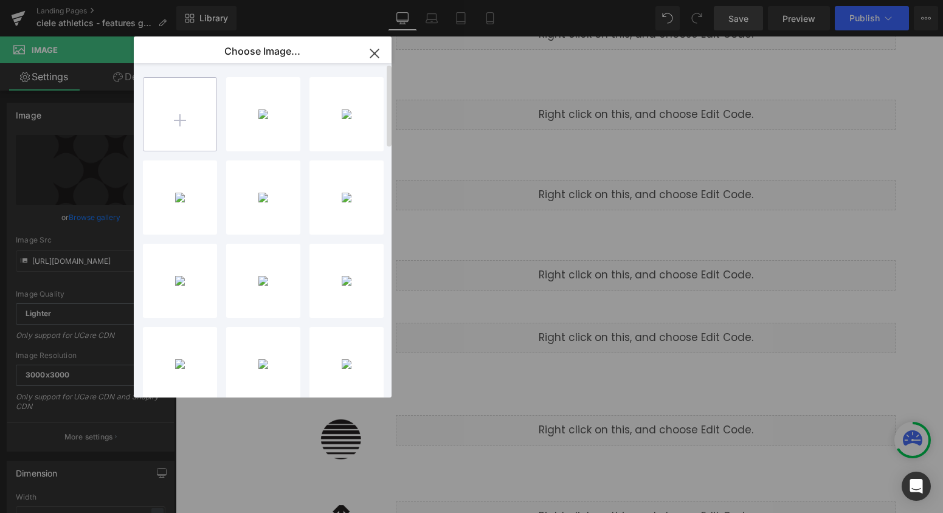
click at [203, 127] on input "file" at bounding box center [180, 114] width 73 height 73
type input "C:\fakepath\refelctive.png"
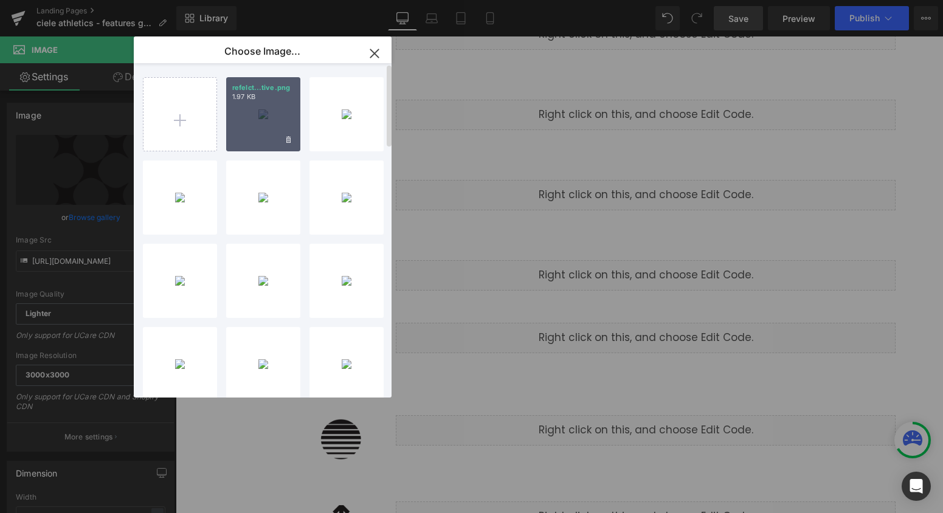
click at [280, 145] on div "refelct...tive.png 1.97 KB" at bounding box center [263, 114] width 74 height 74
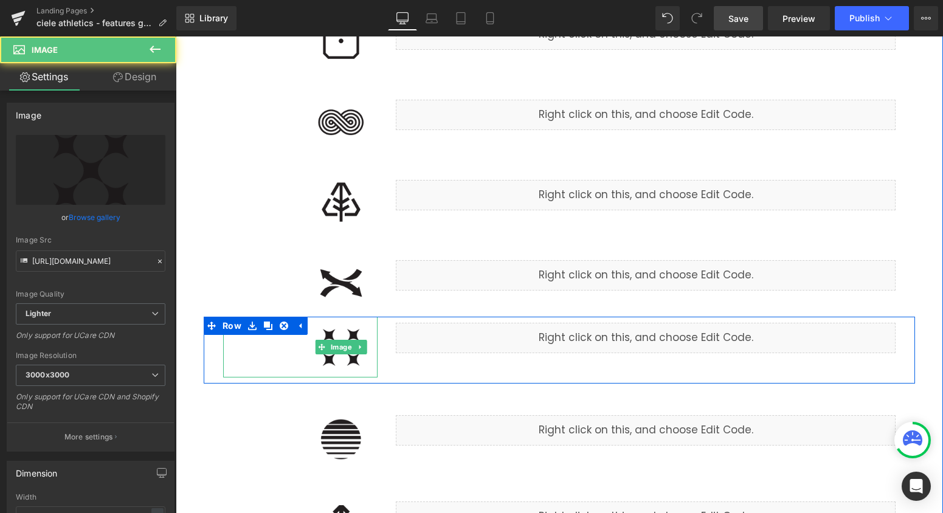
click at [344, 365] on img at bounding box center [341, 347] width 73 height 61
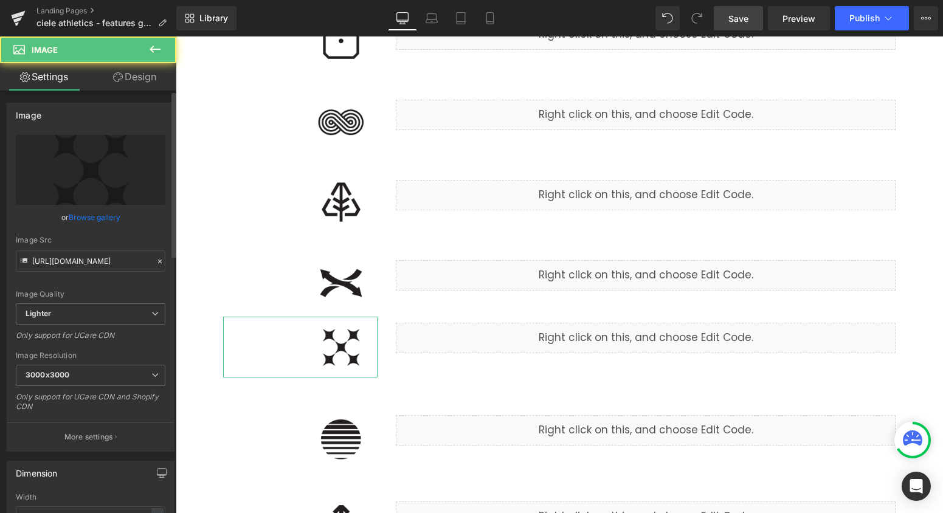
click at [94, 223] on link "Browse gallery" at bounding box center [95, 217] width 52 height 21
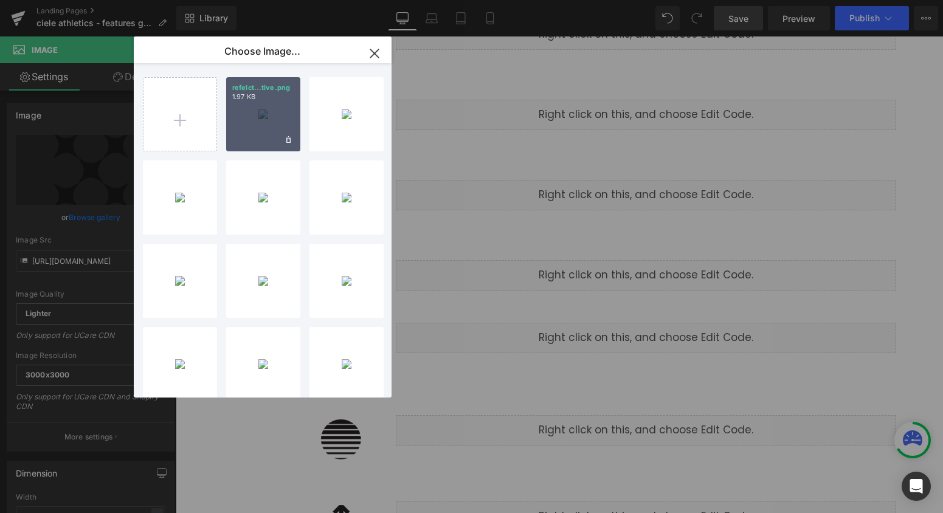
click at [258, 134] on div "refelct...tive.png 1.97 KB" at bounding box center [263, 114] width 74 height 74
type input "[URL][DOMAIN_NAME]"
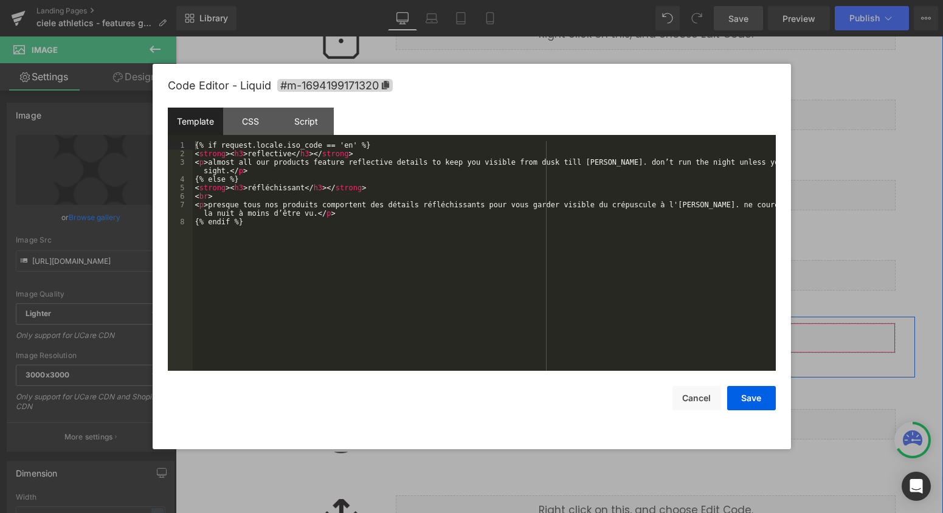
click at [660, 331] on div "Liquid" at bounding box center [646, 338] width 500 height 30
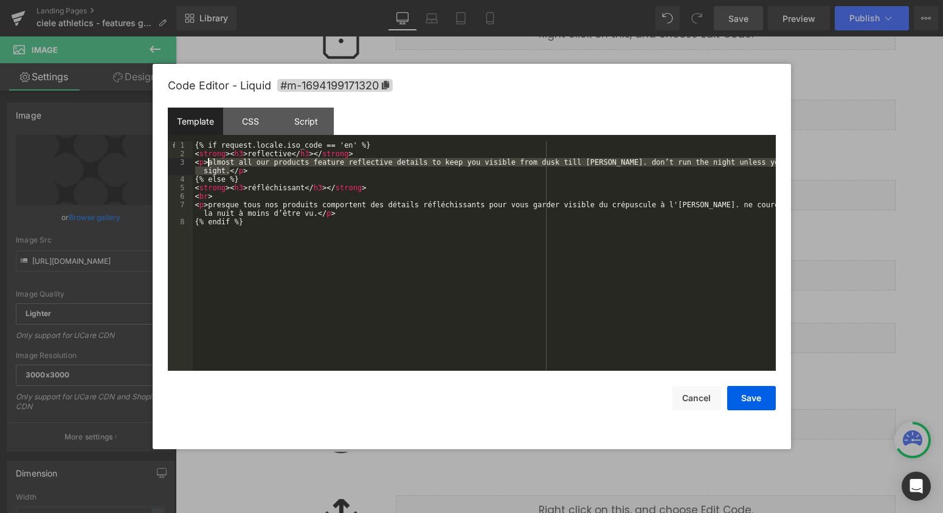
drag, startPoint x: 228, startPoint y: 171, endPoint x: 209, endPoint y: 164, distance: 20.0
click at [209, 164] on div "{% if request.locale.iso_code == 'en' %} < strong > < h3 > reflective </ h3 > <…" at bounding box center [484, 264] width 583 height 247
paste textarea
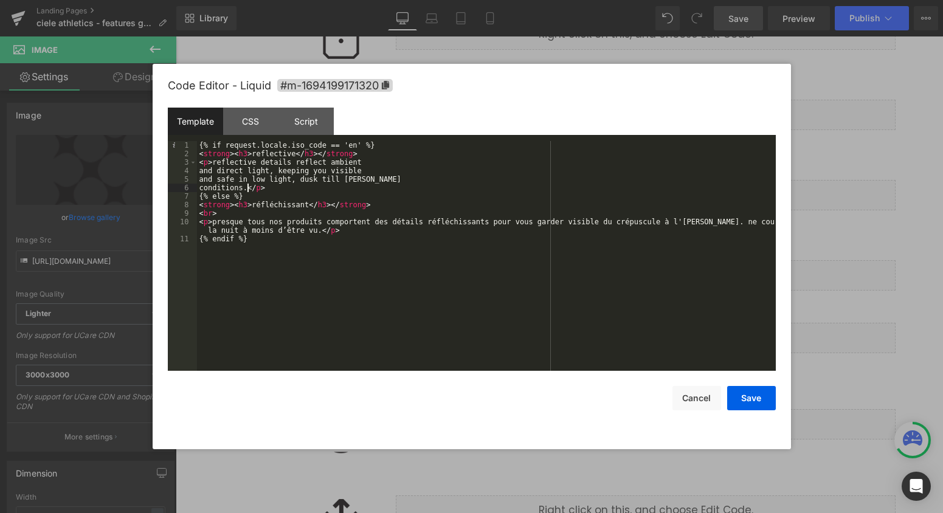
click at [198, 172] on div "{% if request.locale.iso_code == 'en' %} < strong > < h3 > reflective </ h3 > <…" at bounding box center [486, 264] width 579 height 247
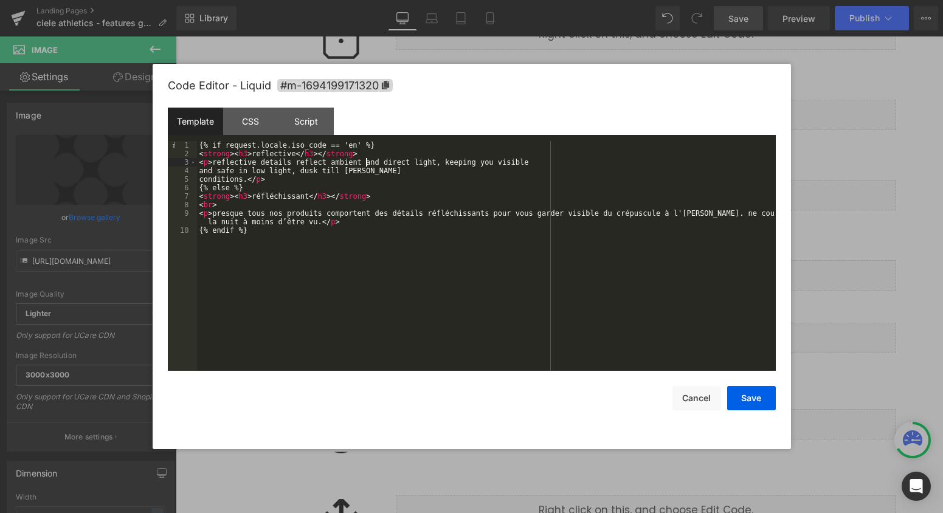
click at [198, 172] on div "{% if request.locale.iso_code == 'en' %} < strong > < h3 > reflective </ h3 > <…" at bounding box center [486, 264] width 579 height 247
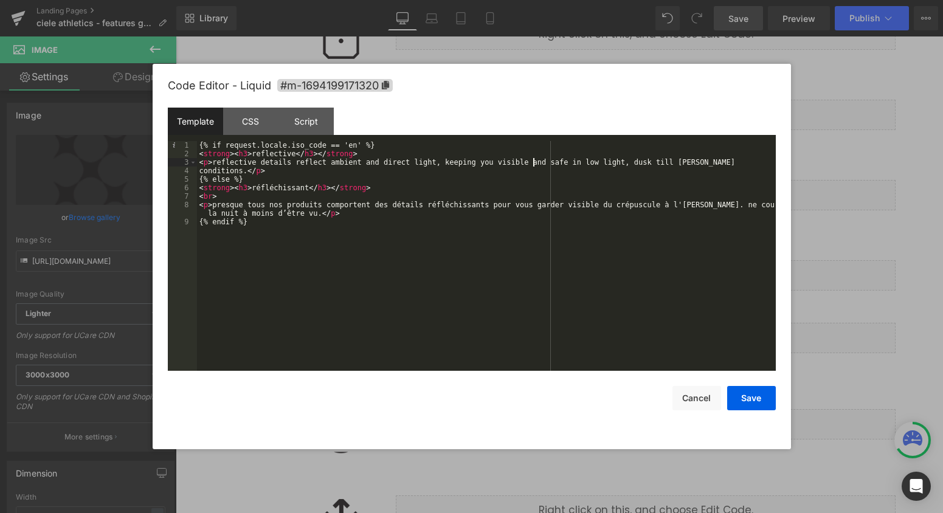
click at [198, 172] on div "{% if request.locale.iso_code == 'en' %} < strong > < h3 > reflective </ h3 > <…" at bounding box center [486, 264] width 579 height 247
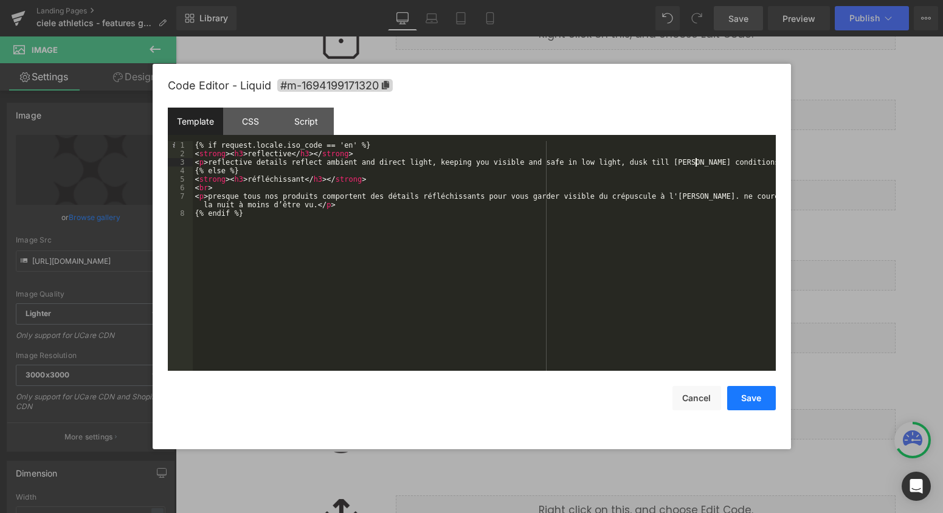
click at [761, 403] on button "Save" at bounding box center [751, 398] width 49 height 24
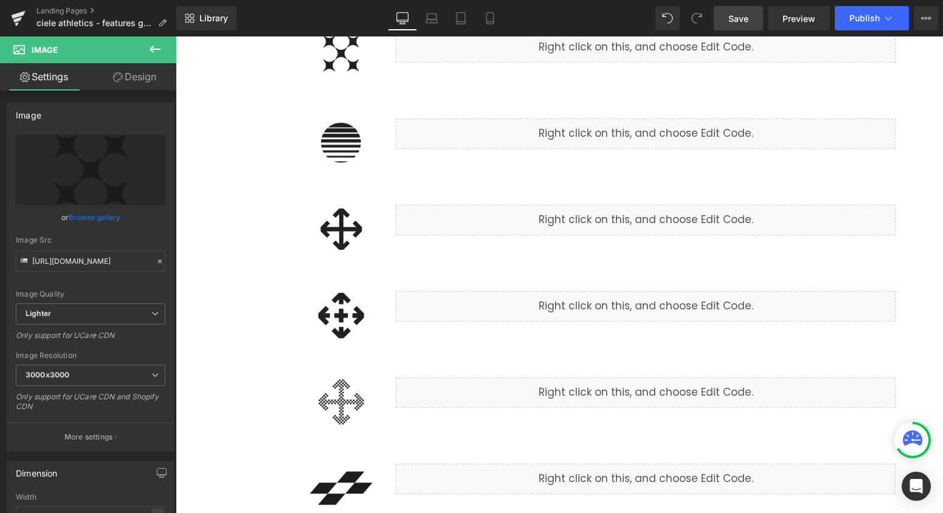
scroll to position [1438, 0]
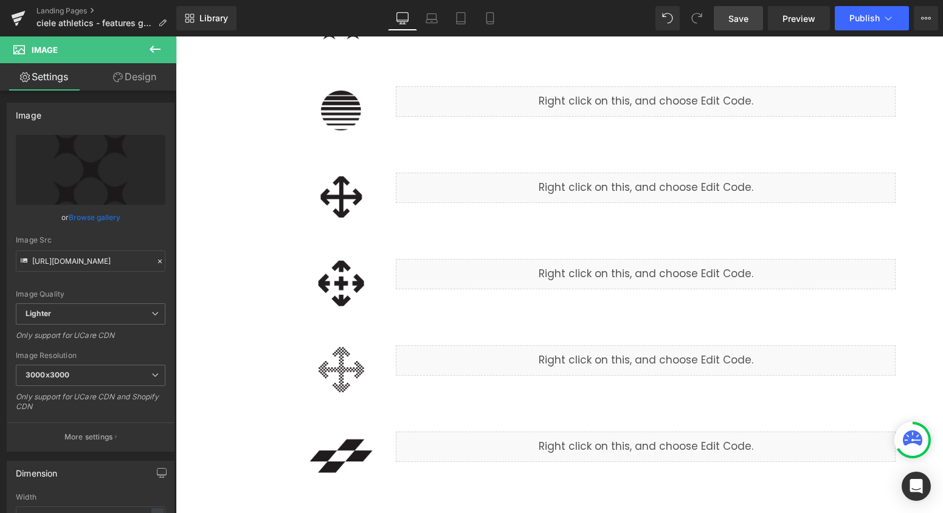
click at [334, 443] on img at bounding box center [341, 456] width 73 height 61
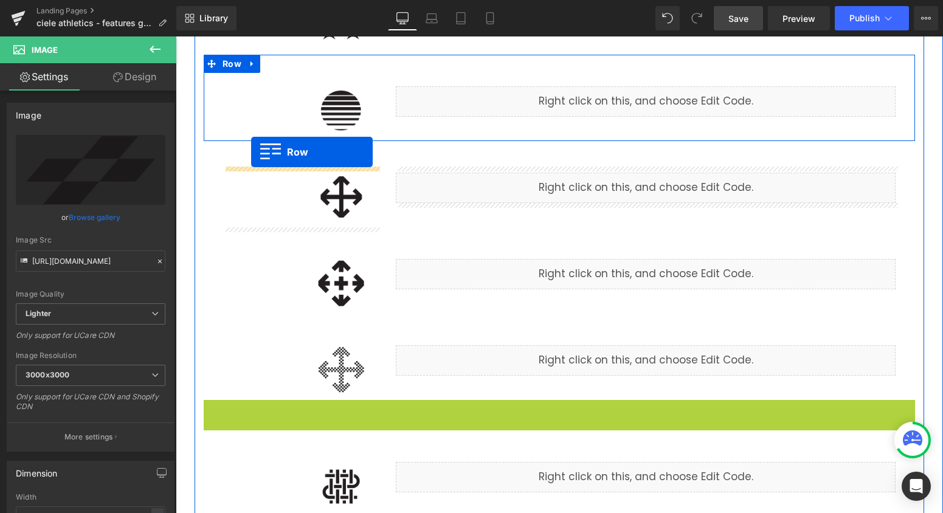
scroll to position [1365, 0]
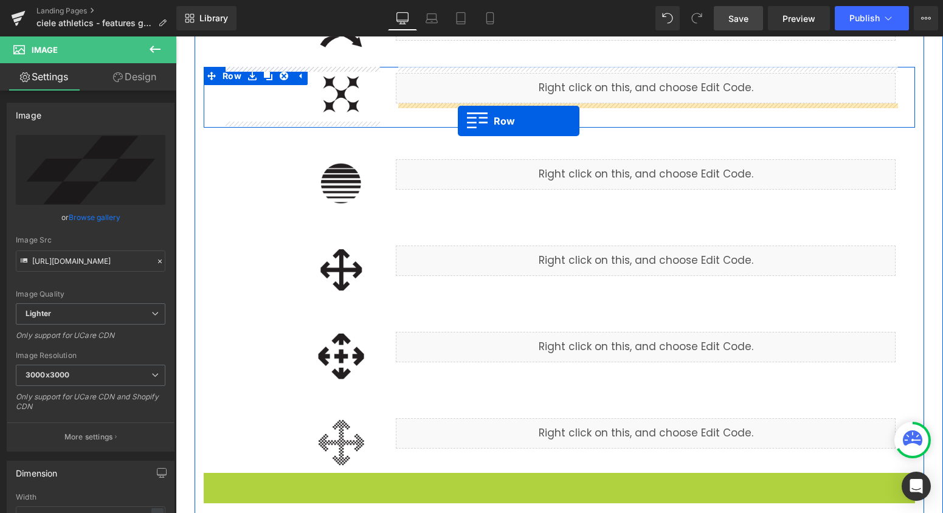
drag, startPoint x: 209, startPoint y: 407, endPoint x: 458, endPoint y: 121, distance: 379.3
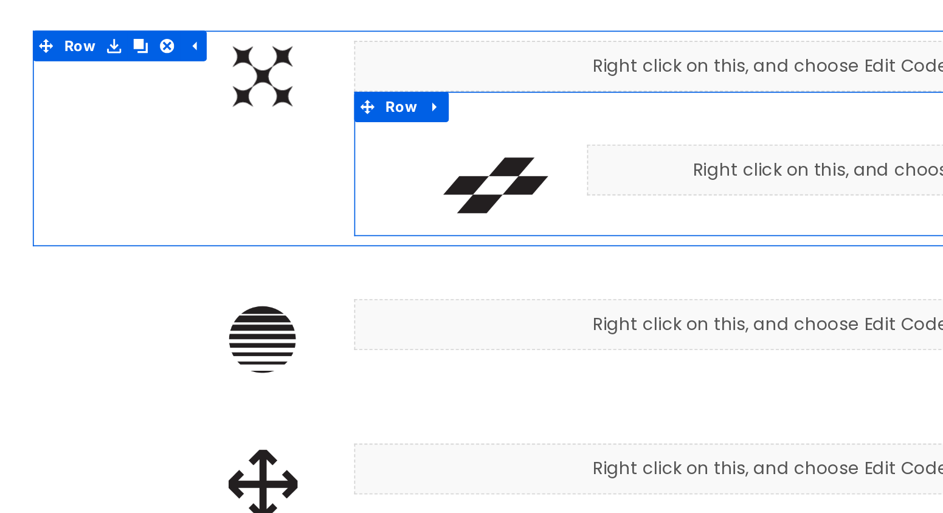
scroll to position [1363, 0]
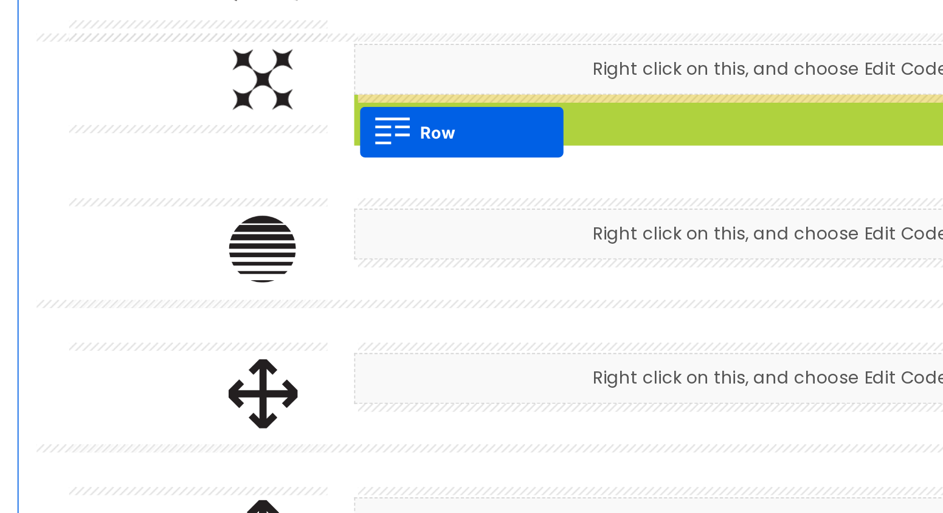
drag, startPoint x: 214, startPoint y: 60, endPoint x: 210, endPoint y: 72, distance: 12.3
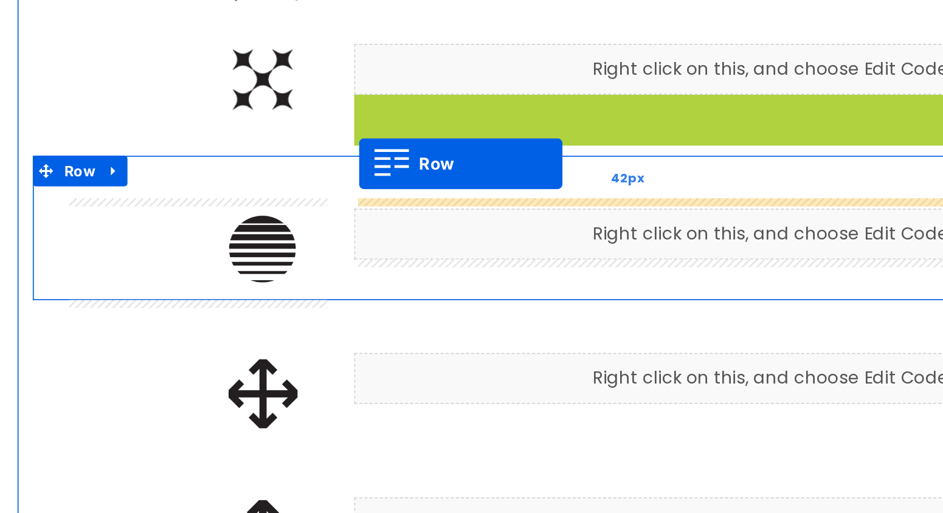
drag, startPoint x: 212, startPoint y: 58, endPoint x: 209, endPoint y: 90, distance: 32.4
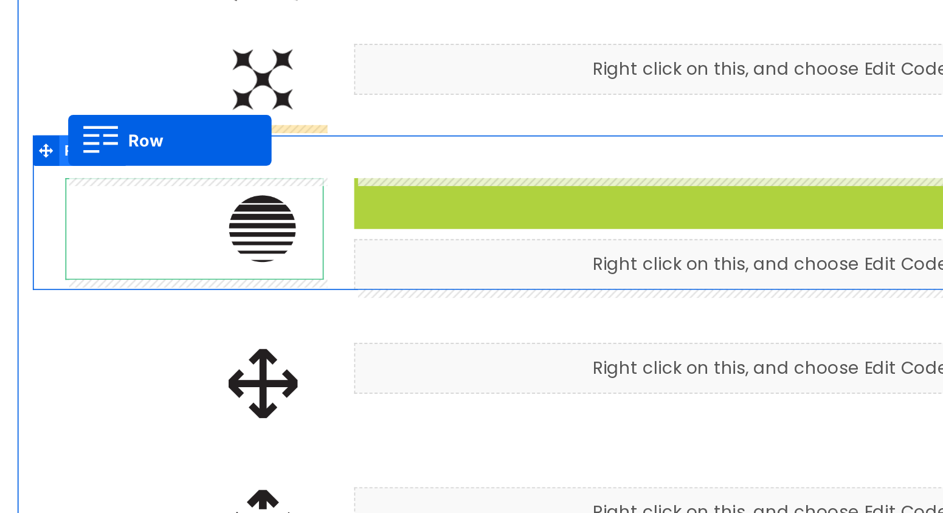
drag, startPoint x: 214, startPoint y: 110, endPoint x: 36, endPoint y: 76, distance: 181.4
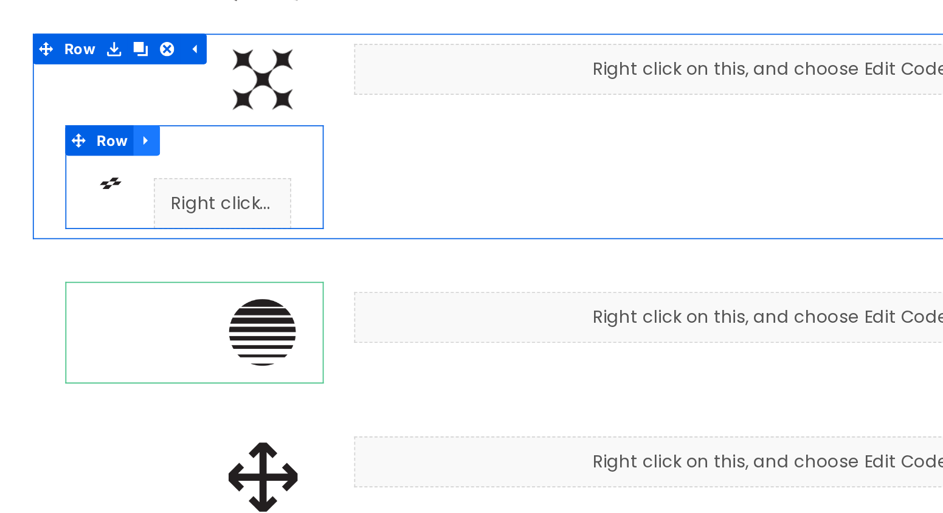
click at [82, 79] on icon at bounding box center [82, 76] width 9 height 9
click at [111, 79] on icon at bounding box center [113, 76] width 9 height 9
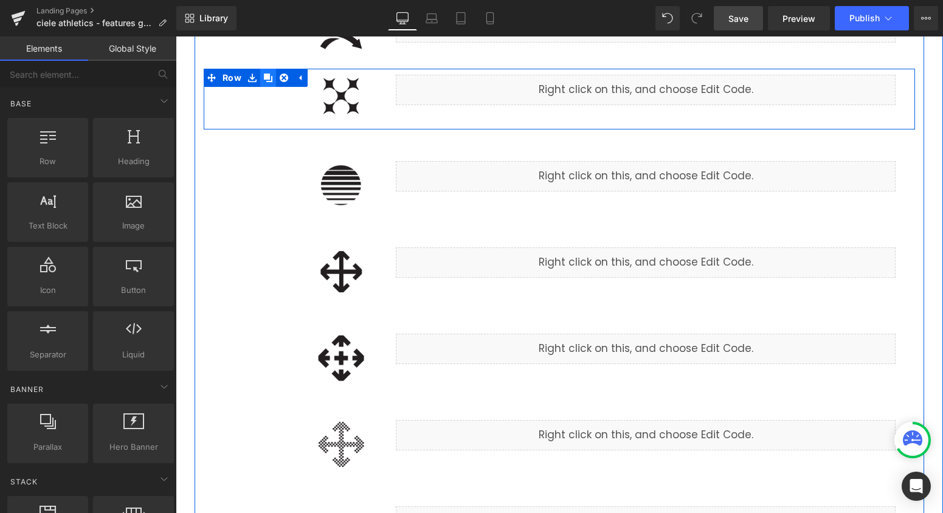
click at [267, 80] on icon at bounding box center [268, 78] width 9 height 9
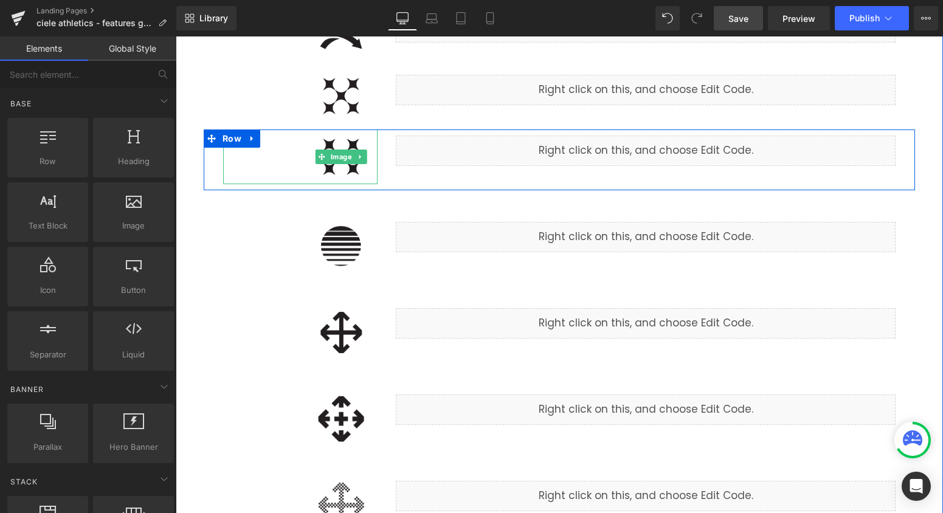
click at [360, 178] on img at bounding box center [341, 157] width 73 height 55
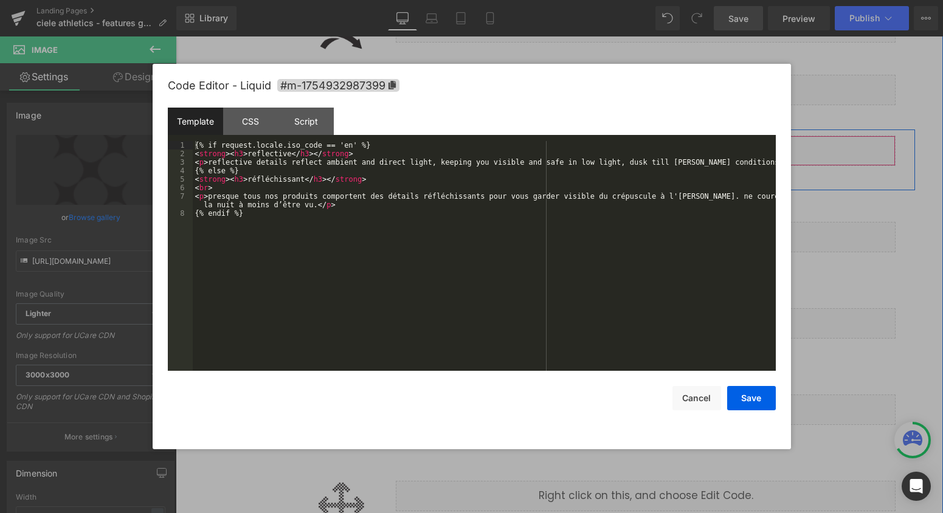
click at [666, 148] on div "Liquid" at bounding box center [646, 151] width 500 height 30
click at [275, 154] on div "{% if request.locale.iso_code == 'en' %} < strong > < h3 > reflective </ h3 > <…" at bounding box center [484, 264] width 583 height 247
click at [265, 179] on div "{% if request.locale.iso_code == 'en' %} < strong > < h3 > ripstop </ h3 > </ s…" at bounding box center [484, 264] width 583 height 247
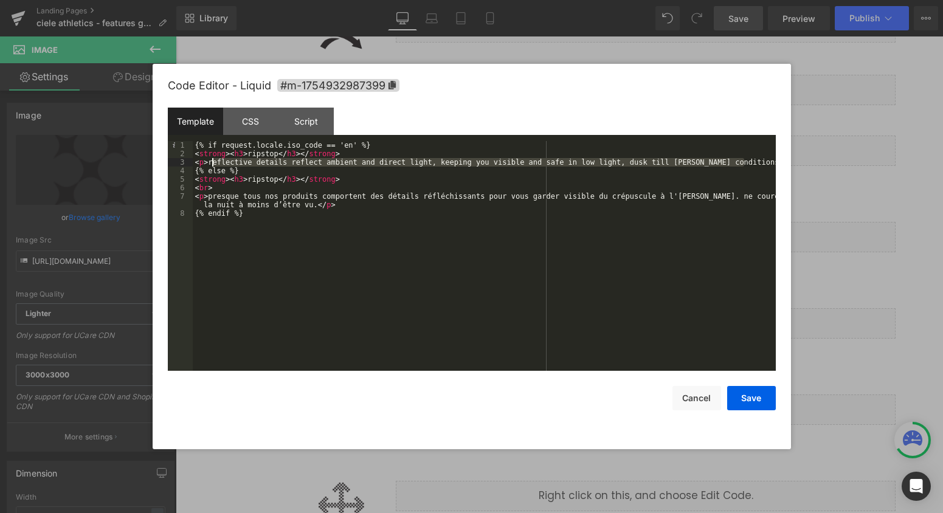
drag, startPoint x: 742, startPoint y: 162, endPoint x: 209, endPoint y: 160, distance: 533.9
click at [209, 160] on div "{% if request.locale.iso_code == 'en' %} < strong > < h3 > ripstop </ h3 > </ s…" at bounding box center [484, 264] width 583 height 247
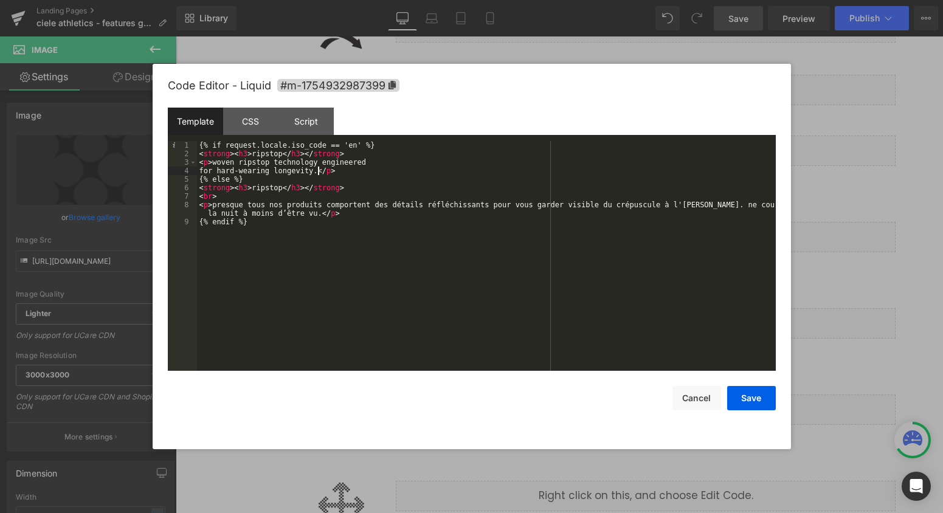
click at [197, 170] on div "{% if request.locale.iso_code == 'en' %} < strong > < h3 > ripstop </ h3 > </ s…" at bounding box center [486, 264] width 579 height 247
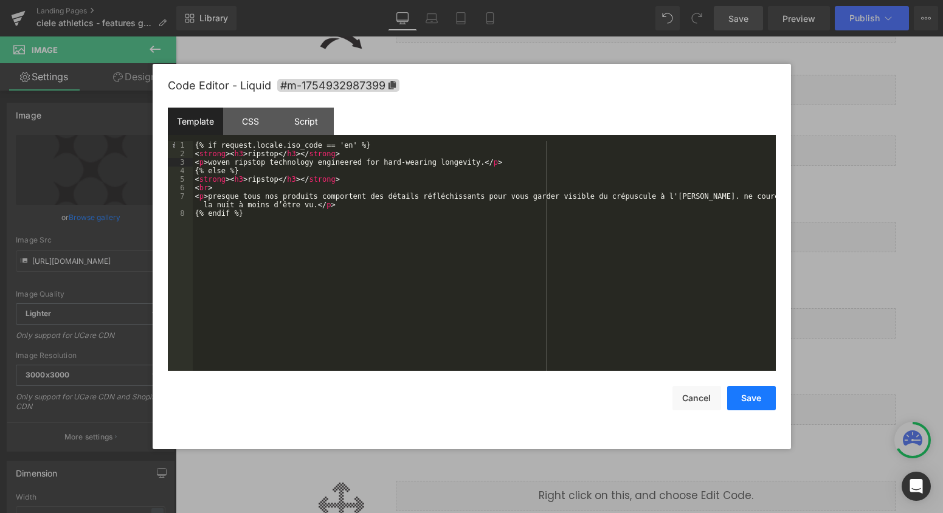
click at [748, 392] on button "Save" at bounding box center [751, 398] width 49 height 24
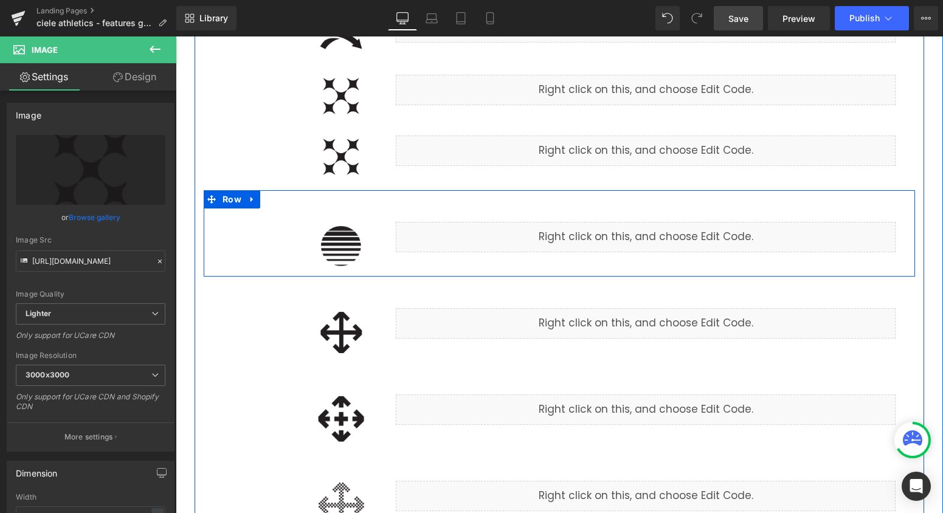
click at [393, 237] on div "Liquid" at bounding box center [646, 234] width 518 height 36
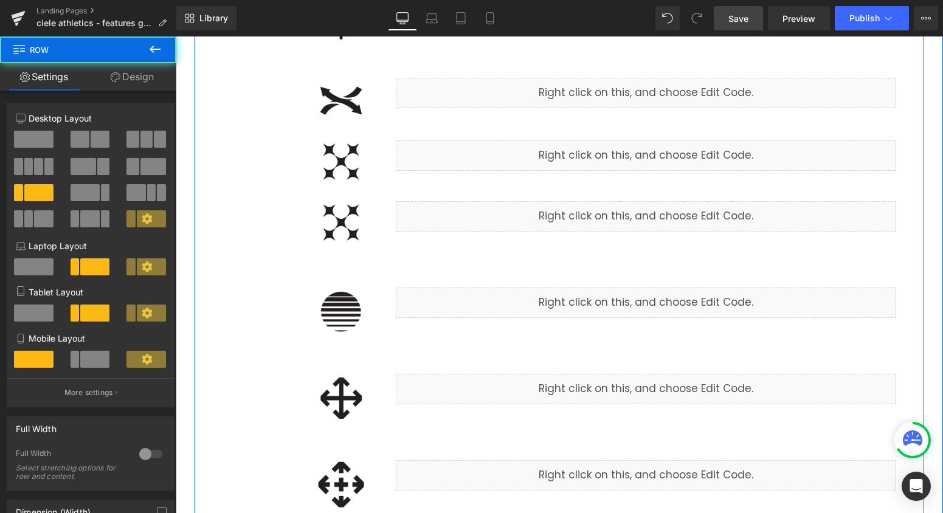
scroll to position [1261, 0]
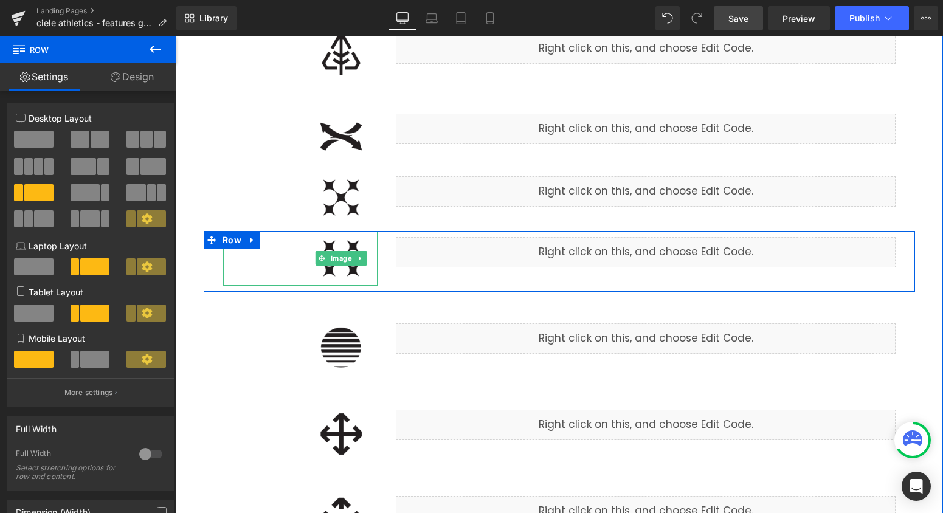
click at [354, 269] on img at bounding box center [341, 258] width 73 height 55
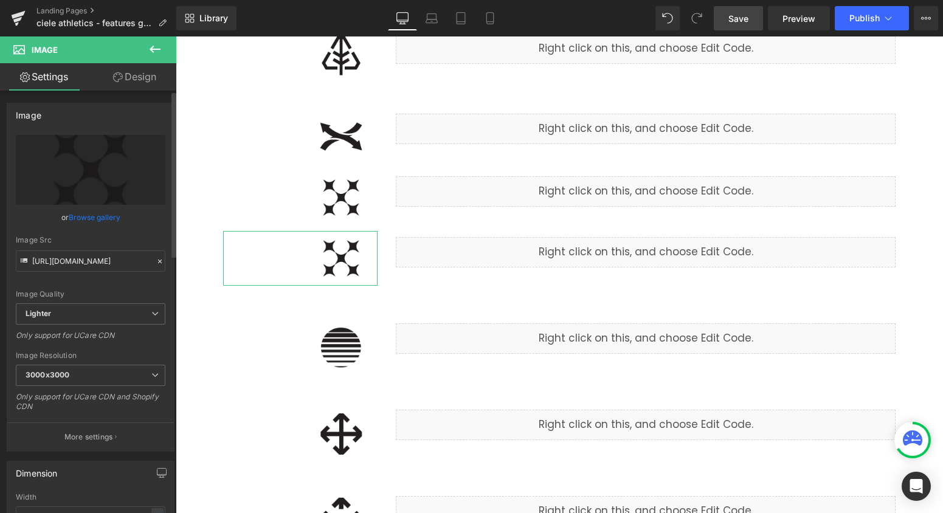
click at [93, 215] on link "Browse gallery" at bounding box center [95, 217] width 52 height 21
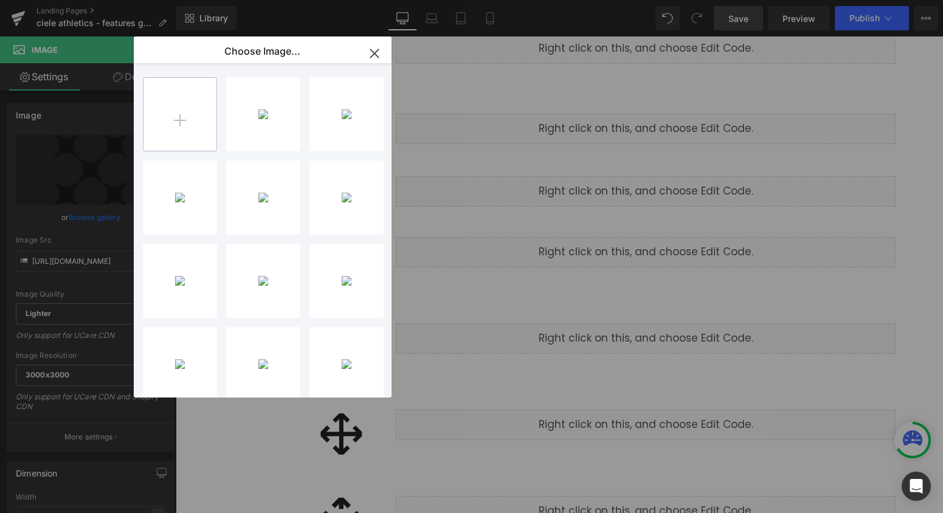
click at [196, 105] on input "file" at bounding box center [180, 114] width 73 height 73
type input "C:\fakepath\ripstop.png"
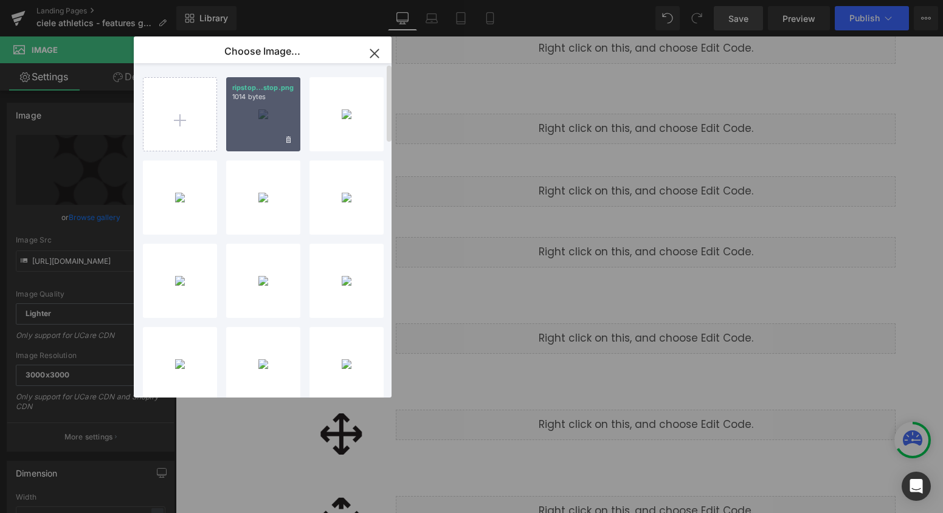
click at [240, 126] on div "ripstop...stop.png 1014 bytes" at bounding box center [263, 114] width 74 height 74
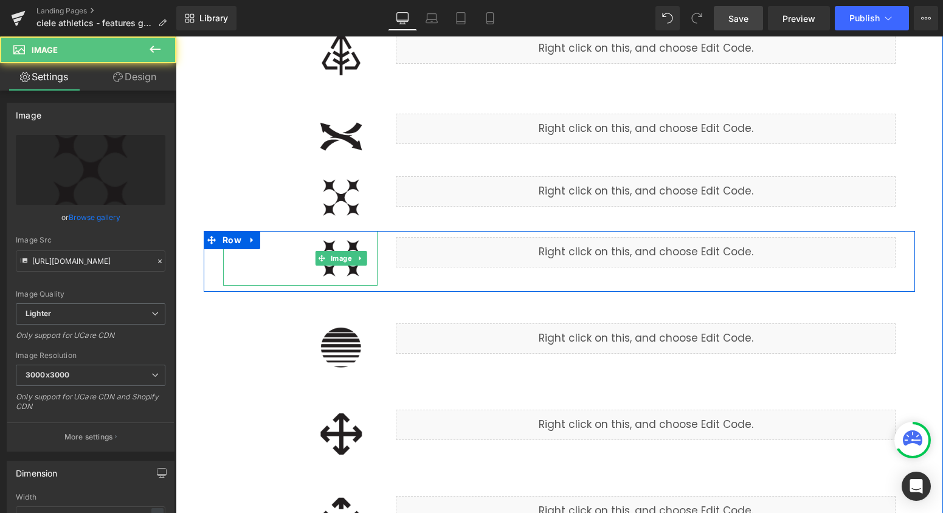
click at [348, 274] on img at bounding box center [341, 258] width 73 height 55
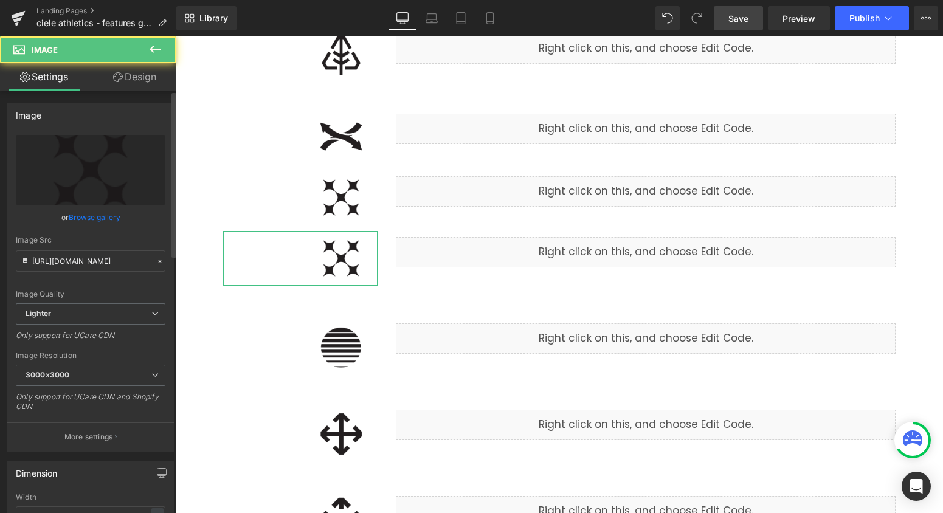
click at [83, 215] on link "Browse gallery" at bounding box center [95, 217] width 52 height 21
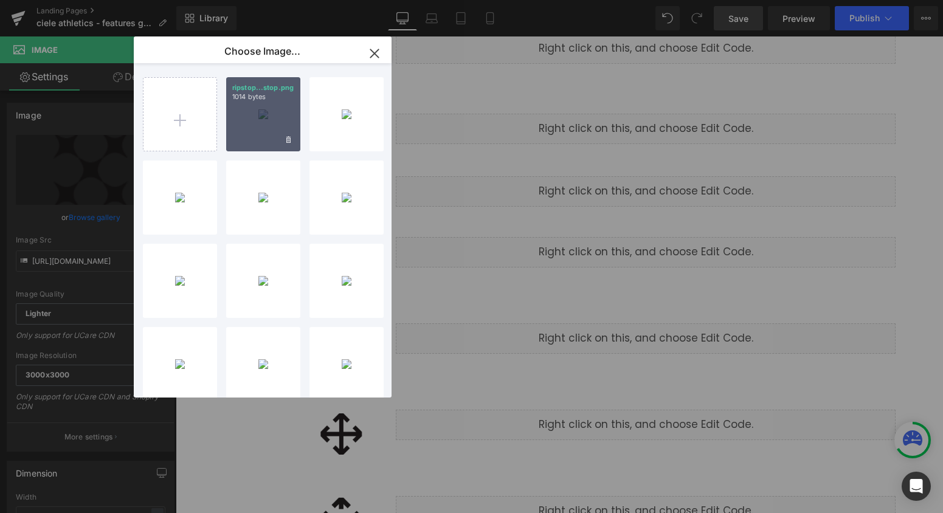
click at [239, 139] on div "ripstop...stop.png 1014 bytes" at bounding box center [263, 114] width 74 height 74
type input "[URL][DOMAIN_NAME]"
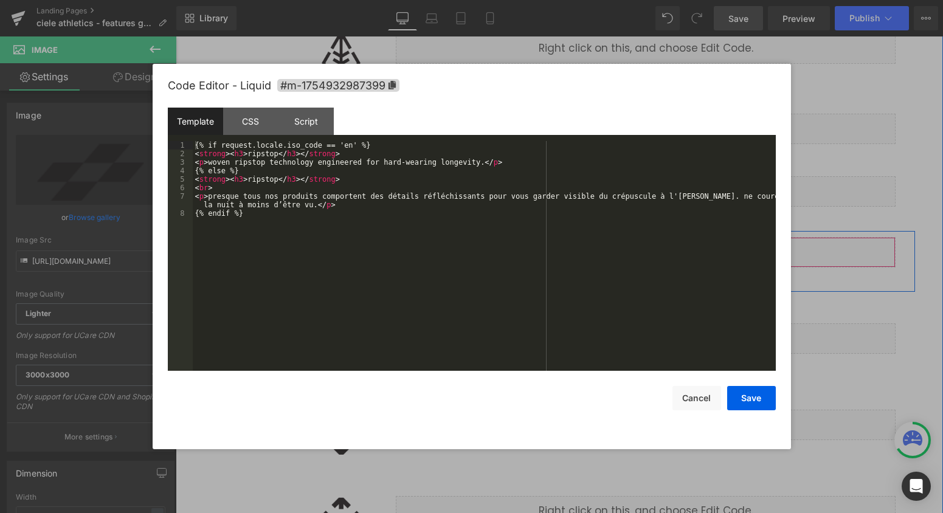
click at [665, 247] on div "Liquid" at bounding box center [646, 252] width 500 height 30
click at [761, 394] on button "Save" at bounding box center [751, 398] width 49 height 24
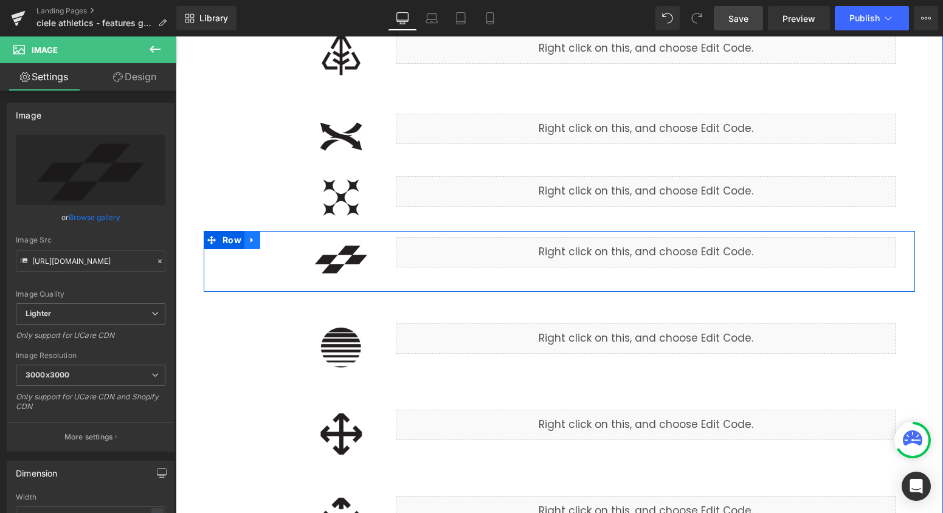
click at [255, 241] on icon at bounding box center [252, 240] width 9 height 9
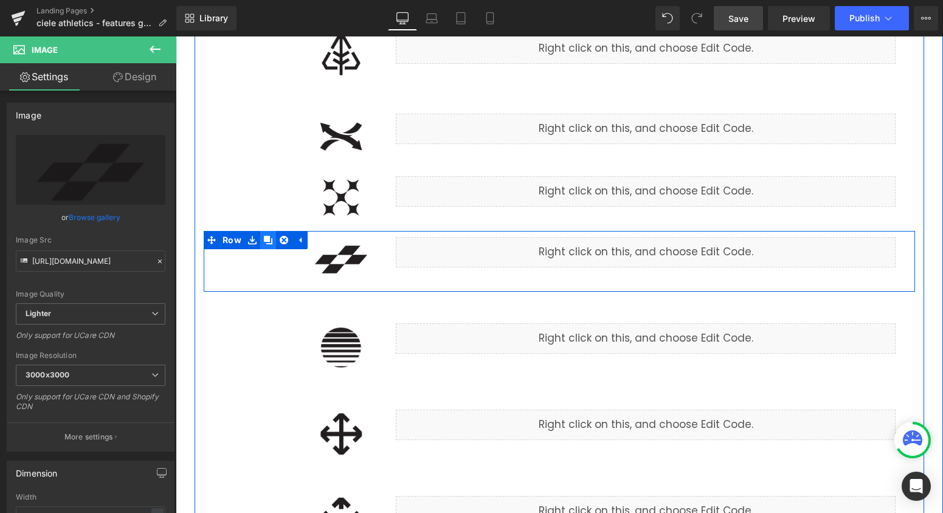
click at [268, 241] on icon at bounding box center [268, 240] width 9 height 9
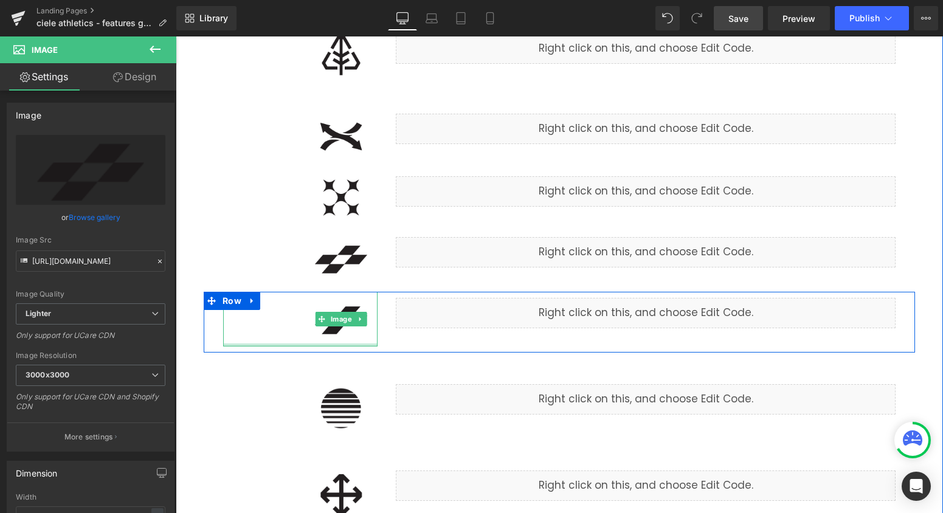
click at [350, 344] on div at bounding box center [300, 345] width 154 height 3
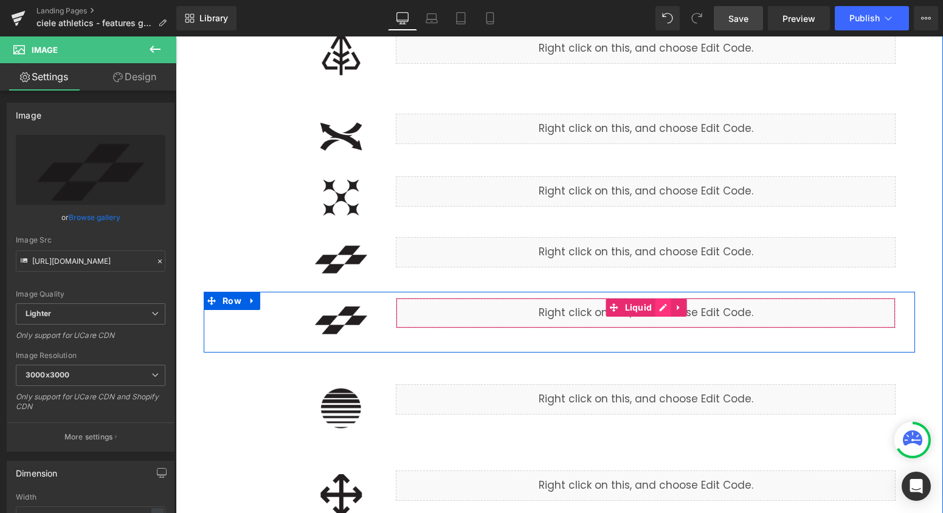
click at [662, 309] on div "Liquid" at bounding box center [646, 313] width 500 height 30
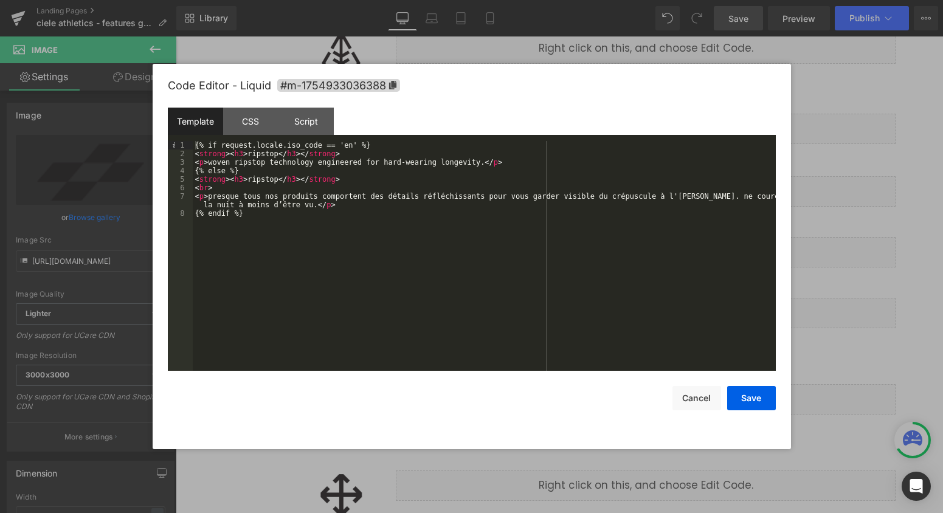
click at [263, 153] on div "{% if request.locale.iso_code == 'en' %} < strong > < h3 > ripstop </ h3 > </ s…" at bounding box center [484, 264] width 583 height 247
click at [260, 177] on div "{% if request.locale.iso_code == 'en' %} < strong > < h3 > STITCHfree </ h3 > <…" at bounding box center [484, 264] width 583 height 247
click at [865, 190] on div at bounding box center [471, 256] width 943 height 513
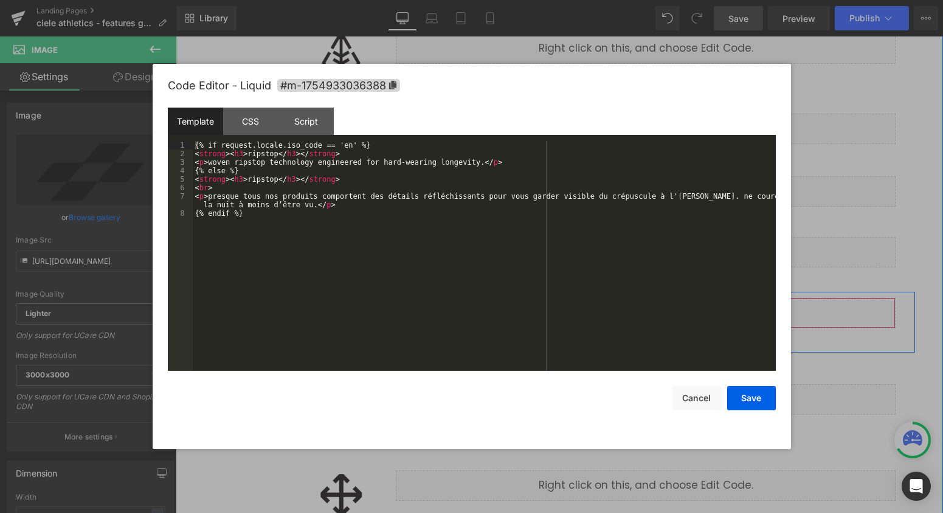
click at [662, 310] on div "Liquid" at bounding box center [646, 313] width 500 height 30
click at [261, 153] on div "{% if request.locale.iso_code == 'en' %} < strong > < h3 > ripstop </ h3 > </ s…" at bounding box center [484, 264] width 583 height 247
click at [261, 178] on div "{% if request.locale.iso_code == 'en' %} < strong > < h3 > STITCHfree </ h3 > <…" at bounding box center [484, 264] width 583 height 247
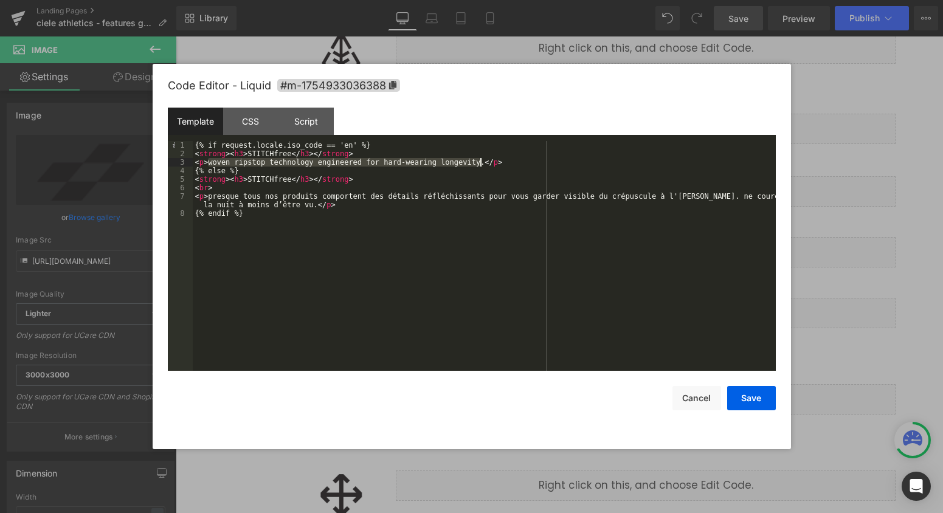
drag, startPoint x: 207, startPoint y: 162, endPoint x: 479, endPoint y: 159, distance: 271.8
click at [479, 159] on div "{% if request.locale.iso_code == 'en' %} < strong > < h3 > STITCHfree </ h3 > <…" at bounding box center [484, 264] width 583 height 247
paste textarea
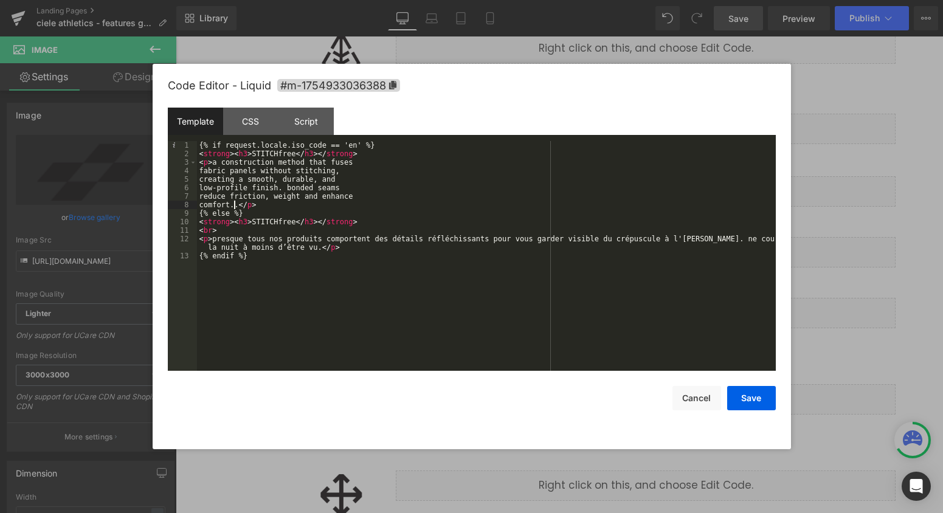
click at [198, 173] on div "{% if request.locale.iso_code == 'en' %} < strong > < h3 > STITCHfree </ h3 > <…" at bounding box center [486, 264] width 579 height 247
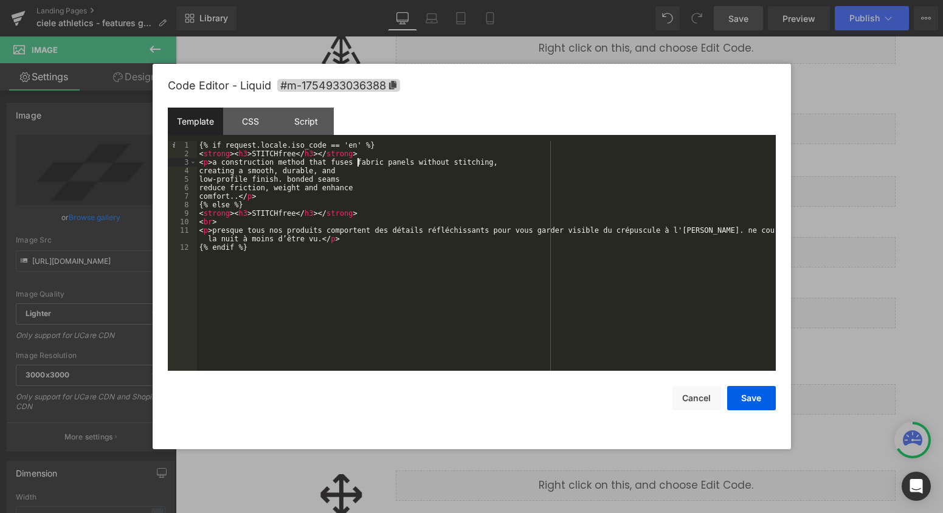
click at [198, 173] on div "{% if request.locale.iso_code == 'en' %} < strong > < h3 > STITCHfree </ h3 > <…" at bounding box center [486, 264] width 579 height 247
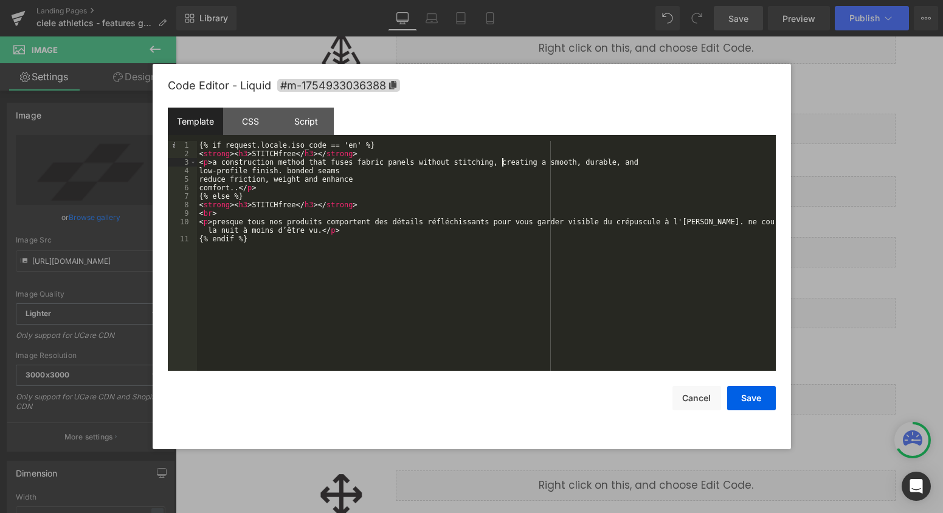
click at [198, 173] on div "{% if request.locale.iso_code == 'en' %} < strong > < h3 > STITCHfree </ h3 > <…" at bounding box center [486, 264] width 579 height 247
click at [197, 176] on div "{% if request.locale.iso_code == 'en' %} < strong > < h3 > STITCHfree </ h3 > <…" at bounding box center [486, 264] width 579 height 247
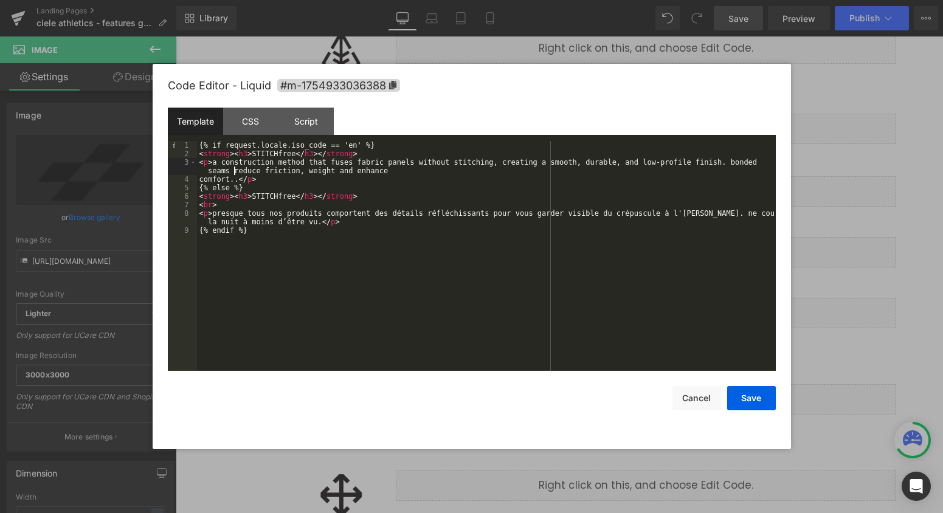
click at [197, 176] on div "{% if request.locale.iso_code == 'en' %} < strong > < h3 > STITCHfree </ h3 > <…" at bounding box center [486, 264] width 579 height 247
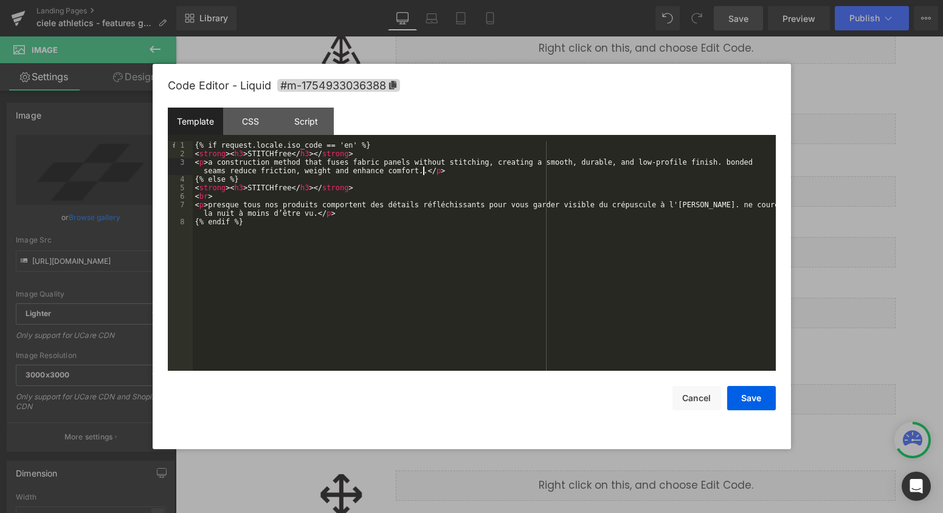
click at [423, 170] on div "{% if request.locale.iso_code == 'en' %} < strong > < h3 > STITCHfree </ h3 > <…" at bounding box center [484, 264] width 583 height 247
click at [749, 399] on button "Save" at bounding box center [751, 398] width 49 height 24
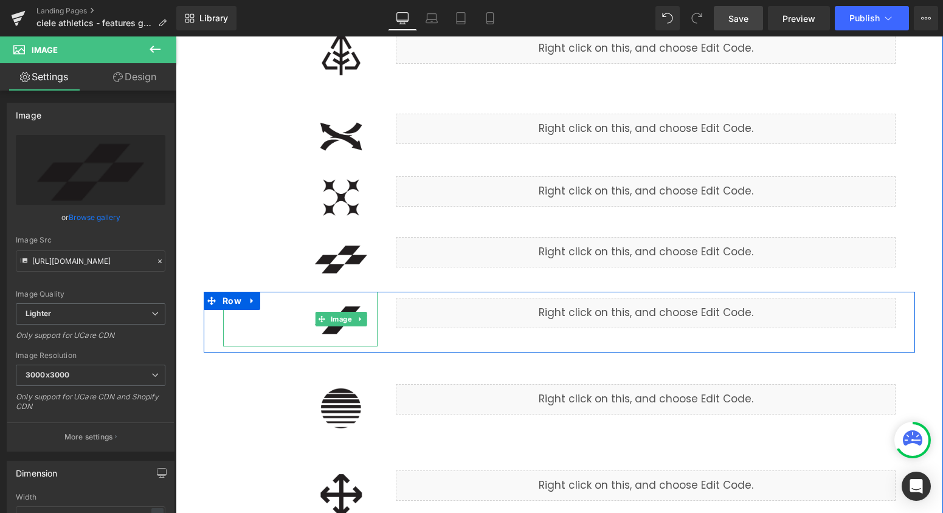
click at [355, 332] on img at bounding box center [341, 319] width 73 height 55
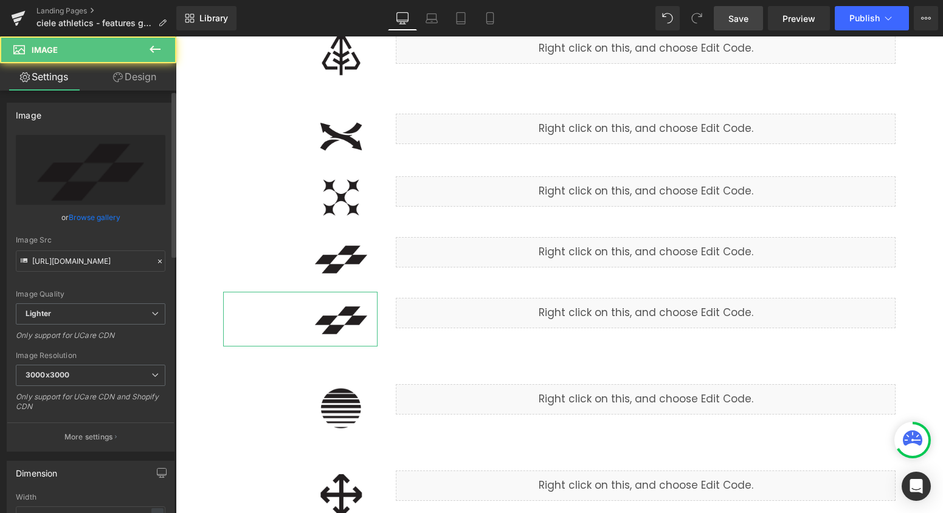
click at [96, 221] on link "Browse gallery" at bounding box center [95, 217] width 52 height 21
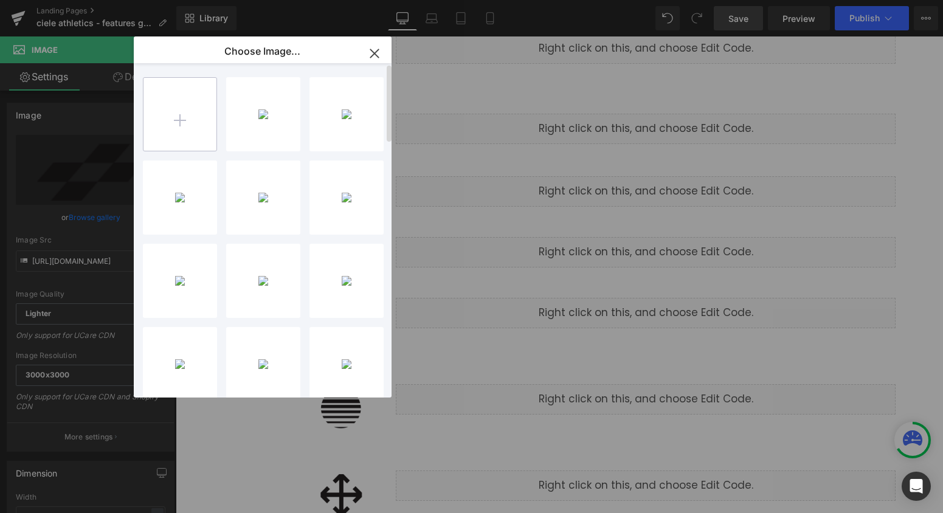
click at [183, 118] on input "file" at bounding box center [180, 114] width 73 height 73
type input "C:\fakepath\STITCH_free.png"
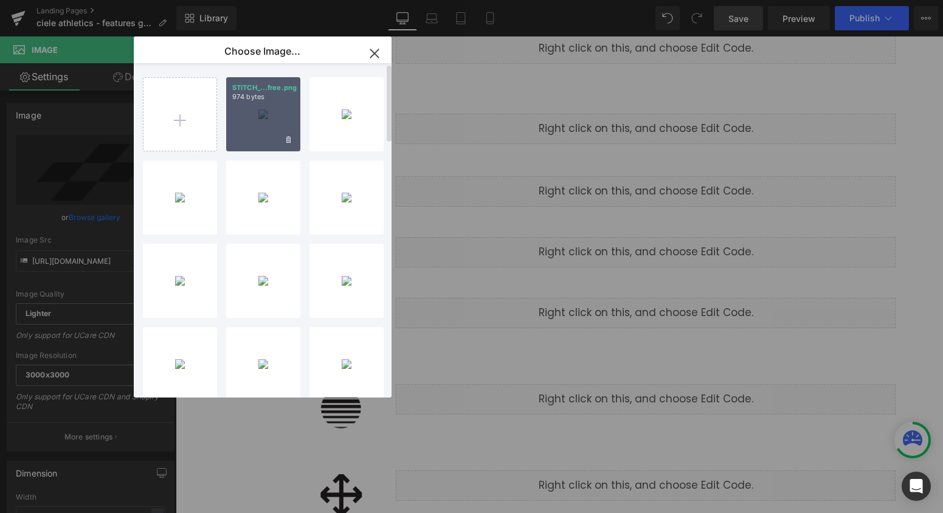
click at [256, 131] on div "STITCH_...free.png 974 bytes" at bounding box center [263, 114] width 74 height 74
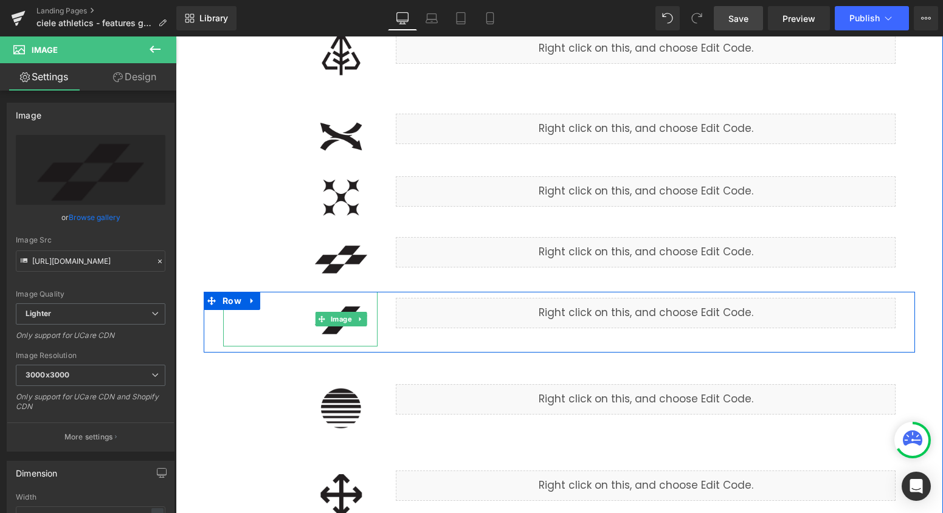
click at [344, 340] on img at bounding box center [341, 319] width 73 height 55
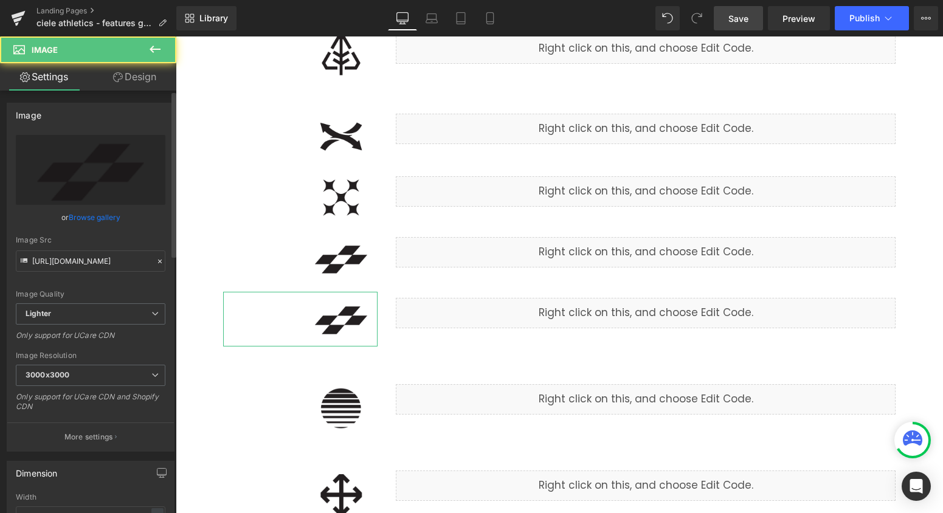
click at [81, 218] on link "Browse gallery" at bounding box center [95, 217] width 52 height 21
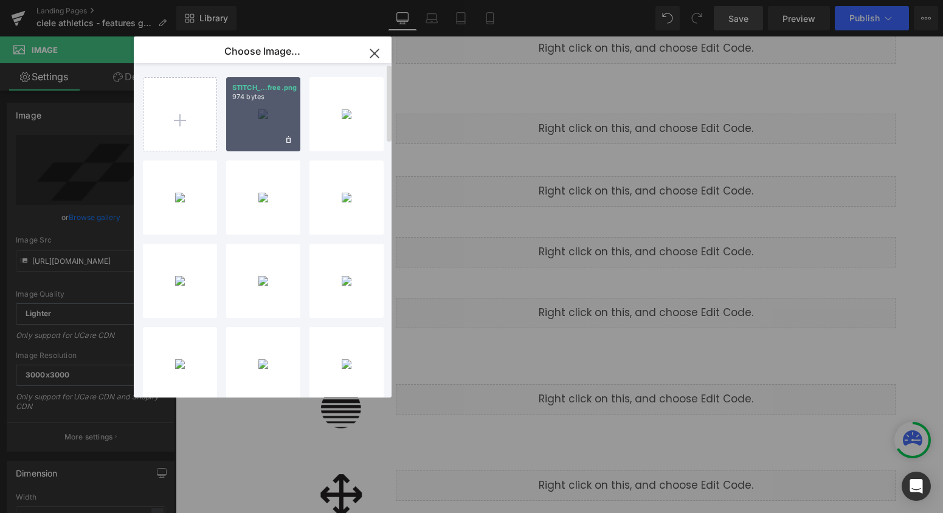
click at [257, 116] on div "STITCH_...free.png 974 bytes" at bounding box center [263, 114] width 74 height 74
type input "[URL][DOMAIN_NAME]"
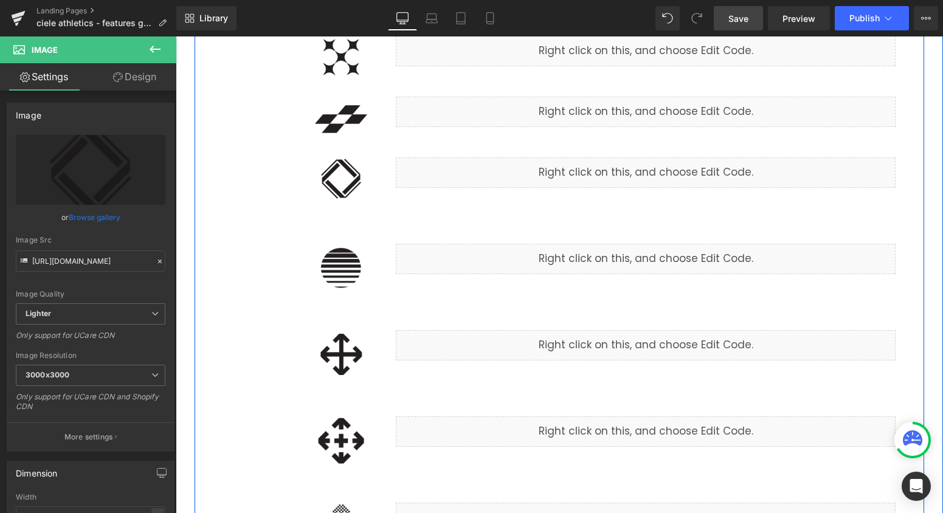
scroll to position [1402, 0]
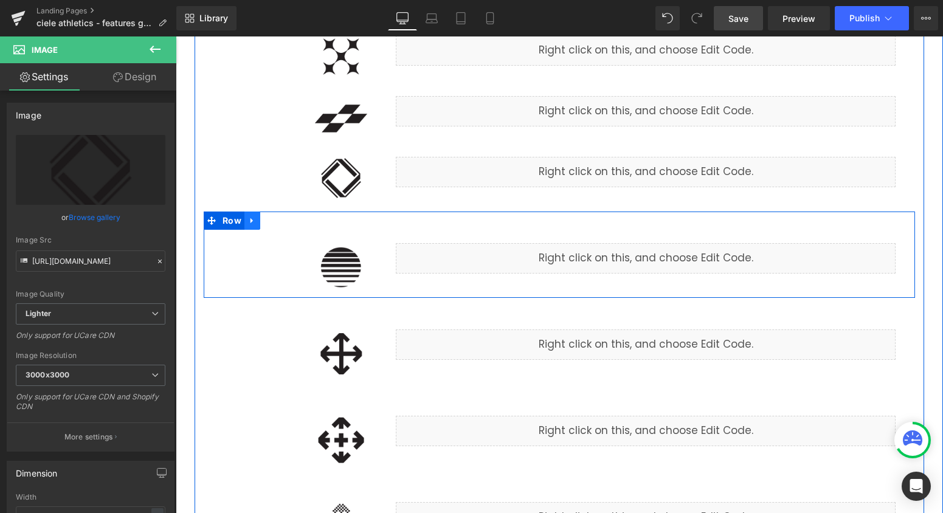
click at [252, 223] on icon at bounding box center [252, 220] width 9 height 9
click at [266, 222] on icon at bounding box center [268, 220] width 9 height 9
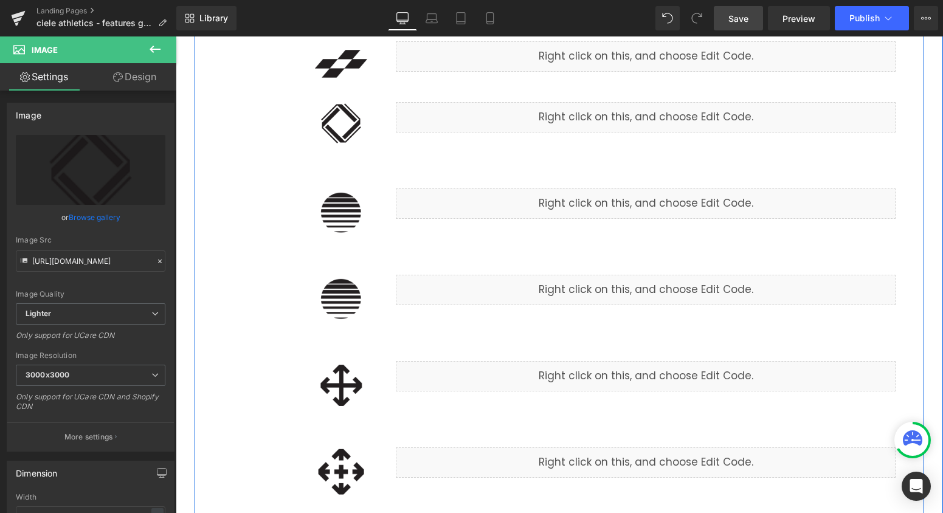
click at [405, 316] on div "Image Liquid Row" at bounding box center [559, 286] width 711 height 86
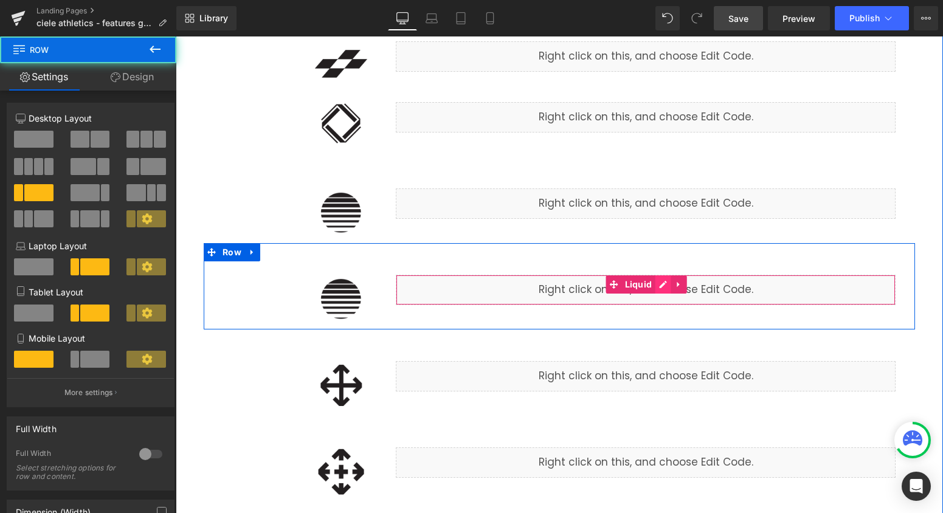
click at [665, 288] on div "Liquid" at bounding box center [646, 290] width 500 height 30
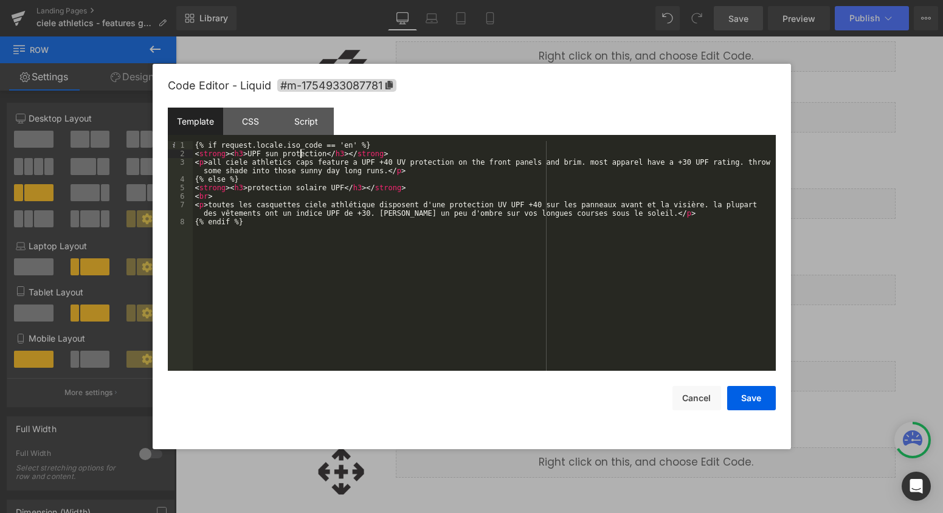
click at [302, 153] on div "{% if request.locale.iso_code == 'en' %} < strong > < h3 > UPF sun protection <…" at bounding box center [484, 264] width 583 height 247
click at [673, 395] on button "Cancel" at bounding box center [697, 398] width 49 height 24
click at [665, 204] on div "Liquid" at bounding box center [646, 204] width 500 height 30
drag, startPoint x: 325, startPoint y: 152, endPoint x: 248, endPoint y: 152, distance: 76.6
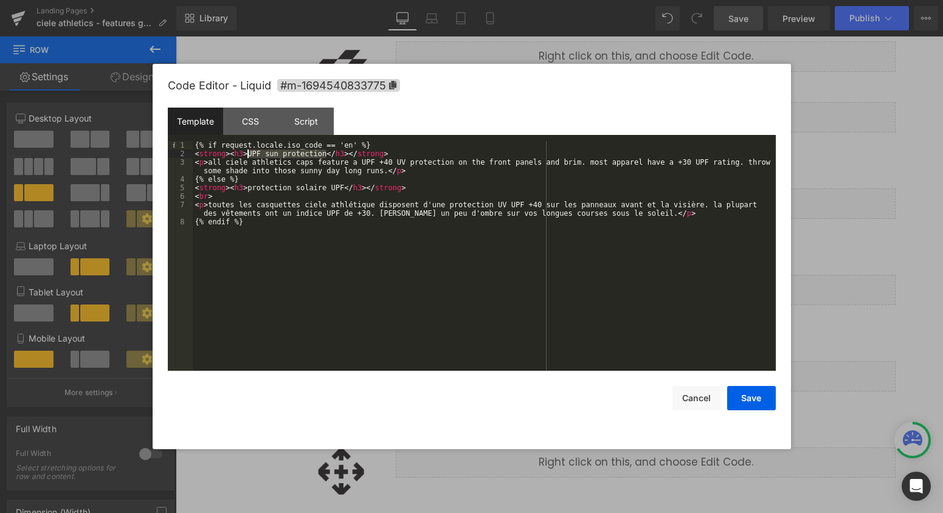
click at [248, 152] on div "{% if request.locale.iso_code == 'en' %} < strong > < h3 > UPF sun protection <…" at bounding box center [484, 264] width 583 height 247
drag, startPoint x: 344, startPoint y: 188, endPoint x: 246, endPoint y: 188, distance: 98.5
click at [246, 188] on div "{% if request.locale.iso_code == 'en' %} < strong > < h3 > temperature control …" at bounding box center [484, 264] width 583 height 247
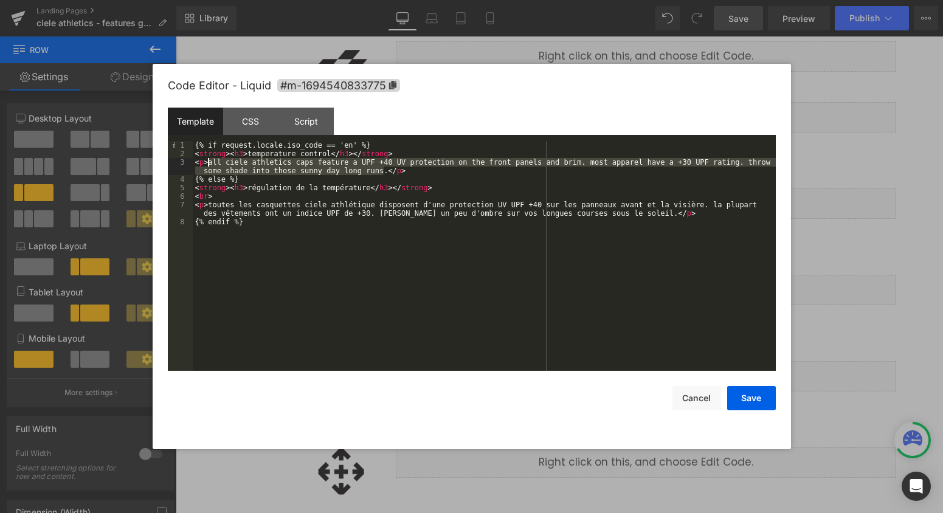
drag, startPoint x: 384, startPoint y: 169, endPoint x: 209, endPoint y: 163, distance: 175.8
click at [209, 163] on div "{% if request.locale.iso_code == 'en' %} < strong > < h3 > temperature control …" at bounding box center [484, 264] width 583 height 247
paste textarea
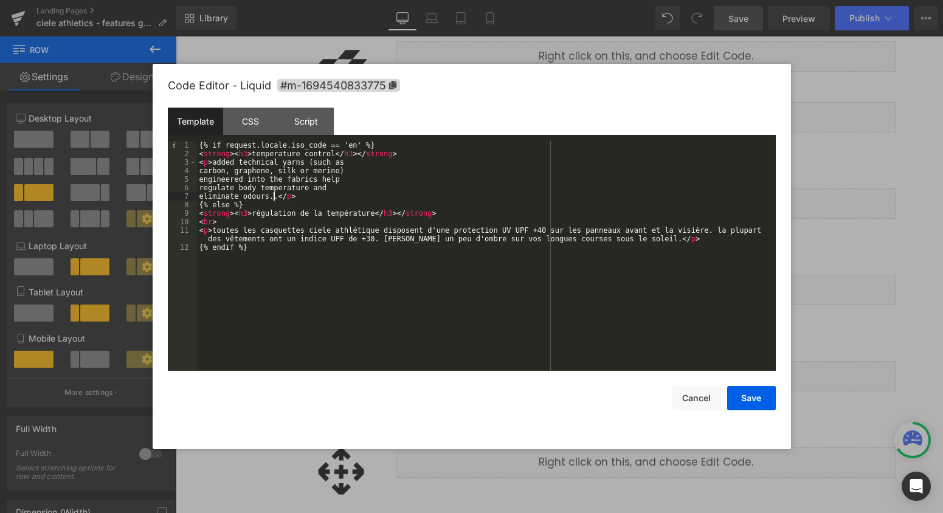
click at [198, 171] on div "{% if request.locale.iso_code == 'en' %} < strong > < h3 > temperature control …" at bounding box center [486, 264] width 579 height 247
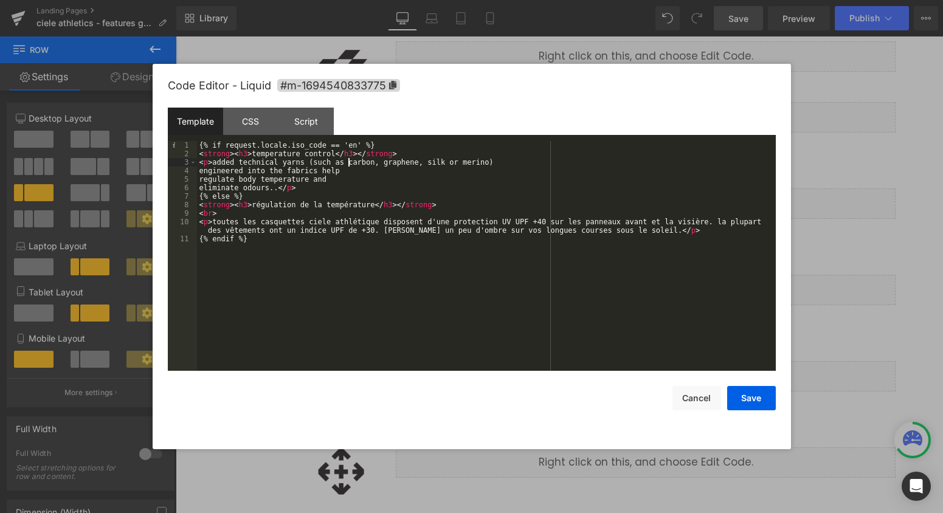
click at [198, 171] on div "{% if request.locale.iso_code == 'en' %} < strong > < h3 > temperature control …" at bounding box center [486, 264] width 579 height 247
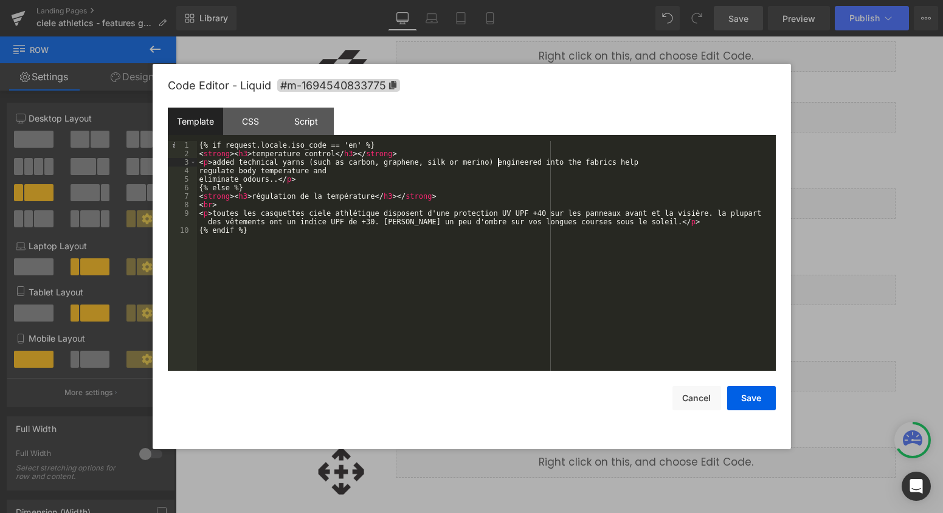
click at [198, 171] on div "{% if request.locale.iso_code == 'en' %} < strong > < h3 > temperature control …" at bounding box center [486, 264] width 579 height 247
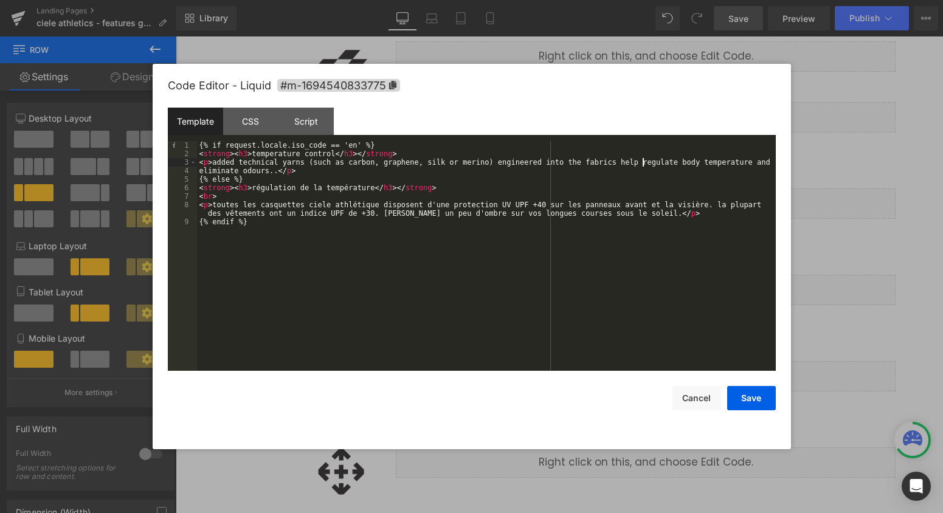
click at [198, 171] on div "{% if request.locale.iso_code == 'en' %} < strong > < h3 > temperature control …" at bounding box center [486, 264] width 579 height 247
click at [282, 171] on div "{% if request.locale.iso_code == 'en' %} < strong > < h3 > temperature control …" at bounding box center [484, 264] width 583 height 247
click at [746, 405] on button "Save" at bounding box center [751, 398] width 49 height 24
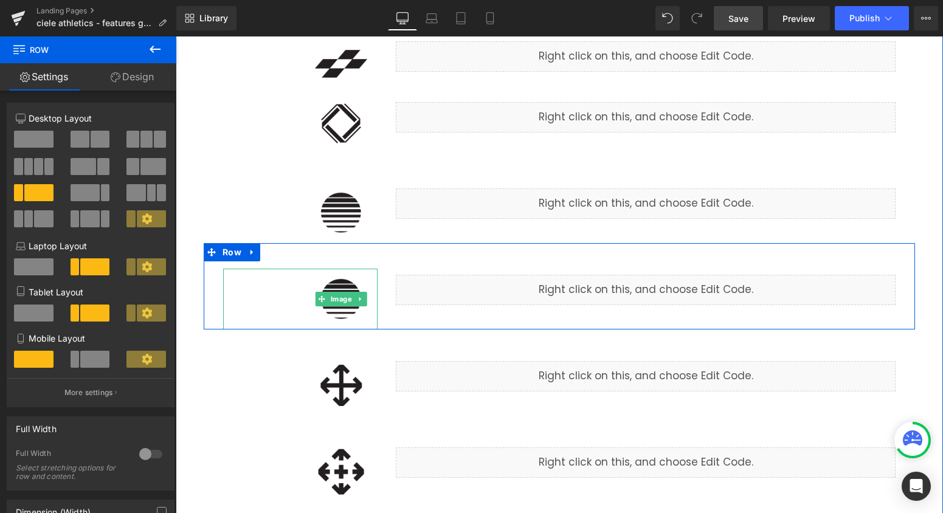
click at [353, 310] on img at bounding box center [341, 299] width 73 height 61
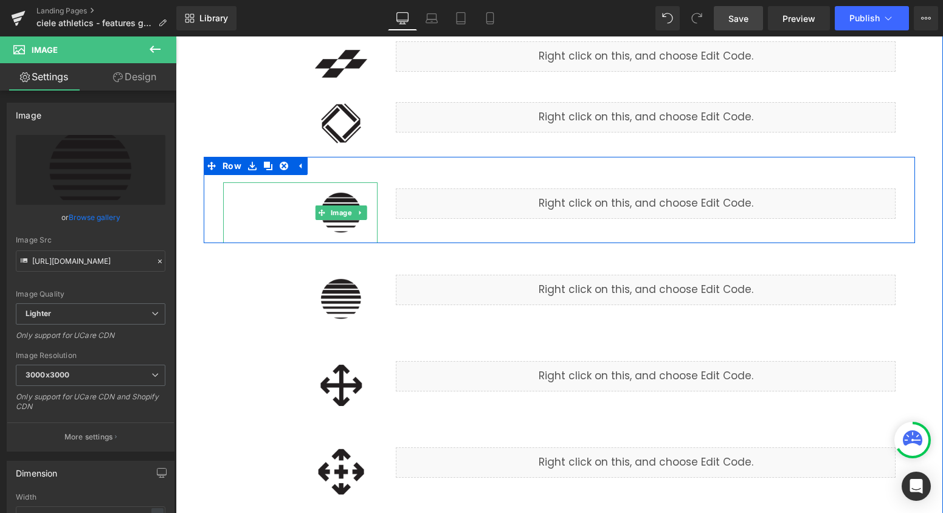
click at [352, 233] on img at bounding box center [341, 212] width 73 height 61
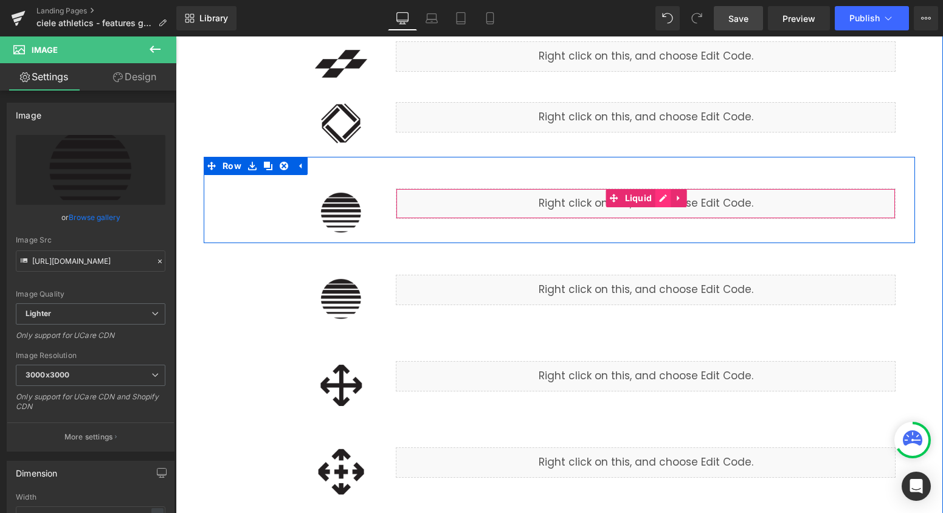
click at [664, 201] on div "Liquid" at bounding box center [646, 204] width 500 height 30
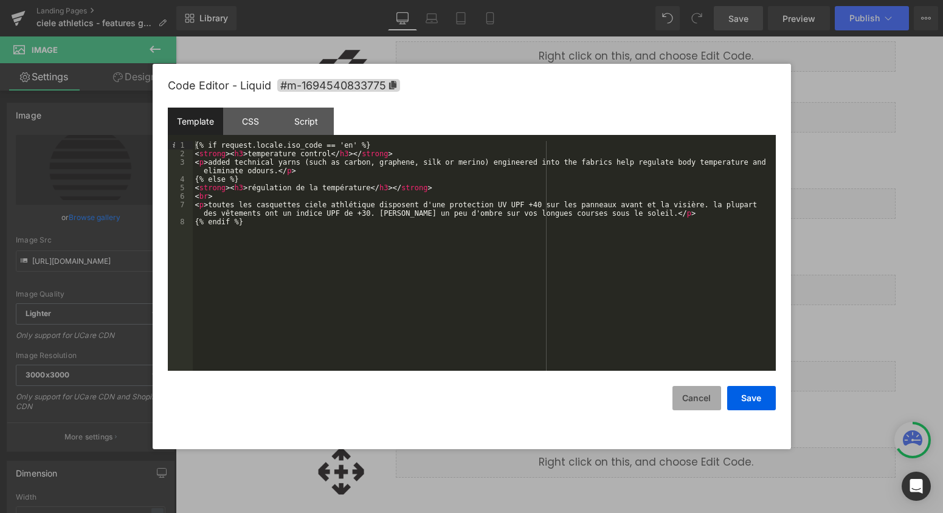
click at [708, 400] on button "Cancel" at bounding box center [697, 398] width 49 height 24
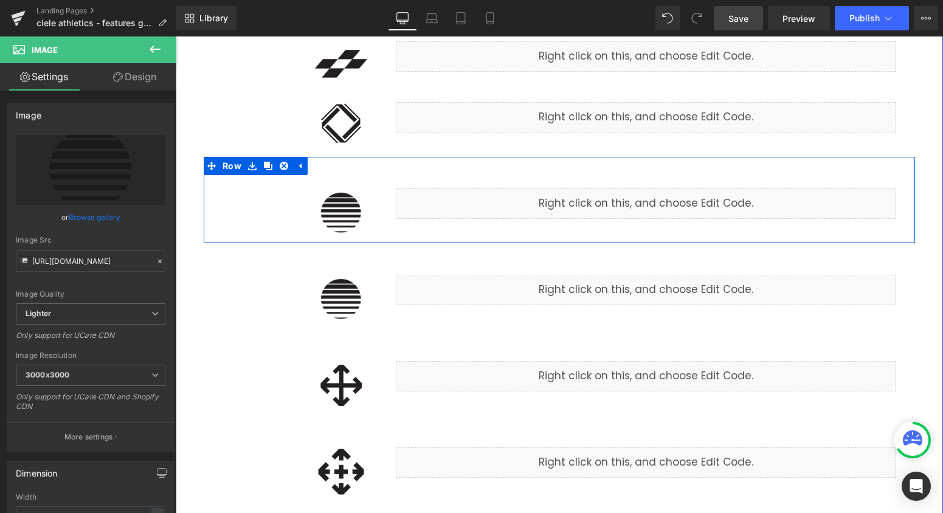
click at [663, 196] on div "Liquid" at bounding box center [646, 204] width 500 height 30
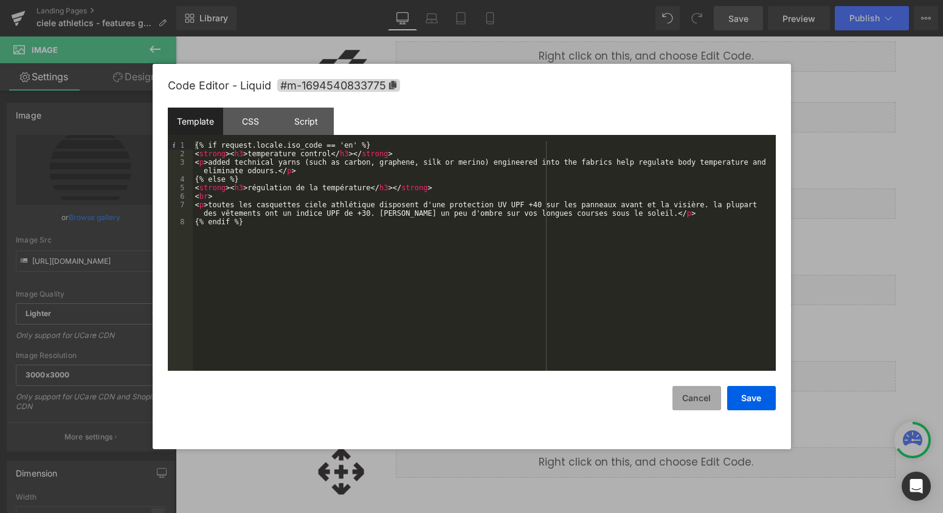
click at [681, 387] on button "Cancel" at bounding box center [697, 398] width 49 height 24
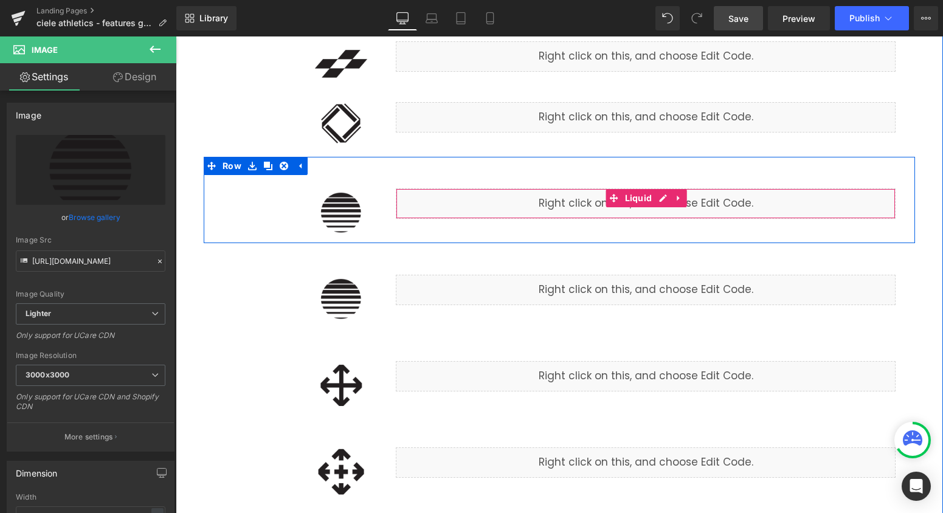
click at [661, 199] on div "Liquid" at bounding box center [646, 204] width 500 height 30
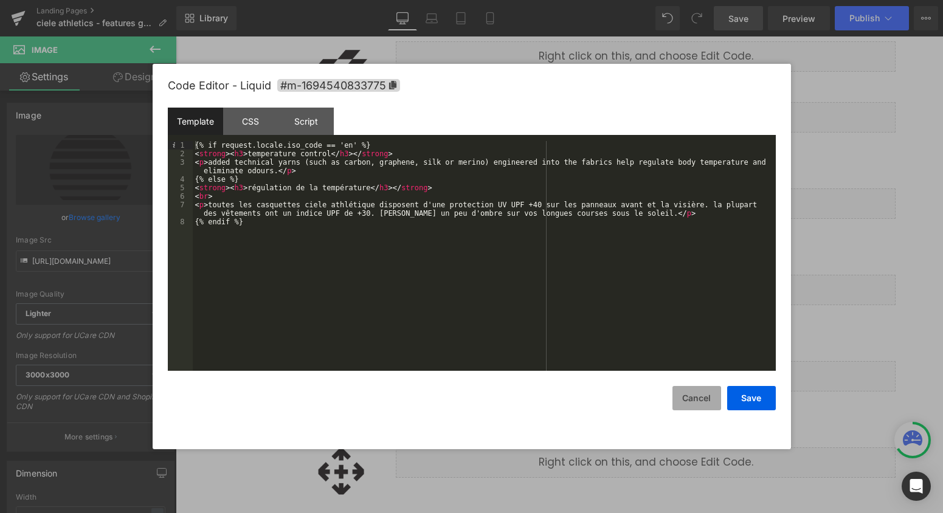
click at [696, 400] on button "Cancel" at bounding box center [697, 398] width 49 height 24
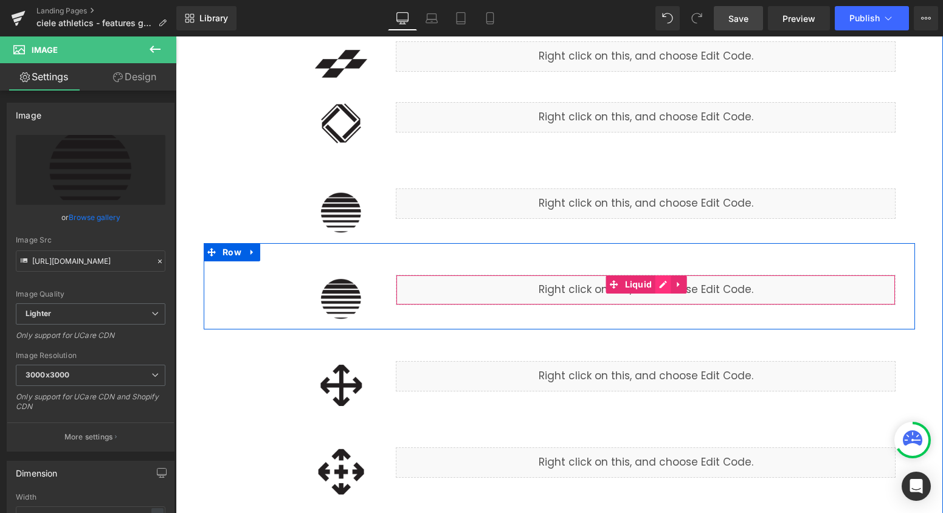
click at [669, 286] on div "Liquid" at bounding box center [646, 290] width 500 height 30
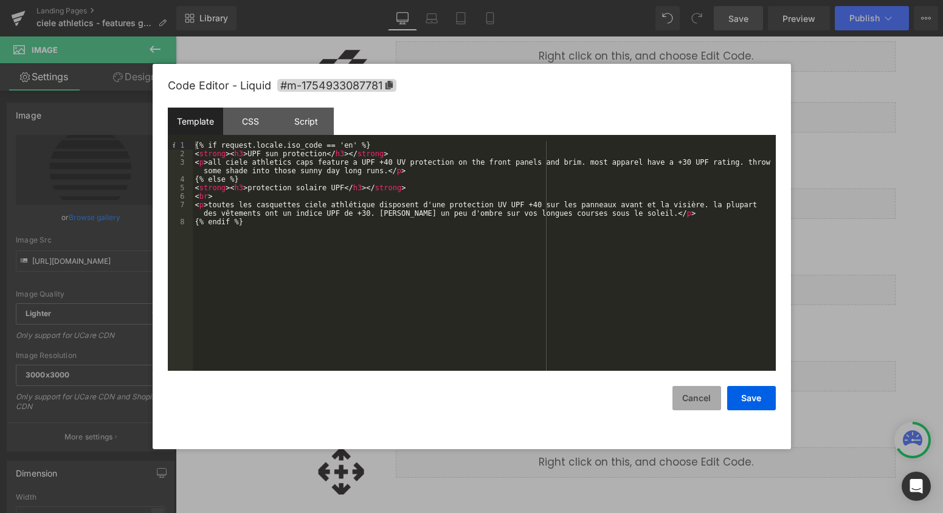
click at [683, 394] on button "Cancel" at bounding box center [697, 398] width 49 height 24
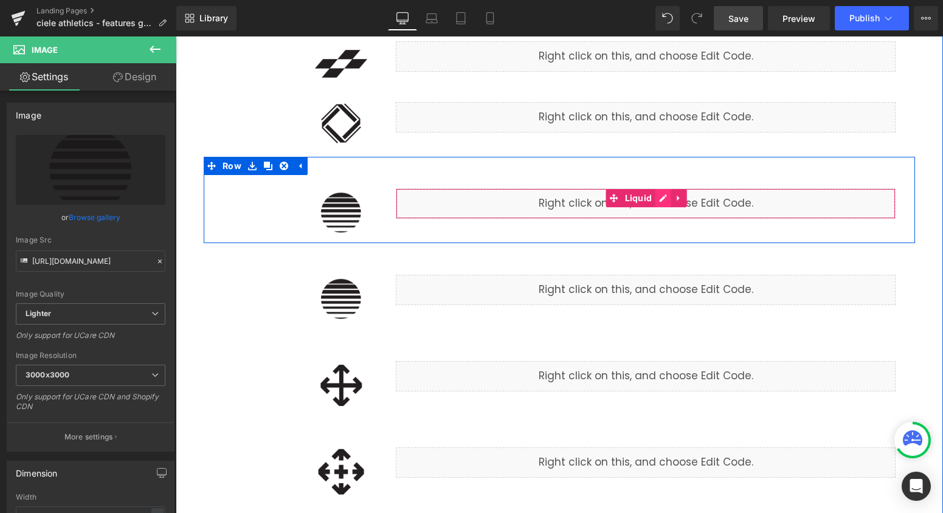
click at [664, 201] on div "Liquid" at bounding box center [646, 204] width 500 height 30
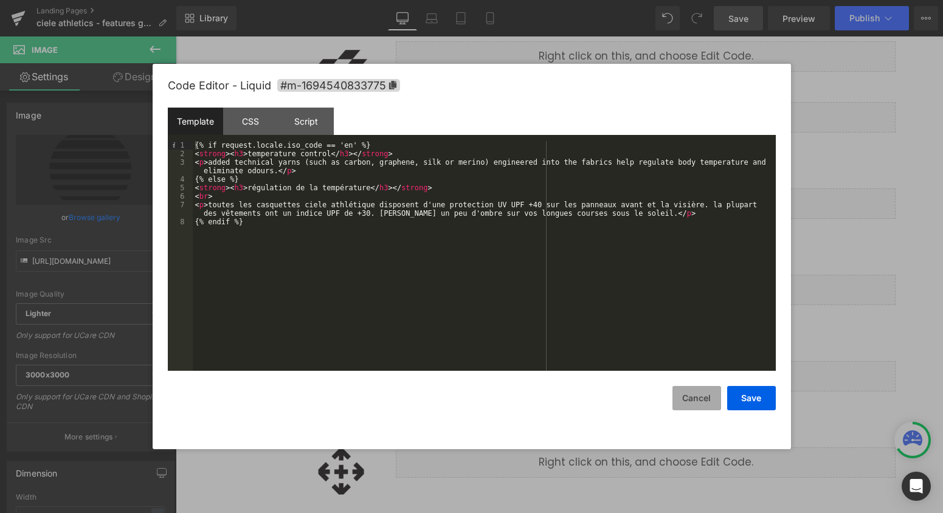
click at [713, 393] on button "Cancel" at bounding box center [697, 398] width 49 height 24
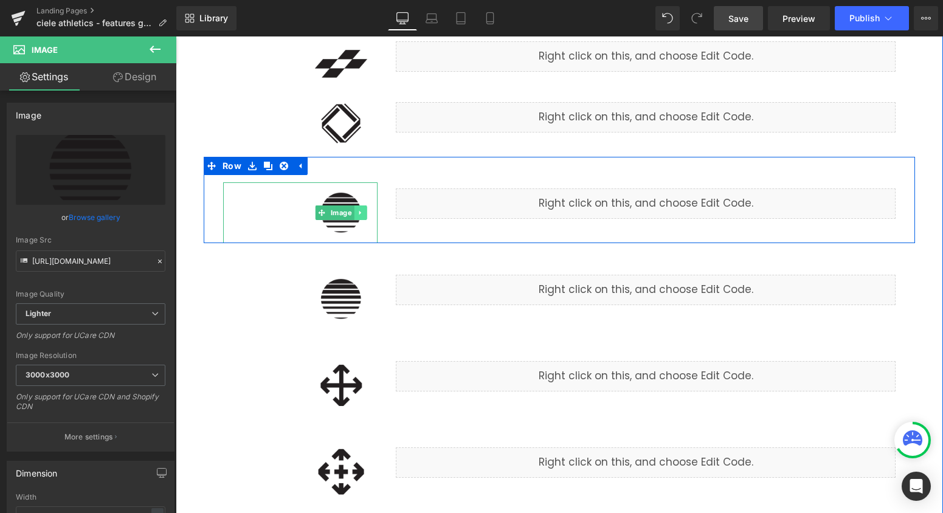
click at [357, 214] on icon at bounding box center [360, 212] width 7 height 7
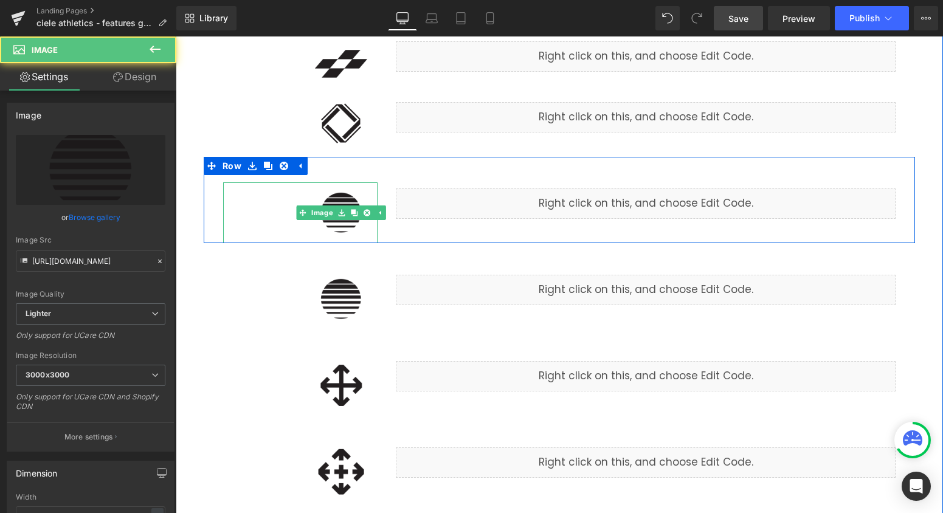
click at [342, 228] on img at bounding box center [341, 212] width 73 height 61
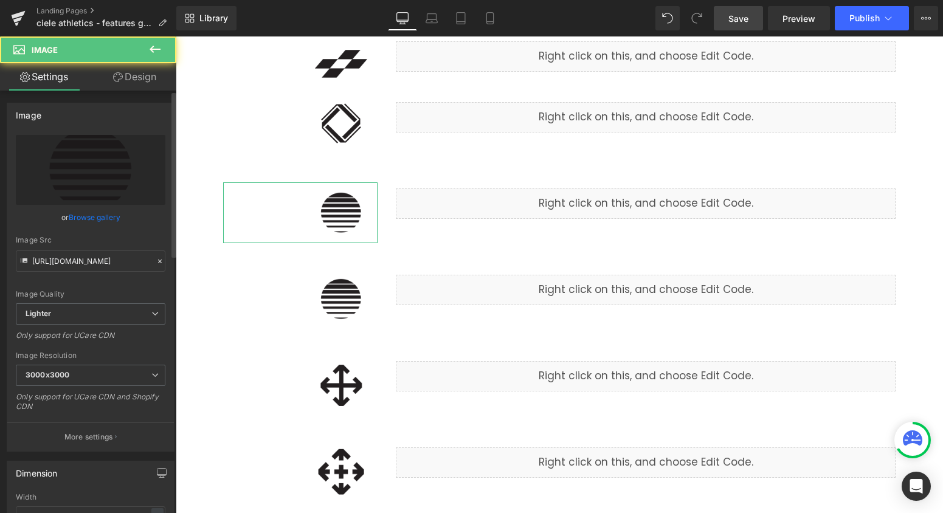
click at [100, 214] on link "Browse gallery" at bounding box center [95, 217] width 52 height 21
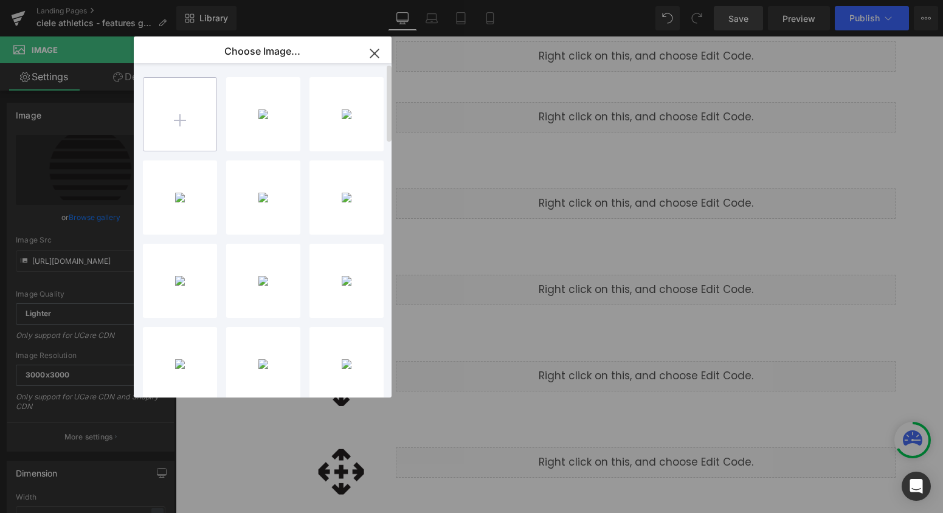
click at [189, 136] on input "file" at bounding box center [180, 114] width 73 height 73
type input "C:\fakepath\temperature_regulating.png"
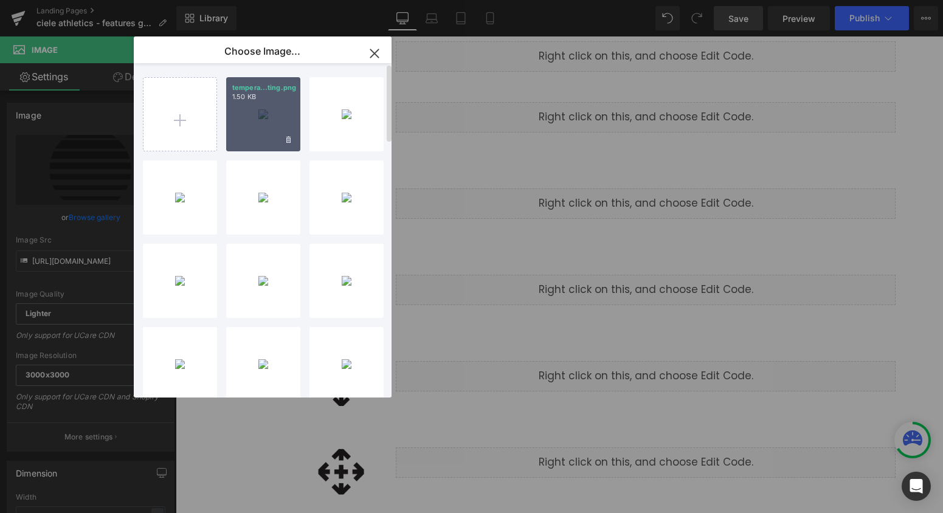
click at [261, 129] on div "tempera...ting.png 1.50 KB" at bounding box center [263, 114] width 74 height 74
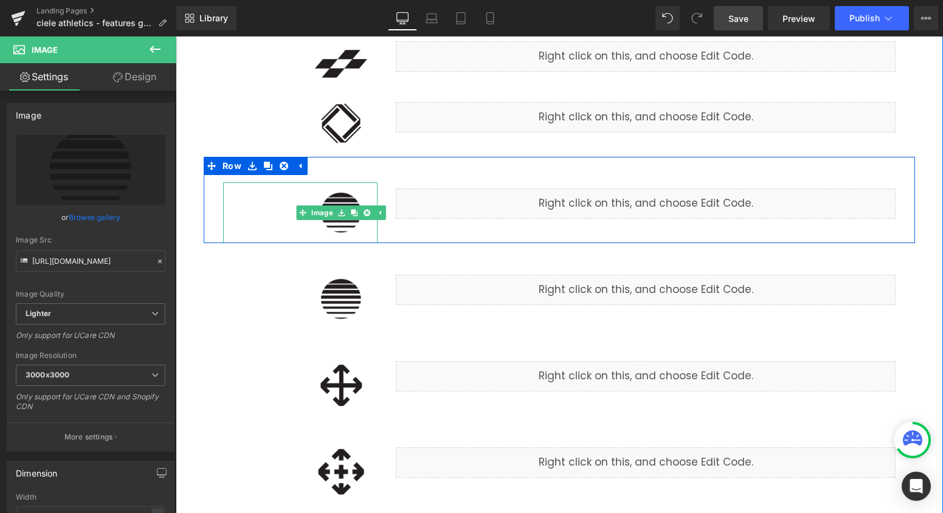
click at [345, 227] on img at bounding box center [341, 212] width 73 height 61
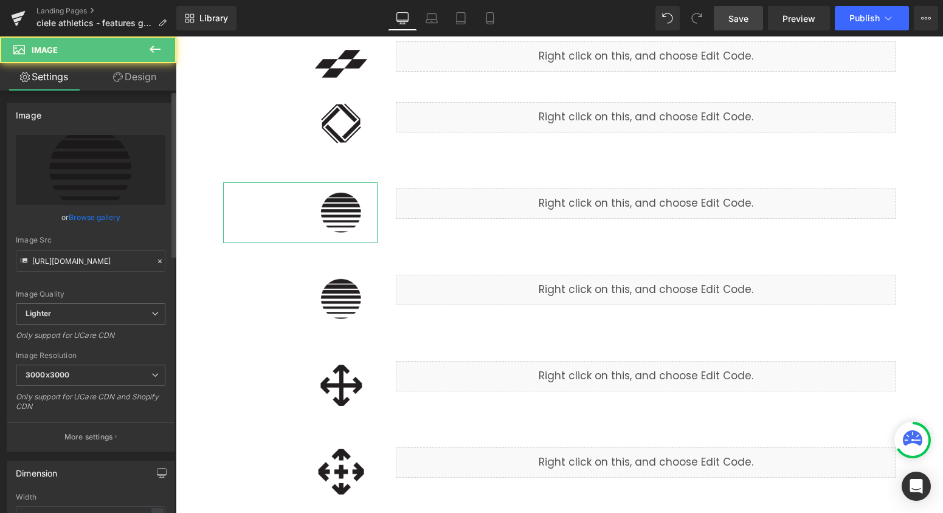
click at [106, 215] on link "Browse gallery" at bounding box center [95, 217] width 52 height 21
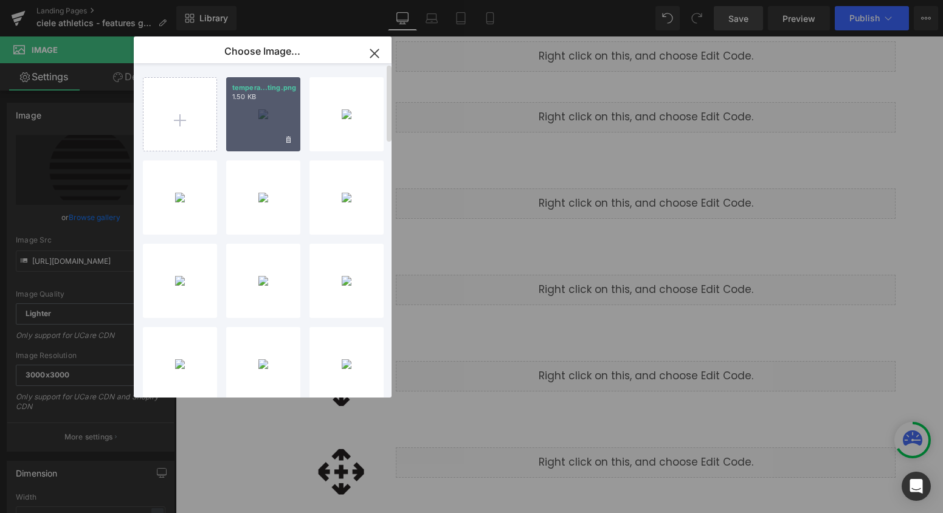
drag, startPoint x: 264, startPoint y: 111, endPoint x: 88, endPoint y: 75, distance: 179.4
click at [264, 111] on div "tempera...ting.png 1.50 KB" at bounding box center [263, 114] width 74 height 74
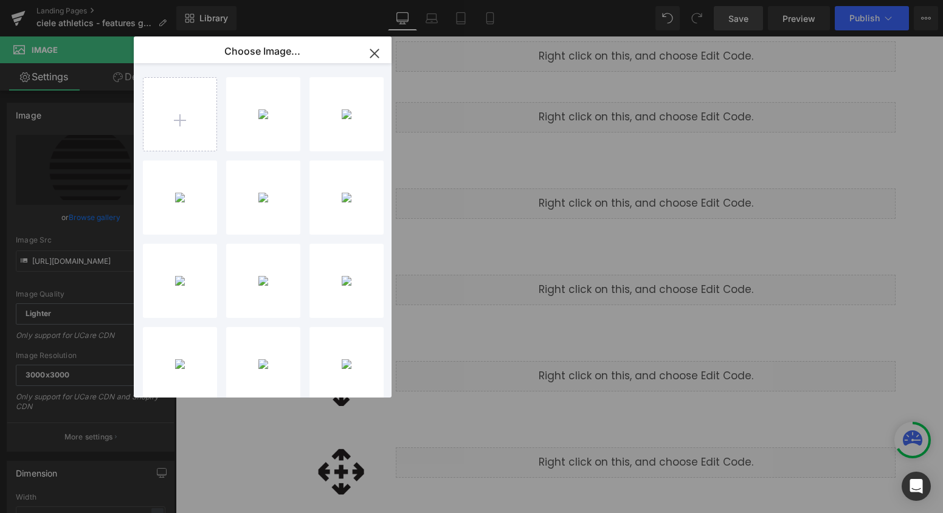
type input "[URL][DOMAIN_NAME]"
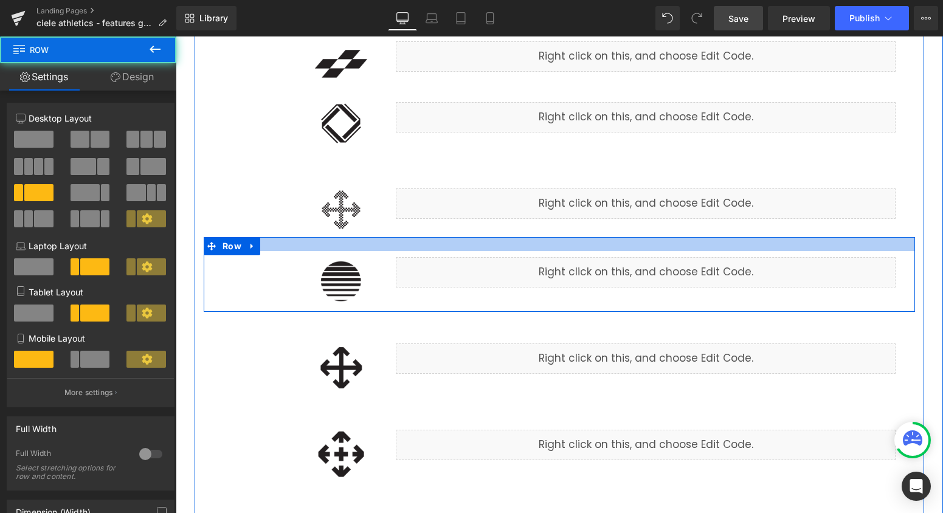
drag, startPoint x: 722, startPoint y: 257, endPoint x: 722, endPoint y: 244, distance: 12.8
click at [722, 245] on div at bounding box center [559, 244] width 711 height 14
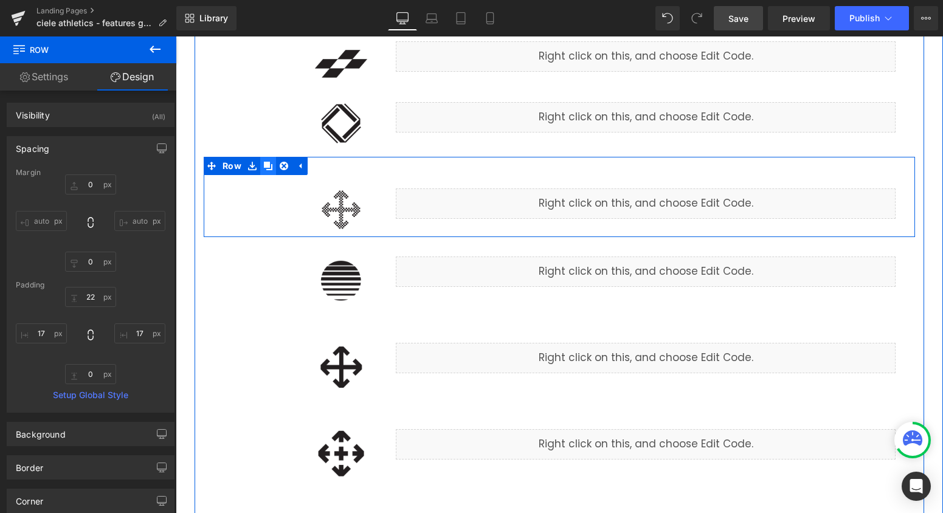
click at [269, 170] on icon at bounding box center [268, 166] width 9 height 9
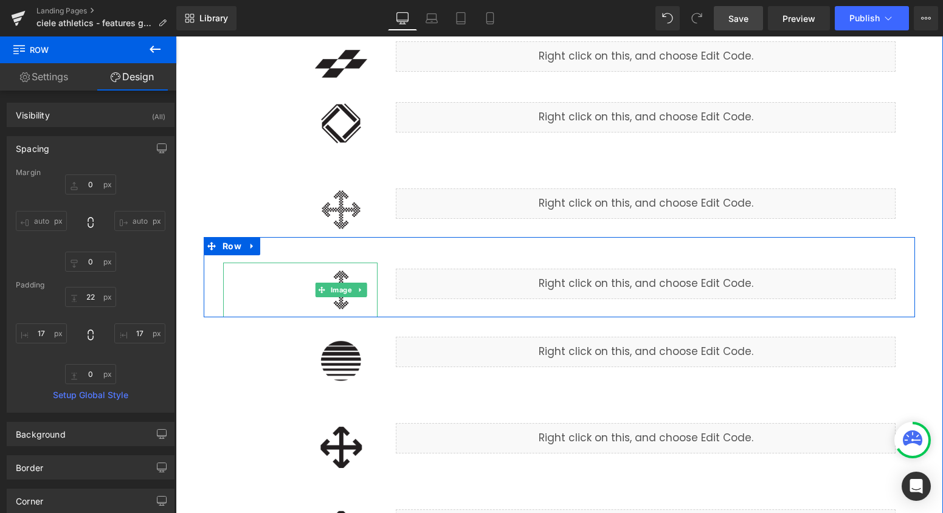
click at [338, 306] on img at bounding box center [341, 290] width 73 height 55
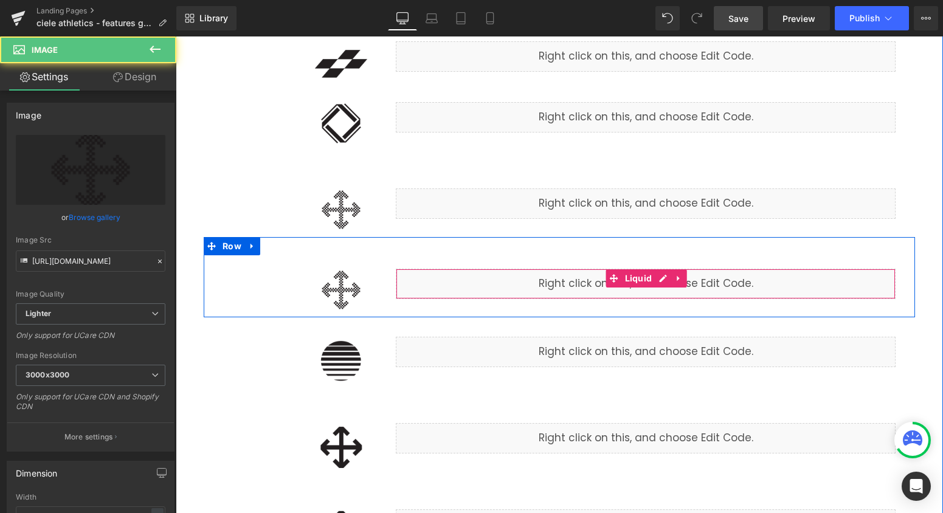
click at [542, 283] on div "Liquid" at bounding box center [646, 284] width 500 height 30
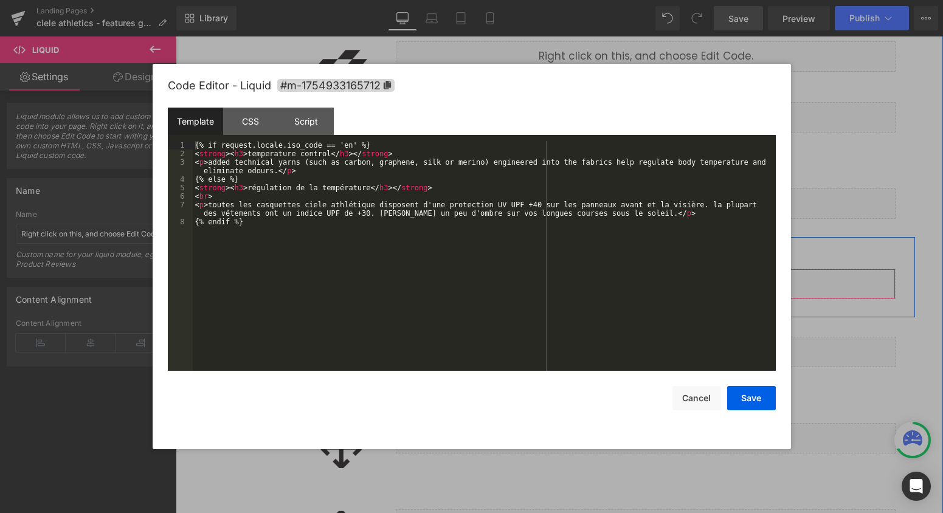
click at [661, 280] on div "Liquid" at bounding box center [646, 284] width 500 height 30
click at [305, 154] on div "{% if request.locale.iso_code == 'en' %} < strong > < h3 > temperature control …" at bounding box center [484, 264] width 583 height 247
click at [351, 185] on div "{% if request.locale.iso_code == 'en' %} < strong > < h3 > trimmable </ h3 > </…" at bounding box center [484, 264] width 583 height 247
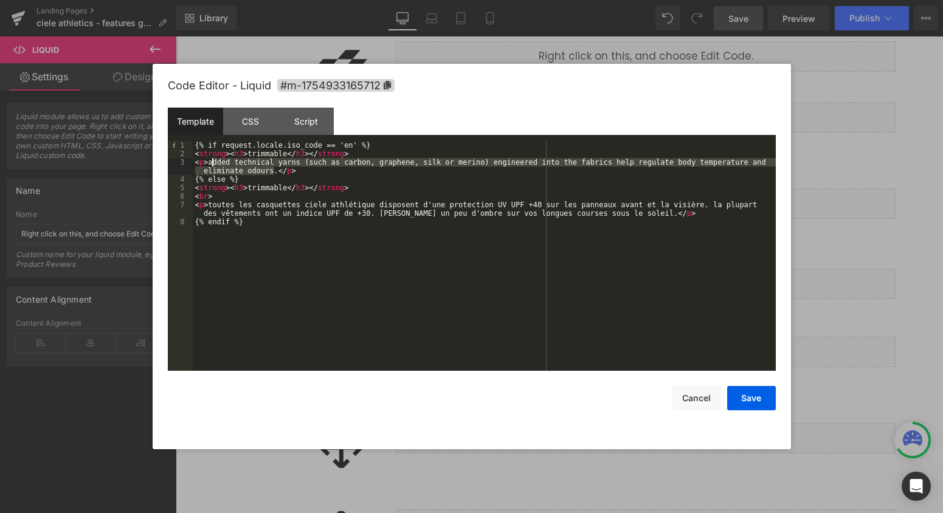
drag, startPoint x: 275, startPoint y: 171, endPoint x: 210, endPoint y: 161, distance: 65.4
click at [210, 161] on div "{% if request.locale.iso_code == 'en' %} < strong > < h3 > trimmable </ h3 > </…" at bounding box center [484, 264] width 583 height 247
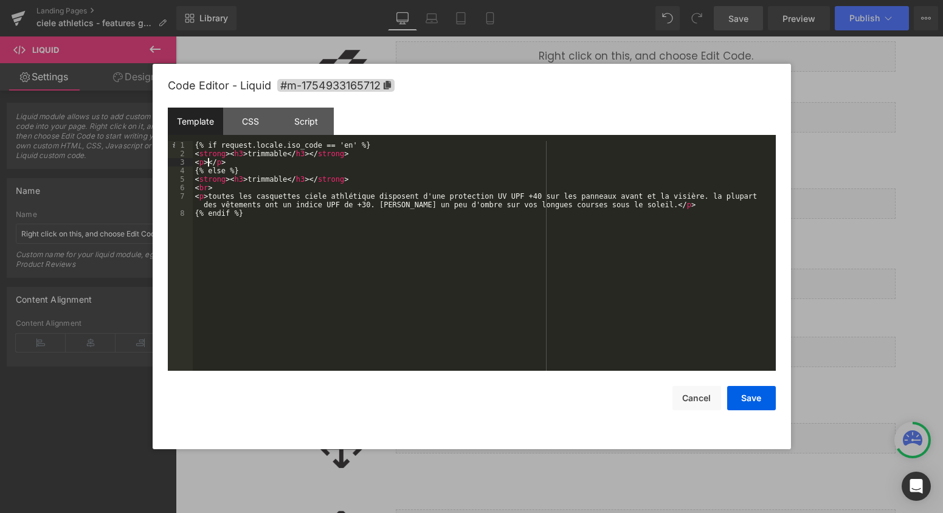
paste textarea
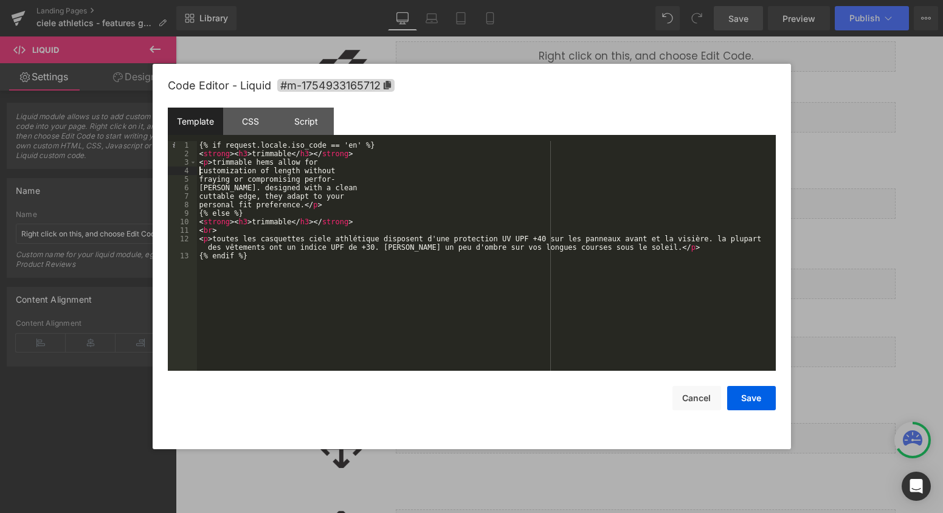
click at [198, 171] on div "{% if request.locale.iso_code == 'en' %} < strong > < h3 > trimmable </ h3 > </…" at bounding box center [486, 264] width 579 height 247
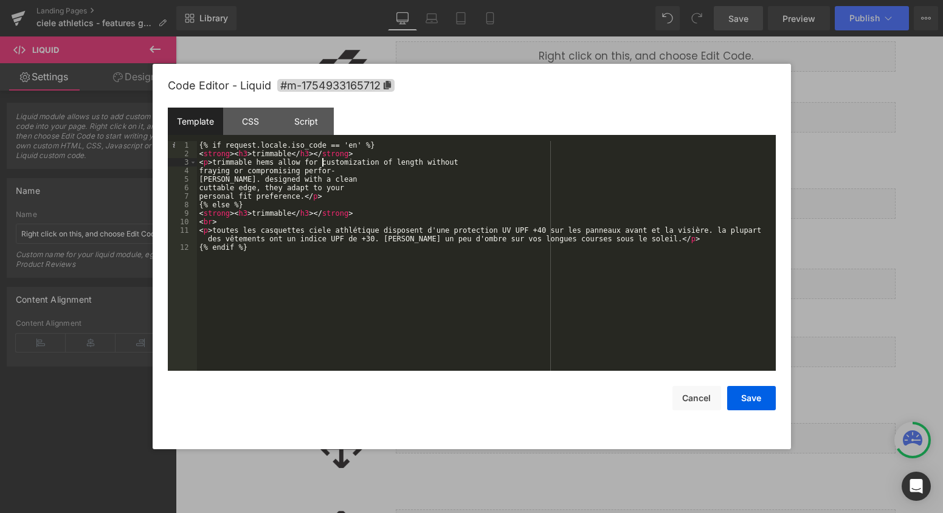
click at [198, 171] on div "{% if request.locale.iso_code == 'en' %} < strong > < h3 > trimmable </ h3 > </…" at bounding box center [486, 264] width 579 height 247
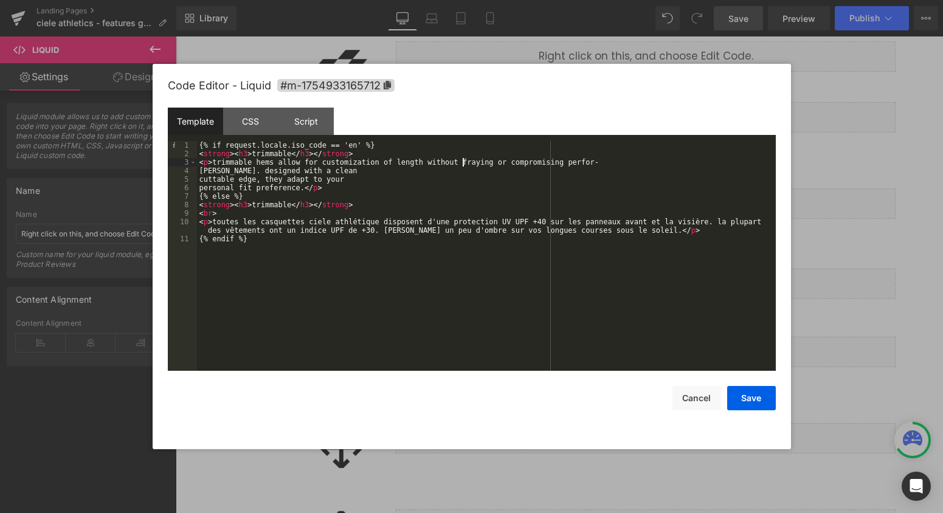
click at [198, 171] on div "{% if request.locale.iso_code == 'en' %} < strong > < h3 > trimmable </ h3 > </…" at bounding box center [486, 264] width 579 height 247
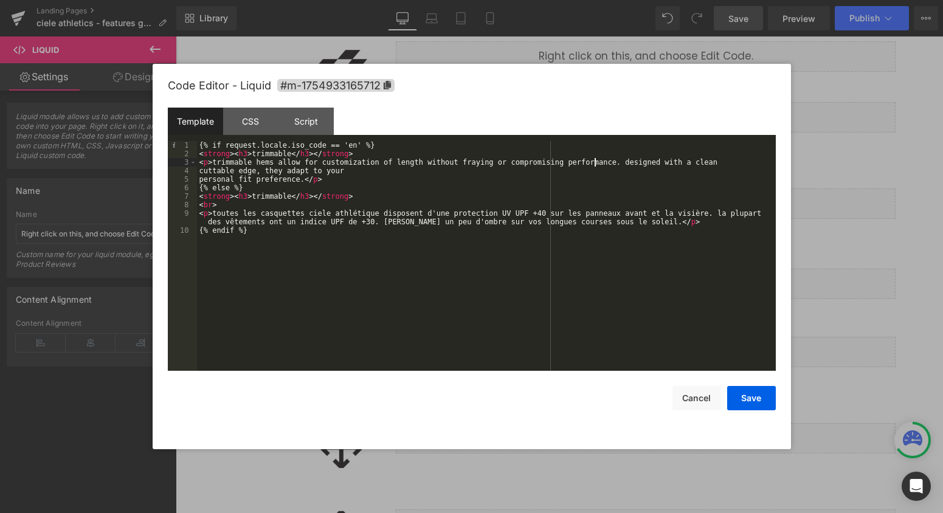
click at [198, 171] on div "{% if request.locale.iso_code == 'en' %} < strong > < h3 > trimmable </ h3 > </…" at bounding box center [486, 264] width 579 height 247
click at [196, 179] on div "4" at bounding box center [182, 179] width 29 height 9
click at [198, 178] on div "{% if request.locale.iso_code == 'en' %} < strong > < h3 > trimmable </ h3 > </…" at bounding box center [486, 264] width 579 height 247
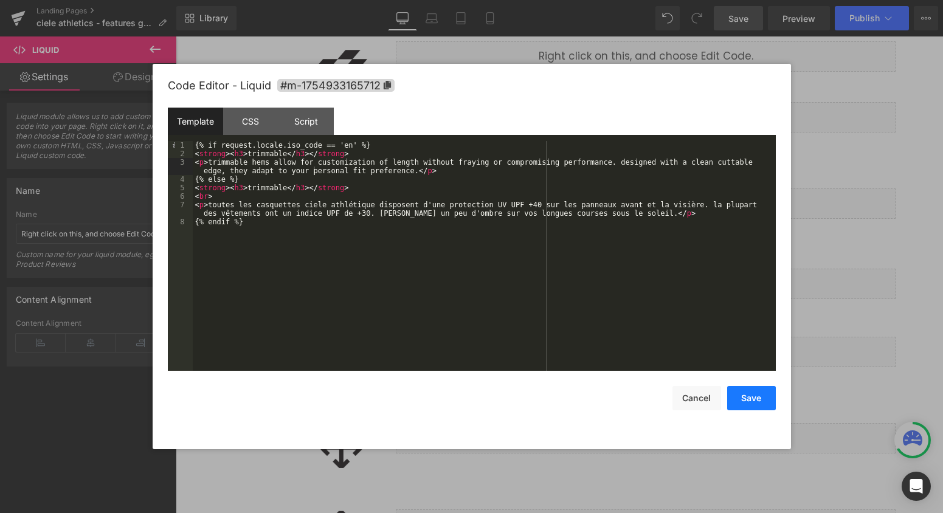
click at [753, 390] on button "Save" at bounding box center [751, 398] width 49 height 24
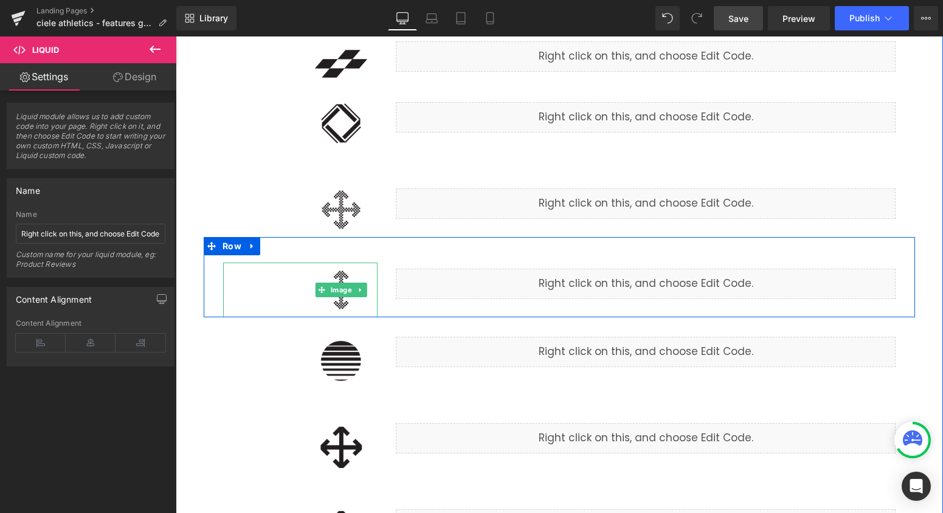
click at [347, 308] on img at bounding box center [341, 290] width 73 height 55
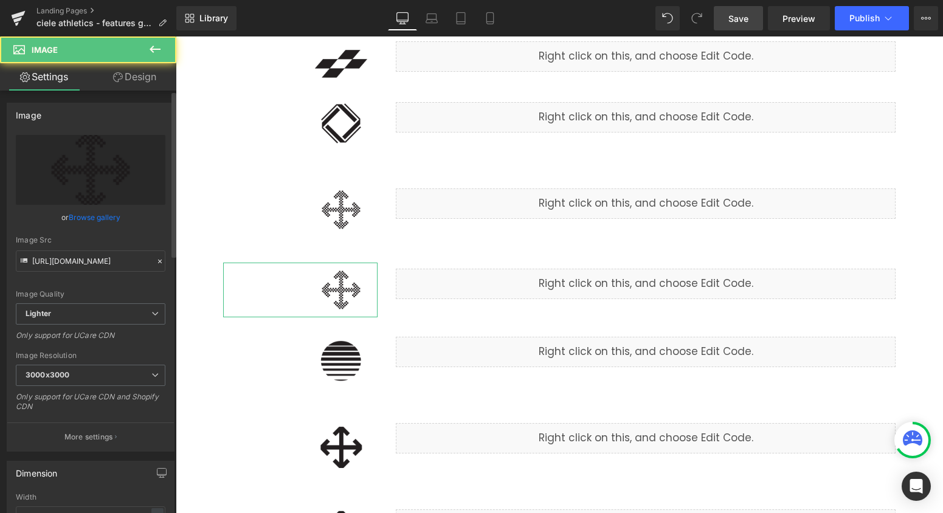
click at [88, 214] on link "Browse gallery" at bounding box center [95, 217] width 52 height 21
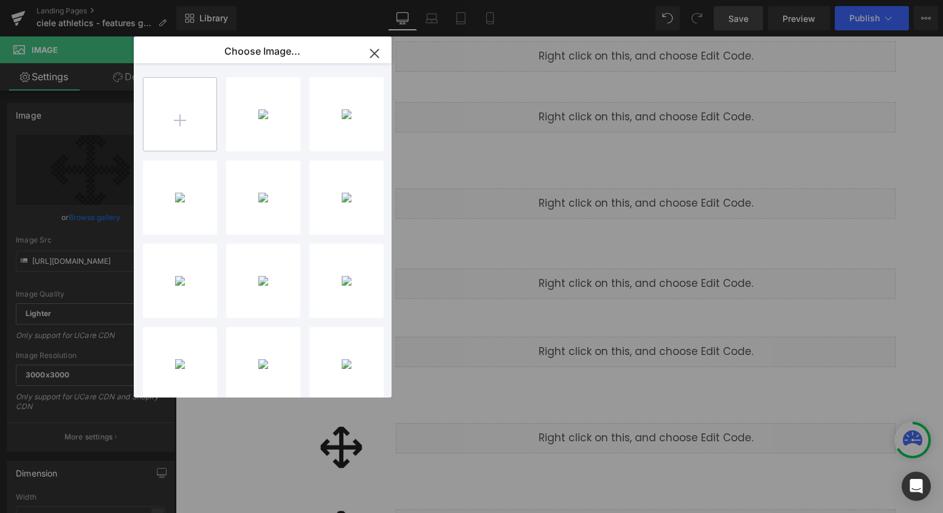
click at [181, 140] on input "file" at bounding box center [180, 114] width 73 height 73
type input "C:\fakepath\trimmable.png"
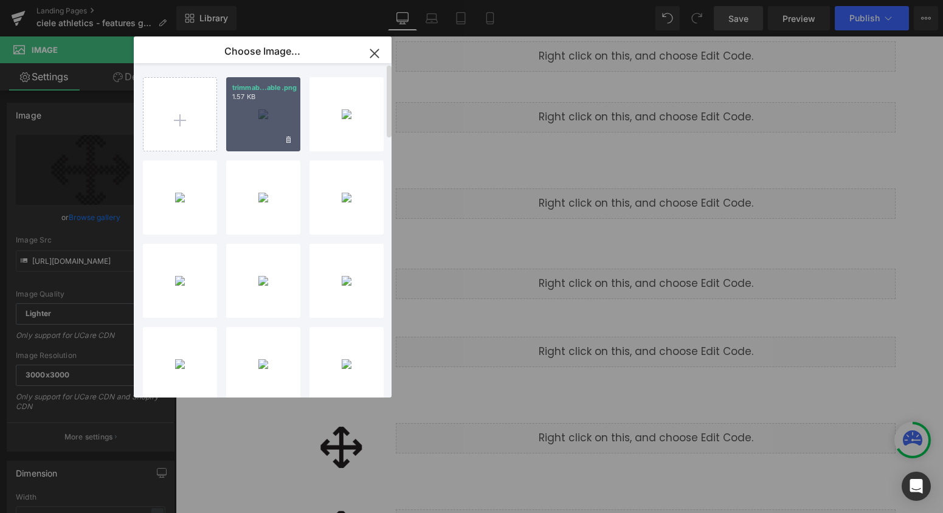
click at [265, 131] on div "trimmab...able.png 1.57 KB" at bounding box center [263, 114] width 74 height 74
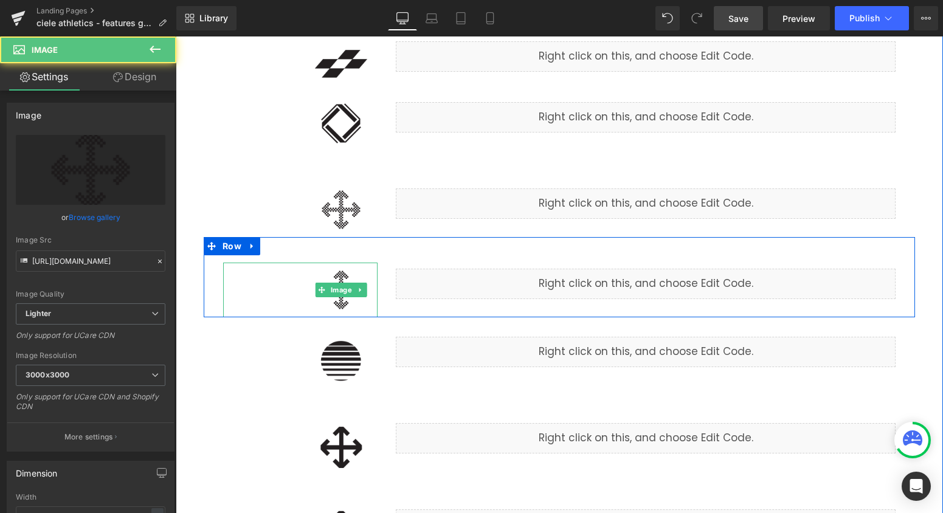
click at [348, 306] on img at bounding box center [341, 290] width 73 height 55
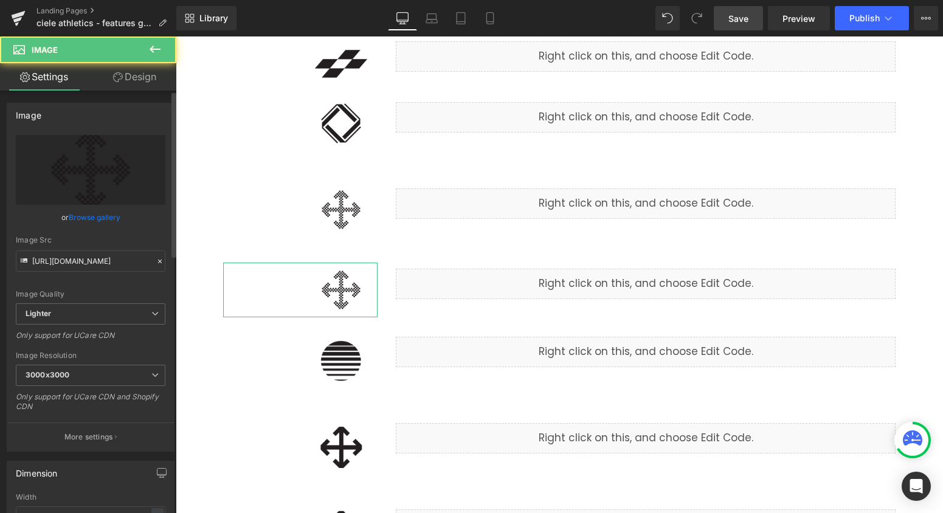
click at [85, 216] on link "Browse gallery" at bounding box center [95, 217] width 52 height 21
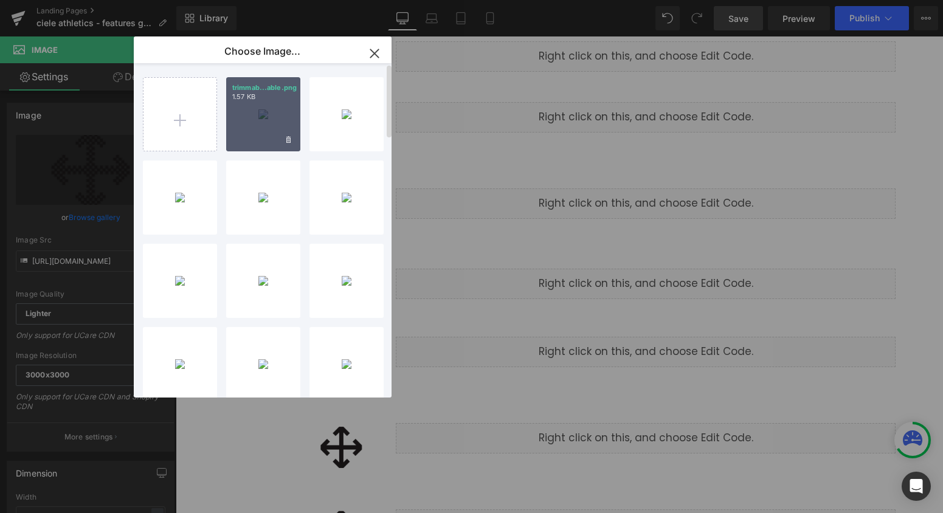
click at [248, 130] on div "trimmab...able.png 1.57 KB" at bounding box center [263, 114] width 74 height 74
type input "[URL][DOMAIN_NAME]"
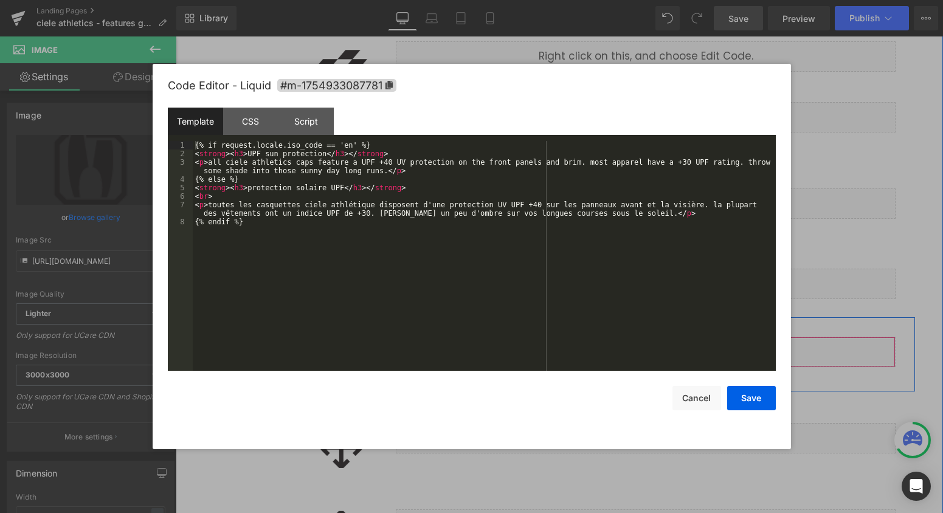
click at [663, 347] on div "Liquid" at bounding box center [646, 352] width 500 height 30
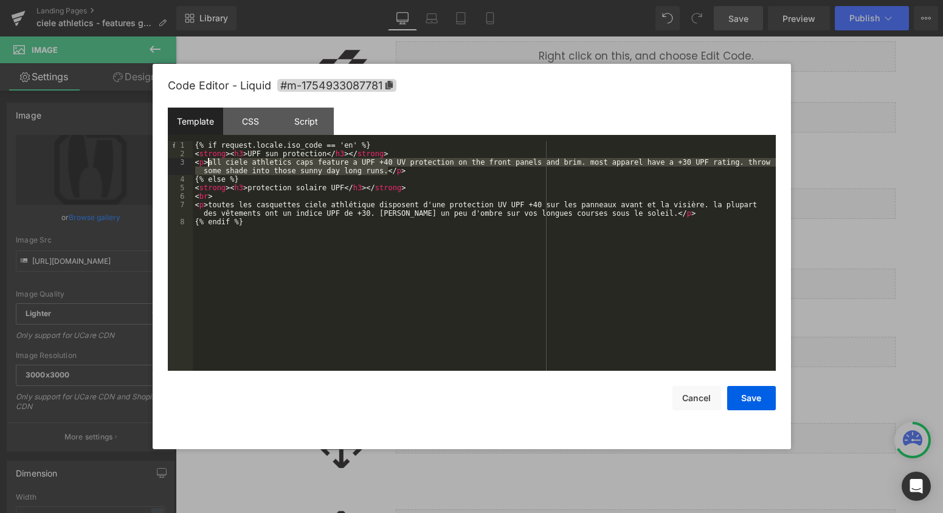
drag, startPoint x: 387, startPoint y: 170, endPoint x: 209, endPoint y: 165, distance: 178.8
click at [209, 165] on div "{% if request.locale.iso_code == 'en' %} < strong > < h3 > UPF sun protection <…" at bounding box center [484, 264] width 583 height 247
paste textarea
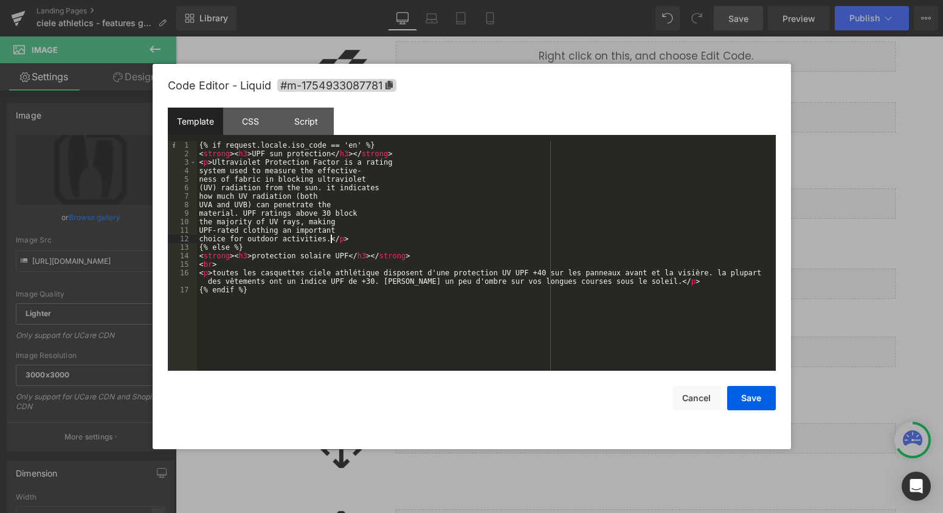
click at [197, 170] on div "{% if request.locale.iso_code == 'en' %} < strong > < h3 > UPF sun protection <…" at bounding box center [486, 264] width 579 height 247
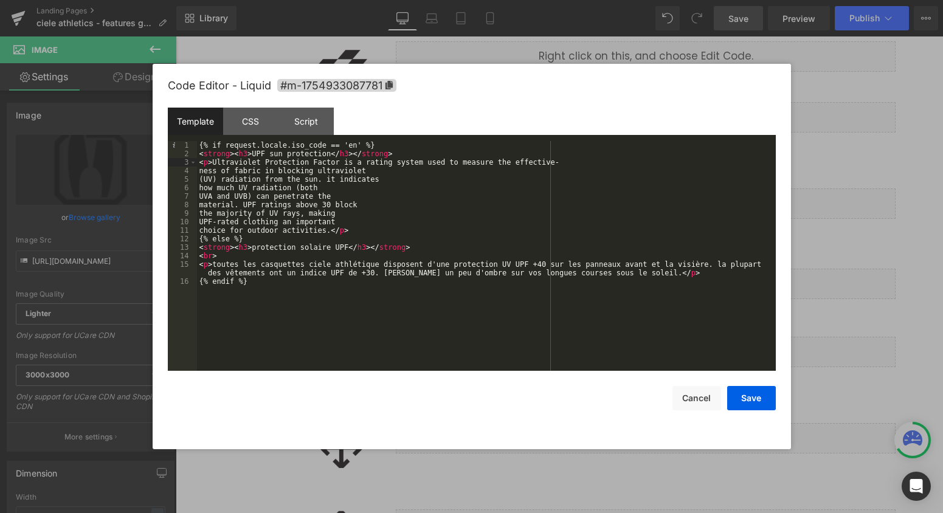
click at [197, 170] on div "{% if request.locale.iso_code == 'en' %} < strong > < h3 > UPF sun protection <…" at bounding box center [486, 264] width 579 height 247
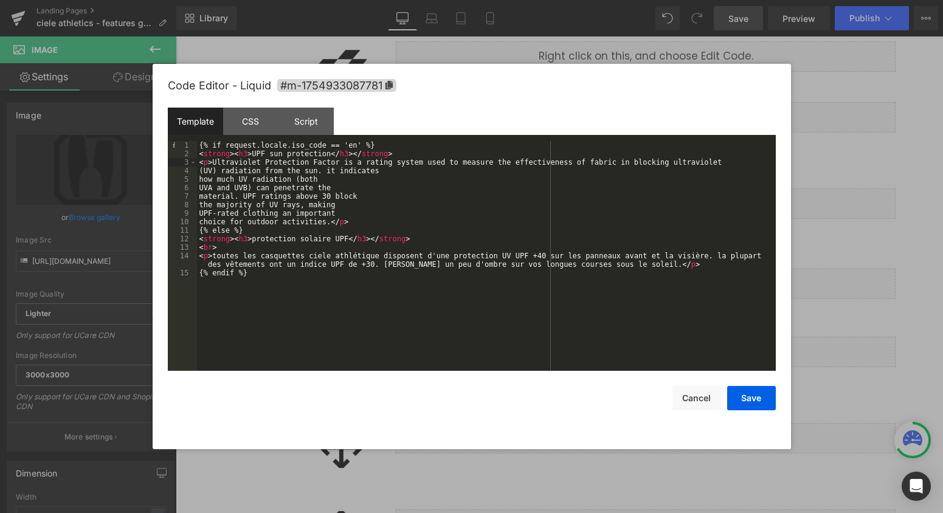
click at [197, 170] on div "{% if request.locale.iso_code == 'en' %} < strong > < h3 > UPF sun protection <…" at bounding box center [486, 264] width 579 height 247
click at [198, 178] on div "{% if request.locale.iso_code == 'en' %} < strong > < h3 > UPF sun protection <…" at bounding box center [486, 264] width 579 height 247
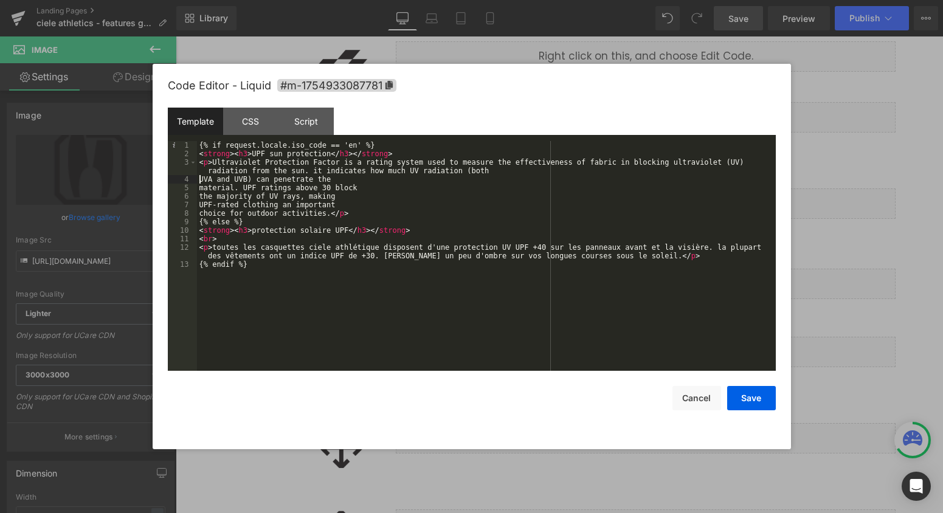
click at [198, 178] on div "{% if request.locale.iso_code == 'en' %} < strong > < h3 > UPF sun protection <…" at bounding box center [486, 264] width 579 height 247
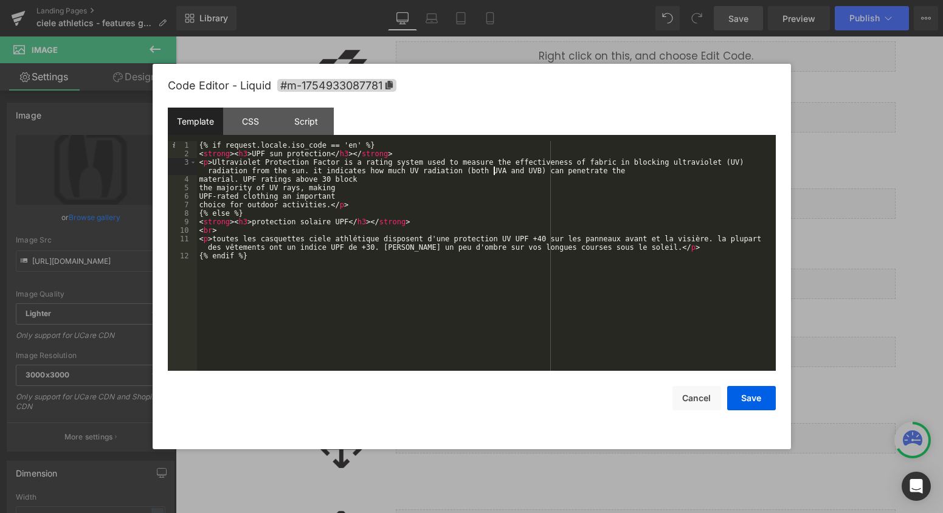
click at [198, 178] on div "{% if request.locale.iso_code == 'en' %} < strong > < h3 > UPF sun protection <…" at bounding box center [486, 264] width 579 height 247
click at [198, 184] on div "{% if request.locale.iso_code == 'en' %} < strong > < h3 > UPF sun protection <…" at bounding box center [486, 264] width 579 height 247
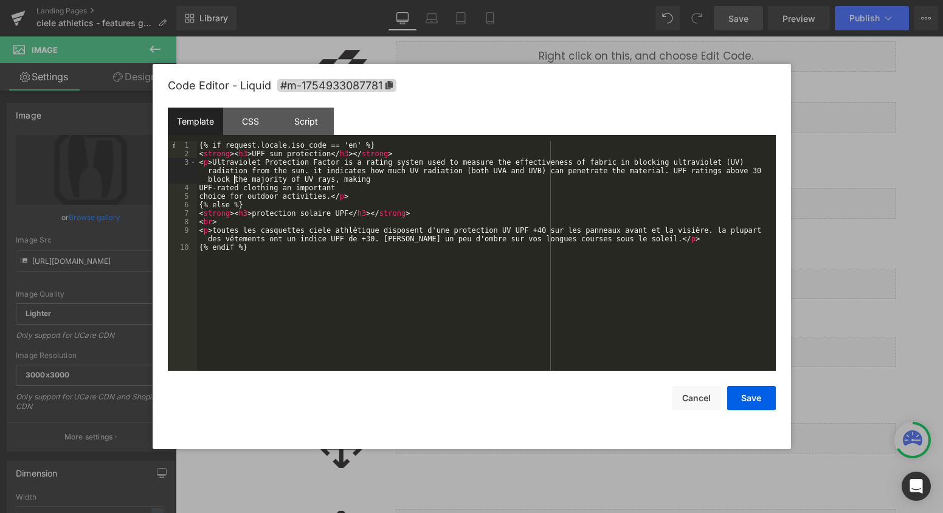
click at [198, 184] on div "{% if request.locale.iso_code == 'en' %} < strong > < h3 > UPF sun protection <…" at bounding box center [486, 264] width 579 height 247
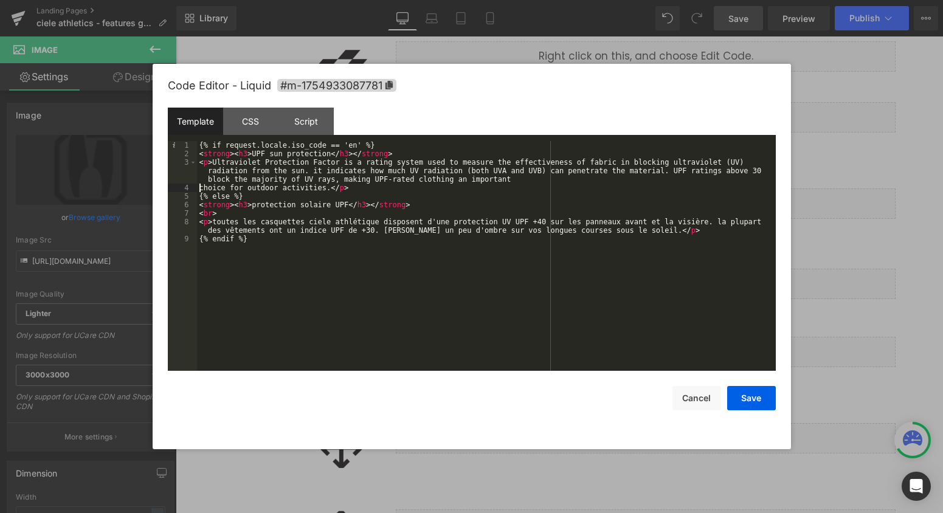
click at [198, 185] on div "{% if request.locale.iso_code == 'en' %} < strong > < h3 > UPF sun protection <…" at bounding box center [486, 264] width 579 height 247
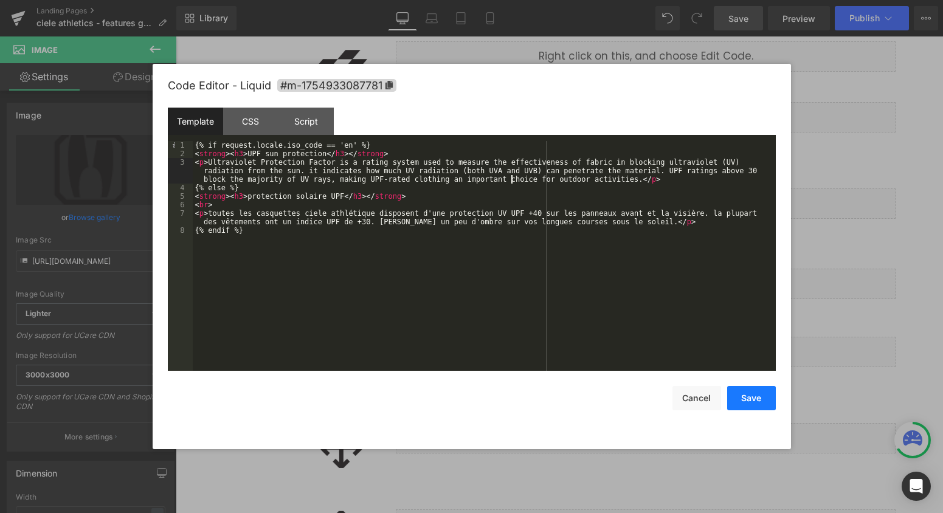
click at [741, 395] on button "Save" at bounding box center [751, 398] width 49 height 24
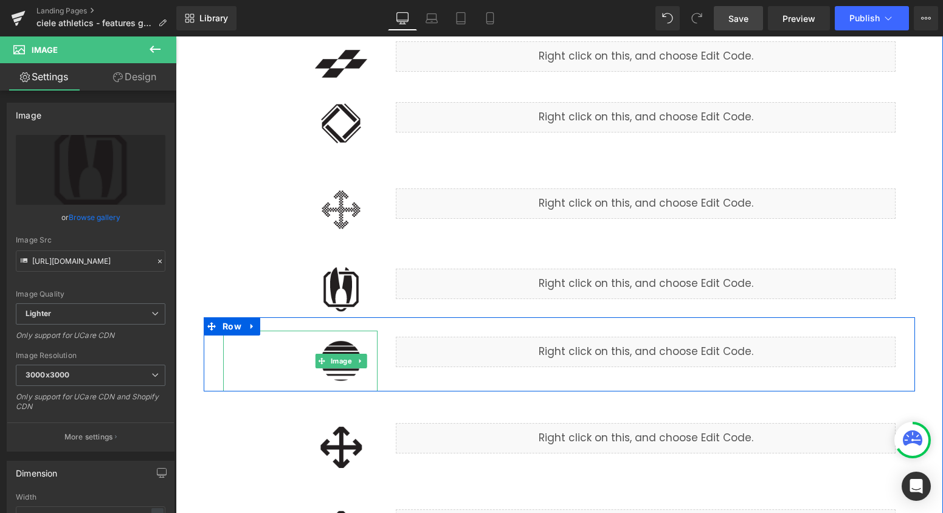
click at [345, 379] on img at bounding box center [341, 361] width 73 height 61
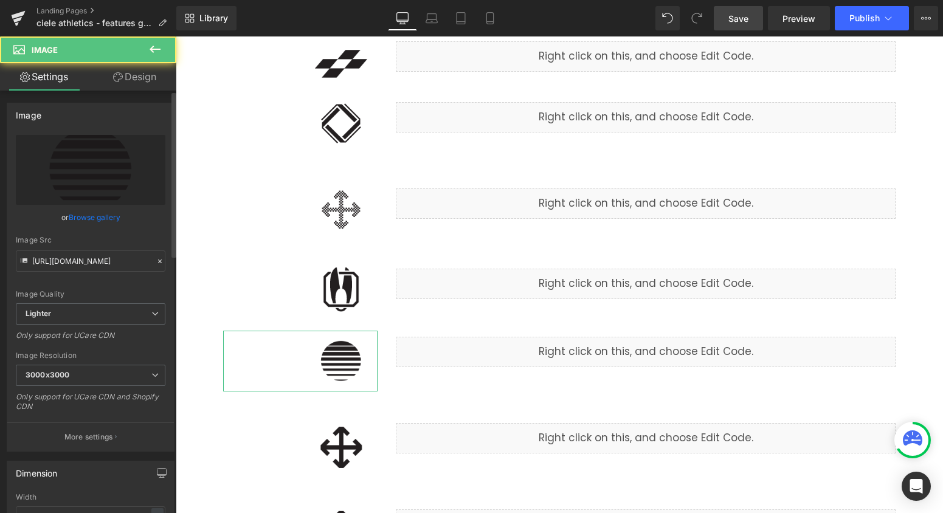
click at [93, 218] on link "Browse gallery" at bounding box center [95, 217] width 52 height 21
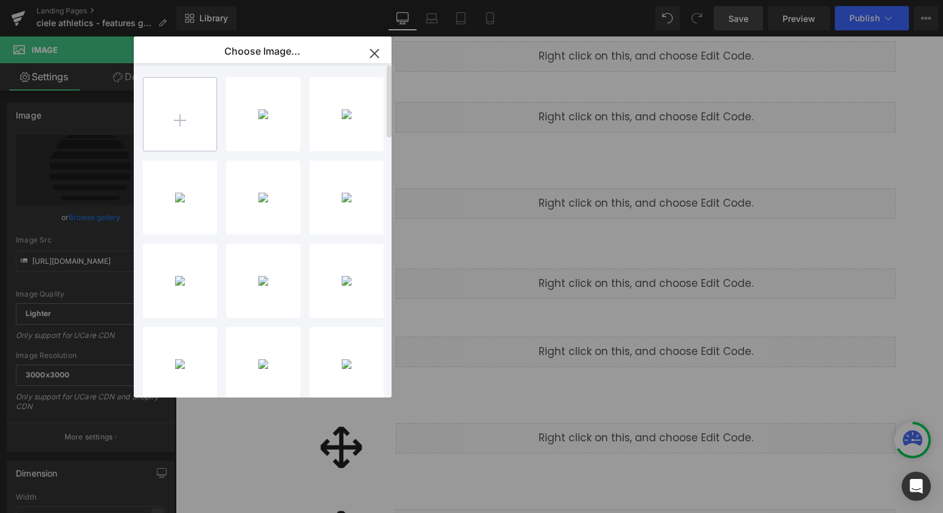
click at [203, 118] on input "file" at bounding box center [180, 114] width 73 height 73
type input "C:\fakepath\UPF_sun_protection.png"
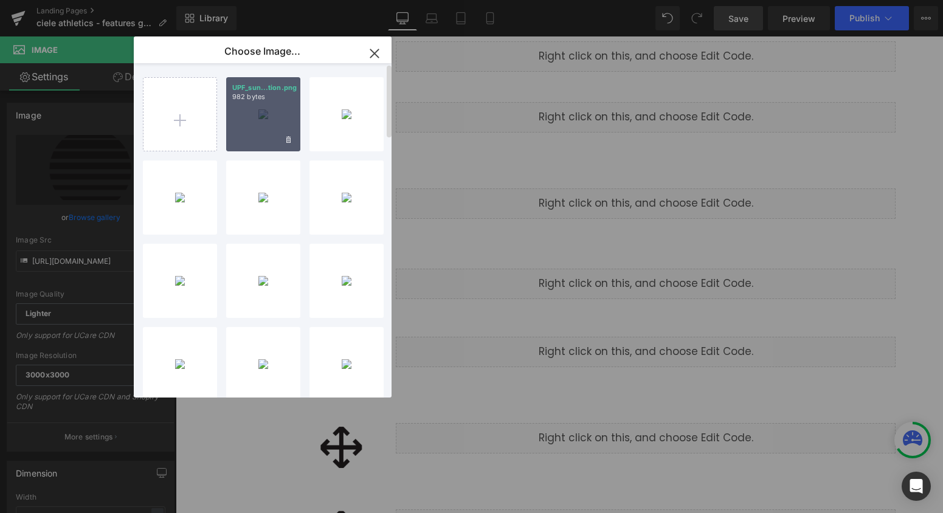
click at [258, 114] on div "UPF_sun...tion.png 982 bytes" at bounding box center [263, 114] width 74 height 74
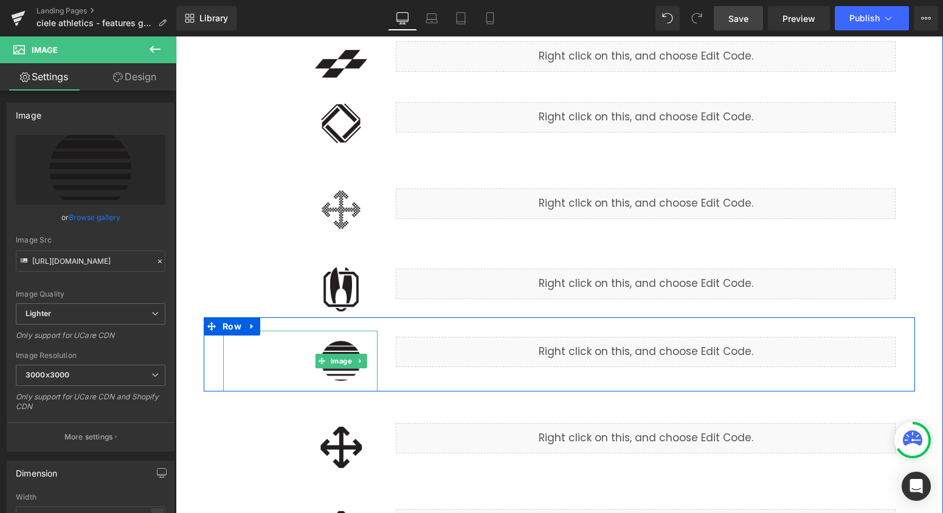
click at [351, 379] on img at bounding box center [341, 361] width 73 height 61
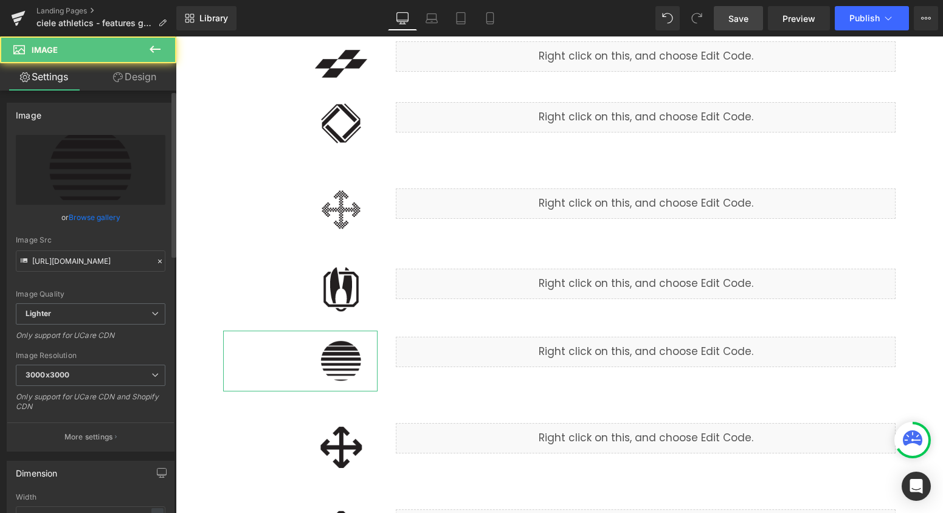
click at [96, 210] on link "Browse gallery" at bounding box center [95, 217] width 52 height 21
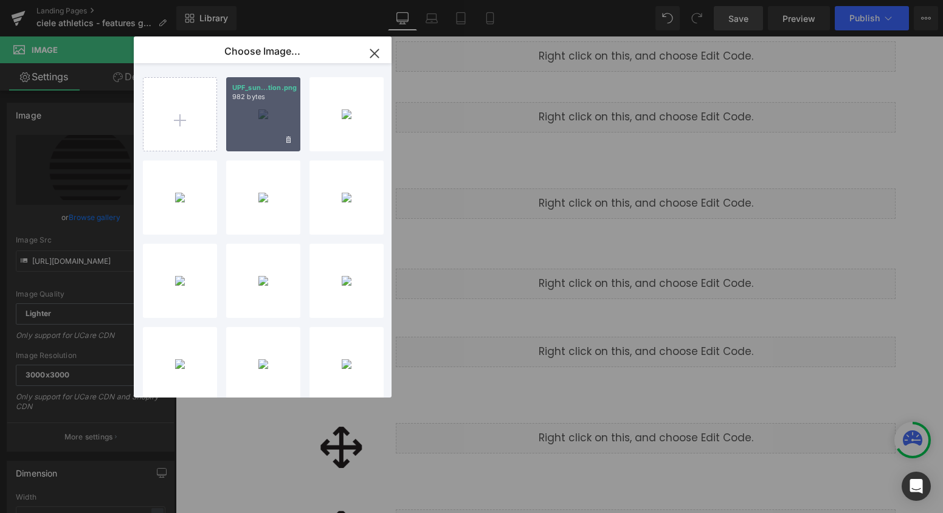
click at [258, 134] on div "UPF_sun...tion.png 982 bytes" at bounding box center [263, 114] width 74 height 74
type input "[URL][DOMAIN_NAME]"
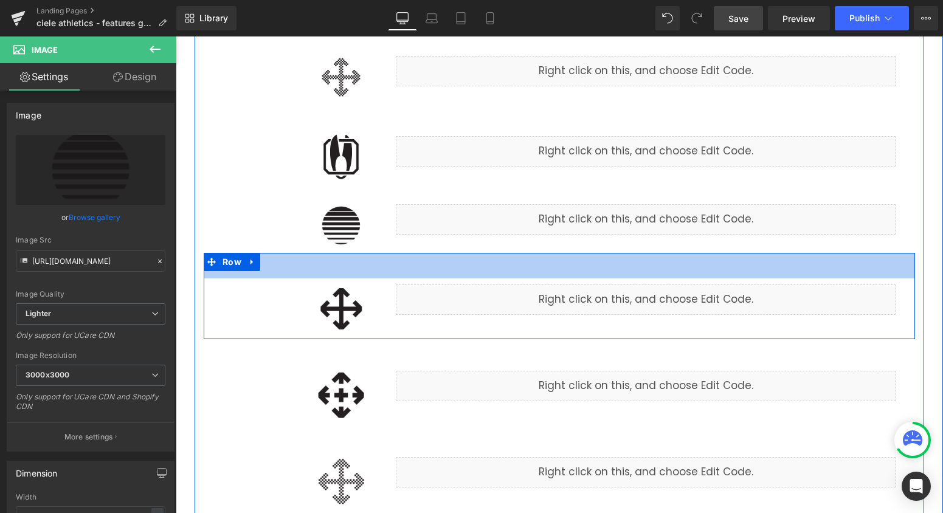
scroll to position [1638, 0]
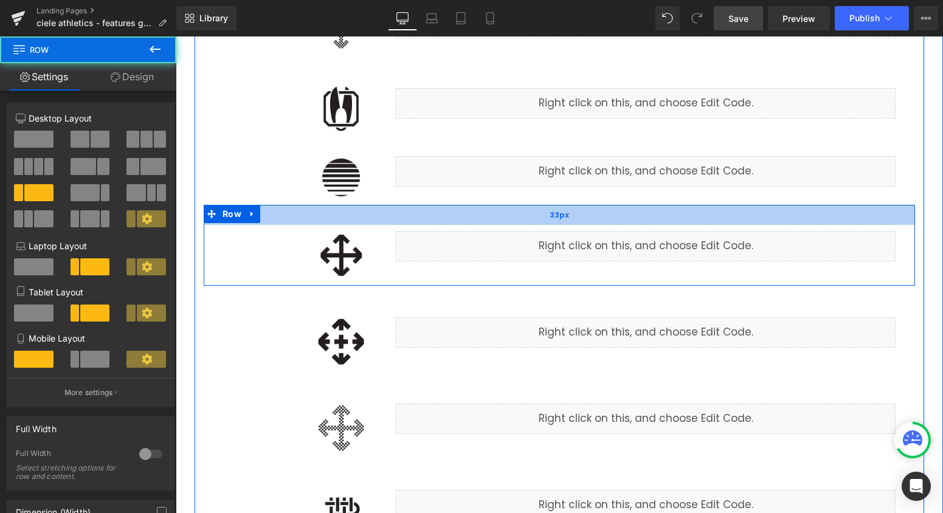
click at [569, 211] on div "33px" at bounding box center [559, 215] width 711 height 20
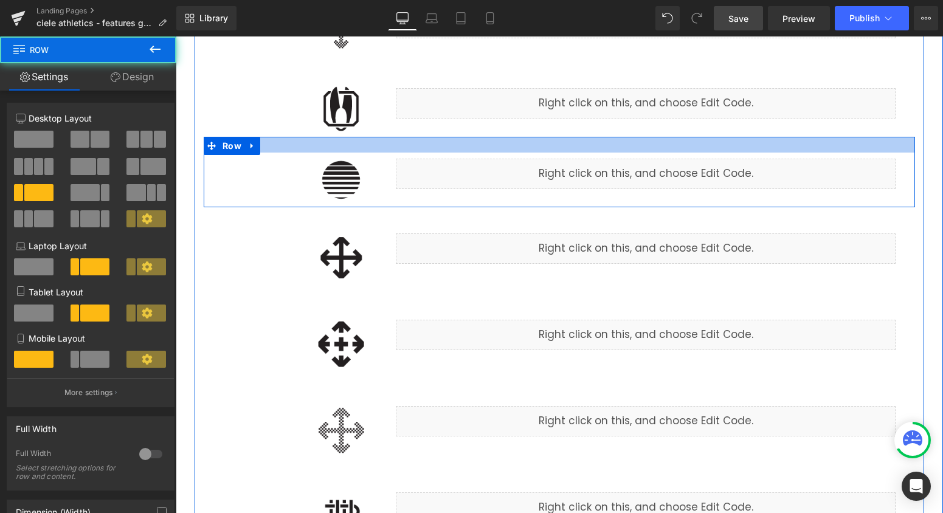
click at [500, 141] on div at bounding box center [559, 145] width 711 height 16
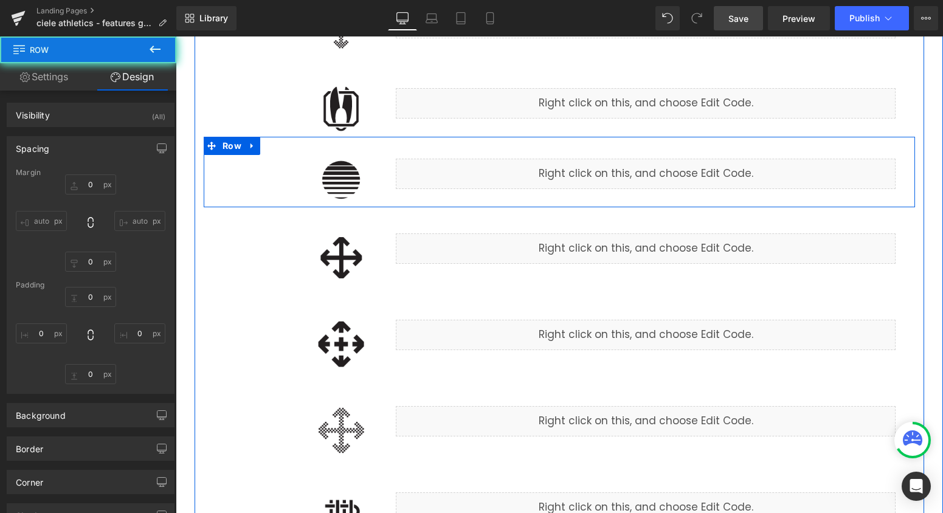
type input "0"
type input "26"
type input "17"
type input "0"
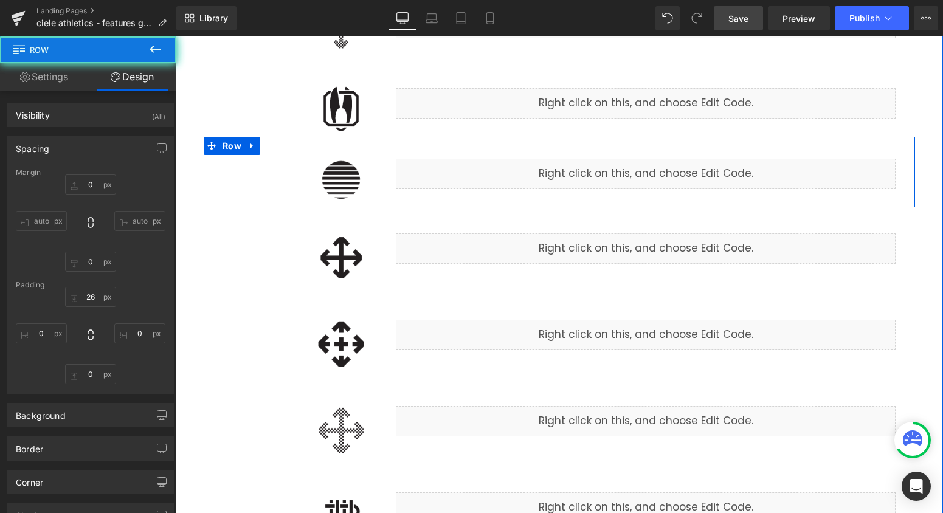
type input "17"
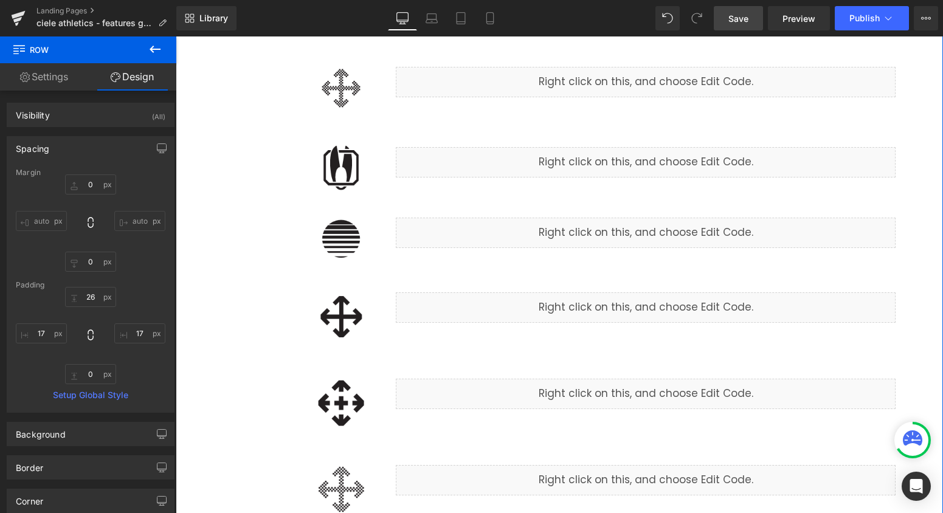
scroll to position [1543, 0]
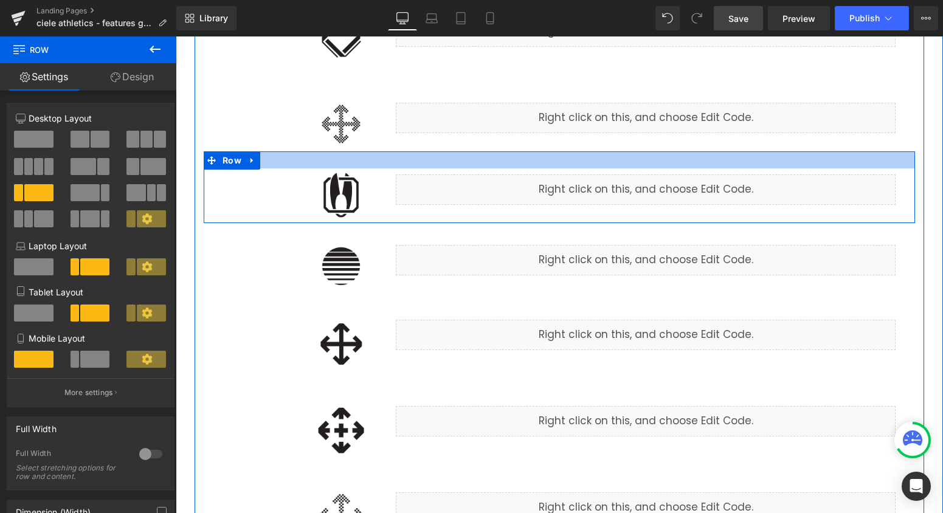
drag, startPoint x: 541, startPoint y: 151, endPoint x: 542, endPoint y: 142, distance: 8.6
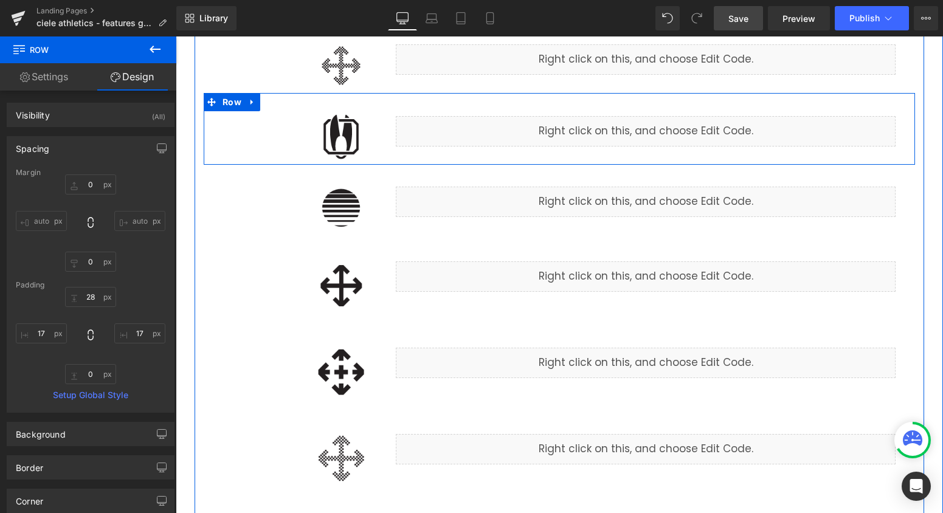
scroll to position [1616, 0]
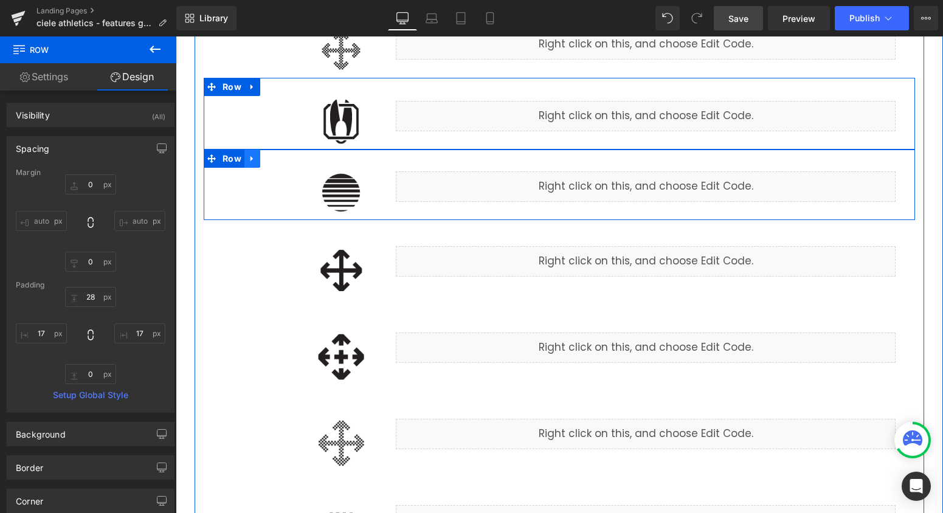
click at [254, 162] on icon at bounding box center [252, 158] width 9 height 9
click at [266, 162] on icon at bounding box center [268, 158] width 9 height 9
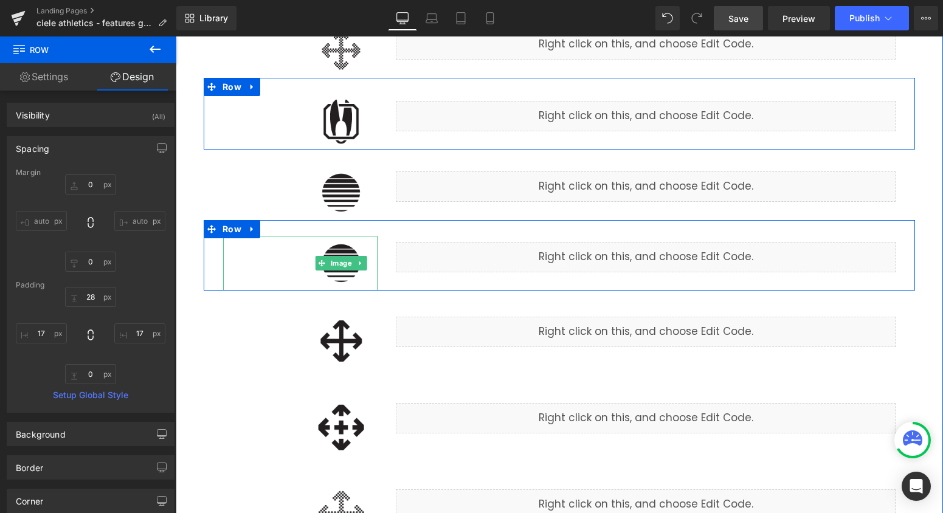
click at [353, 280] on img at bounding box center [341, 263] width 73 height 55
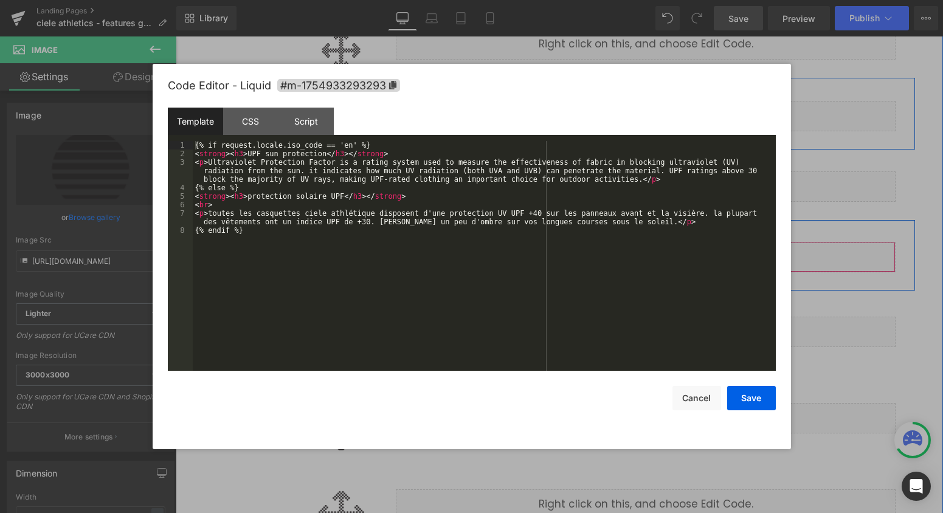
click at [665, 248] on div "Liquid" at bounding box center [646, 257] width 500 height 30
drag, startPoint x: 325, startPoint y: 153, endPoint x: 249, endPoint y: 153, distance: 76.6
click at [249, 153] on div "{% if request.locale.iso_code == 'en' %} < strong > < h3 > UPF sun protection <…" at bounding box center [484, 264] width 583 height 247
drag, startPoint x: 346, startPoint y: 195, endPoint x: 249, endPoint y: 195, distance: 96.7
click at [249, 195] on div "{% if request.locale.iso_code == 'en' %} < strong > < h3 > waterproof & breatha…" at bounding box center [484, 264] width 583 height 247
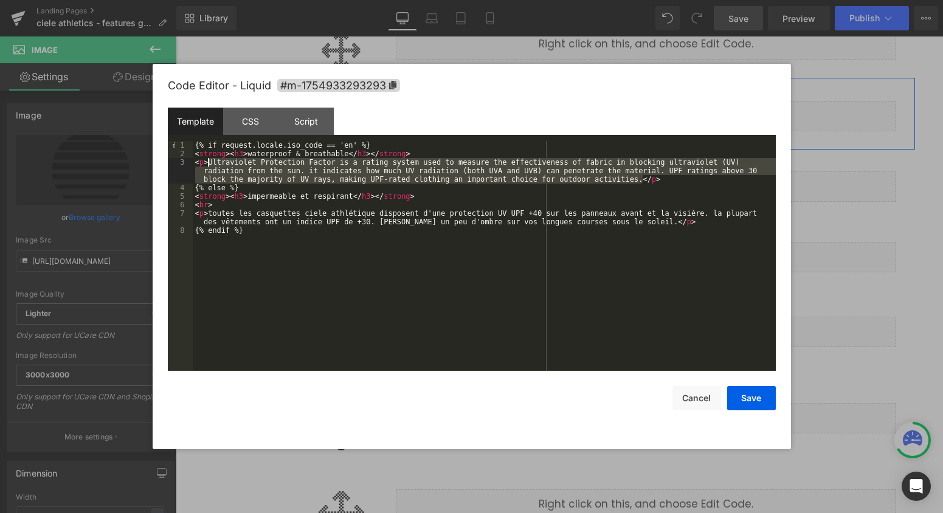
drag, startPoint x: 642, startPoint y: 179, endPoint x: 209, endPoint y: 162, distance: 433.3
click at [209, 162] on div "{% if request.locale.iso_code == 'en' %} < strong > < h3 > waterproof & breatha…" at bounding box center [484, 264] width 583 height 247
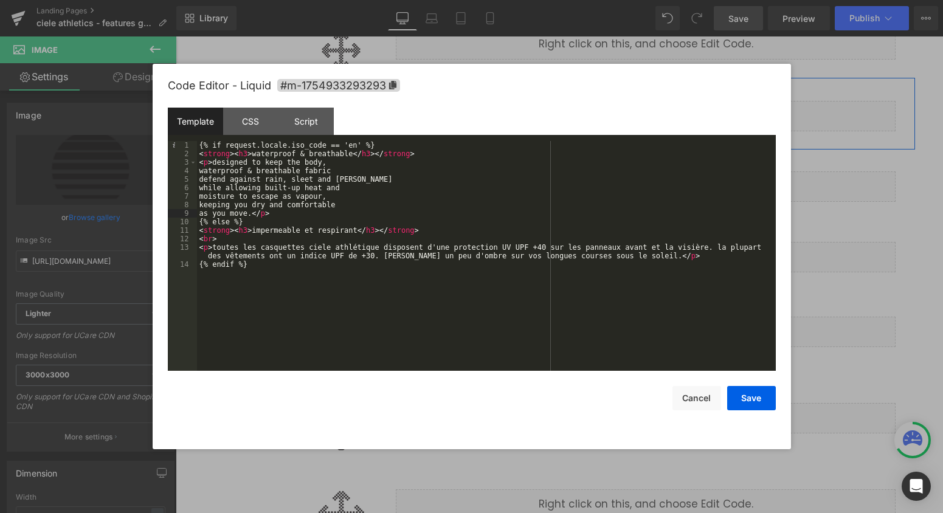
click at [198, 171] on div "{% if request.locale.iso_code == 'en' %} < strong > < h3 > waterproof & breatha…" at bounding box center [486, 264] width 579 height 247
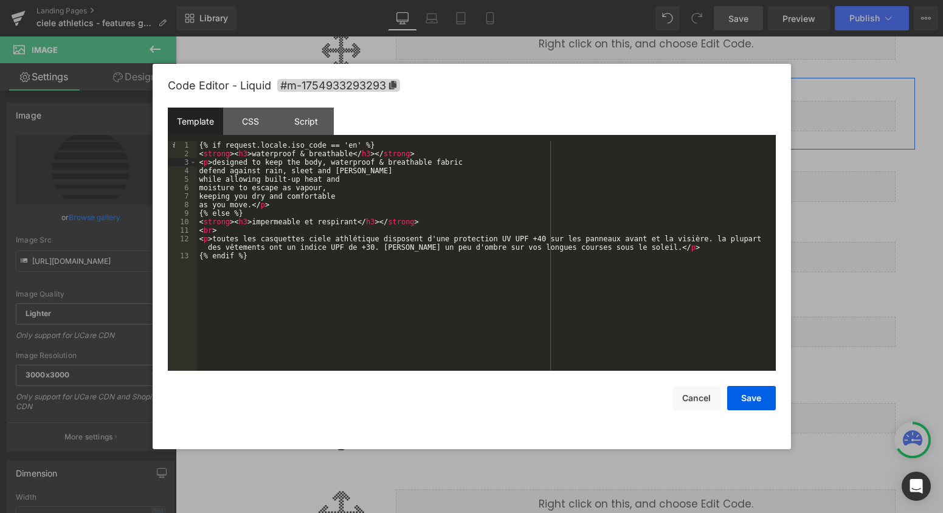
click at [198, 173] on div "{% if request.locale.iso_code == 'en' %} < strong > < h3 > waterproof & breatha…" at bounding box center [486, 264] width 579 height 247
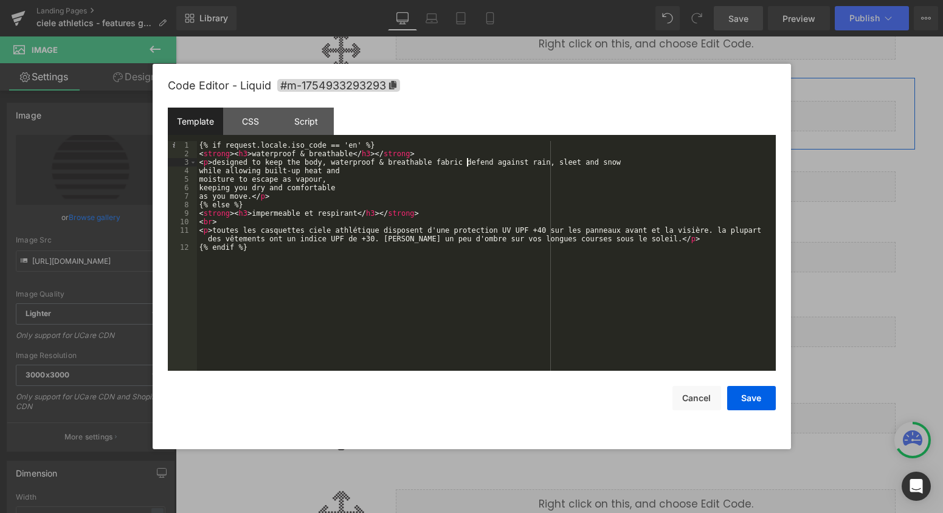
click at [198, 173] on div "{% if request.locale.iso_code == 'en' %} < strong > < h3 > waterproof & breatha…" at bounding box center [486, 264] width 579 height 247
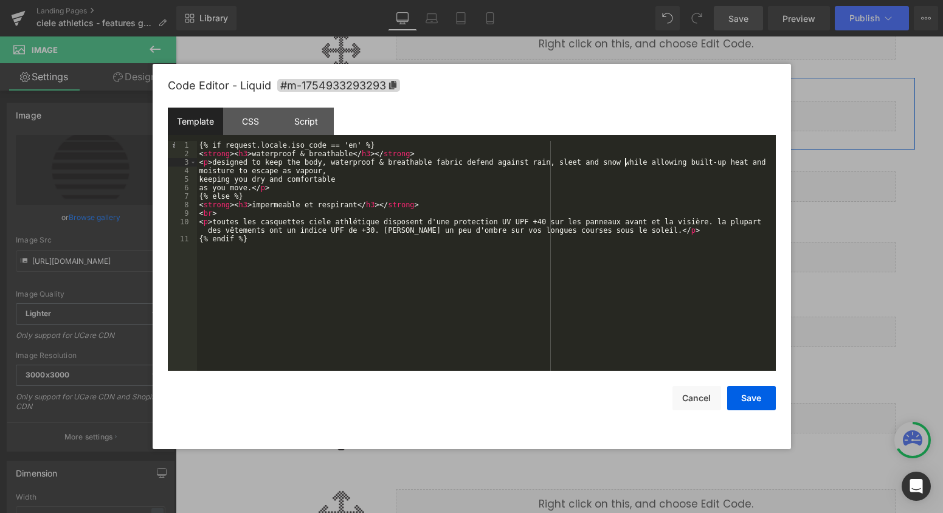
click at [198, 173] on div "{% if request.locale.iso_code == 'en' %} < strong > < h3 > waterproof & breatha…" at bounding box center [486, 264] width 579 height 247
click at [198, 179] on div "{% if request.locale.iso_code == 'en' %} < strong > < h3 > waterproof & breatha…" at bounding box center [486, 264] width 579 height 247
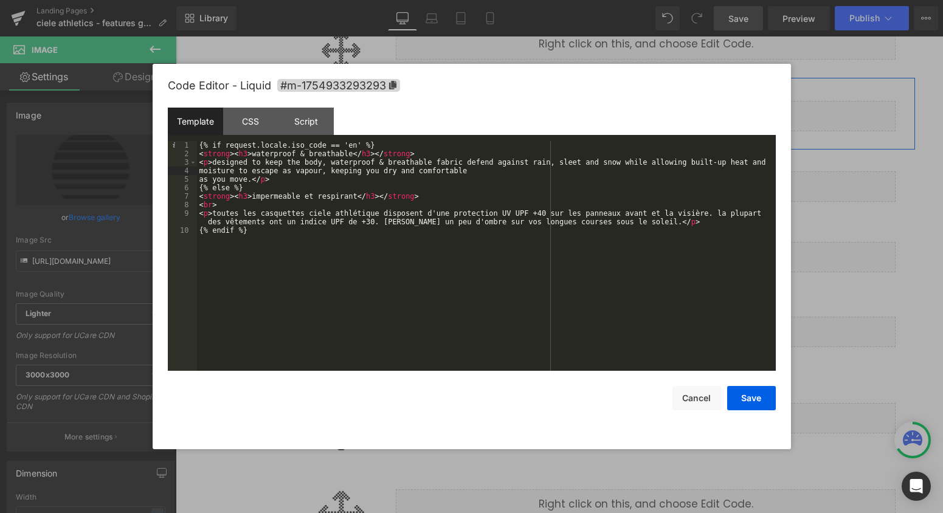
click at [198, 181] on div "{% if request.locale.iso_code == 'en' %} < strong > < h3 > waterproof & breatha…" at bounding box center [486, 264] width 579 height 247
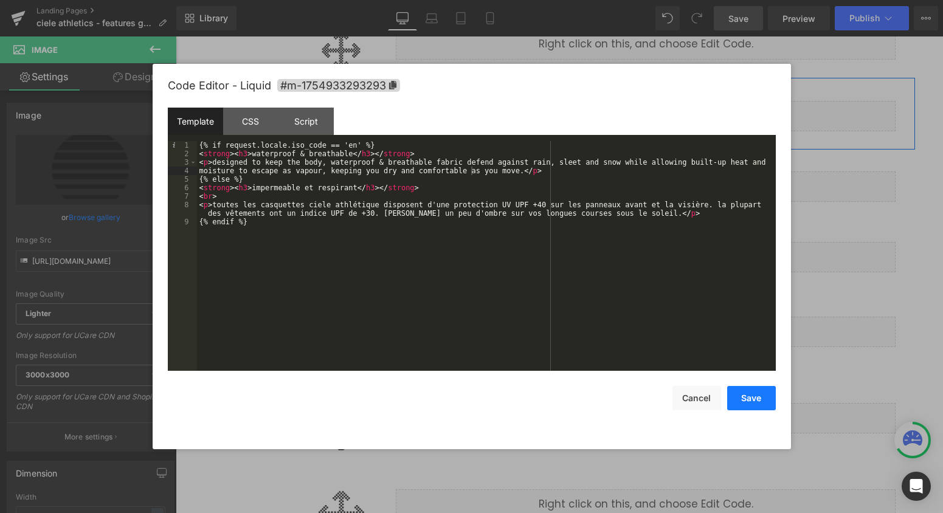
click at [755, 398] on button "Save" at bounding box center [751, 398] width 49 height 24
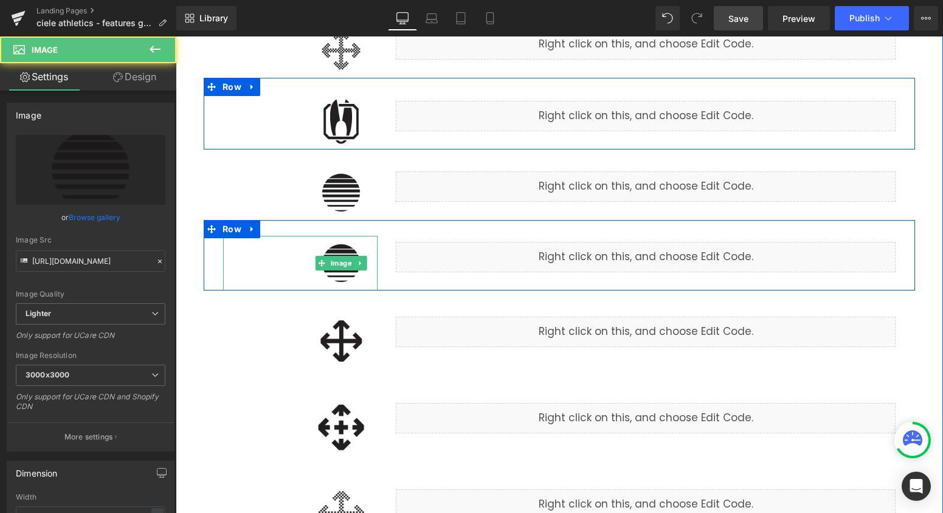
click at [345, 281] on img at bounding box center [341, 263] width 73 height 55
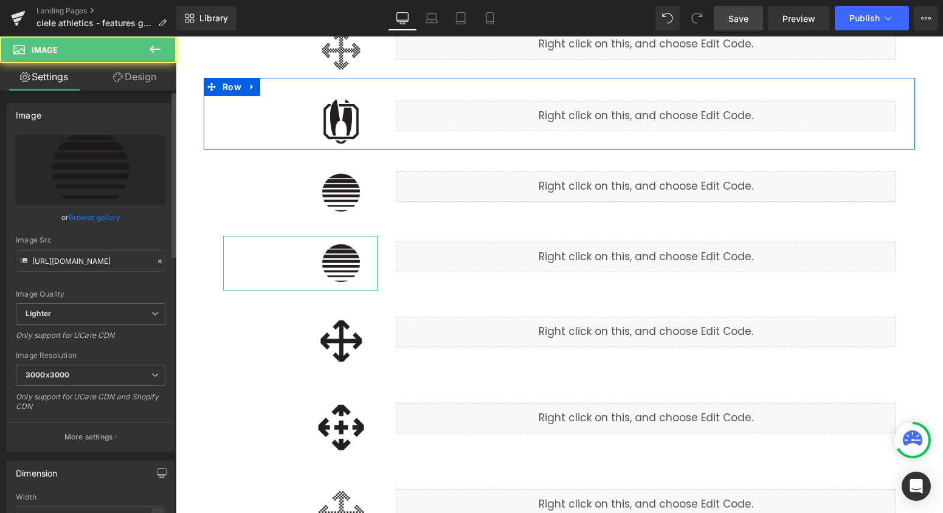
click at [89, 216] on link "Browse gallery" at bounding box center [95, 217] width 52 height 21
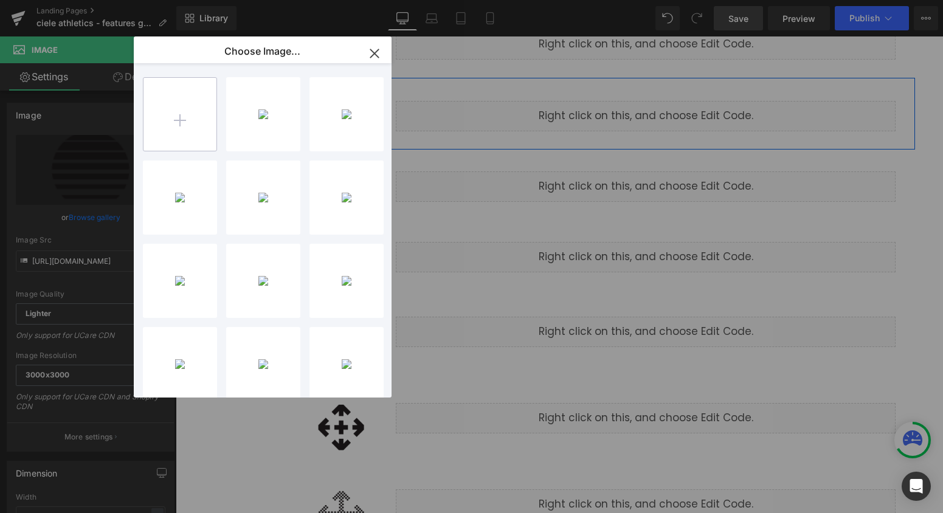
click at [176, 148] on input "file" at bounding box center [180, 114] width 73 height 73
type input "C:\fakepath\waterproof_breathable.png"
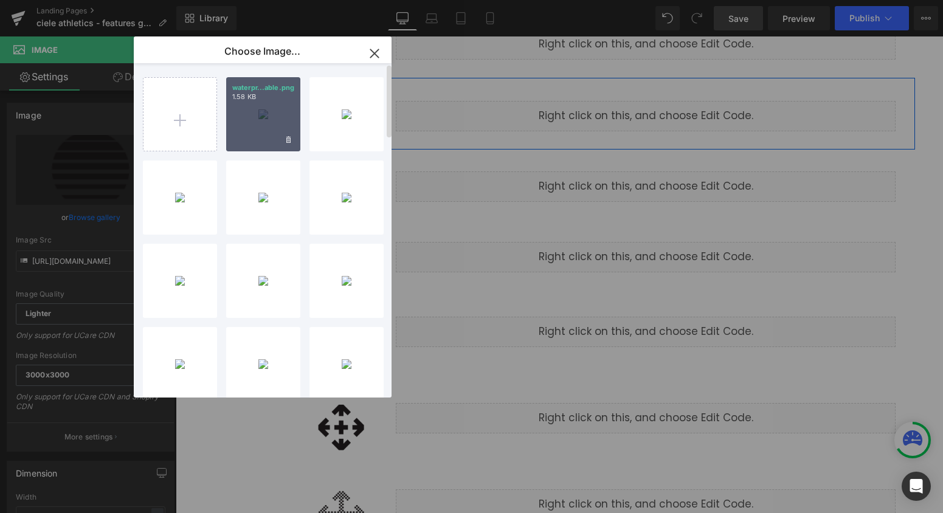
click at [255, 136] on div "waterpr...able.png 1.58 KB" at bounding box center [263, 114] width 74 height 74
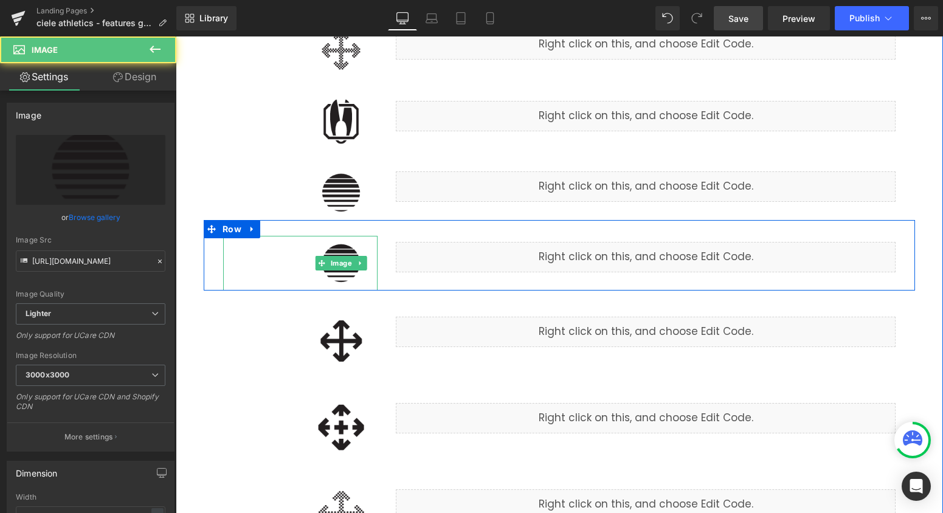
click at [332, 277] on img at bounding box center [341, 263] width 73 height 55
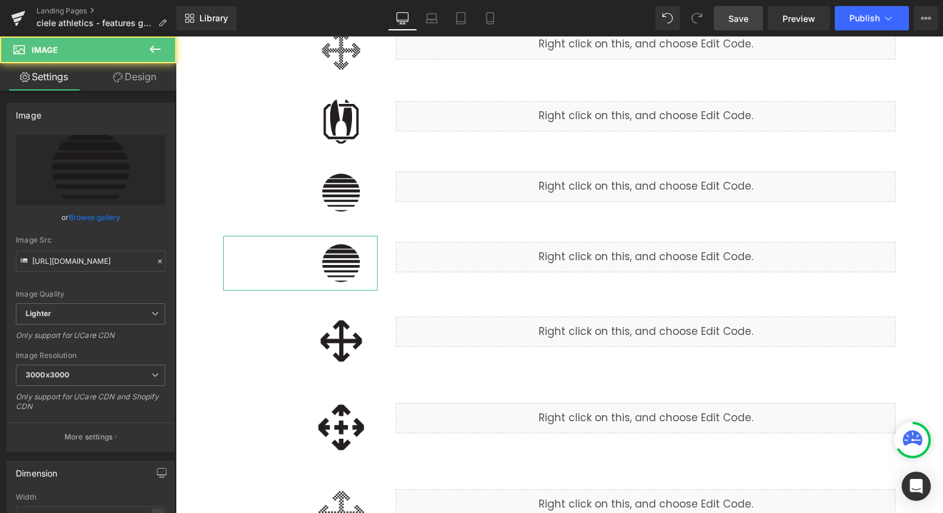
click at [80, 220] on link "Browse gallery" at bounding box center [95, 217] width 52 height 21
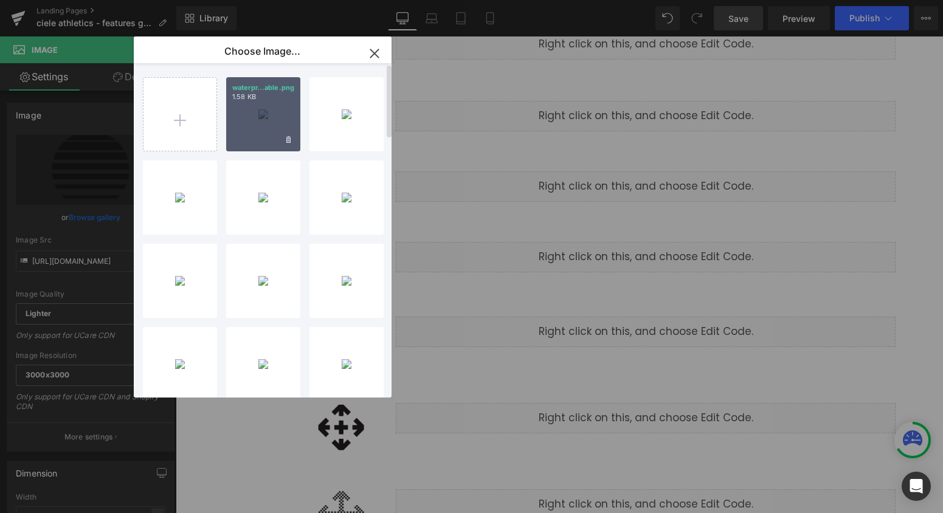
click at [243, 126] on div "waterpr...able.png 1.58 KB" at bounding box center [263, 114] width 74 height 74
type input "[URL][DOMAIN_NAME]"
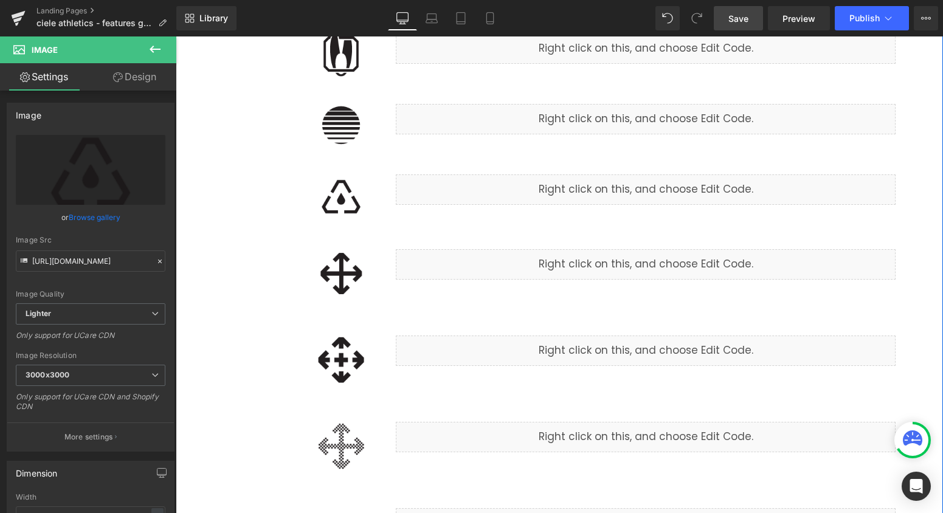
scroll to position [1659, 0]
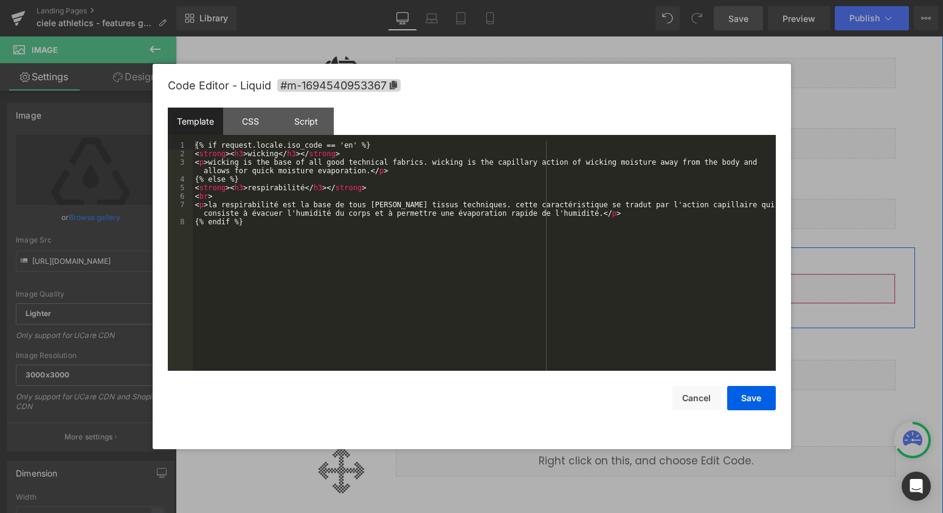
click at [661, 282] on div "Liquid" at bounding box center [646, 289] width 500 height 30
click at [707, 402] on button "Cancel" at bounding box center [697, 398] width 49 height 24
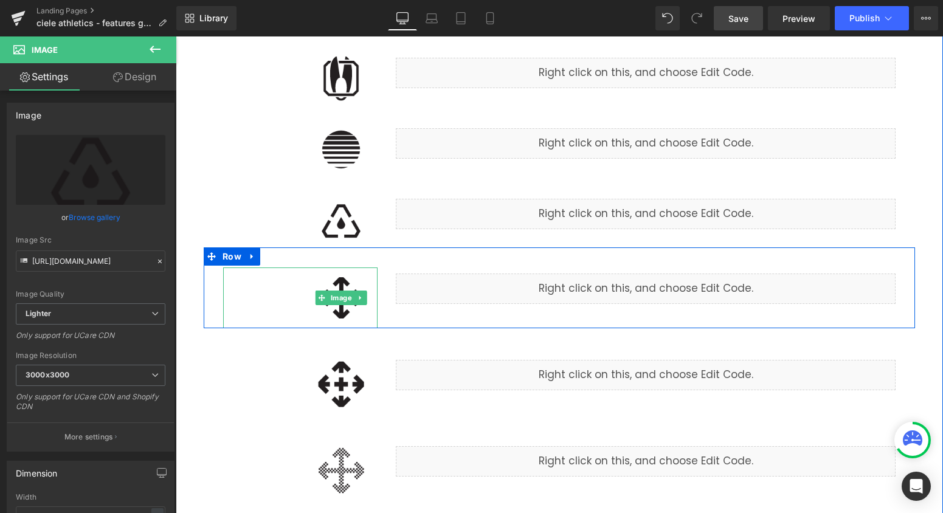
click at [348, 318] on img at bounding box center [341, 298] width 73 height 61
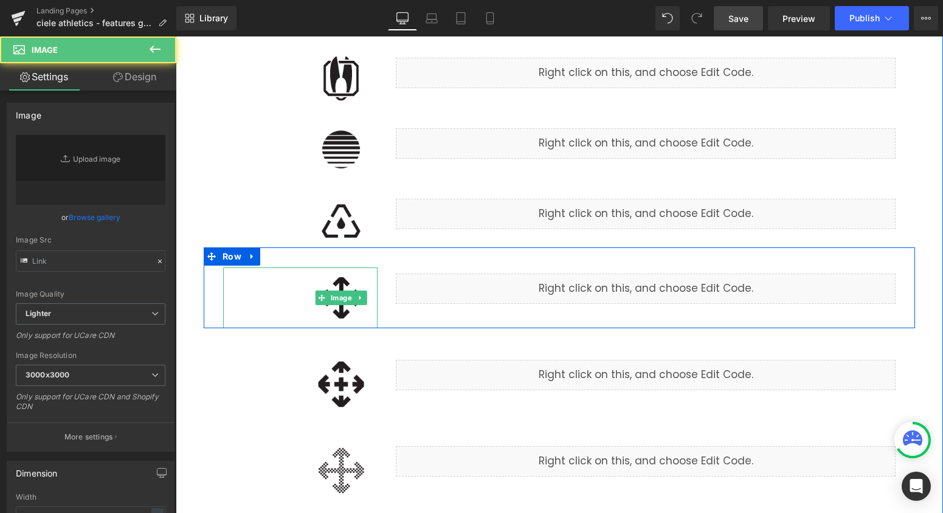
type input "[URL][DOMAIN_NAME]"
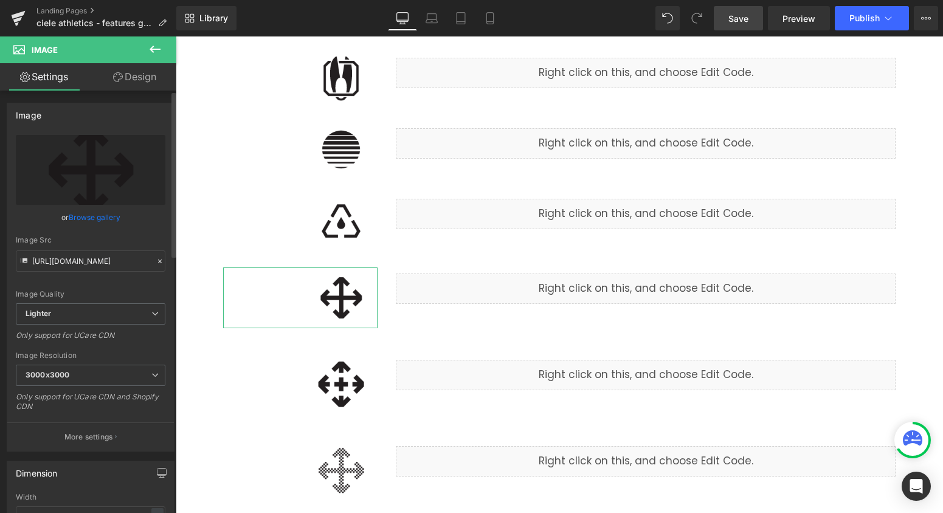
click at [100, 227] on link "Browse gallery" at bounding box center [95, 217] width 52 height 21
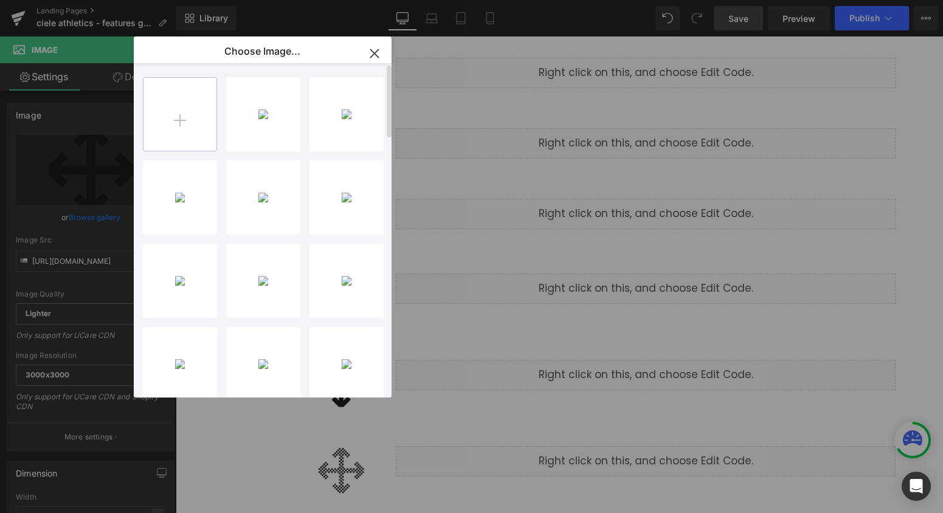
click at [170, 129] on input "file" at bounding box center [180, 114] width 73 height 73
type input "C:\fakepath\wicking.png"
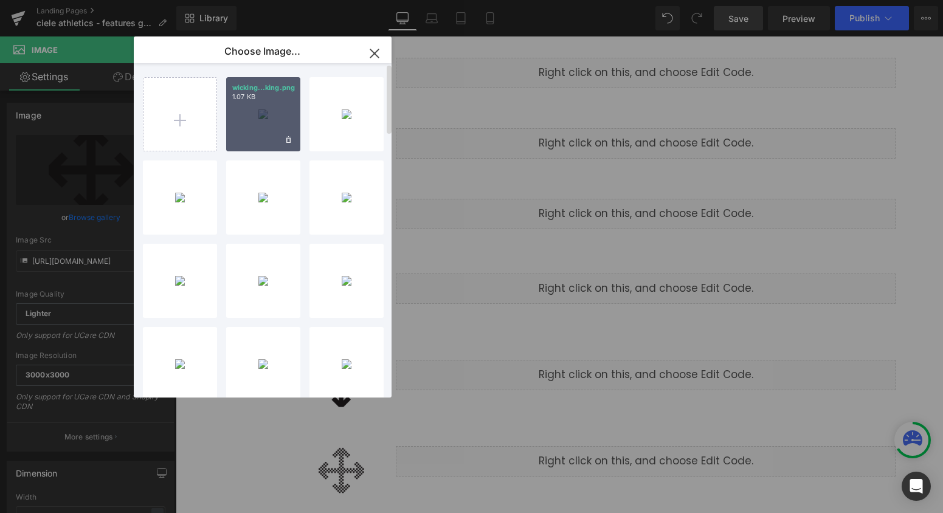
drag, startPoint x: 251, startPoint y: 123, endPoint x: 75, endPoint y: 86, distance: 179.5
click at [251, 123] on div "wicking...king.png 1.07 KB" at bounding box center [263, 114] width 74 height 74
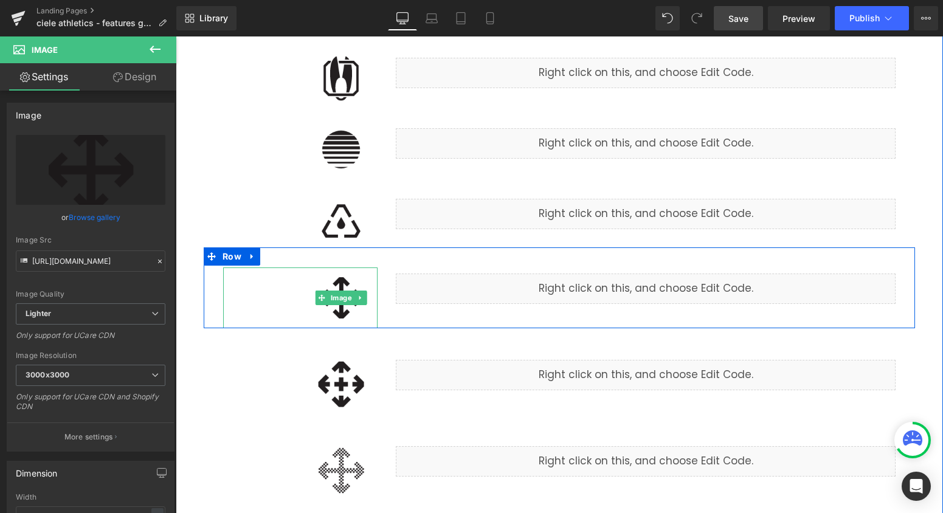
click at [353, 314] on img at bounding box center [341, 298] width 73 height 61
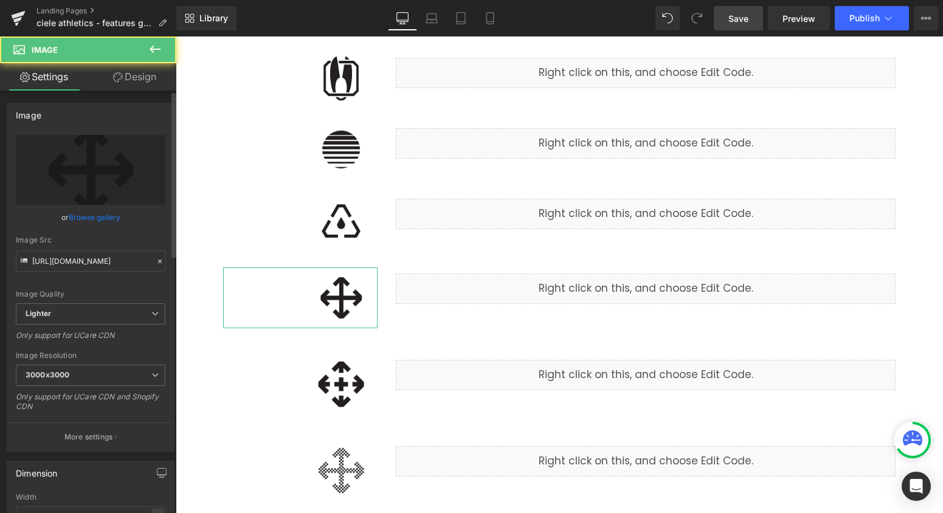
click at [66, 220] on div "or Browse gallery" at bounding box center [91, 217] width 150 height 13
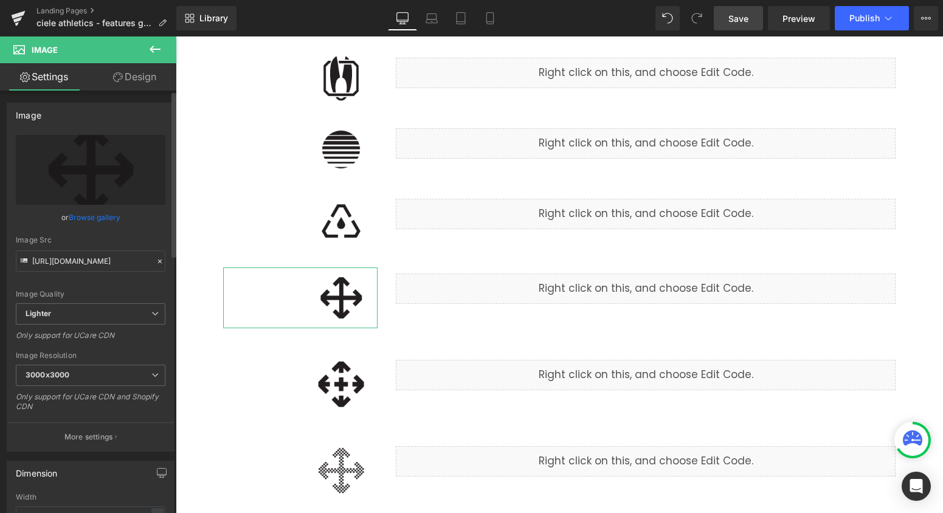
click at [72, 216] on link "Browse gallery" at bounding box center [95, 217] width 52 height 21
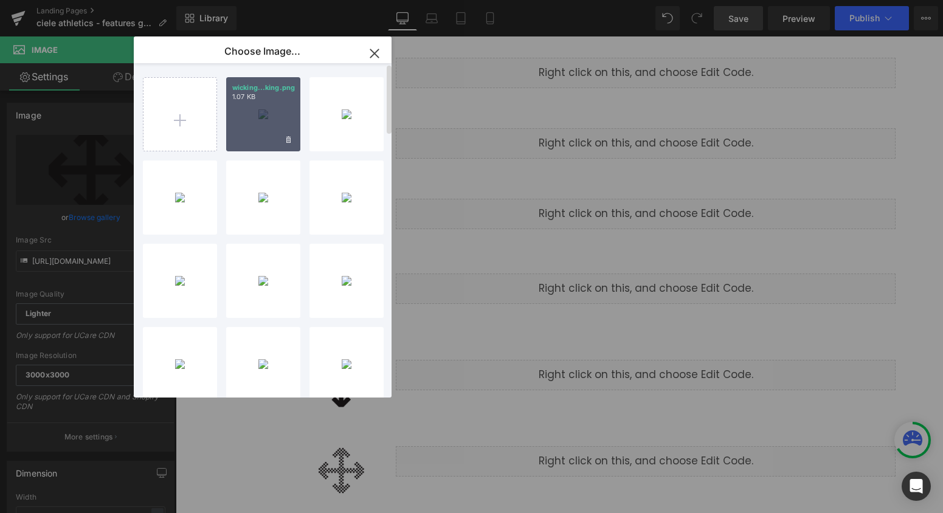
click at [265, 134] on div "wicking...king.png 1.07 KB" at bounding box center [263, 114] width 74 height 74
type input "[URL][DOMAIN_NAME]"
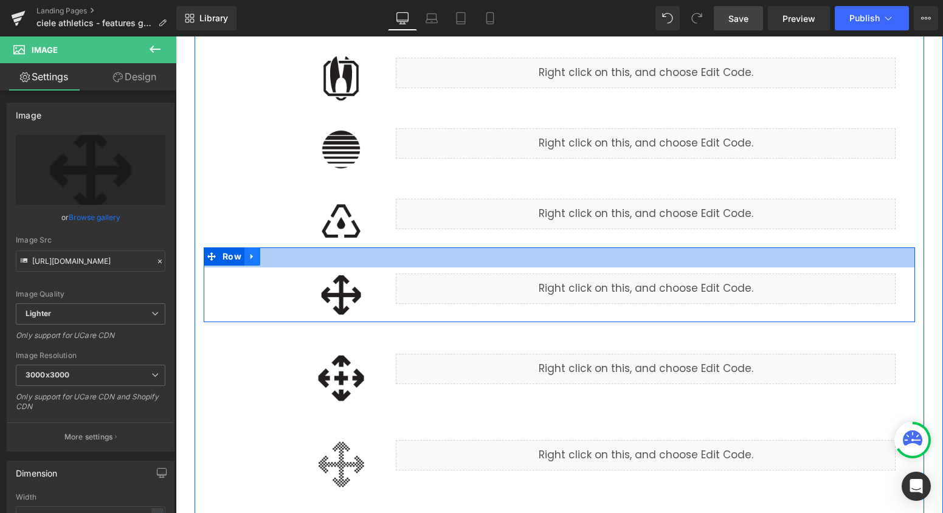
click at [252, 258] on icon at bounding box center [252, 256] width 9 height 9
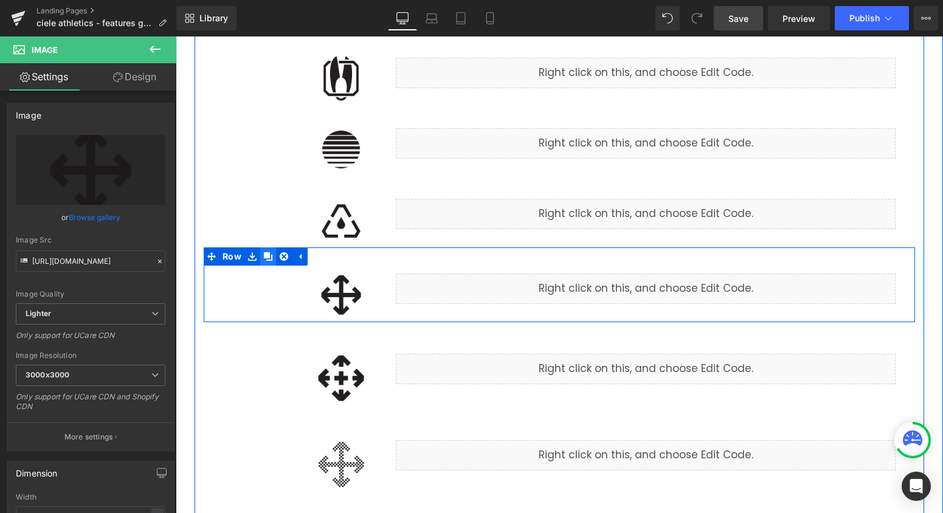
click at [264, 258] on icon at bounding box center [268, 256] width 9 height 9
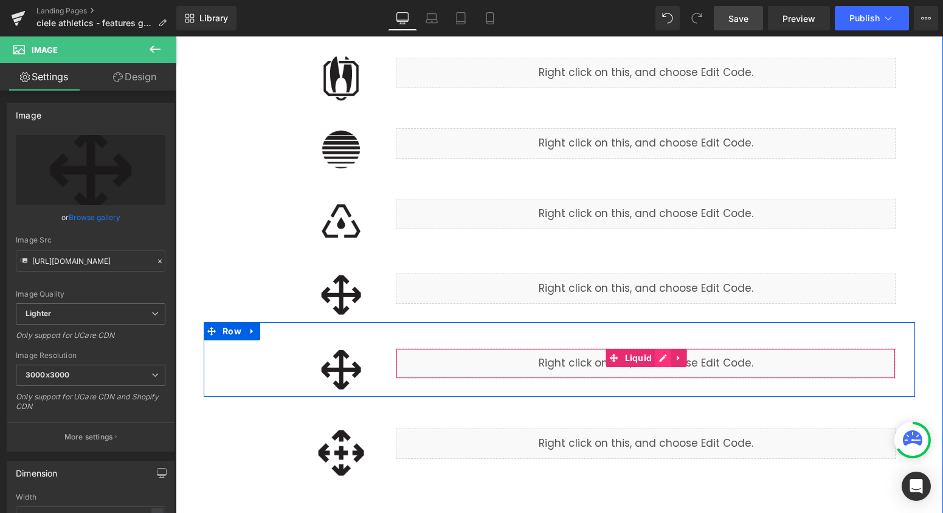
click at [659, 357] on div "Liquid" at bounding box center [646, 363] width 500 height 30
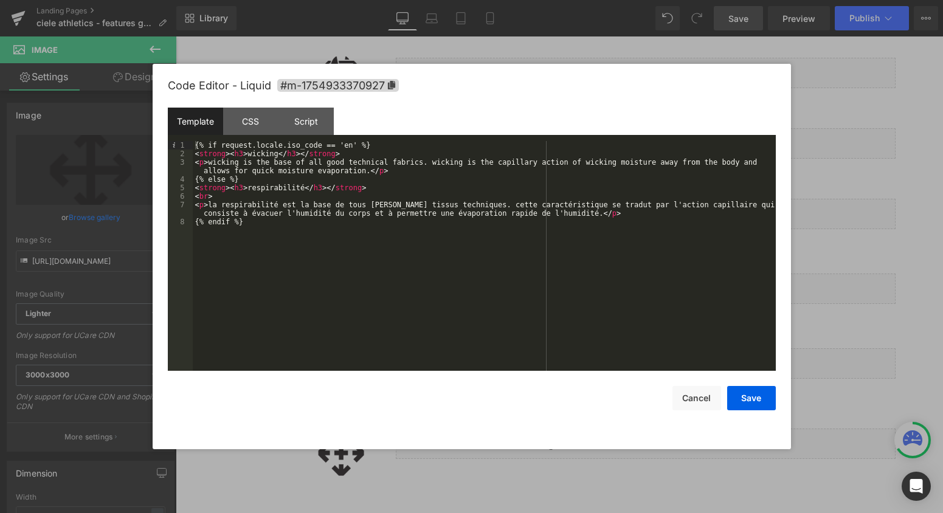
click at [258, 152] on div "{% if request.locale.iso_code == 'en' %} < strong > < h3 > wicking </ h3 > </ s…" at bounding box center [484, 264] width 583 height 247
click at [274, 190] on div "{% if request.locale.iso_code == 'en' %} < strong > < h3 > windproof </ h3 > </…" at bounding box center [484, 264] width 583 height 247
click at [268, 189] on div "{% if request.locale.iso_code == 'en' %} < strong > < h3 > windproof </ h3 > </…" at bounding box center [484, 264] width 583 height 247
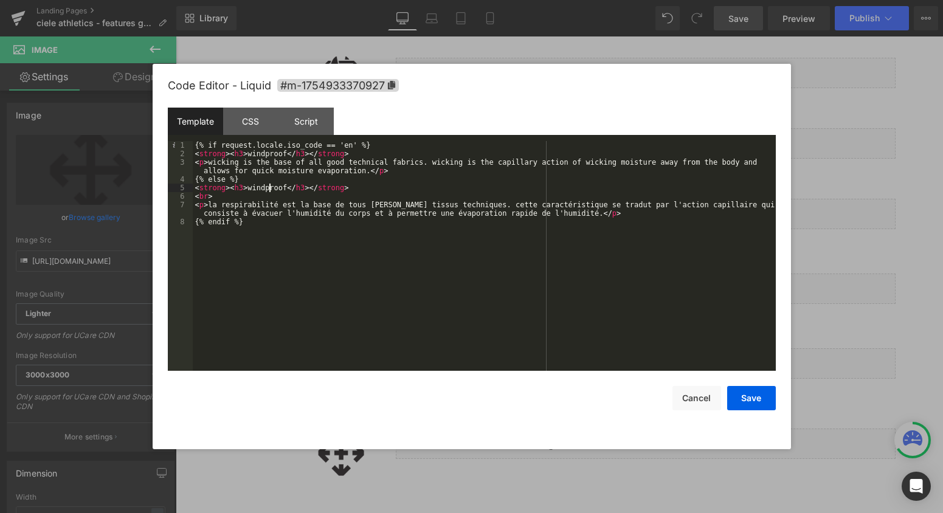
click at [268, 189] on div "{% if request.locale.iso_code == 'en' %} < strong > < h3 > windproof </ h3 > </…" at bounding box center [484, 264] width 583 height 247
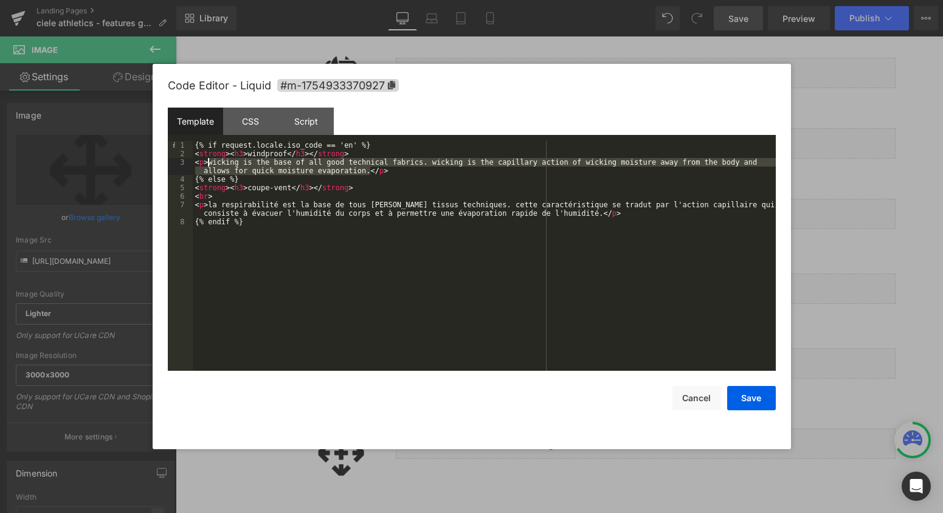
drag, startPoint x: 370, startPoint y: 171, endPoint x: 208, endPoint y: 162, distance: 162.0
click at [208, 162] on div "{% if request.locale.iso_code == 'en' %} < strong > < h3 > windproof </ h3 > </…" at bounding box center [484, 264] width 583 height 247
paste textarea
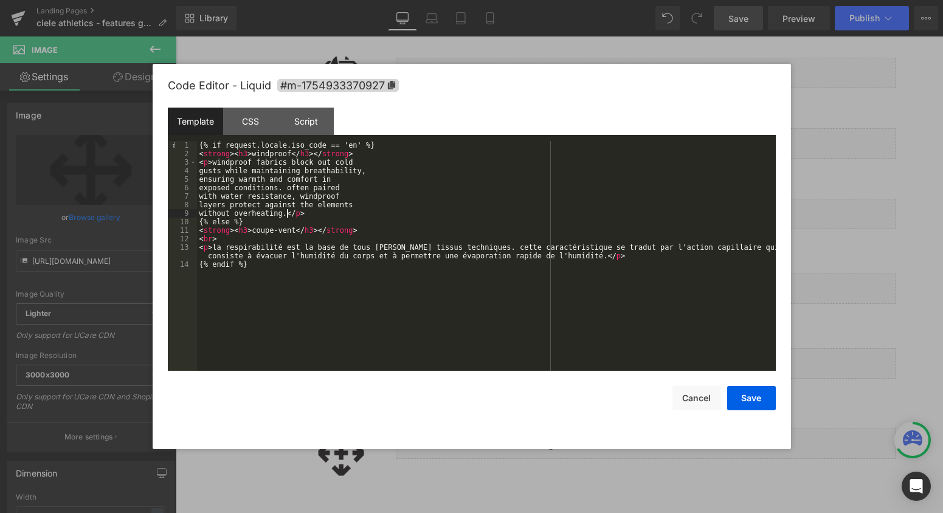
click at [201, 170] on div "{% if request.locale.iso_code == 'en' %} < strong > < h3 > windproof </ h3 > </…" at bounding box center [486, 264] width 579 height 247
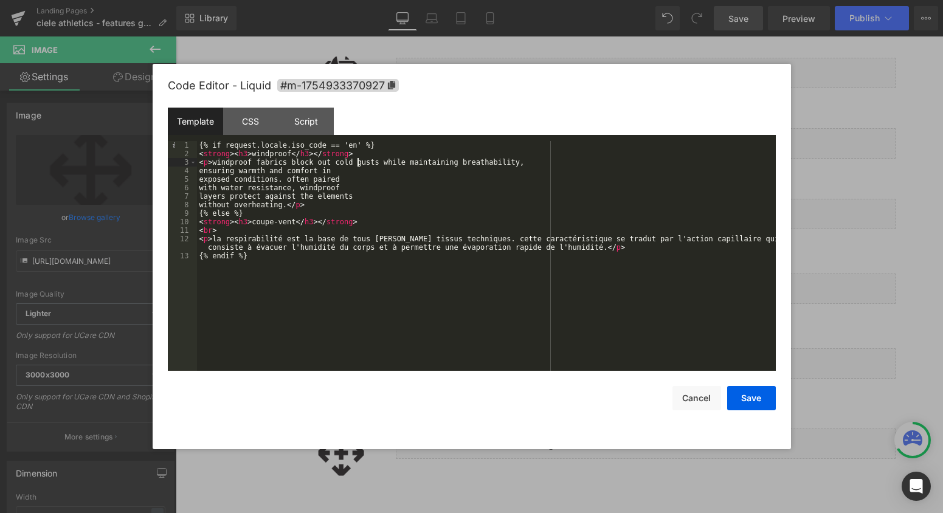
click at [201, 170] on div "{% if request.locale.iso_code == 'en' %} < strong > < h3 > windproof </ h3 > </…" at bounding box center [486, 264] width 579 height 247
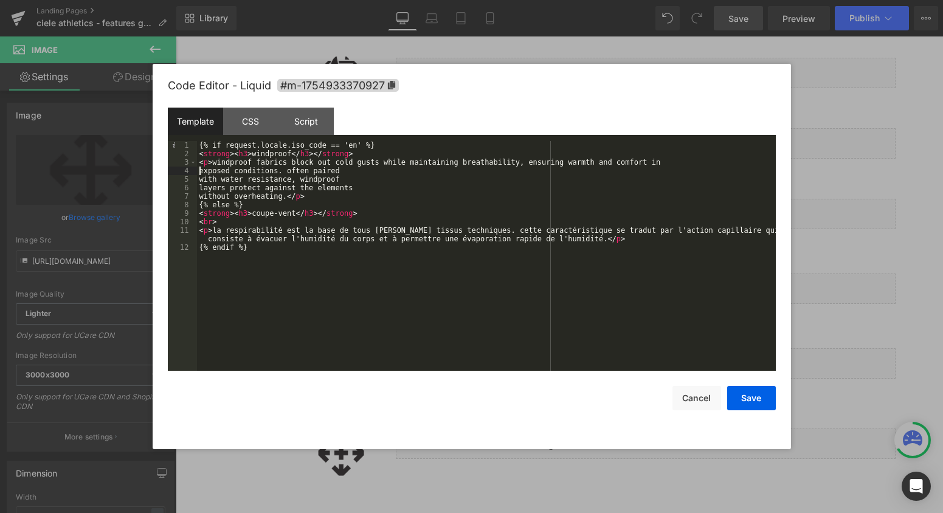
click at [201, 170] on div "{% if request.locale.iso_code == 'en' %} < strong > < h3 > windproof </ h3 > </…" at bounding box center [486, 264] width 579 height 247
click at [201, 178] on div "{% if request.locale.iso_code == 'en' %} < strong > < h3 > windproof </ h3 > </…" at bounding box center [486, 264] width 579 height 247
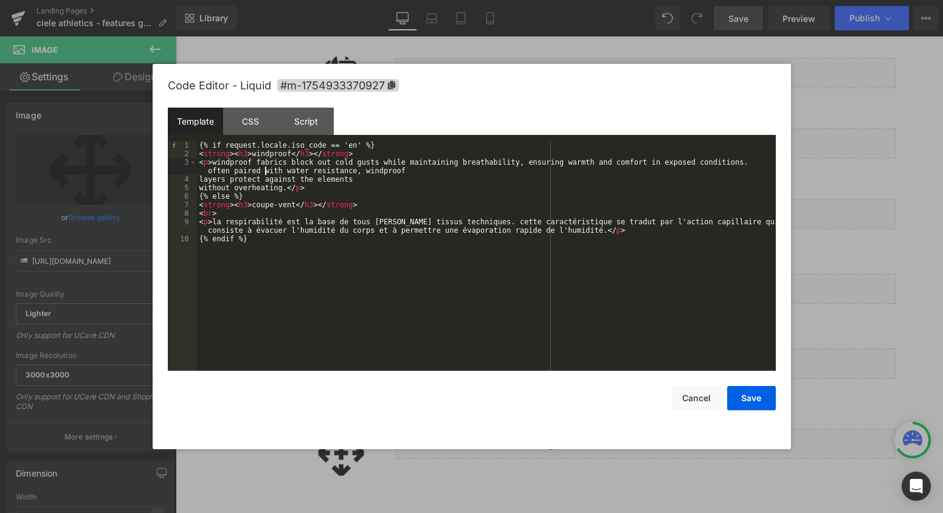
click at [201, 178] on div "{% if request.locale.iso_code == 'en' %} < strong > < h3 > windproof </ h3 > </…" at bounding box center [486, 264] width 579 height 247
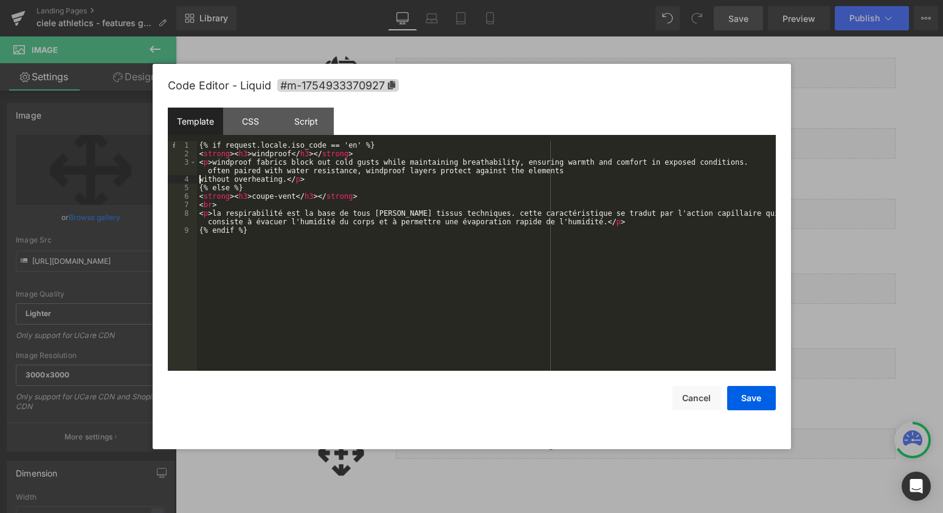
click at [201, 178] on div "{% if request.locale.iso_code == 'en' %} < strong > < h3 > windproof </ h3 > </…" at bounding box center [486, 264] width 579 height 247
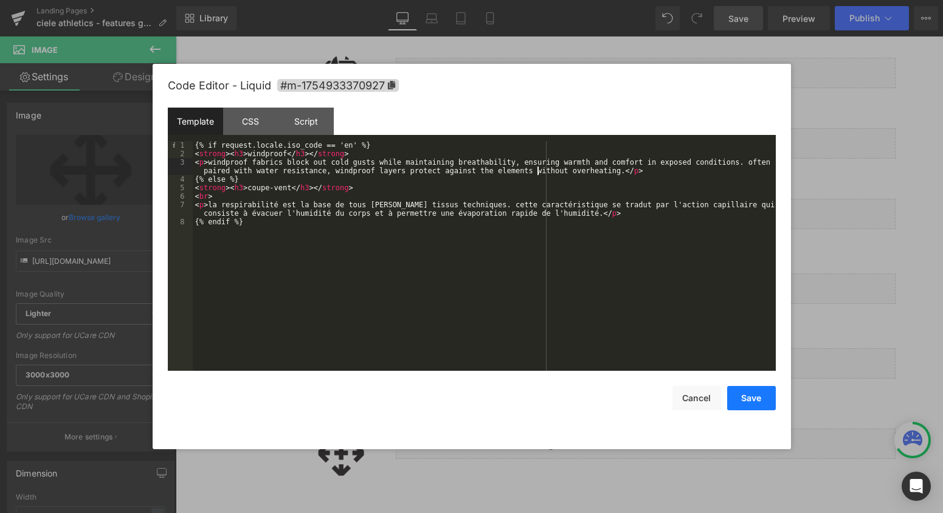
click at [749, 393] on button "Save" at bounding box center [751, 398] width 49 height 24
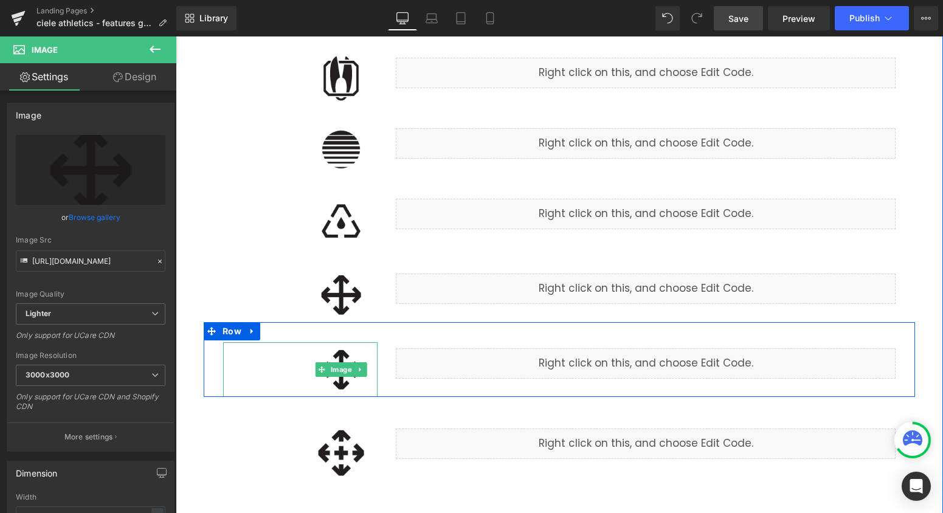
click at [353, 386] on img at bounding box center [341, 369] width 73 height 55
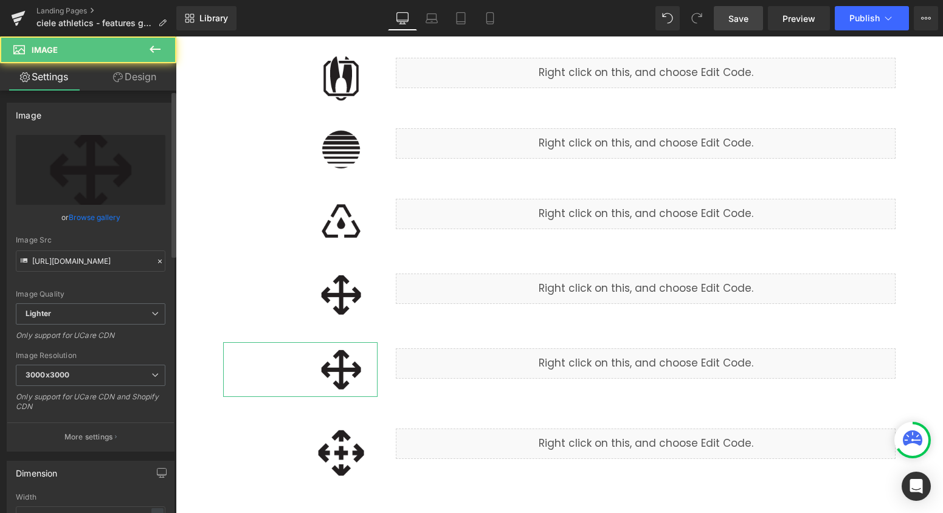
click at [96, 220] on link "Browse gallery" at bounding box center [95, 217] width 52 height 21
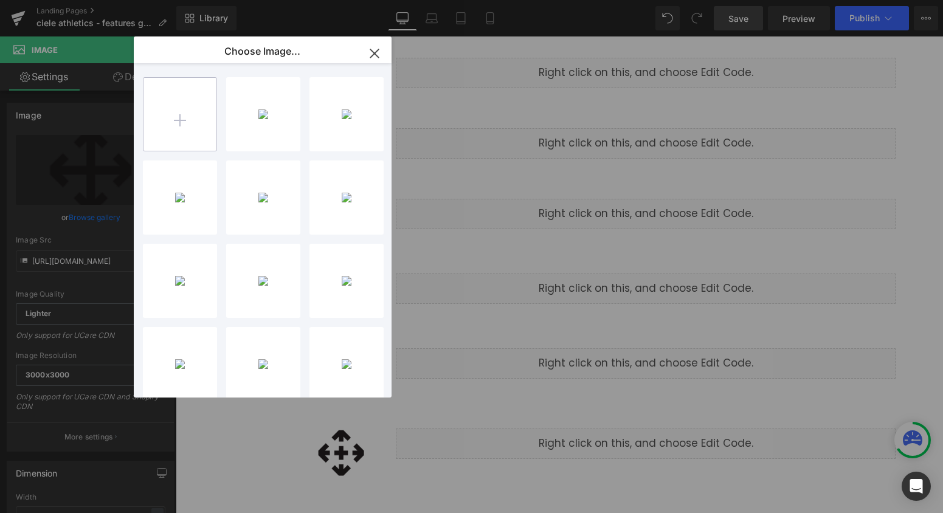
click at [178, 136] on input "file" at bounding box center [180, 114] width 73 height 73
type input "C:\fakepath\windproof.png"
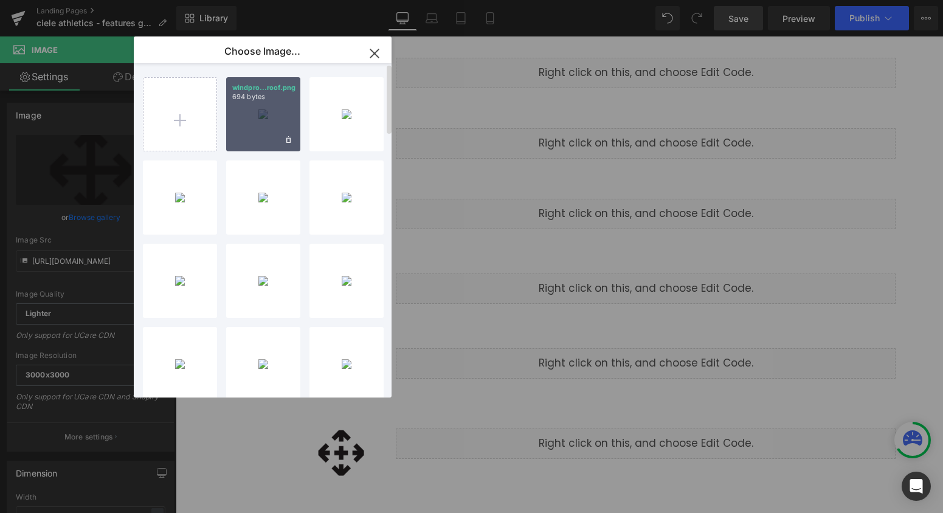
click at [245, 121] on div "windpro...roof.png 694 bytes" at bounding box center [263, 114] width 74 height 74
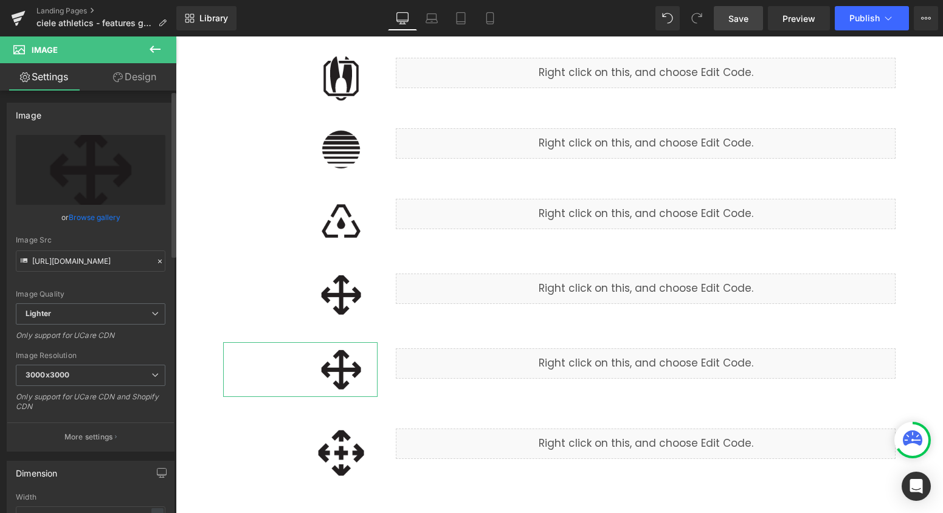
click at [100, 215] on link "Browse gallery" at bounding box center [95, 217] width 52 height 21
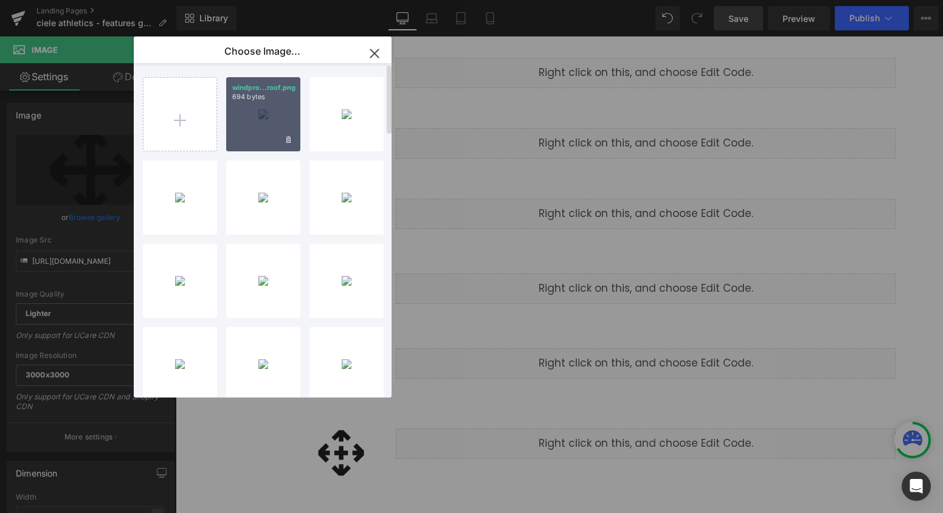
click at [267, 107] on div "windpro...roof.png 694 bytes" at bounding box center [263, 114] width 74 height 74
type input "[URL][DOMAIN_NAME]"
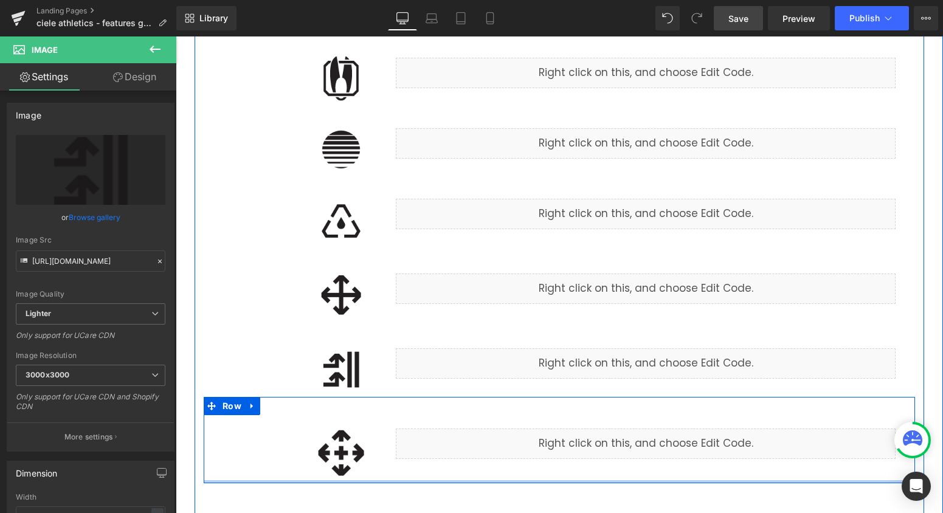
scroll to position [1854, 0]
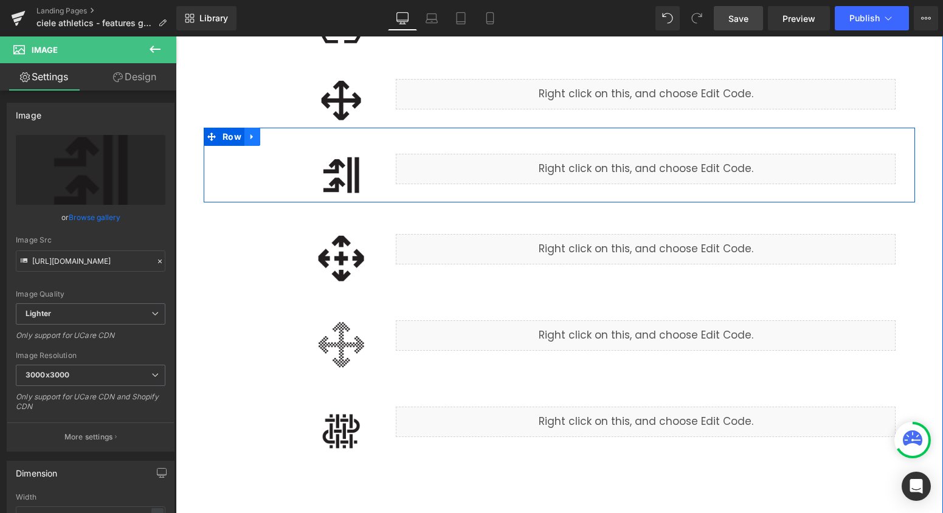
click at [256, 140] on icon at bounding box center [252, 137] width 9 height 9
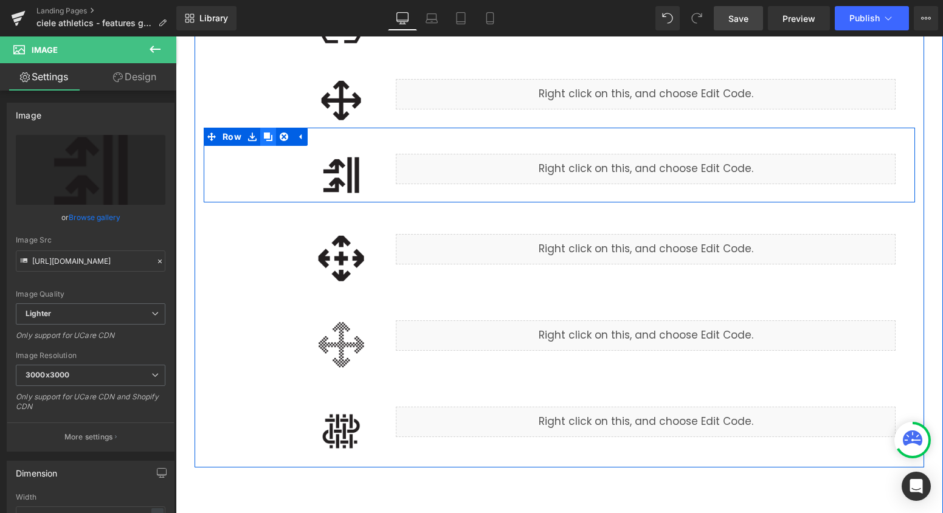
click at [266, 140] on icon at bounding box center [268, 137] width 9 height 9
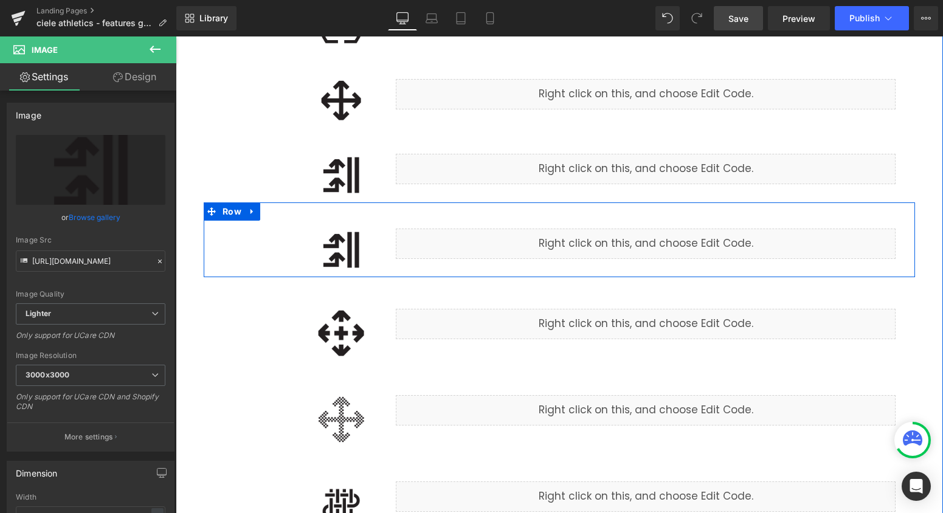
click at [666, 240] on div "Liquid" at bounding box center [646, 244] width 500 height 30
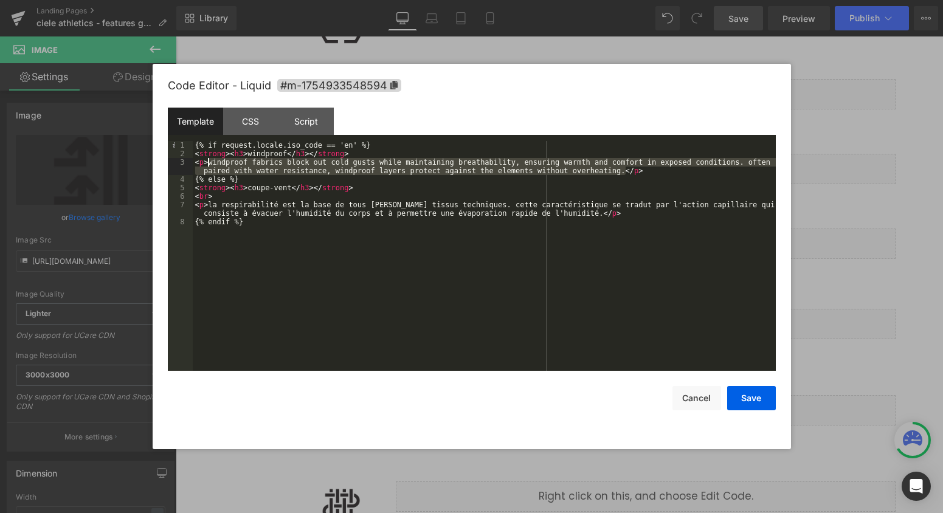
drag, startPoint x: 623, startPoint y: 171, endPoint x: 207, endPoint y: 165, distance: 416.6
click at [207, 165] on div "{% if request.locale.iso_code == 'en' %} < strong > < h3 > windproof </ h3 > </…" at bounding box center [484, 264] width 583 height 247
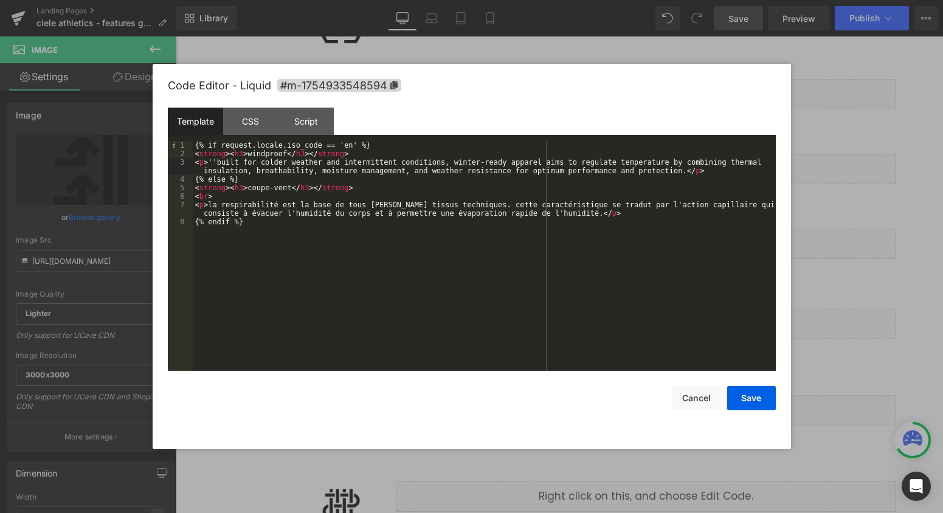
click at [216, 165] on div "{% if request.locale.iso_code == 'en' %} < strong > < h3 > windproof </ h3 > </…" at bounding box center [484, 264] width 583 height 247
click at [689, 168] on div "{% if request.locale.iso_code == 'en' %} < strong > < h3 > windproof </ h3 > </…" at bounding box center [484, 264] width 583 height 247
click at [265, 150] on div "{% if request.locale.iso_code == 'en' %} < strong > < h3 > windproof </ h3 > </…" at bounding box center [484, 264] width 583 height 247
click at [280, 189] on div "{% if request.locale.iso_code == 'en' %} < strong > < h3 > winter ready </ h3 >…" at bounding box center [484, 264] width 583 height 247
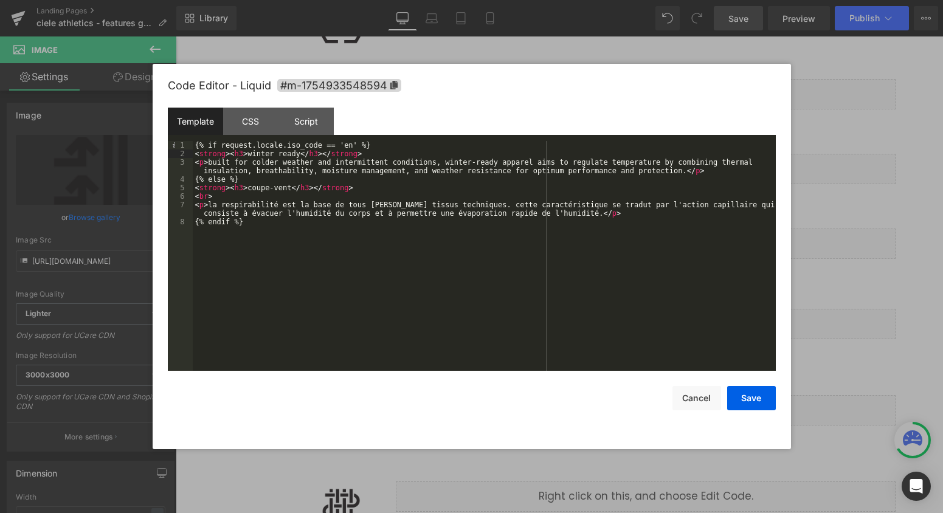
click at [280, 189] on div "{% if request.locale.iso_code == 'en' %} < strong > < h3 > winter ready </ h3 >…" at bounding box center [484, 264] width 583 height 247
click at [760, 400] on button "Save" at bounding box center [751, 398] width 49 height 24
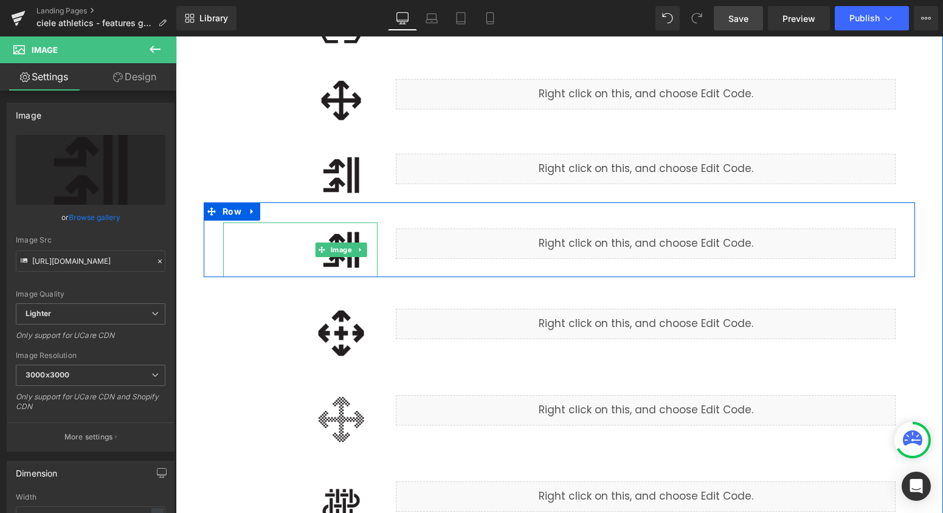
click at [349, 265] on img at bounding box center [341, 250] width 73 height 55
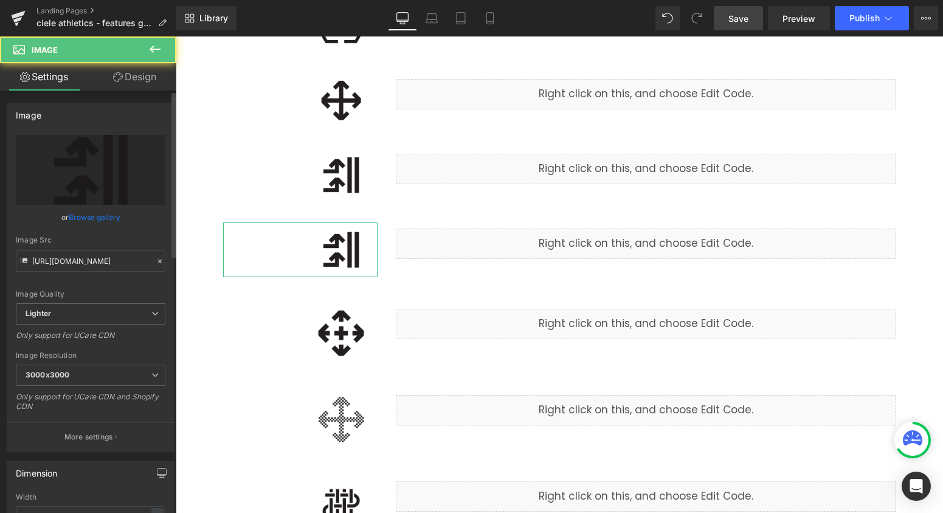
click at [99, 219] on link "Browse gallery" at bounding box center [95, 217] width 52 height 21
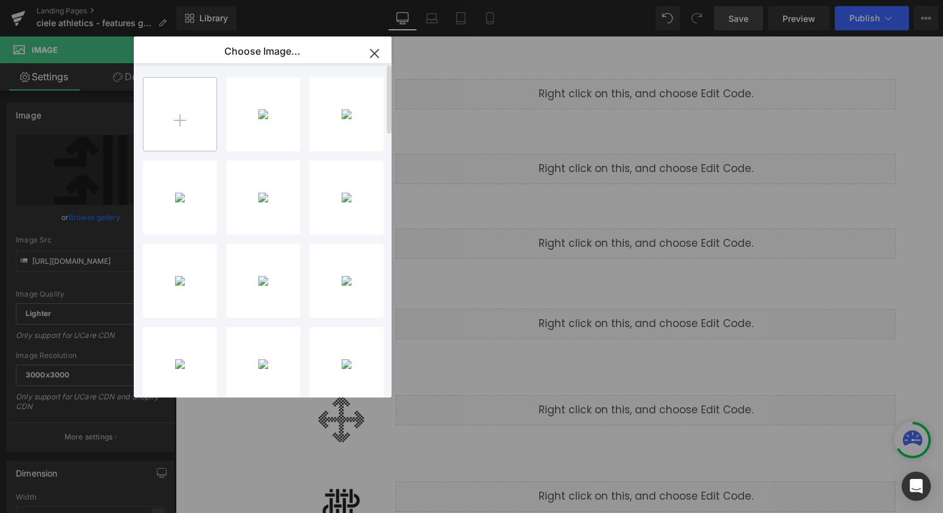
click at [184, 116] on input "file" at bounding box center [180, 114] width 73 height 73
type input "C:\fakepath\winter_ready.png"
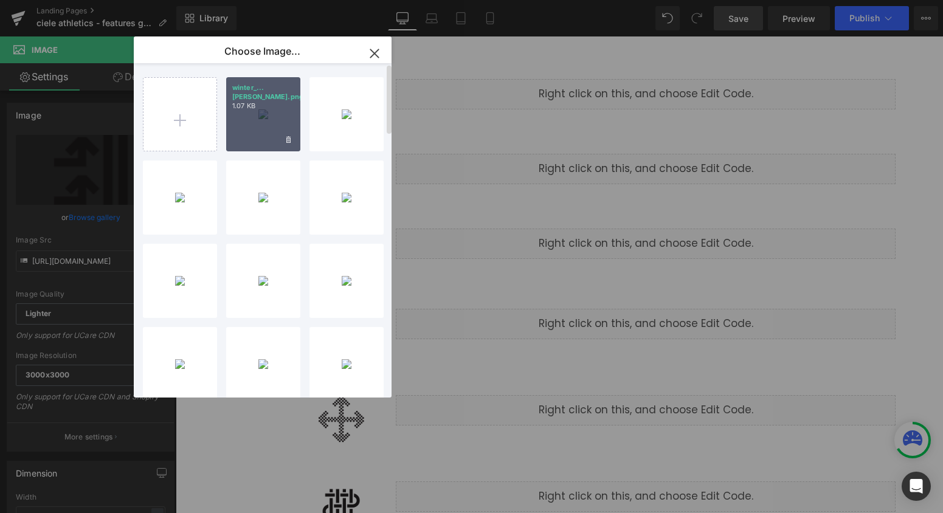
click at [266, 129] on div "winter_...[PERSON_NAME].png 1.07 KB" at bounding box center [263, 114] width 74 height 74
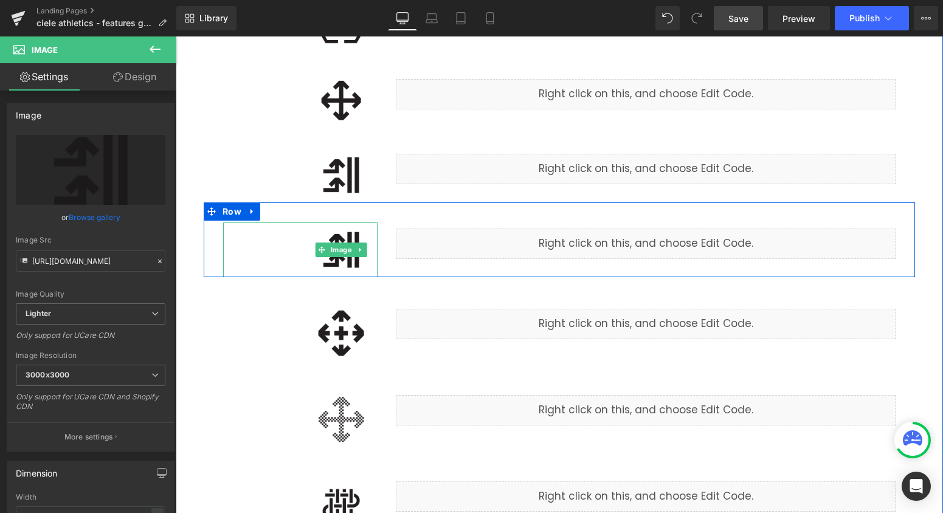
click at [346, 269] on img at bounding box center [341, 250] width 73 height 55
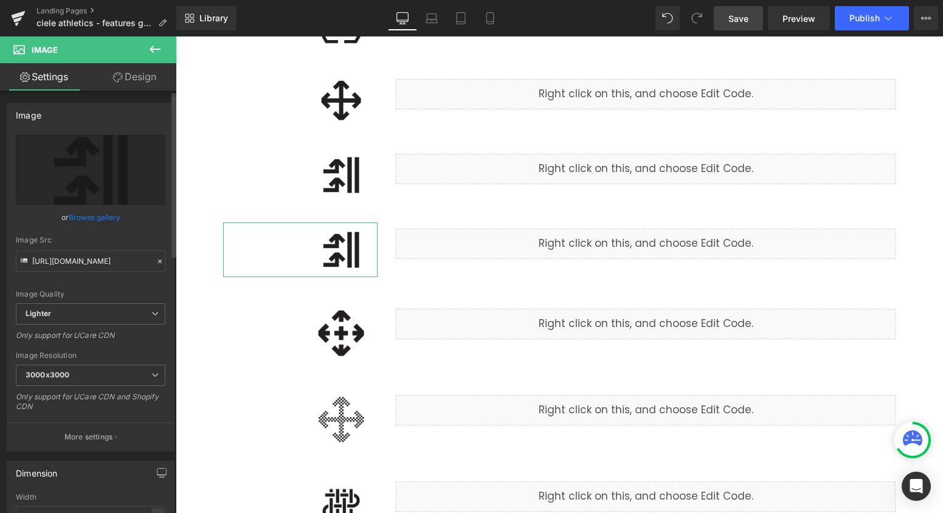
click at [103, 219] on link "Browse gallery" at bounding box center [95, 217] width 52 height 21
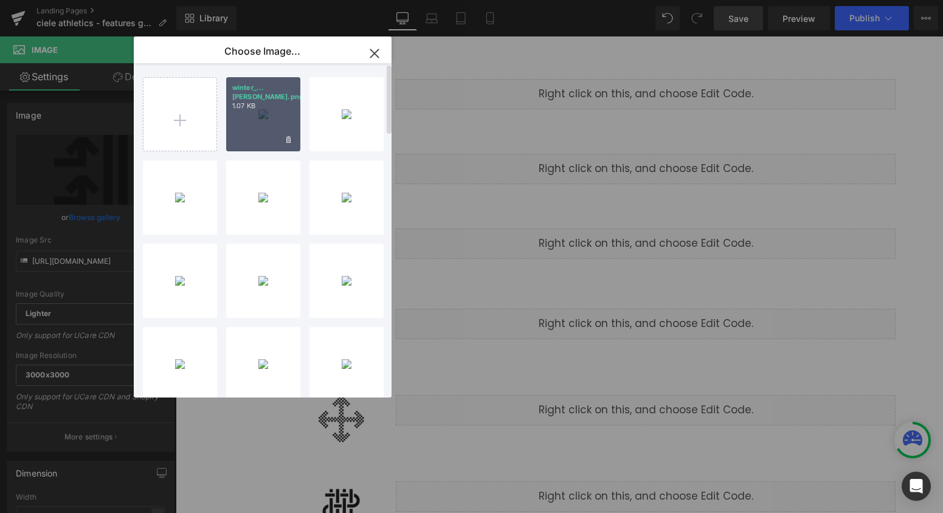
click at [245, 139] on div "winter_...[PERSON_NAME].png 1.07 KB" at bounding box center [263, 114] width 74 height 74
type input "[URL][DOMAIN_NAME]"
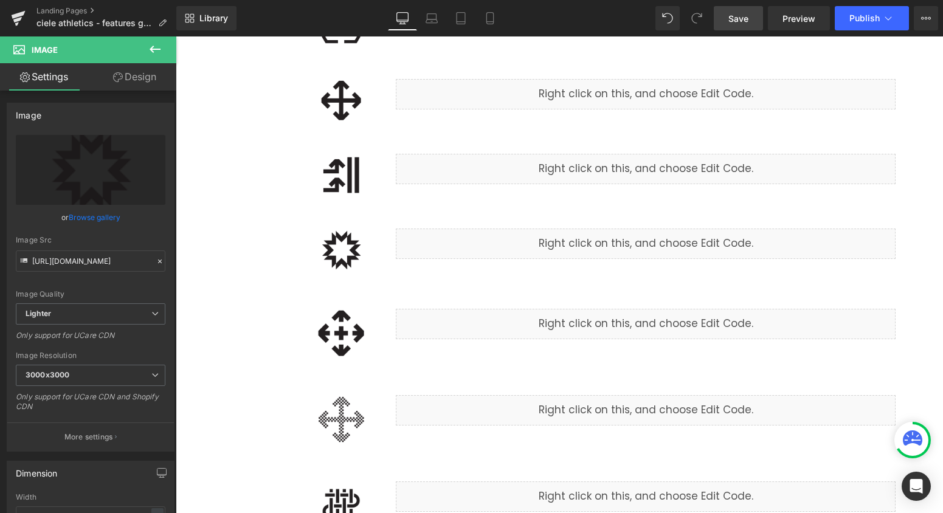
drag, startPoint x: 737, startPoint y: 22, endPoint x: 495, endPoint y: 128, distance: 264.1
click at [737, 22] on span "Save" at bounding box center [738, 18] width 20 height 13
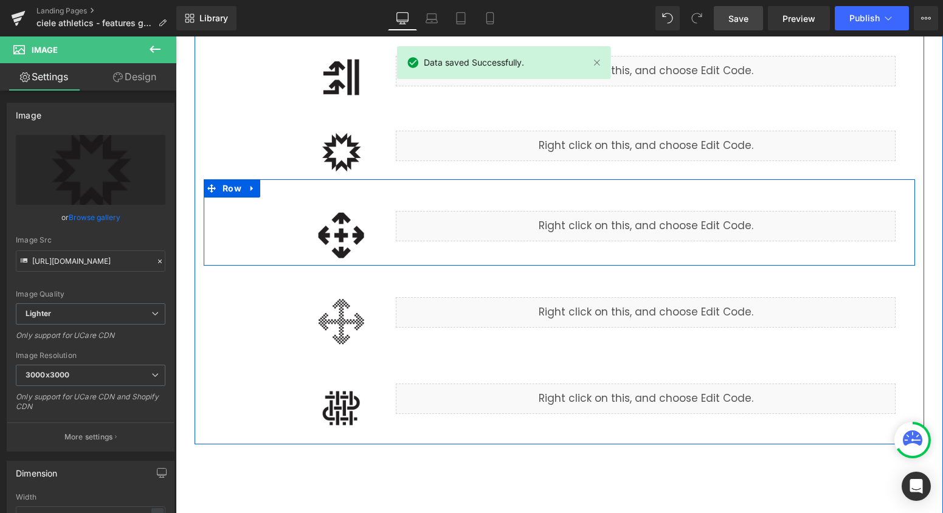
scroll to position [1951, 0]
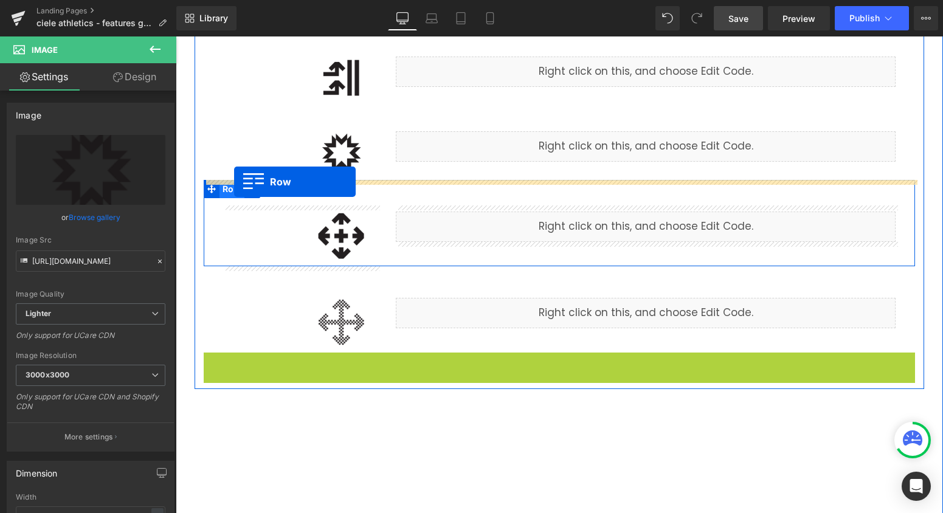
drag, startPoint x: 212, startPoint y: 363, endPoint x: 234, endPoint y: 182, distance: 182.6
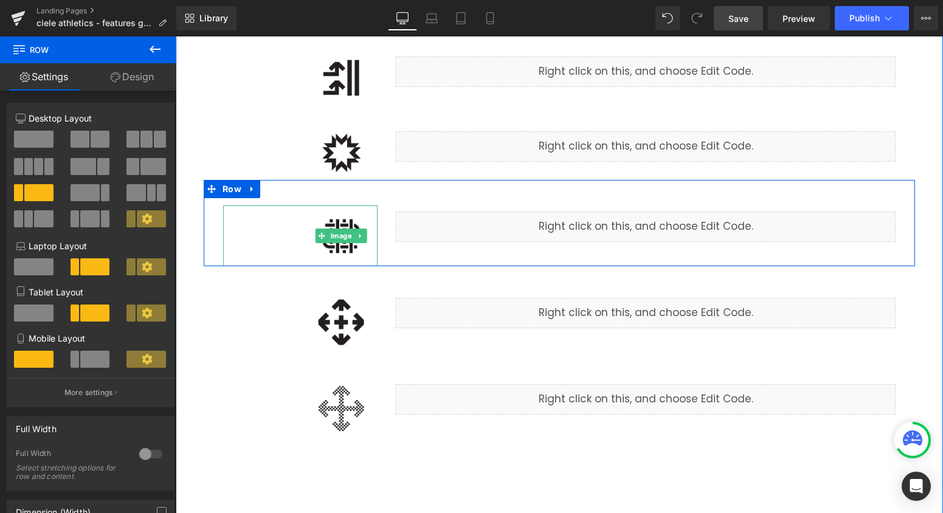
click at [346, 251] on img at bounding box center [341, 236] width 73 height 61
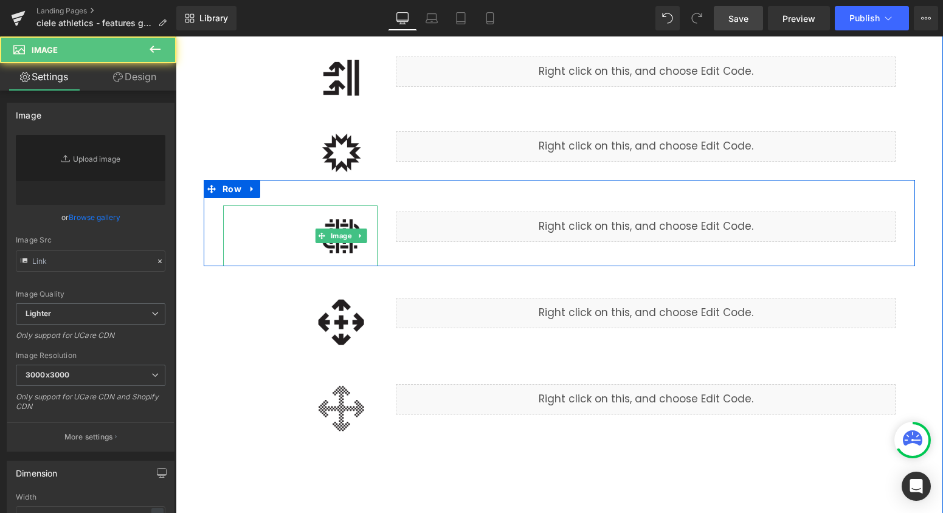
type input "[URL][DOMAIN_NAME]"
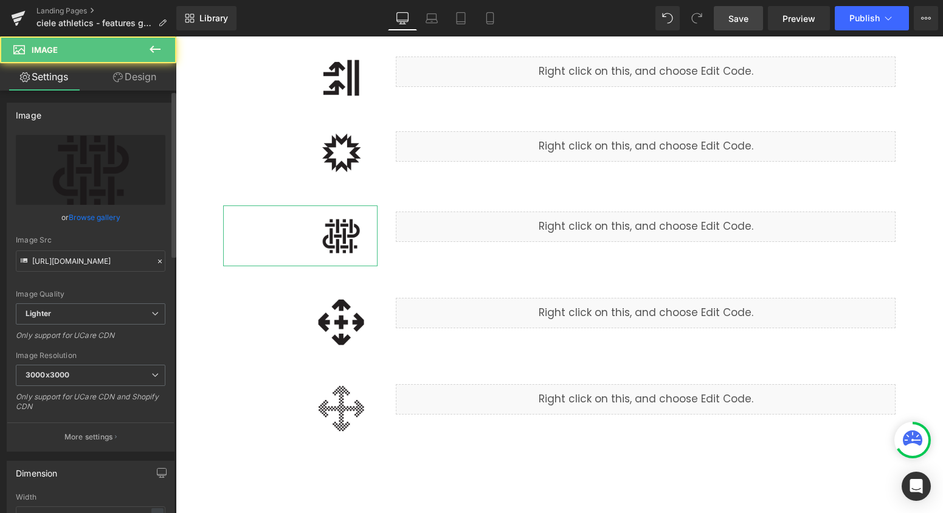
click at [107, 218] on link "Browse gallery" at bounding box center [95, 217] width 52 height 21
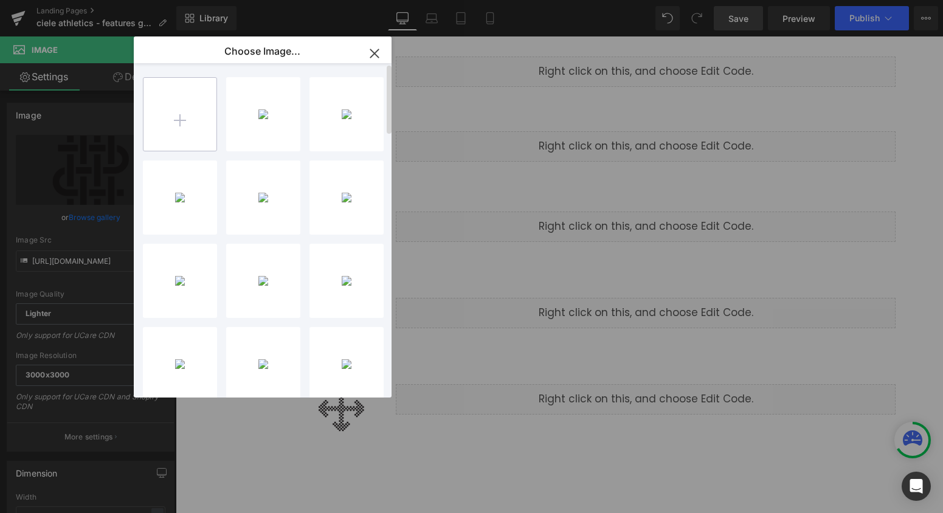
click at [189, 136] on input "file" at bounding box center [180, 114] width 73 height 73
type input "C:\fakepath\woven.png"
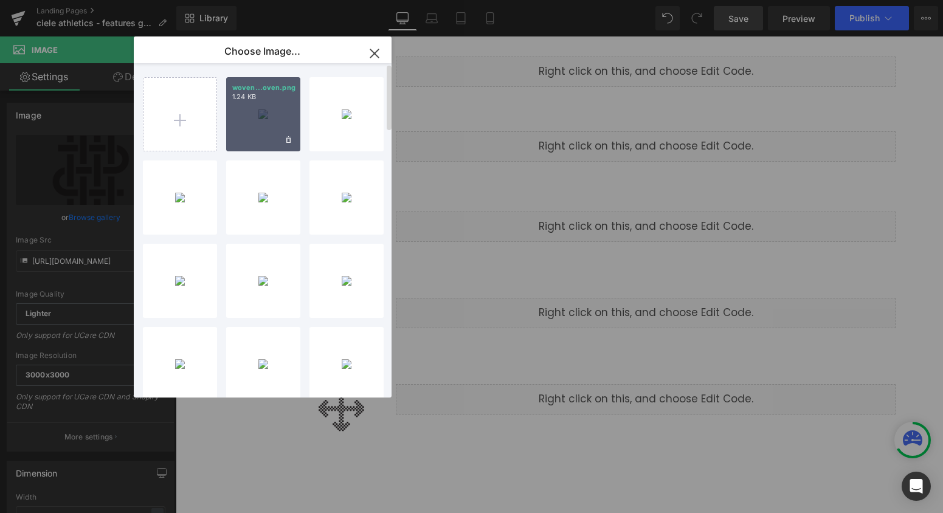
click at [262, 130] on div "woven...oven.png 1.24 KB" at bounding box center [263, 114] width 74 height 74
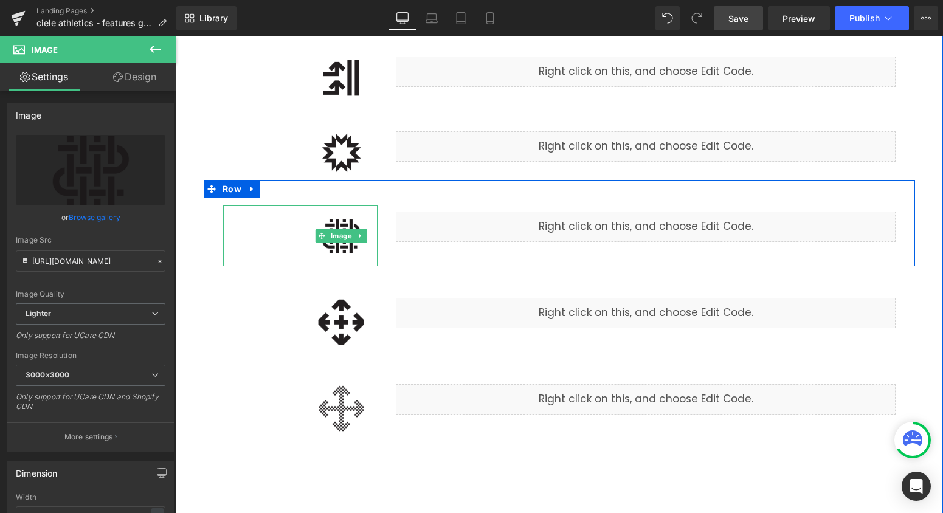
click at [344, 250] on img at bounding box center [341, 236] width 73 height 61
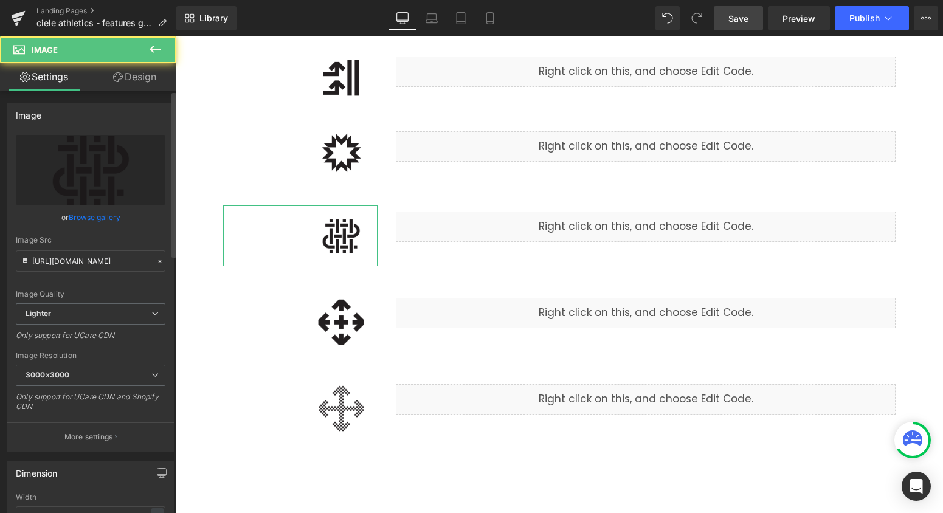
click at [98, 218] on link "Browse gallery" at bounding box center [95, 217] width 52 height 21
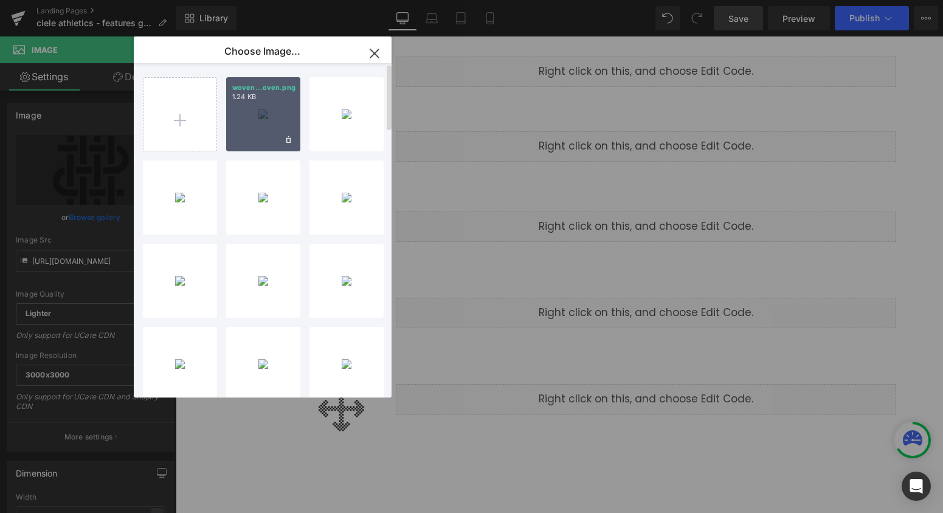
click at [247, 116] on div "woven...oven.png 1.24 KB" at bounding box center [263, 114] width 74 height 74
type input "[URL][DOMAIN_NAME]"
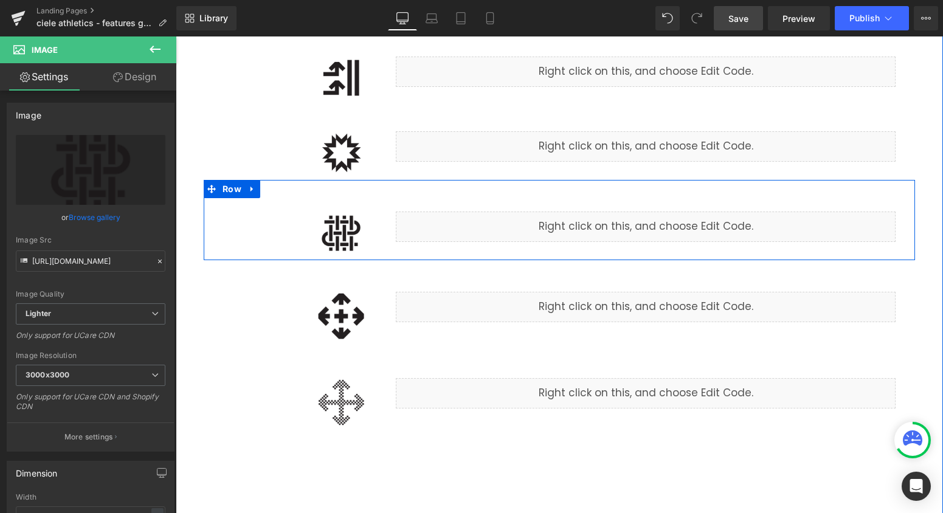
click at [660, 222] on div "Liquid" at bounding box center [646, 227] width 500 height 30
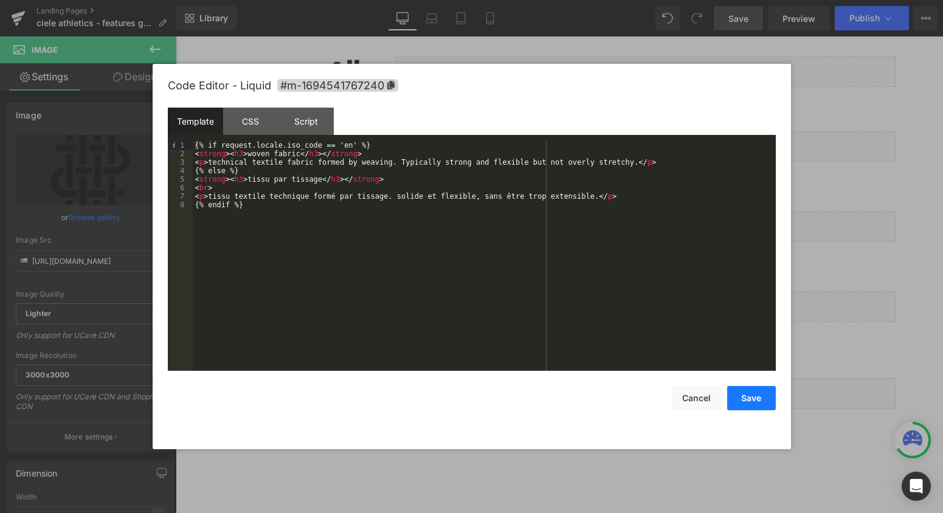
click at [760, 404] on button "Save" at bounding box center [751, 398] width 49 height 24
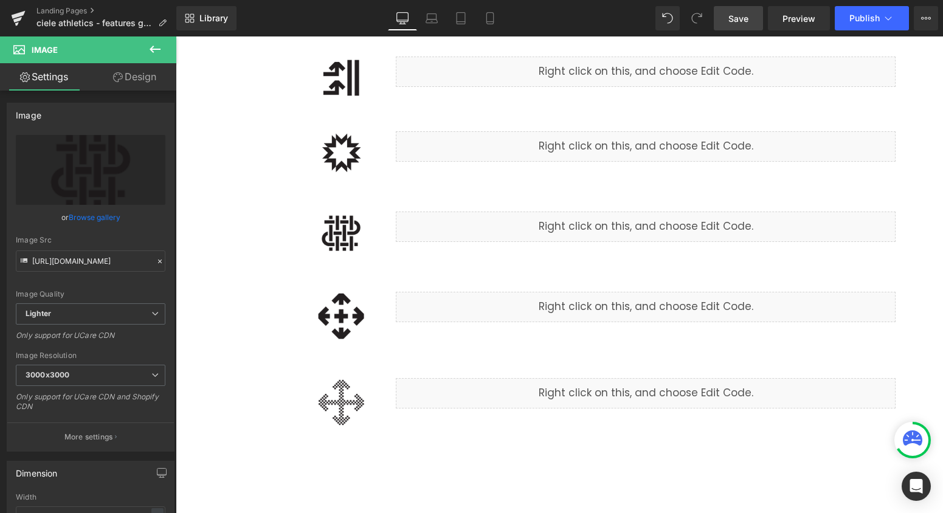
click at [731, 4] on div "Library Desktop Desktop Laptop Tablet Mobile Save Preview Publish Scheduled Vie…" at bounding box center [559, 18] width 767 height 36
click at [738, 18] on span "Save" at bounding box center [738, 18] width 20 height 13
